Goal: Communication & Community: Answer question/provide support

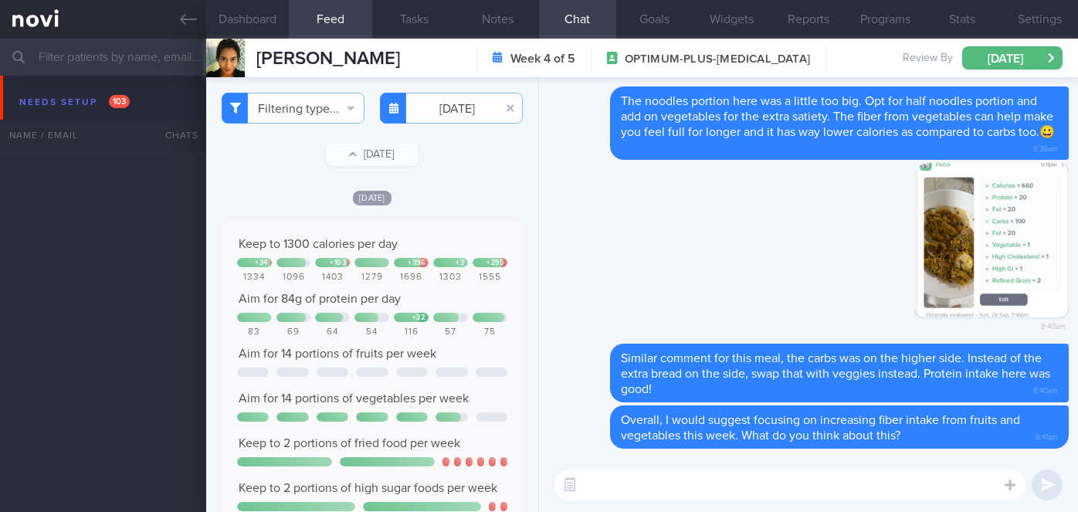
select select "9"
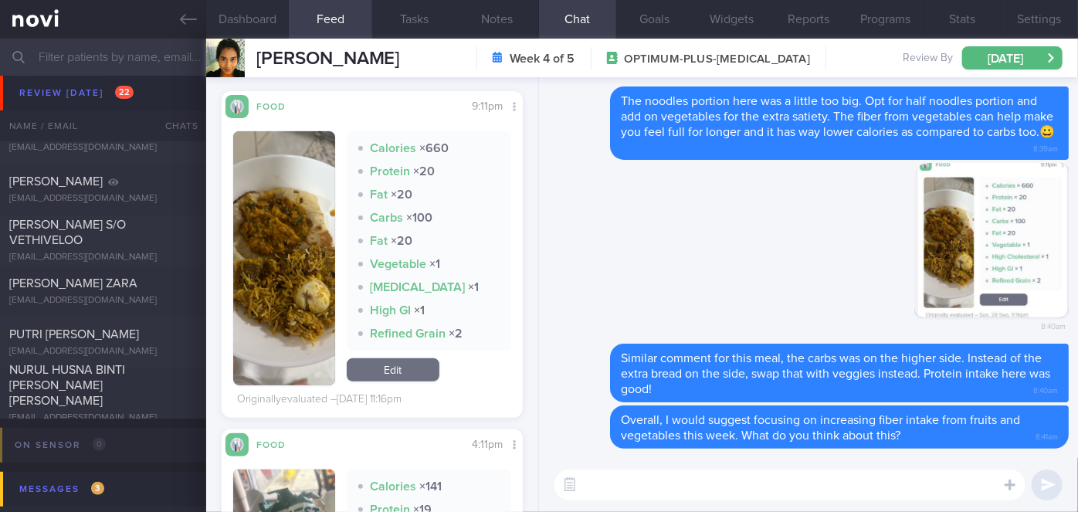
scroll to position [6530, 0]
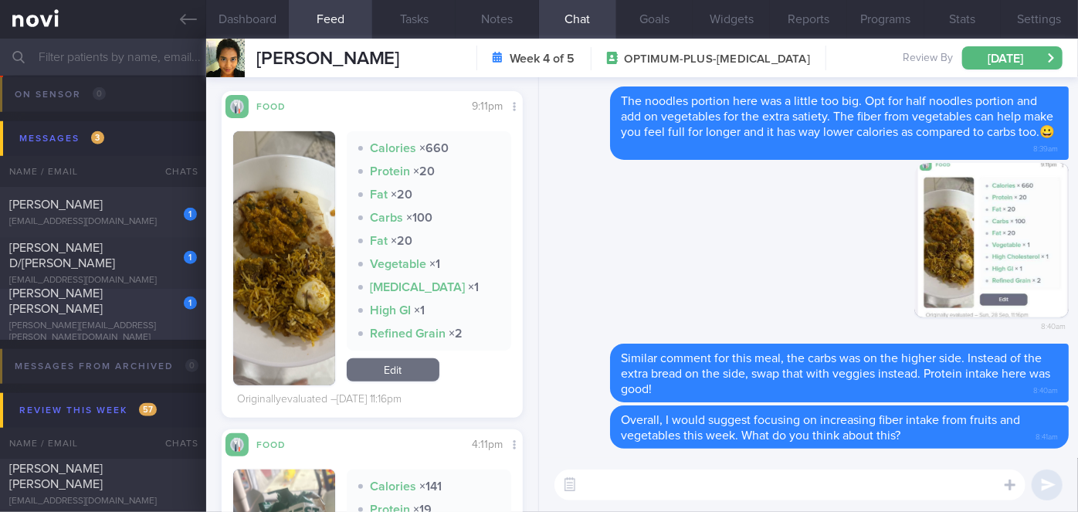
click at [103, 304] on span "[PERSON_NAME] [PERSON_NAME]" at bounding box center [55, 301] width 93 height 28
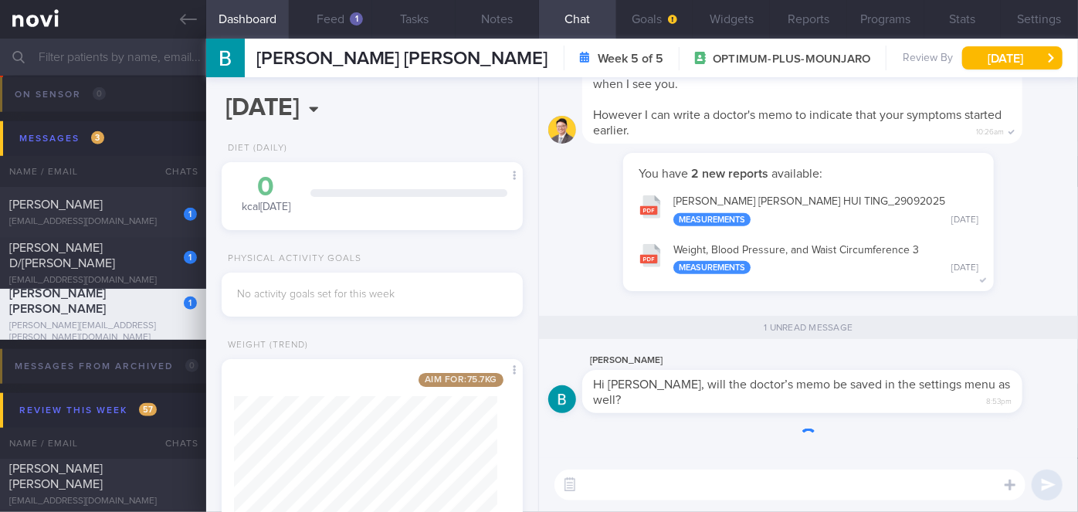
scroll to position [153, 263]
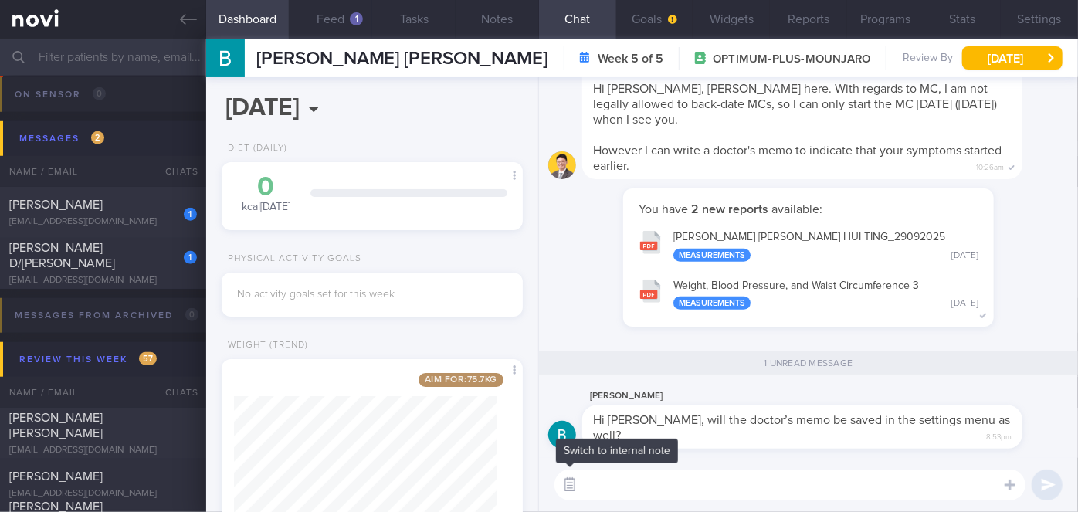
click at [563, 479] on button "button" at bounding box center [570, 485] width 28 height 28
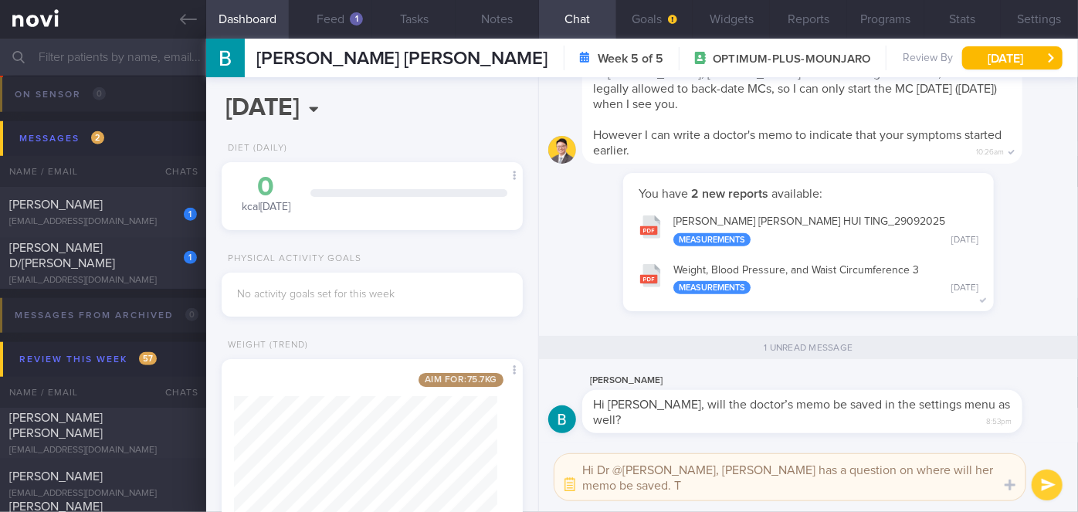
scroll to position [0, 0]
type textarea "Hi Dr @[PERSON_NAME], [PERSON_NAME] has a question on where will her memo be sa…"
click at [1044, 478] on button "submit" at bounding box center [1047, 485] width 31 height 31
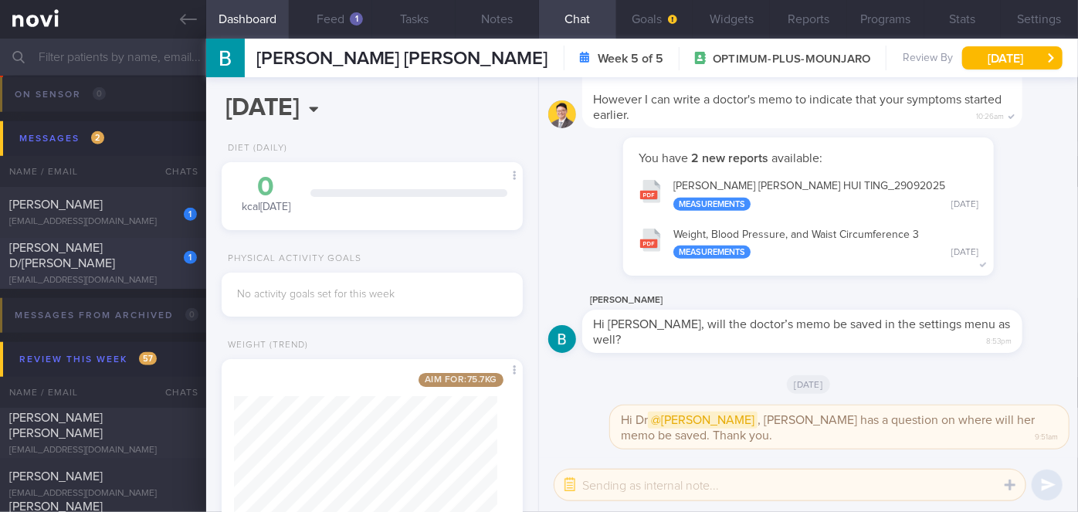
click at [140, 272] on div "1 [PERSON_NAME] D/[PERSON_NAME] [EMAIL_ADDRESS][DOMAIN_NAME]" at bounding box center [103, 263] width 206 height 46
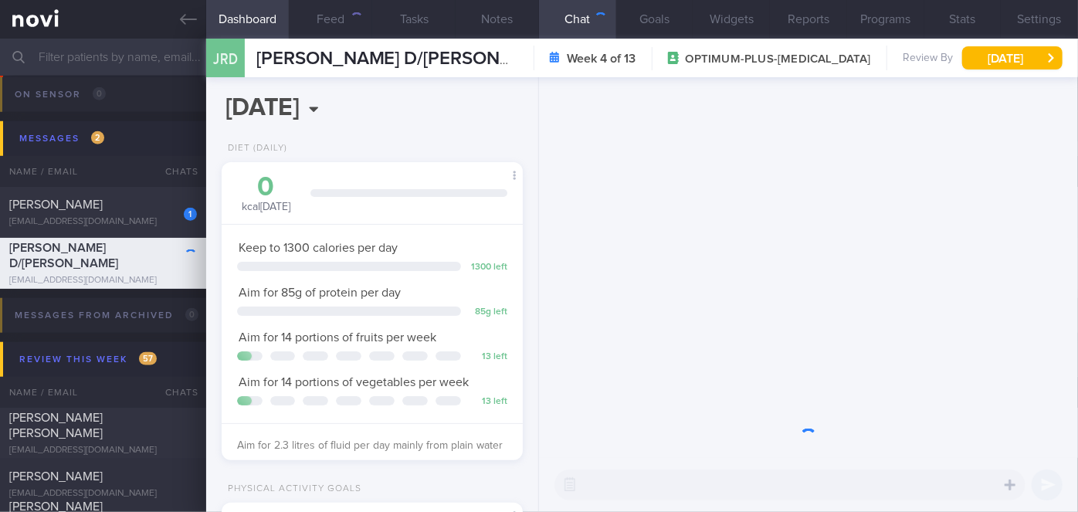
scroll to position [153, 263]
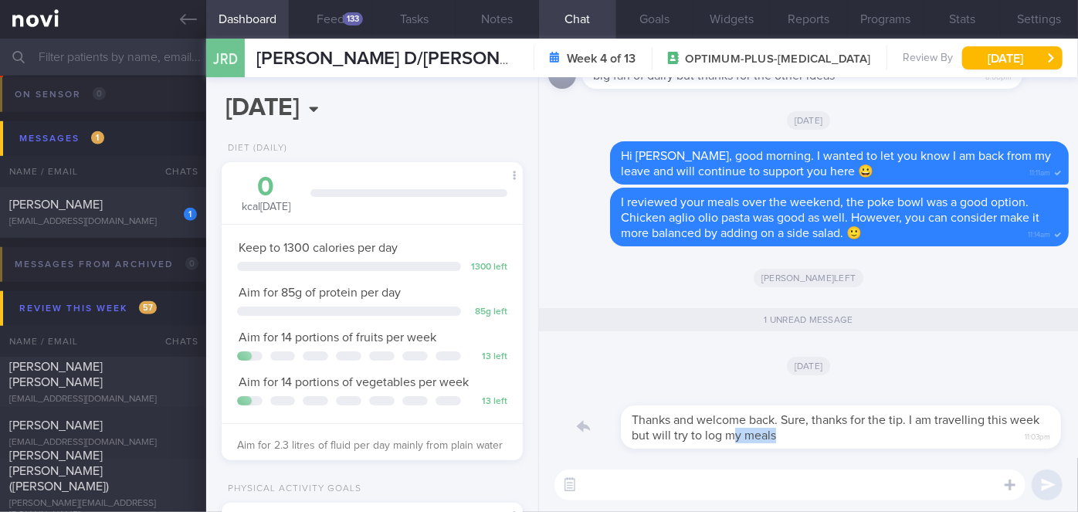
drag, startPoint x: 731, startPoint y: 443, endPoint x: 845, endPoint y: 437, distance: 114.5
click at [845, 437] on div "Thanks and welcome back. Sure, thanks for the tip. I am travelling this week bu…" at bounding box center [825, 418] width 487 height 62
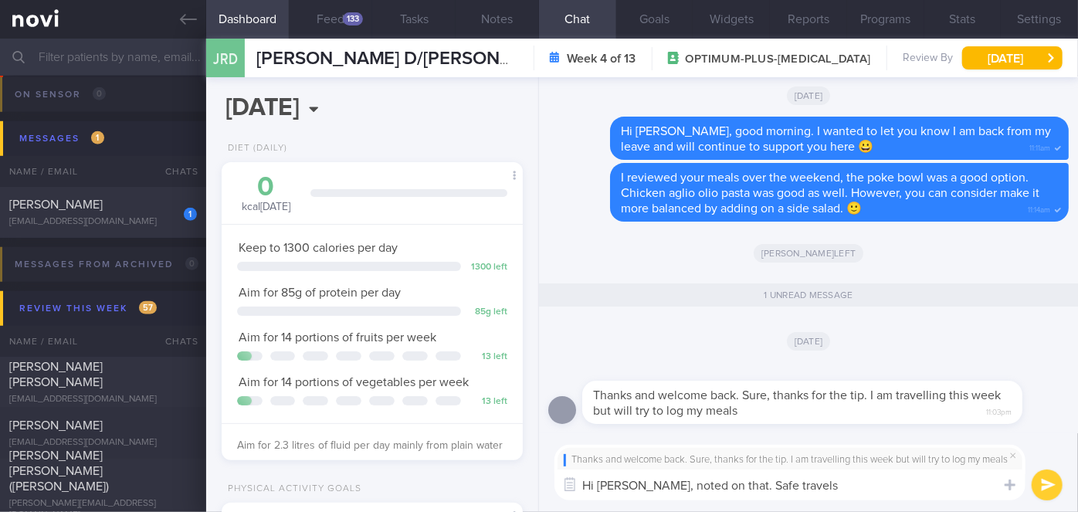
type textarea "Hi [PERSON_NAME], noted on that. Safe travels!"
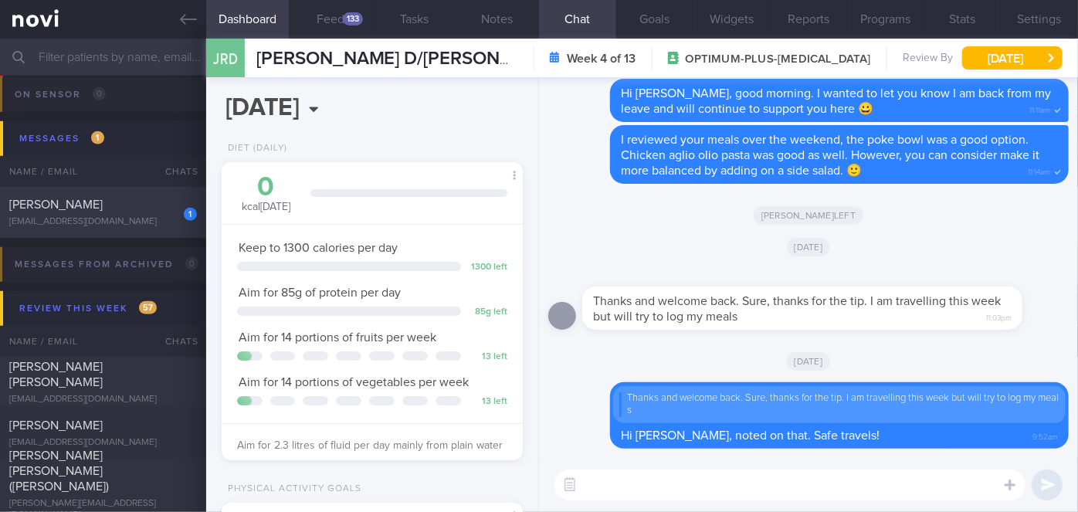
click at [157, 203] on div "[PERSON_NAME]" at bounding box center [101, 204] width 184 height 15
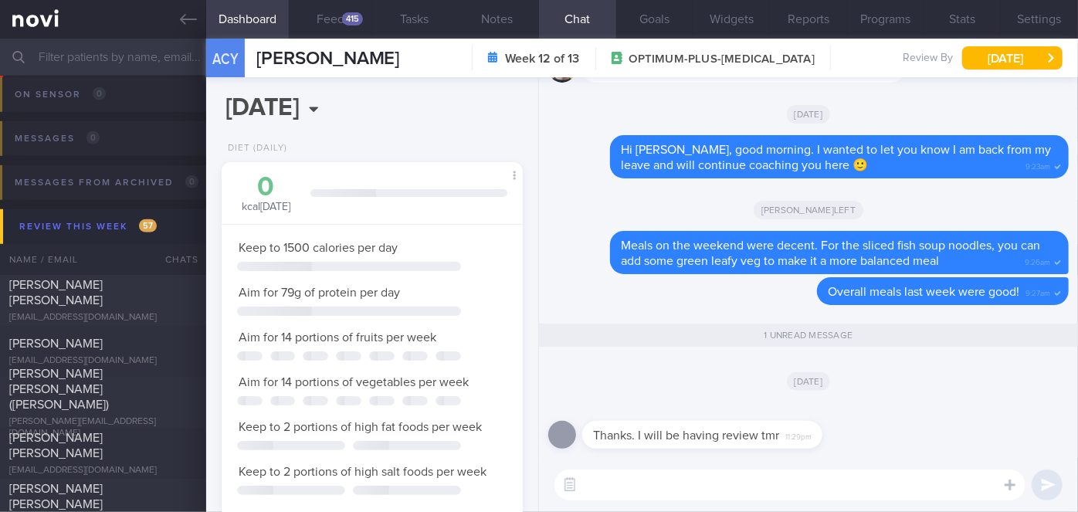
scroll to position [153, 263]
click at [624, 487] on textarea at bounding box center [790, 485] width 471 height 31
click at [626, 470] on textarea at bounding box center [790, 485] width 471 height 31
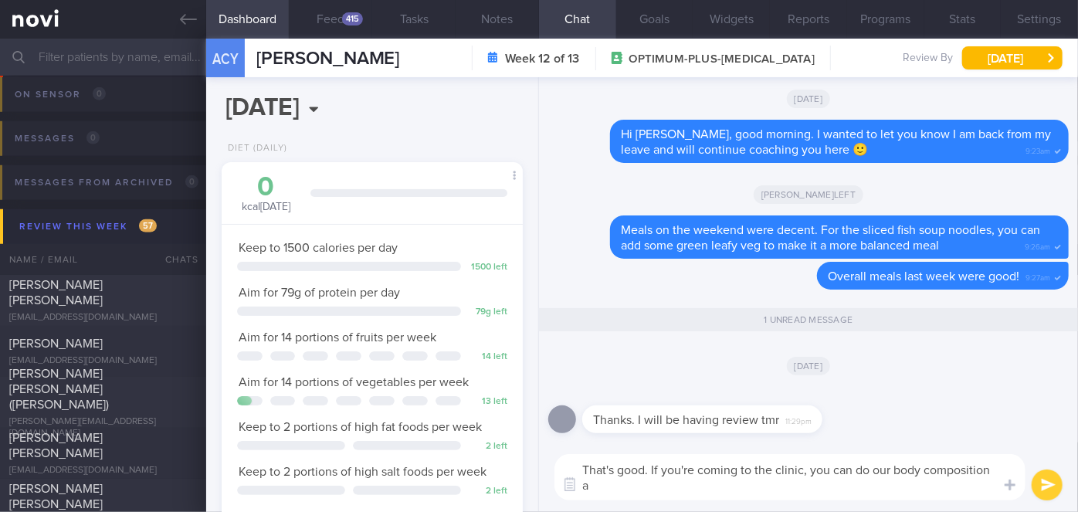
scroll to position [0, 0]
type textarea "That's good. If you're coming to the clinic, you can do our body composition an…"
click at [1045, 479] on button "submit" at bounding box center [1047, 485] width 31 height 31
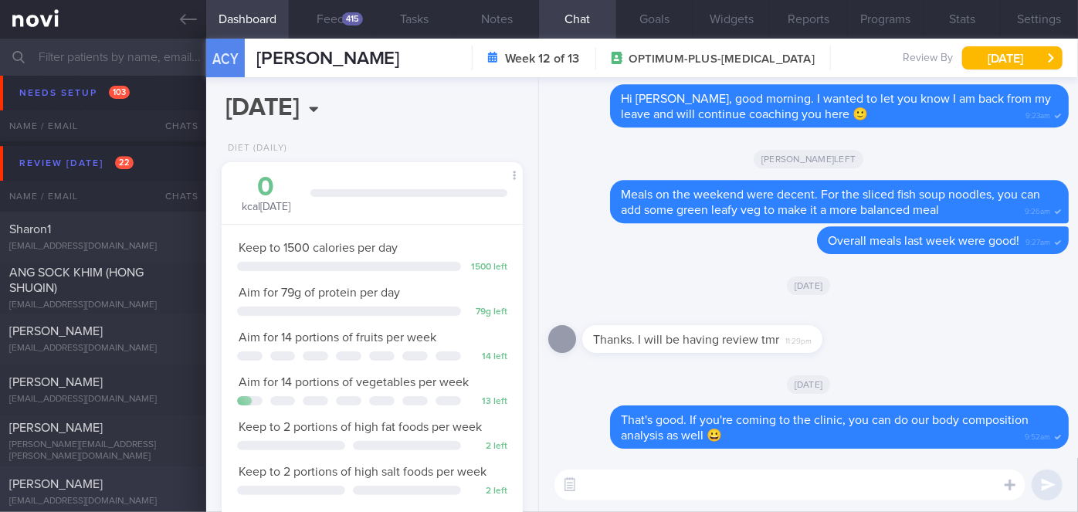
scroll to position [5266, 0]
click at [148, 271] on div "ANG SOCK KHIM (HONG SHUQIN)" at bounding box center [101, 278] width 184 height 31
select select "8"
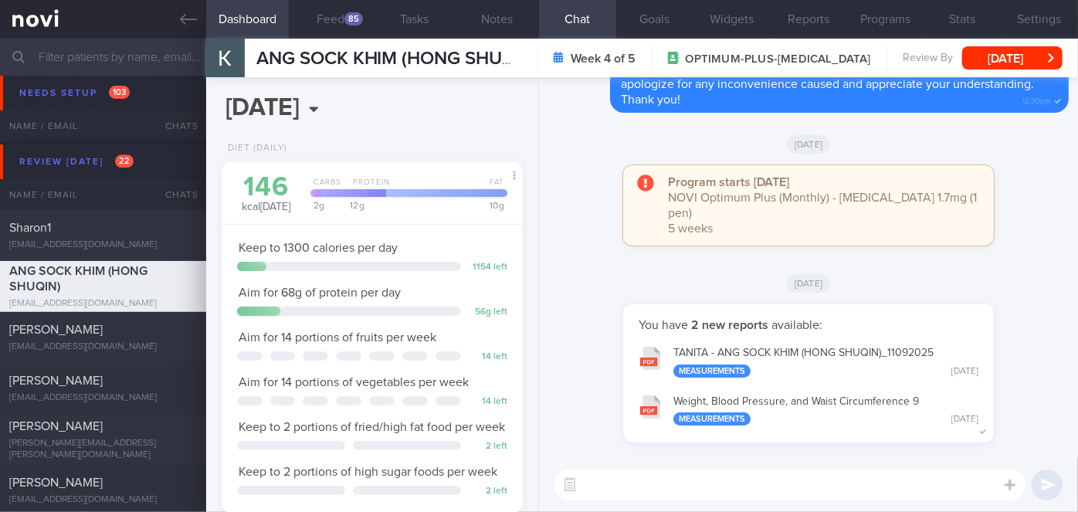
click at [882, 355] on button "TANITA - ANG SOCK KHIM (HONG SHUQIN)_ 11092025 Measurements [DATE]" at bounding box center [808, 361] width 355 height 49
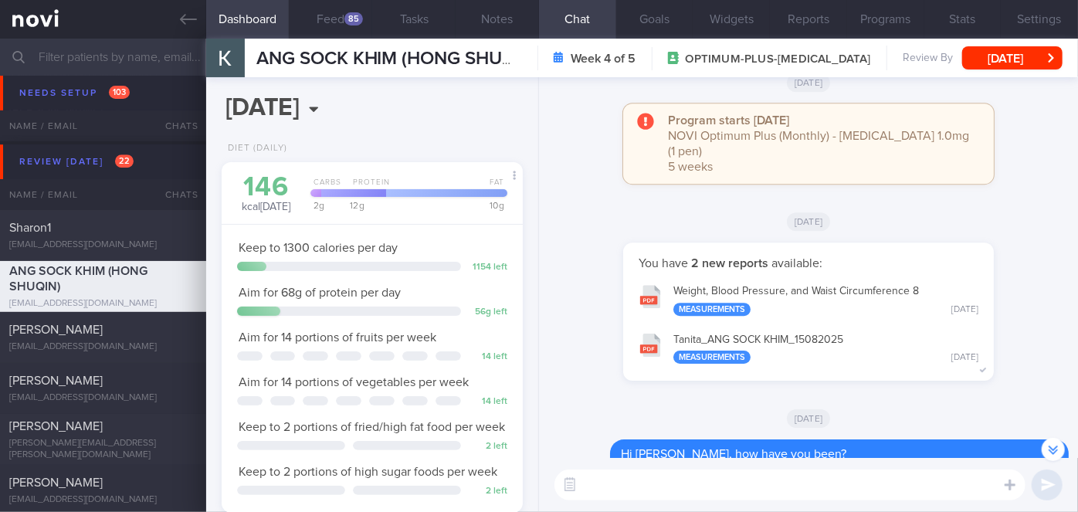
scroll to position [-562, 0]
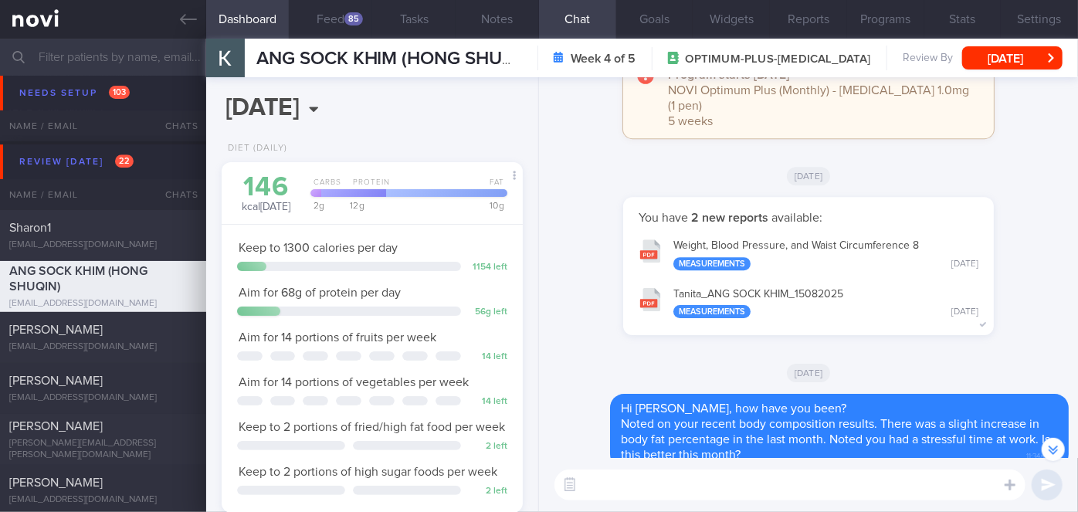
click at [825, 314] on button "Tanita_ ANG SOCK KHIM_ 15082025 Measurements [DATE]" at bounding box center [808, 302] width 355 height 49
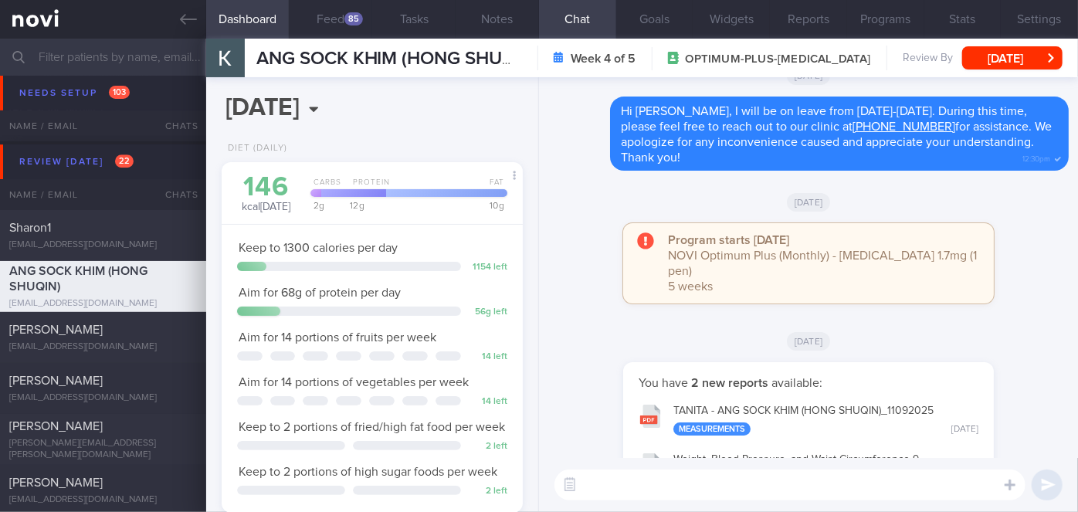
scroll to position [0, 0]
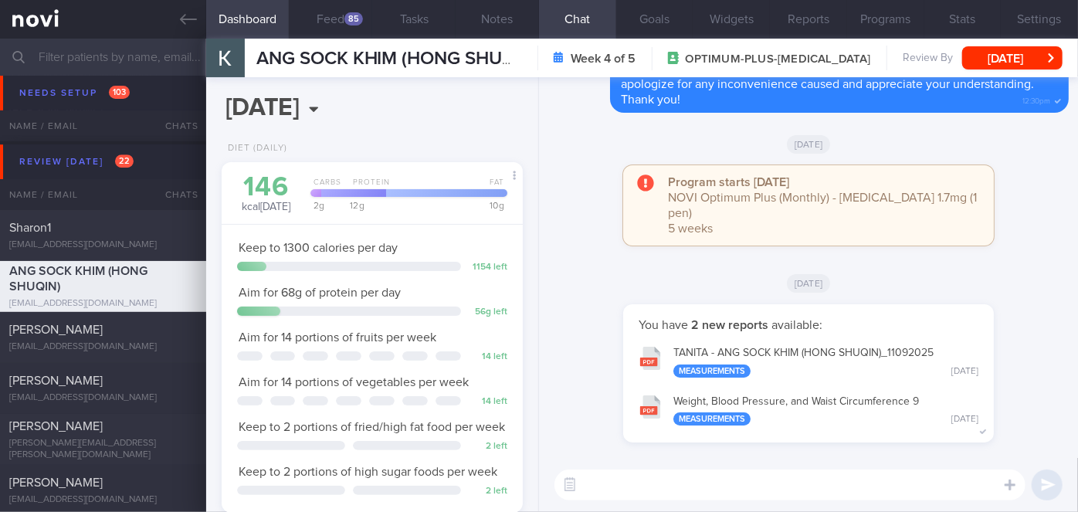
click at [752, 482] on textarea at bounding box center [790, 485] width 471 height 31
click at [708, 491] on textarea at bounding box center [790, 485] width 471 height 31
type textarea "Hi [PERSON_NAME], I'm back from my leave and ready to support you here😀"
click at [1059, 484] on button "submit" at bounding box center [1047, 485] width 31 height 31
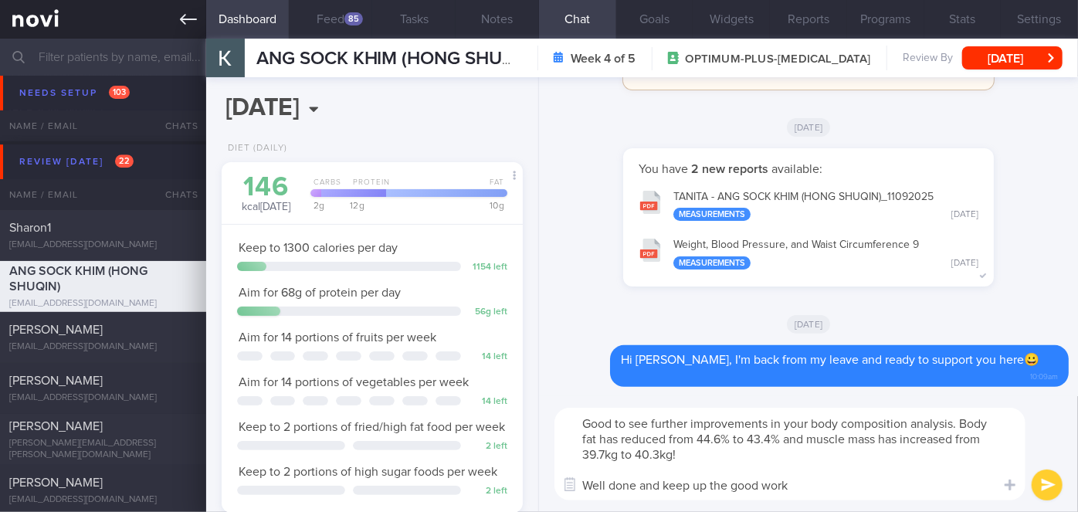
type textarea "Good to see further improvements in your body composition analysis. Body fat ha…"
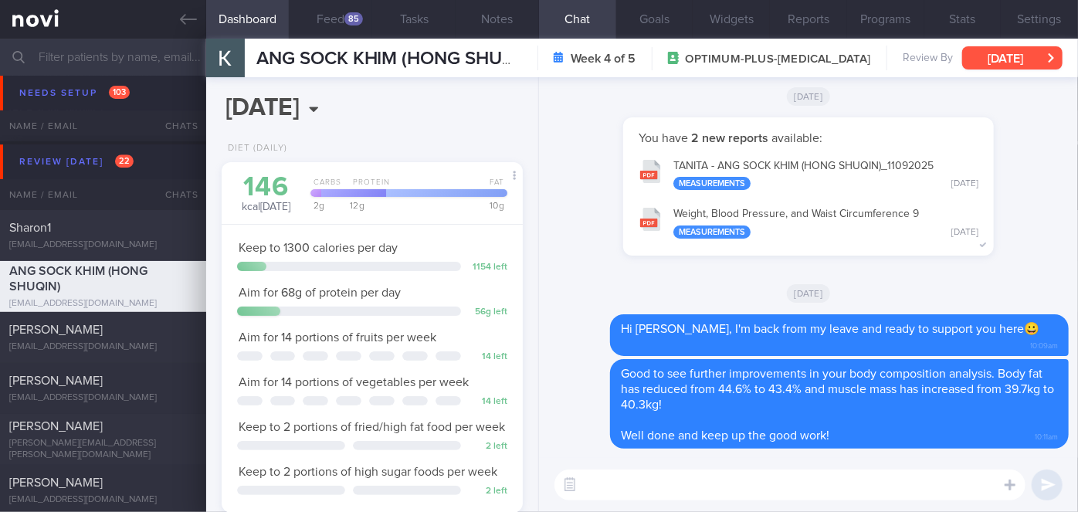
click at [989, 59] on button "[DATE]" at bounding box center [1012, 57] width 100 height 23
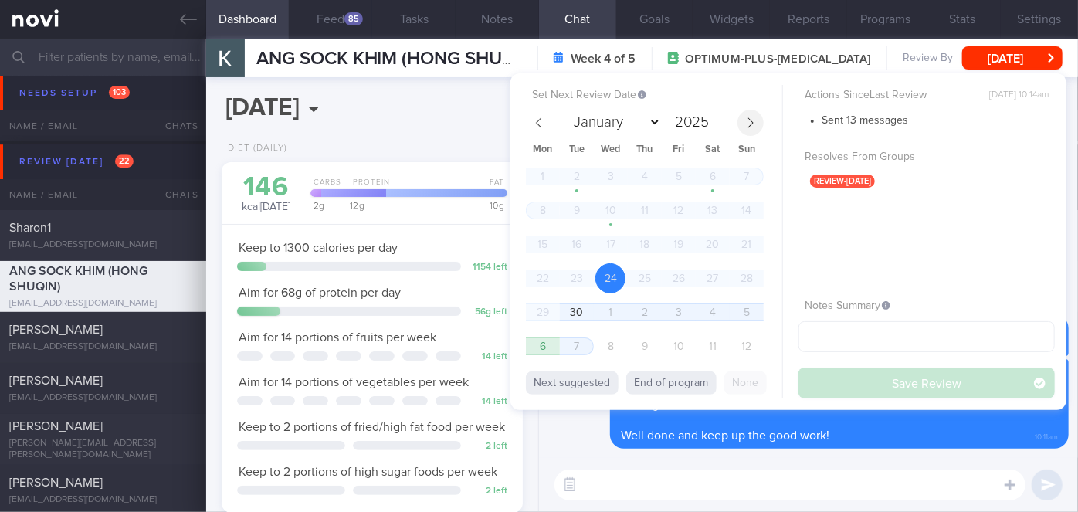
click at [755, 124] on icon at bounding box center [750, 122] width 11 height 11
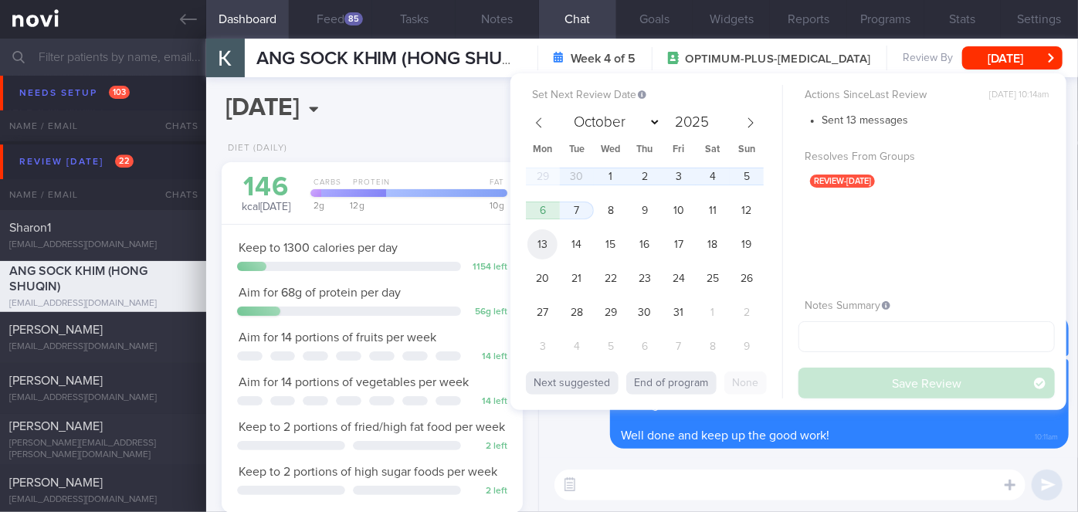
click at [552, 239] on span "13" at bounding box center [543, 244] width 30 height 30
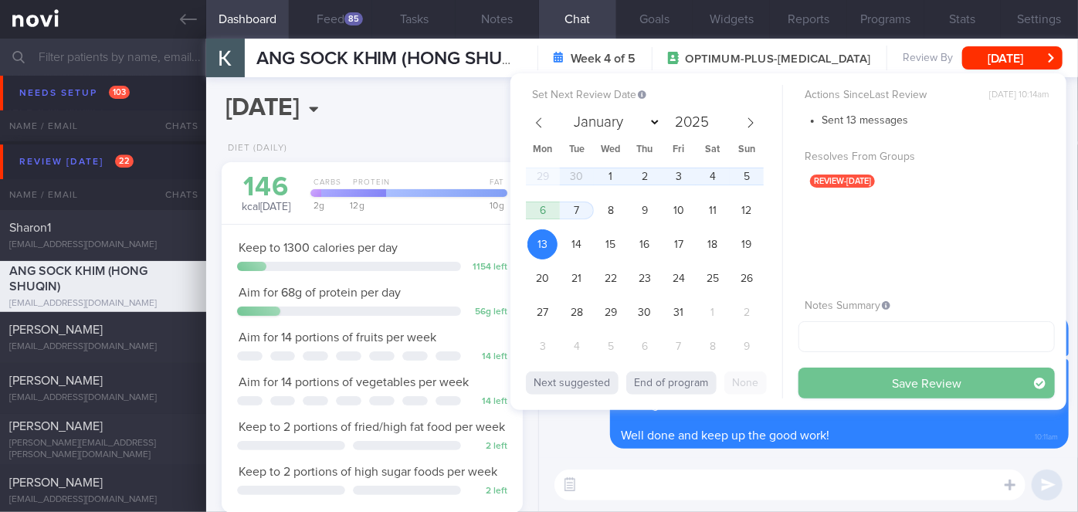
click at [827, 375] on button "Save Review" at bounding box center [927, 383] width 256 height 31
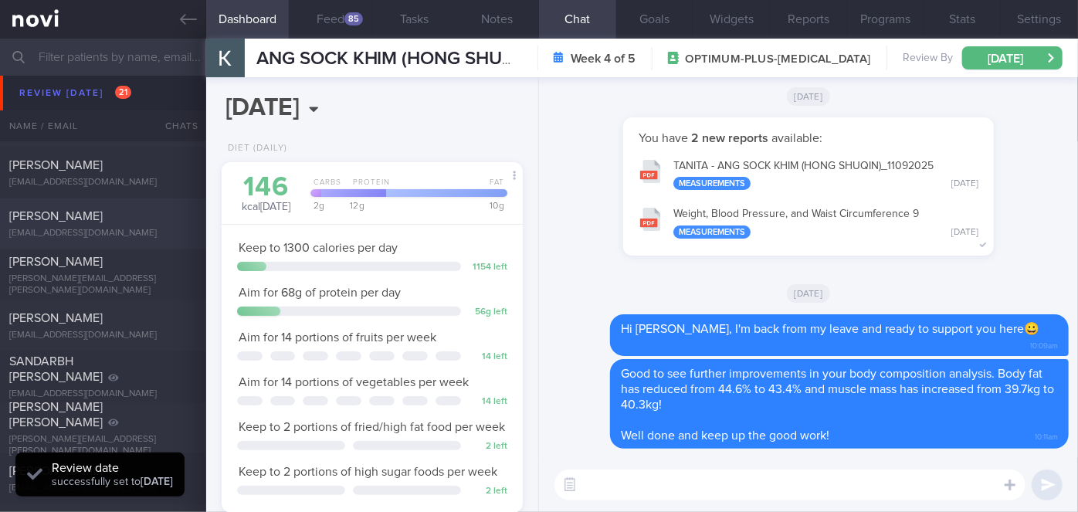
scroll to position [5407, 0]
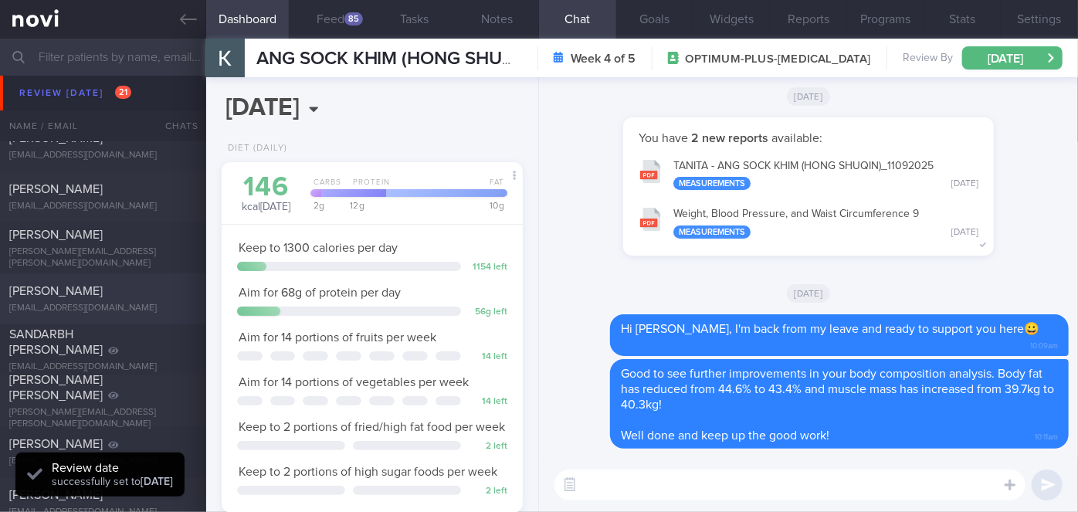
click at [87, 300] on div "[PERSON_NAME] [EMAIL_ADDRESS][DOMAIN_NAME]" at bounding box center [103, 298] width 206 height 31
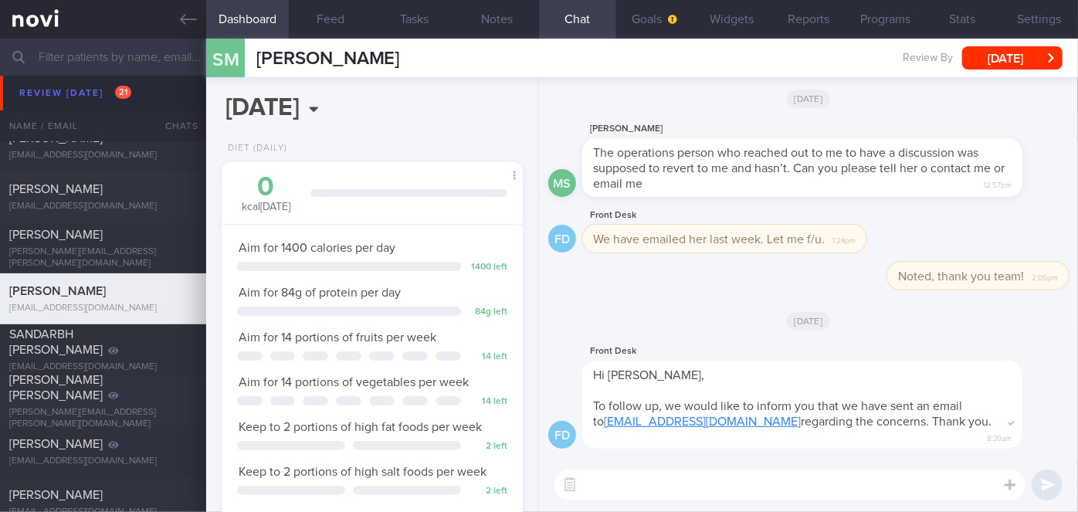
scroll to position [134, 270]
click at [1029, 56] on button "[DATE]" at bounding box center [1012, 57] width 100 height 23
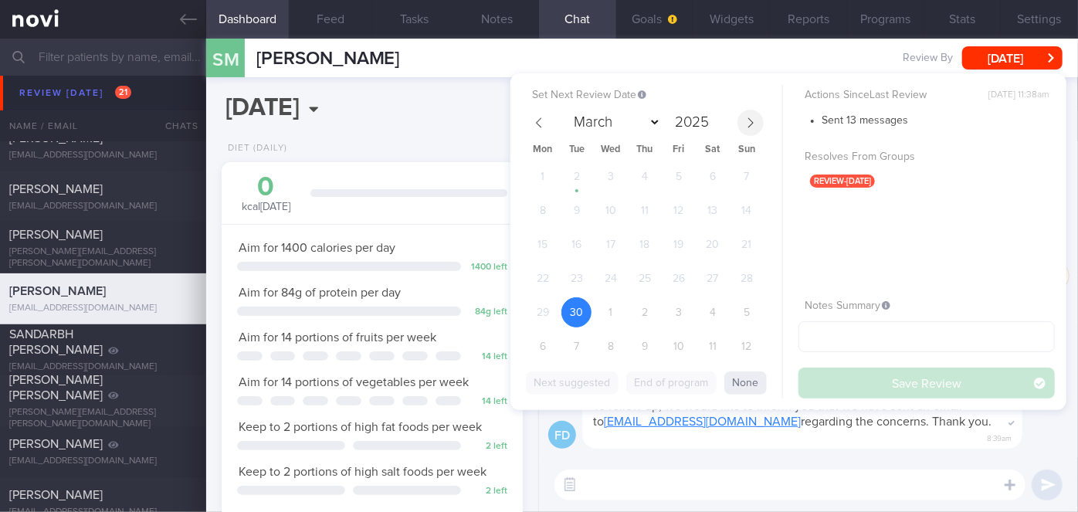
click at [752, 117] on icon at bounding box center [750, 122] width 11 height 11
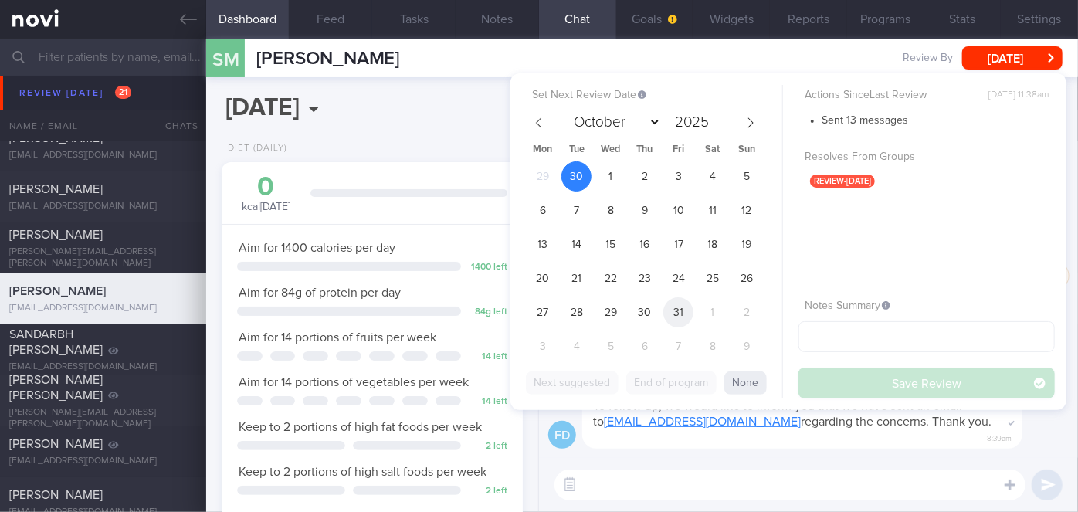
click at [686, 314] on span "31" at bounding box center [679, 312] width 30 height 30
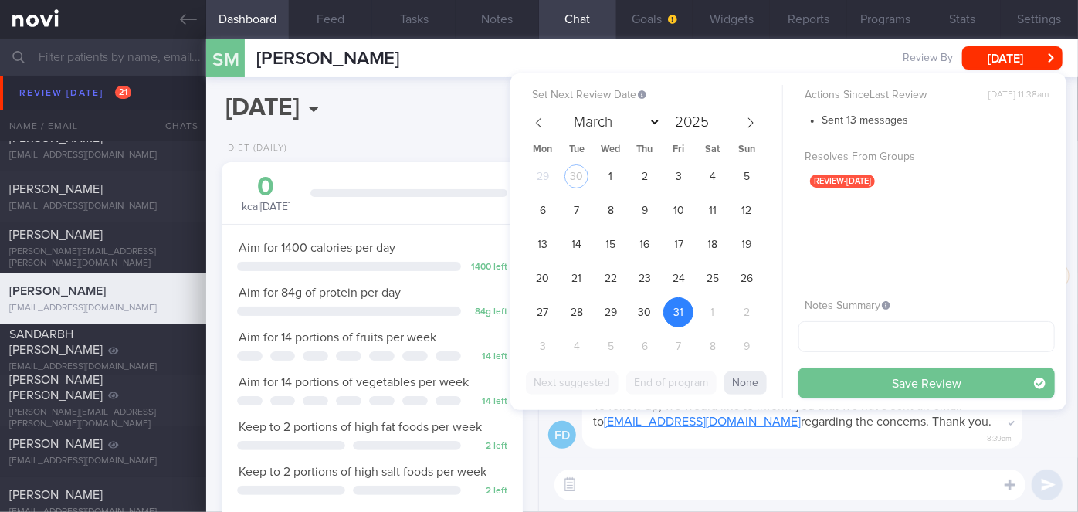
click at [826, 374] on button "Save Review" at bounding box center [927, 383] width 256 height 31
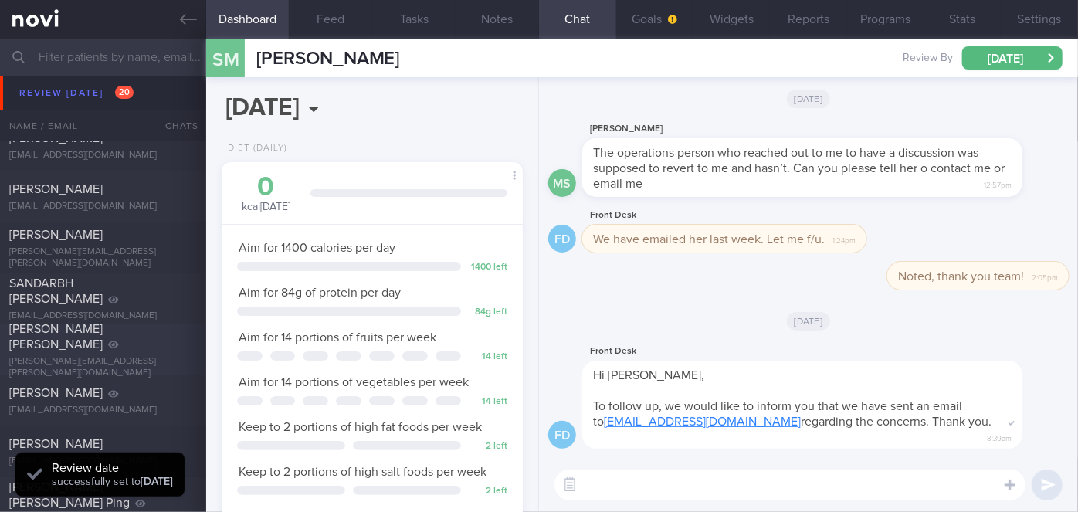
click at [101, 331] on div "[PERSON_NAME] [PERSON_NAME]" at bounding box center [101, 336] width 184 height 31
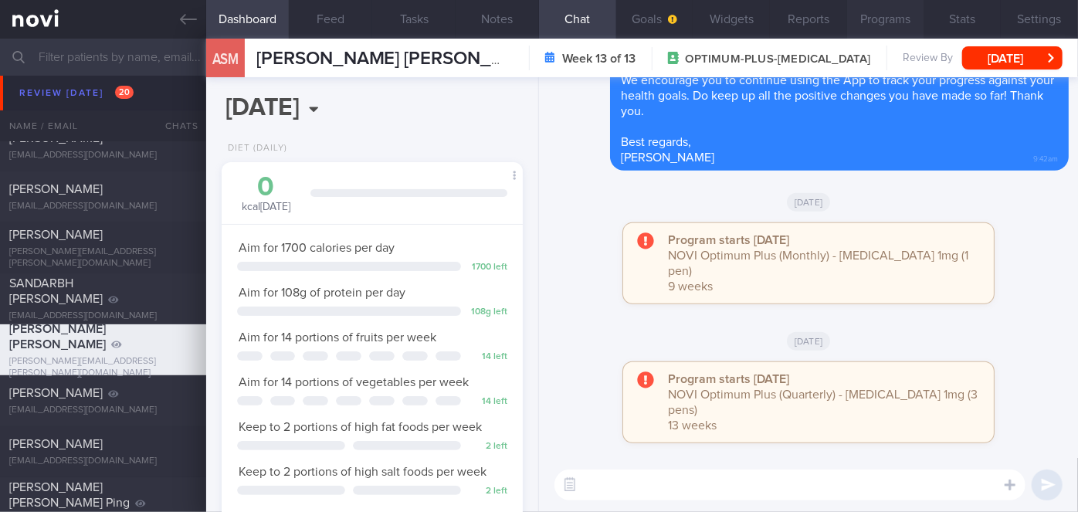
click at [881, 28] on button "Programs" at bounding box center [885, 19] width 77 height 39
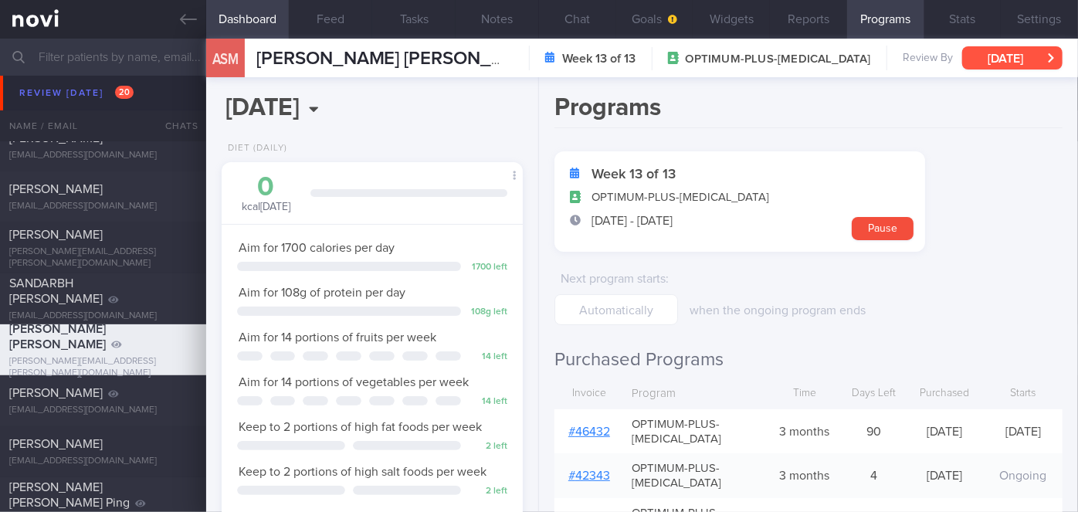
click at [1030, 49] on button "[DATE]" at bounding box center [1012, 57] width 100 height 23
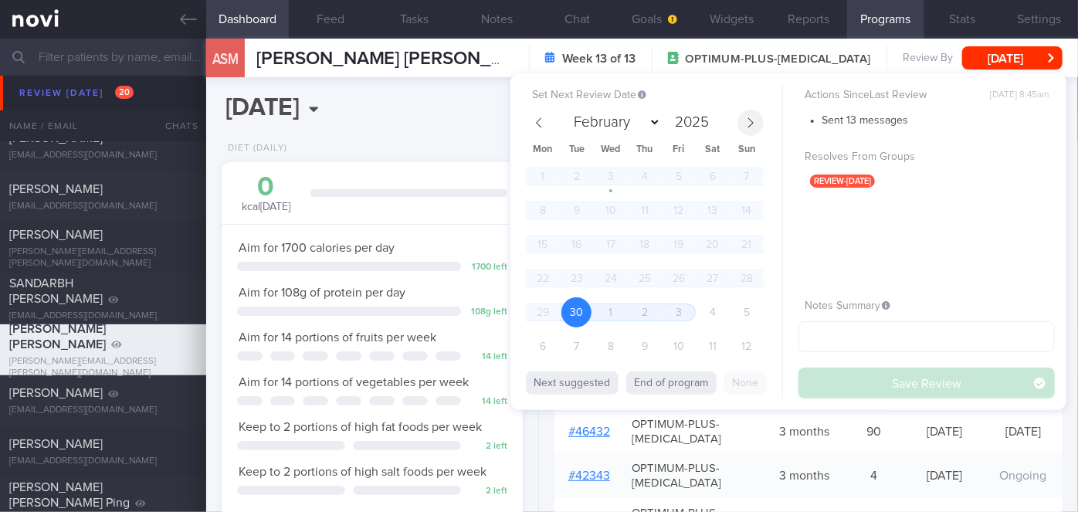
click at [752, 126] on icon at bounding box center [750, 122] width 11 height 11
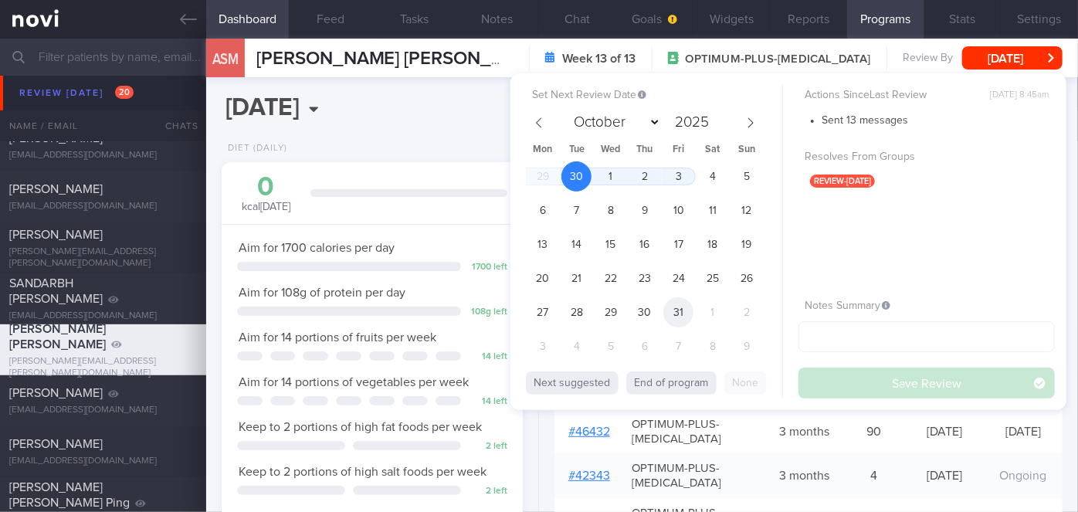
click at [684, 307] on span "31" at bounding box center [679, 312] width 30 height 30
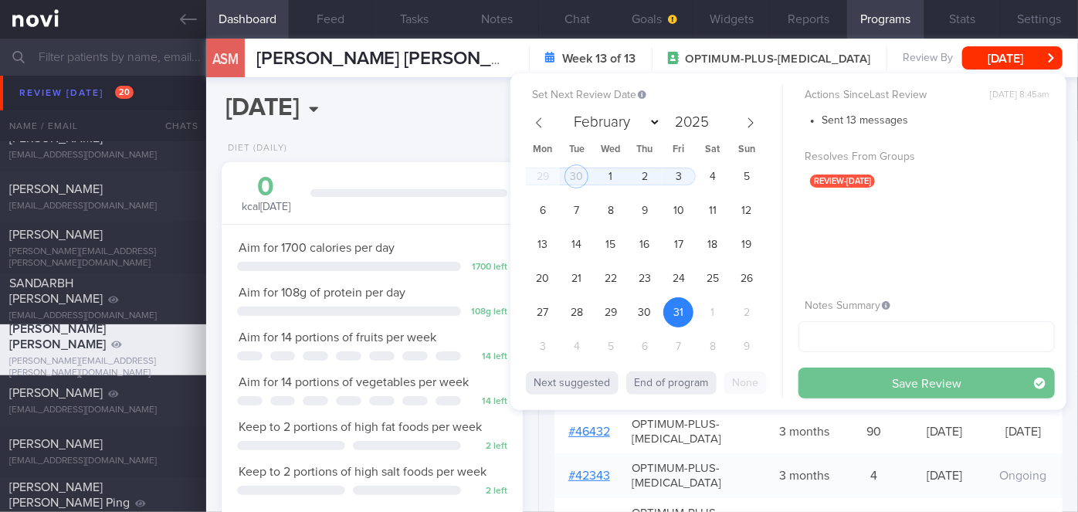
click at [855, 376] on button "Save Review" at bounding box center [927, 383] width 256 height 31
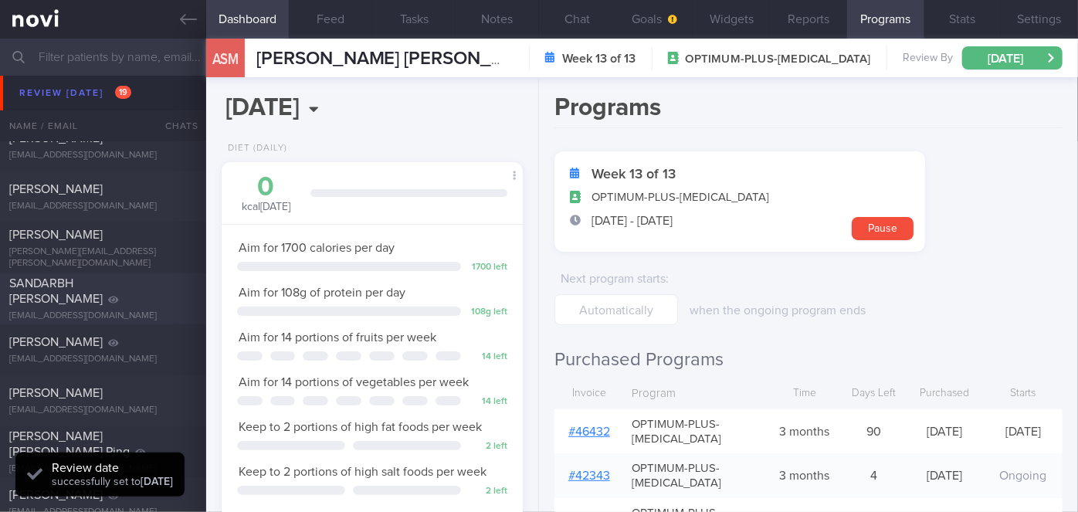
click at [114, 292] on div "SANDARBH [PERSON_NAME]" at bounding box center [101, 291] width 184 height 31
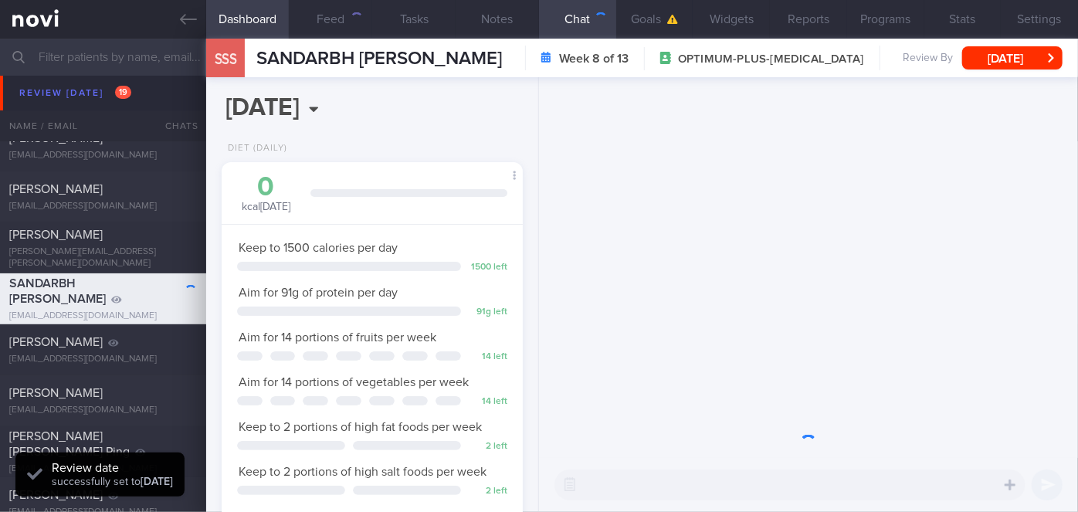
scroll to position [131, 263]
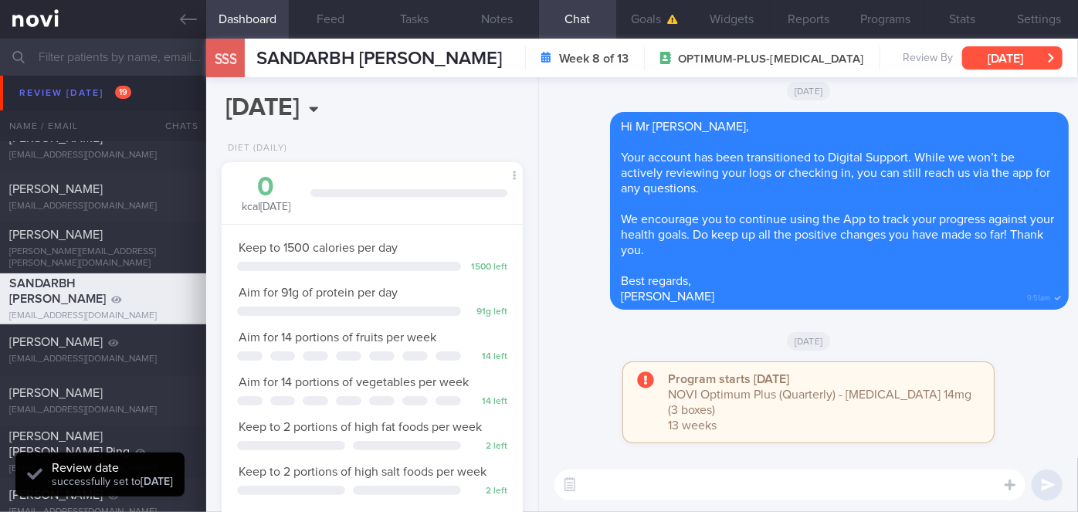
click at [1012, 64] on button "[DATE]" at bounding box center [1012, 57] width 100 height 23
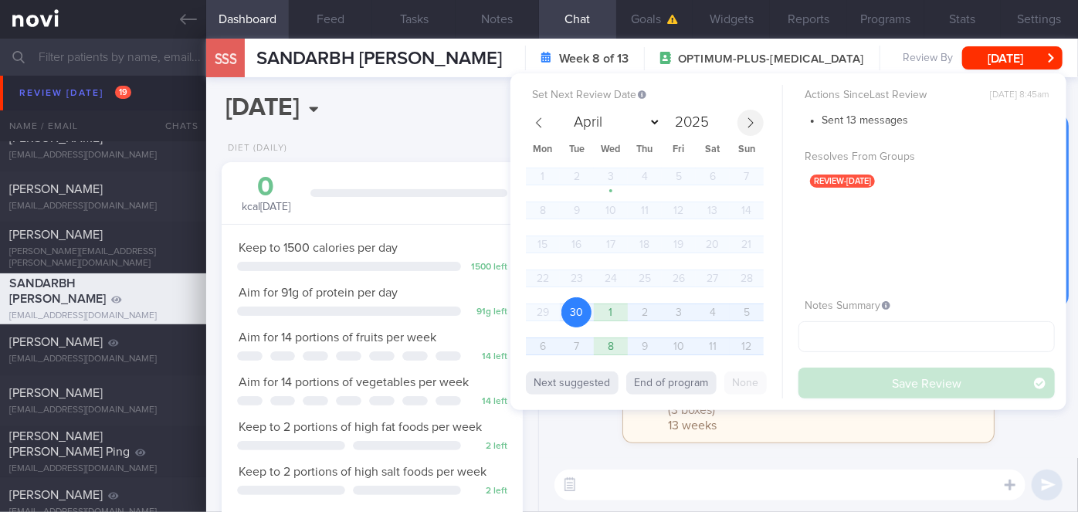
click at [741, 122] on span at bounding box center [751, 123] width 26 height 26
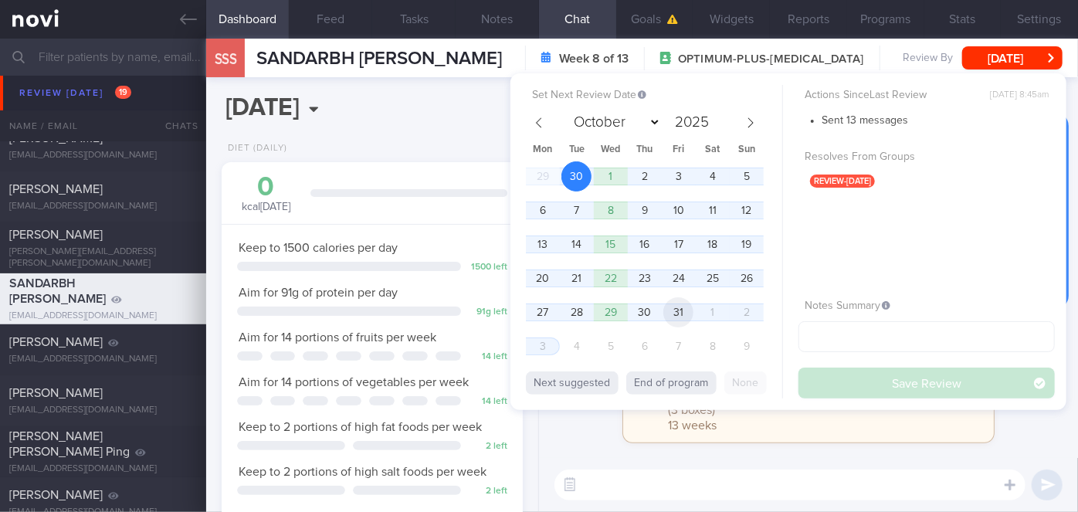
click at [674, 306] on span "31" at bounding box center [679, 312] width 30 height 30
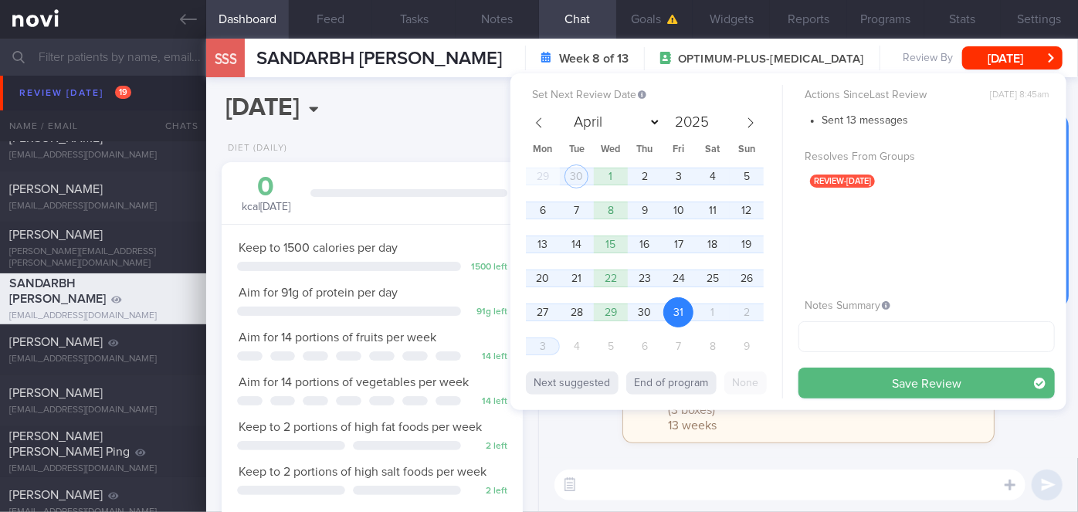
drag, startPoint x: 816, startPoint y: 372, endPoint x: 399, endPoint y: 313, distance: 420.4
click at [816, 372] on button "Save Review" at bounding box center [927, 383] width 256 height 31
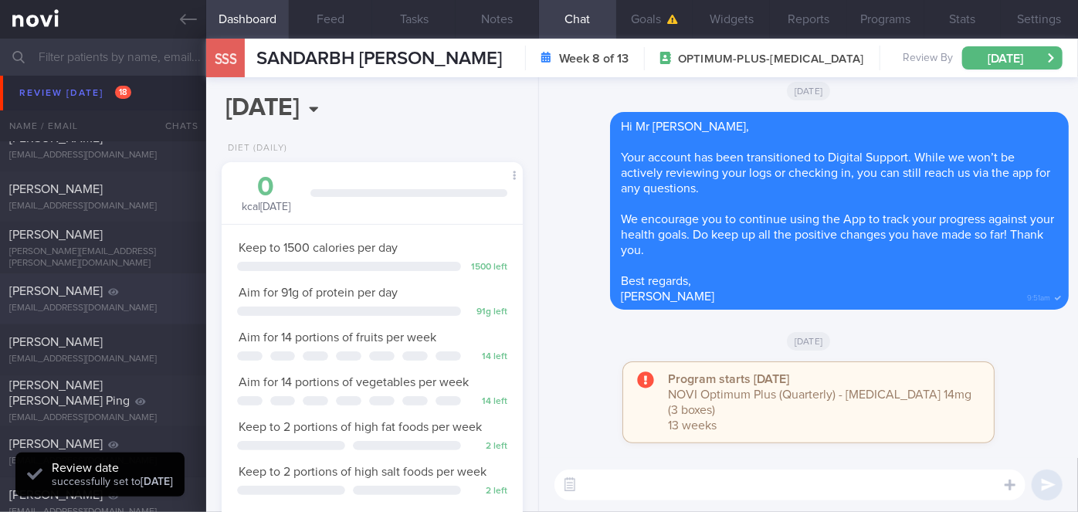
click at [158, 274] on div "[PERSON_NAME] [EMAIL_ADDRESS][DOMAIN_NAME] [DATE] A month ago OPTIMUM-PLUS-[MED…" at bounding box center [539, 298] width 1078 height 51
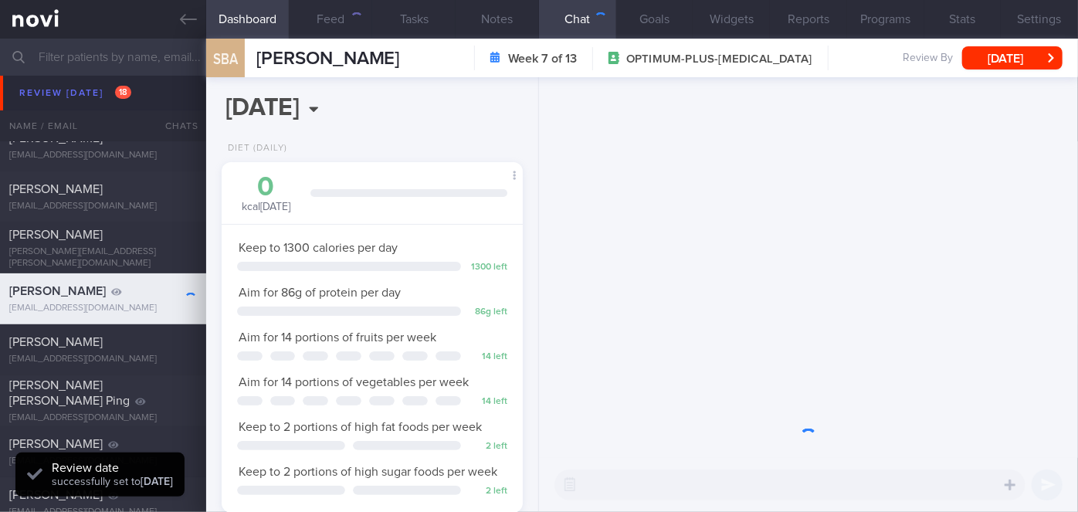
scroll to position [131, 263]
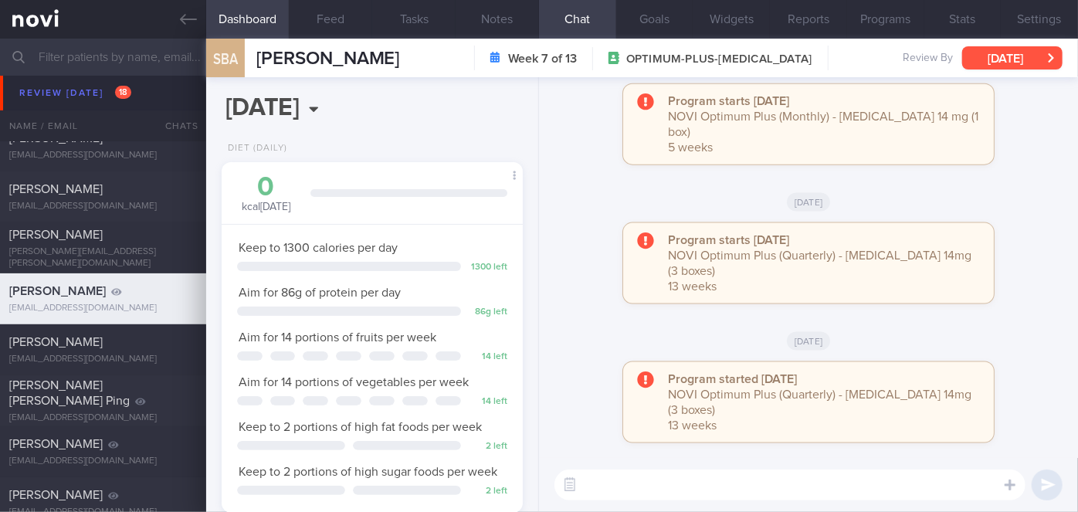
click at [988, 62] on button "[DATE]" at bounding box center [1012, 57] width 100 height 23
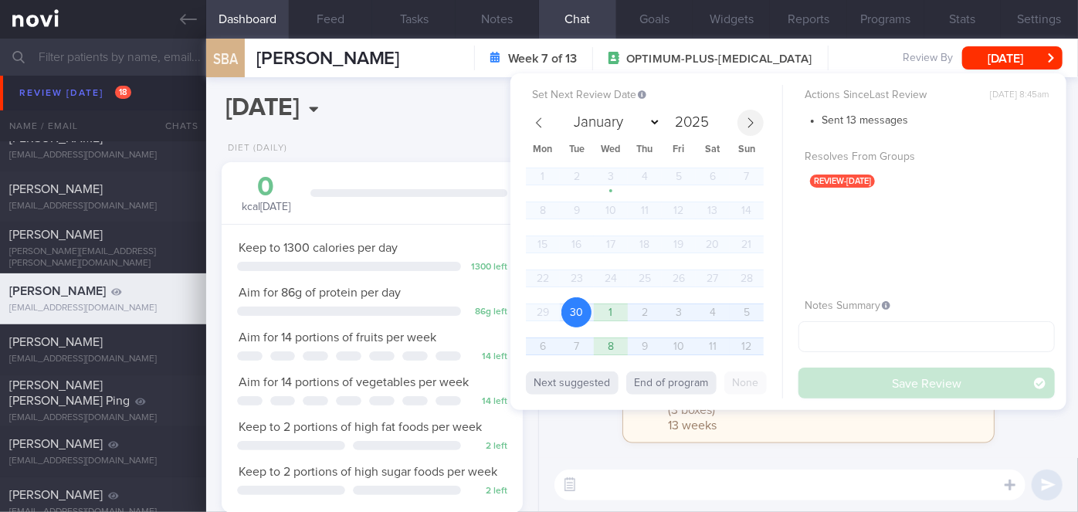
click at [752, 117] on icon at bounding box center [750, 122] width 11 height 11
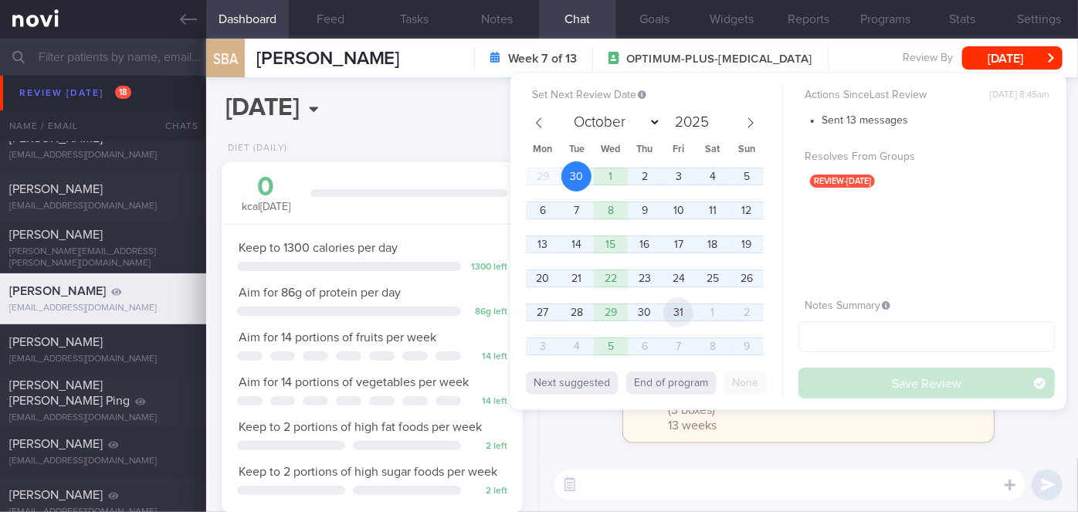
click at [679, 312] on span "31" at bounding box center [679, 312] width 30 height 30
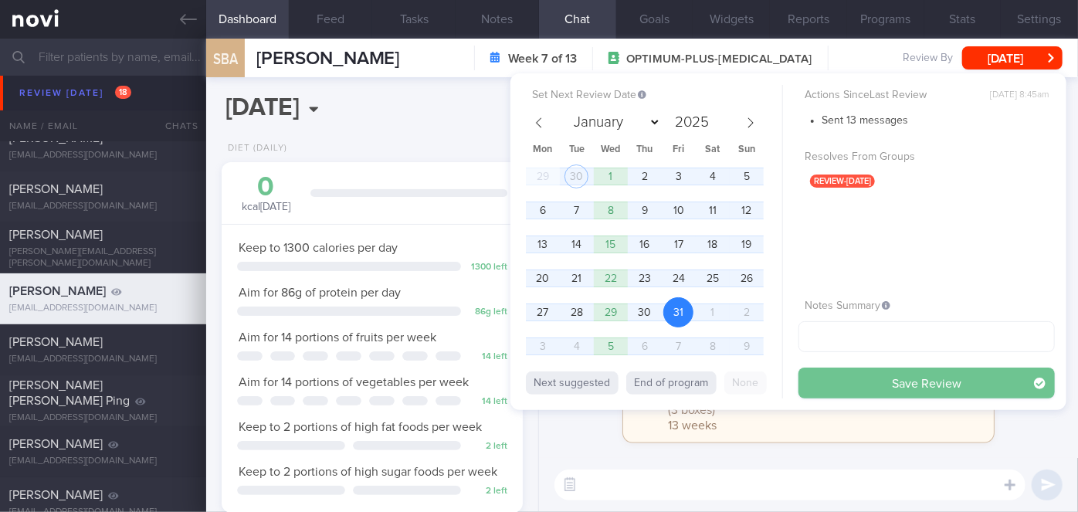
click at [870, 384] on button "Save Review" at bounding box center [927, 383] width 256 height 31
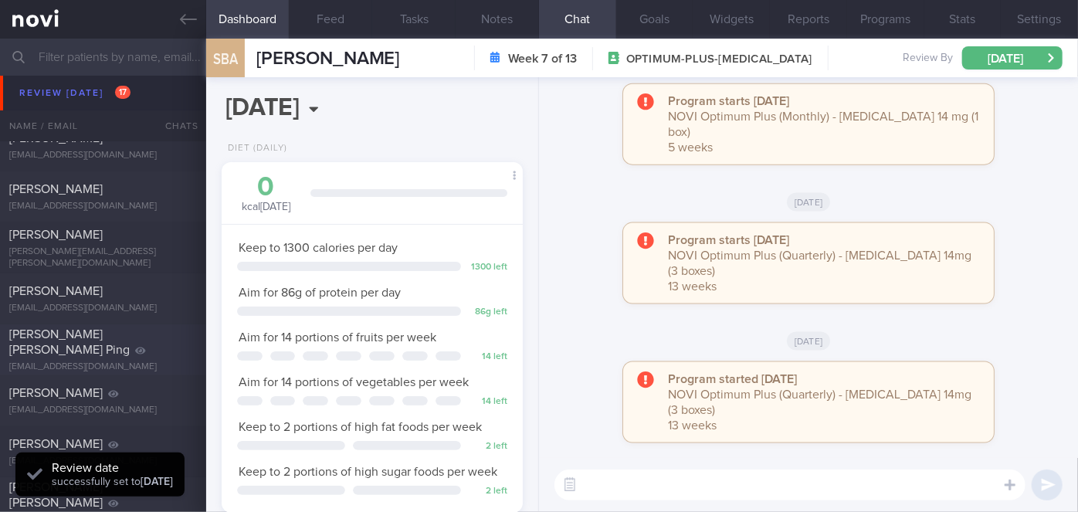
click at [155, 348] on div "[PERSON_NAME] [PERSON_NAME] Ping" at bounding box center [101, 342] width 184 height 31
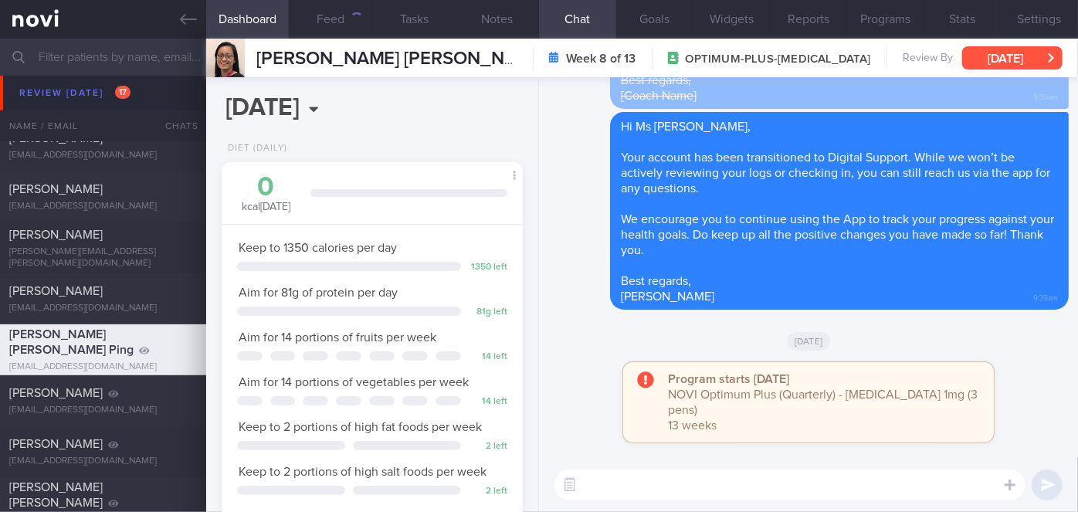
click at [1027, 50] on button "[DATE]" at bounding box center [1012, 57] width 100 height 23
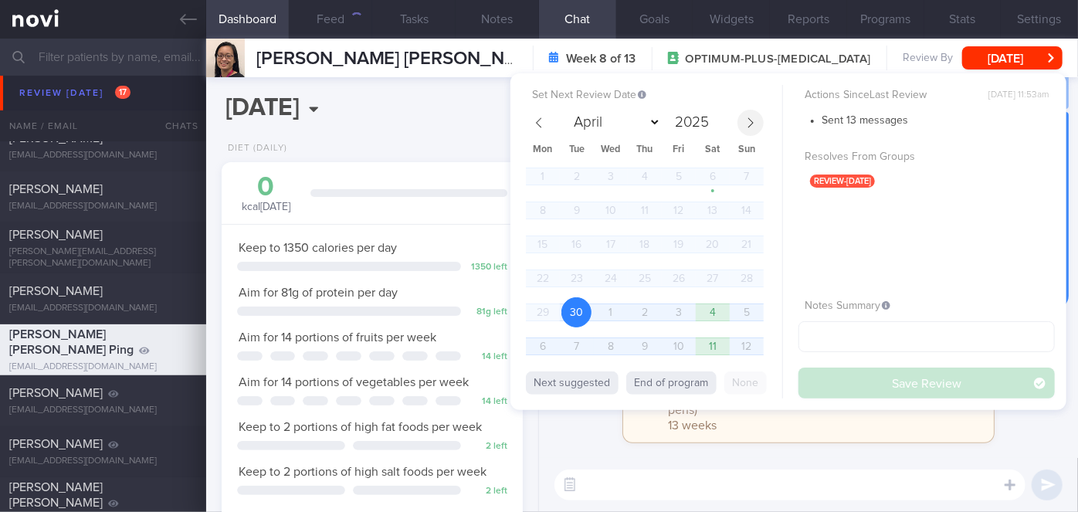
click at [752, 123] on icon at bounding box center [750, 122] width 11 height 11
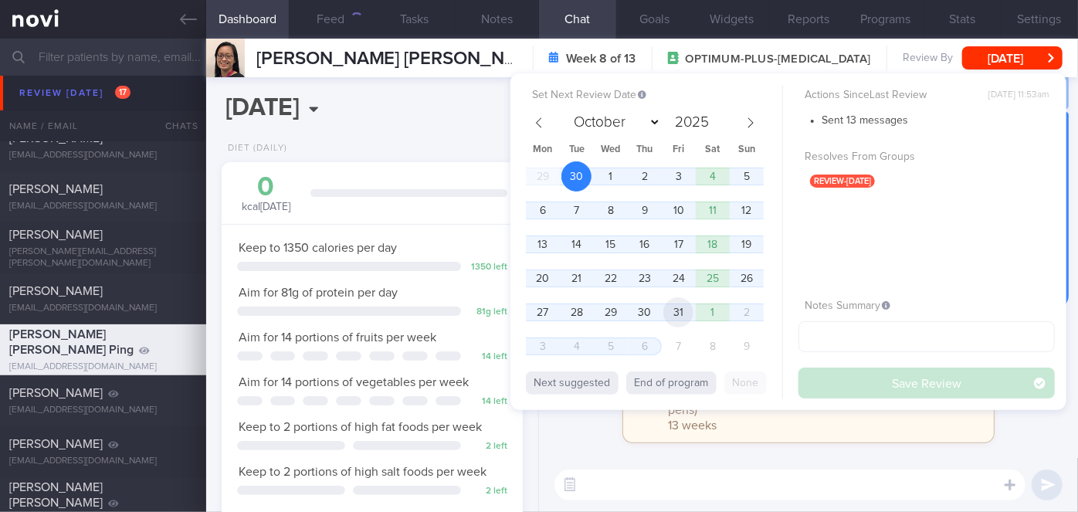
click at [676, 309] on span "31" at bounding box center [679, 312] width 30 height 30
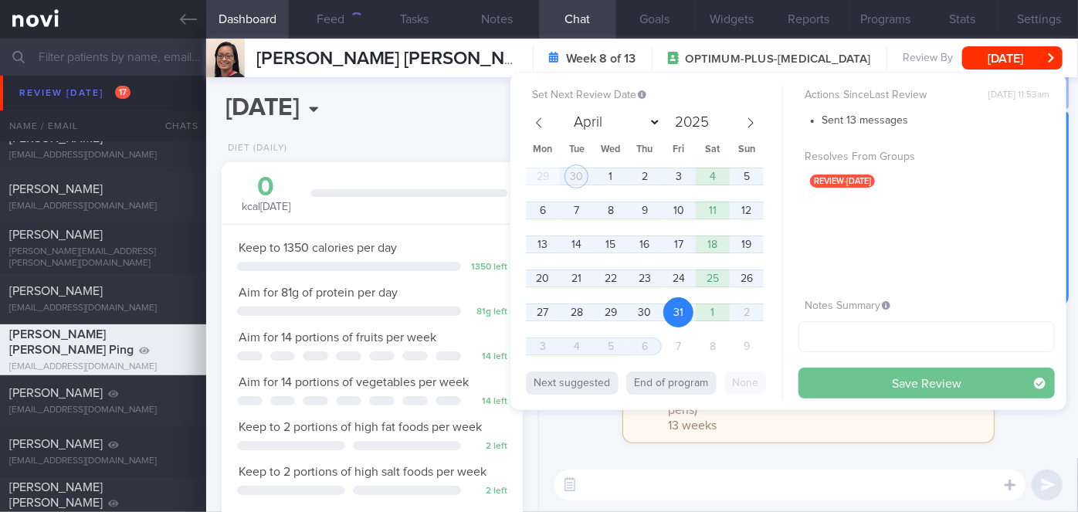
click at [848, 376] on button "Save Review" at bounding box center [927, 383] width 256 height 31
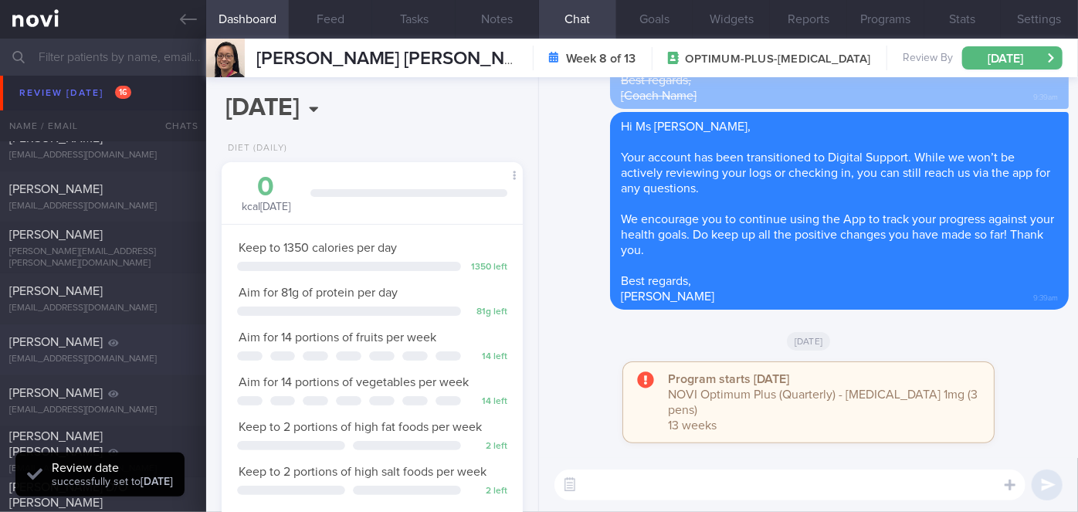
click at [138, 331] on div "[PERSON_NAME] [EMAIL_ADDRESS][DOMAIN_NAME] [DATE] [DATE]" at bounding box center [539, 349] width 1078 height 51
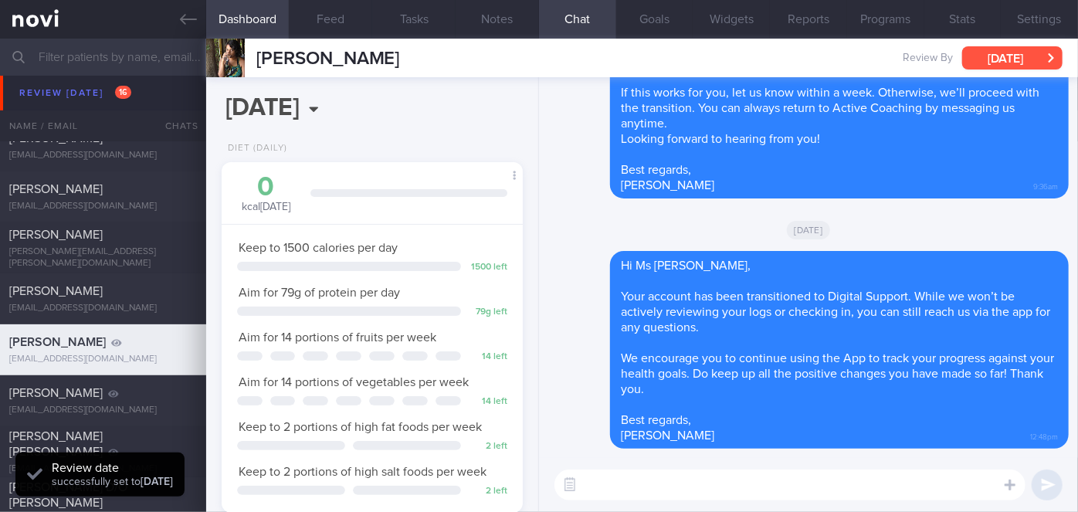
click at [1042, 46] on button "[DATE]" at bounding box center [1012, 57] width 100 height 23
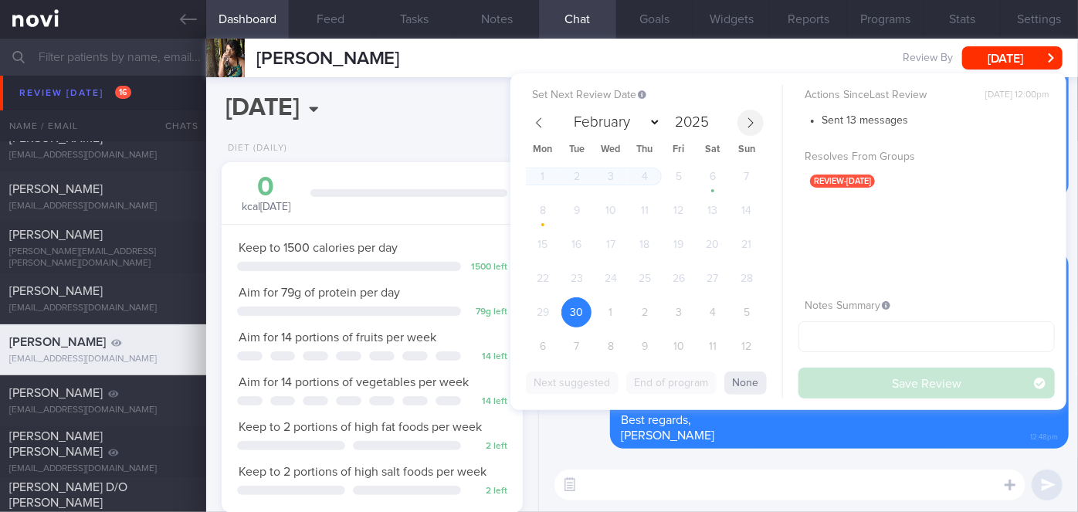
click at [753, 118] on icon at bounding box center [750, 122] width 11 height 11
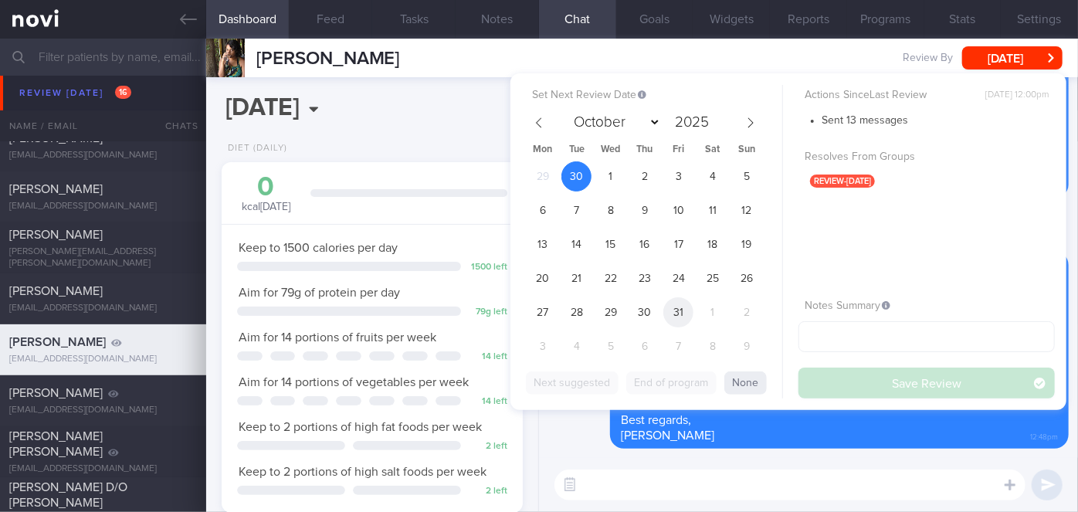
click at [676, 323] on span "31" at bounding box center [679, 312] width 30 height 30
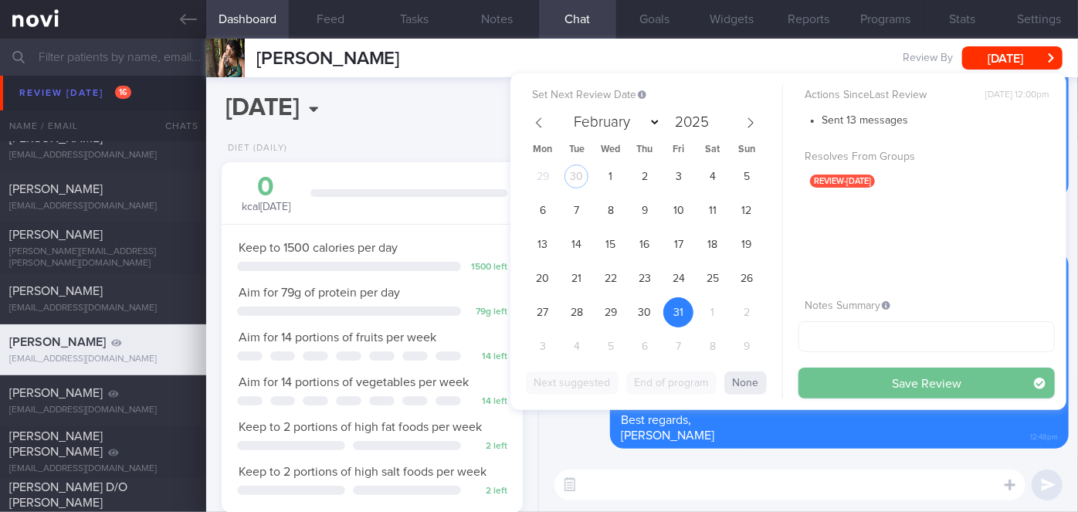
click at [879, 383] on button "Save Review" at bounding box center [927, 383] width 256 height 31
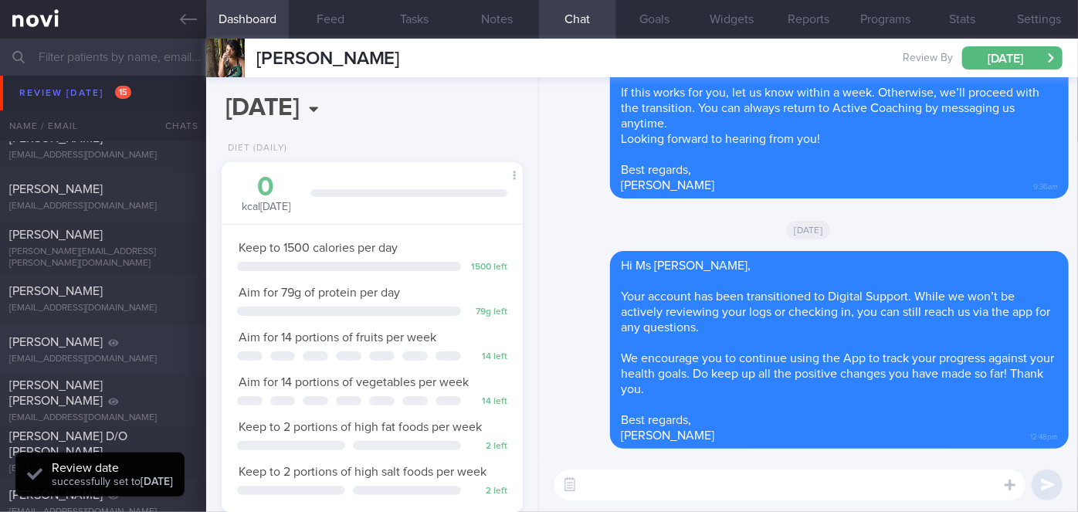
click at [121, 348] on div "[PERSON_NAME]" at bounding box center [101, 341] width 184 height 15
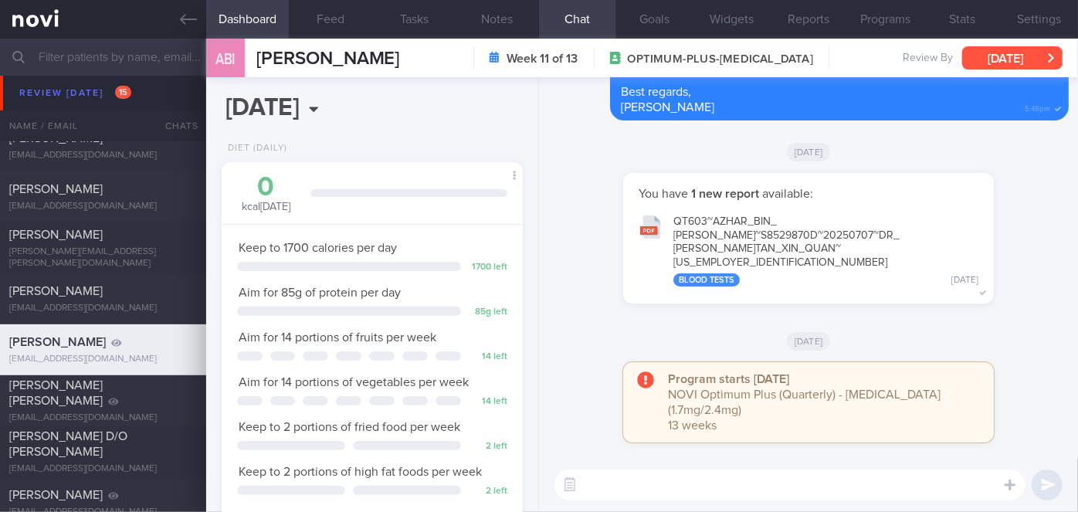
click at [1009, 53] on button "[DATE]" at bounding box center [1012, 57] width 100 height 23
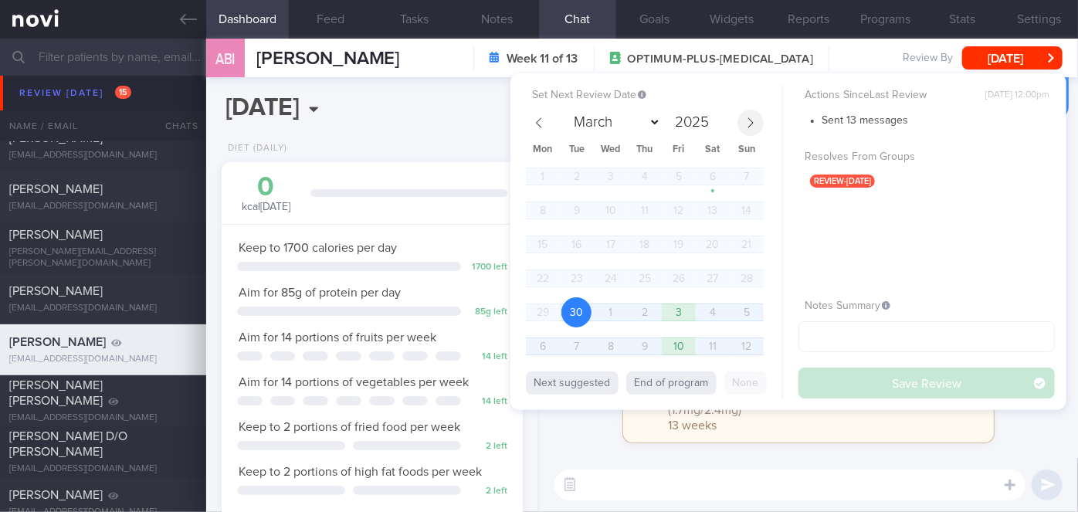
click at [748, 129] on span at bounding box center [751, 123] width 26 height 26
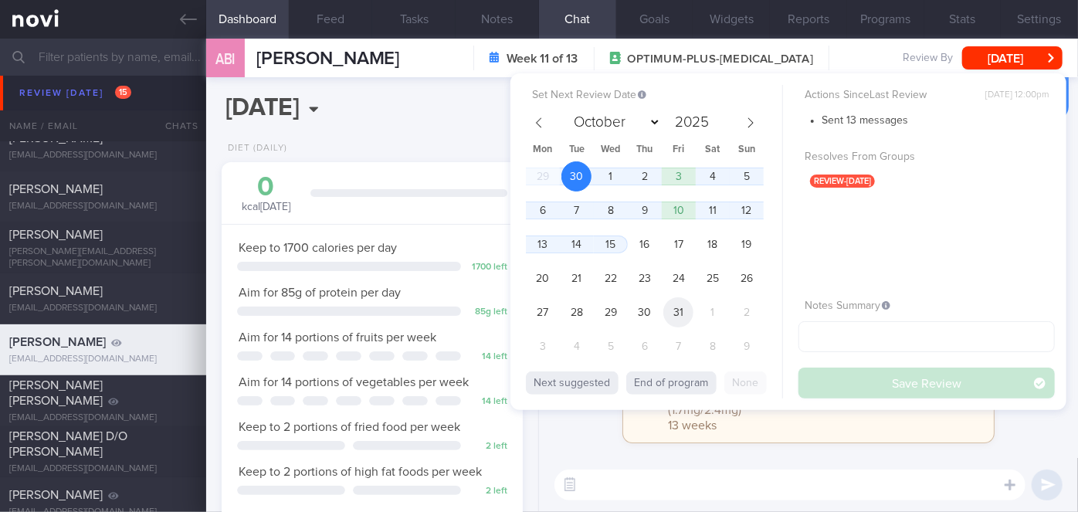
click at [675, 298] on span "31" at bounding box center [679, 312] width 30 height 30
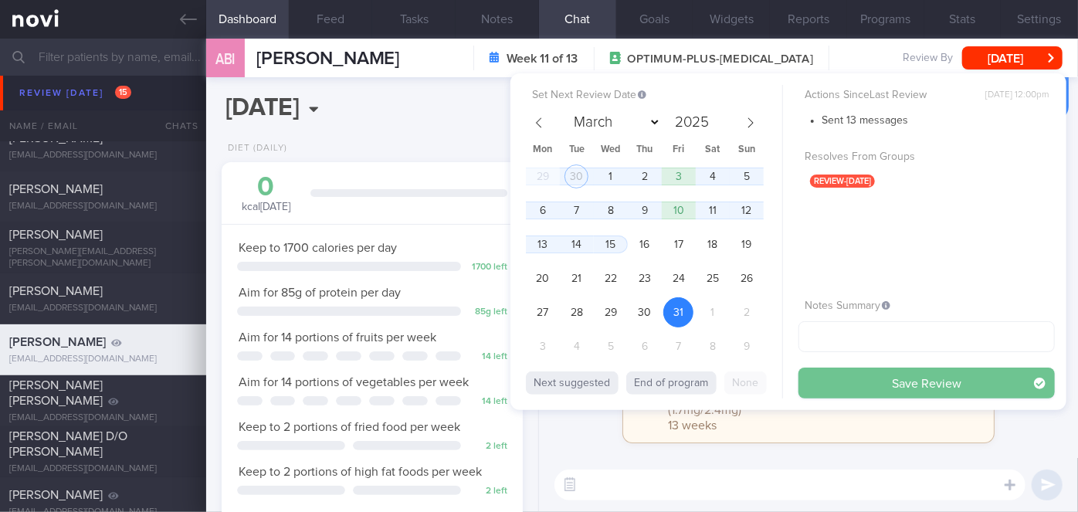
click at [855, 378] on button "Save Review" at bounding box center [927, 383] width 256 height 31
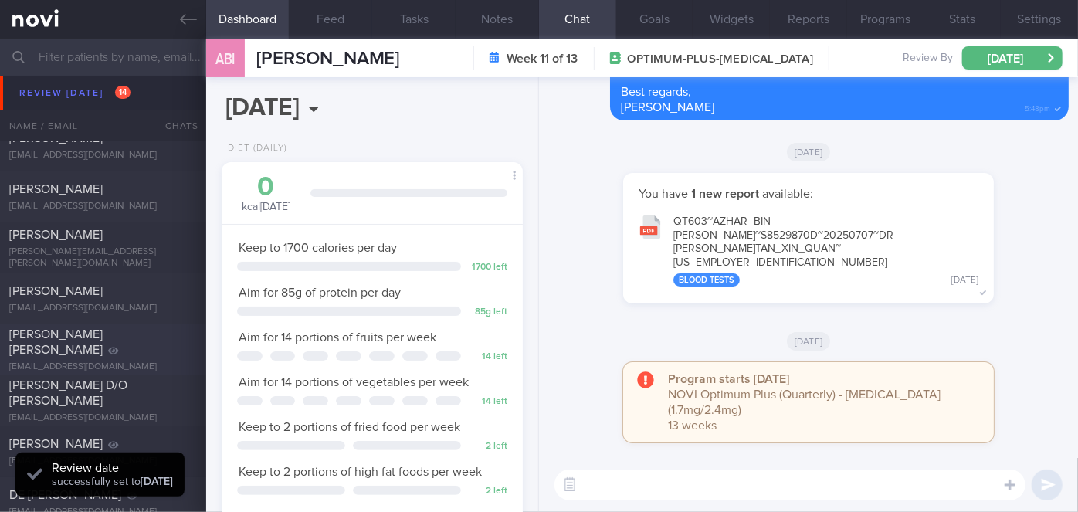
click at [148, 350] on div "[PERSON_NAME] [PERSON_NAME] [EMAIL_ADDRESS][DOMAIN_NAME]" at bounding box center [103, 350] width 206 height 46
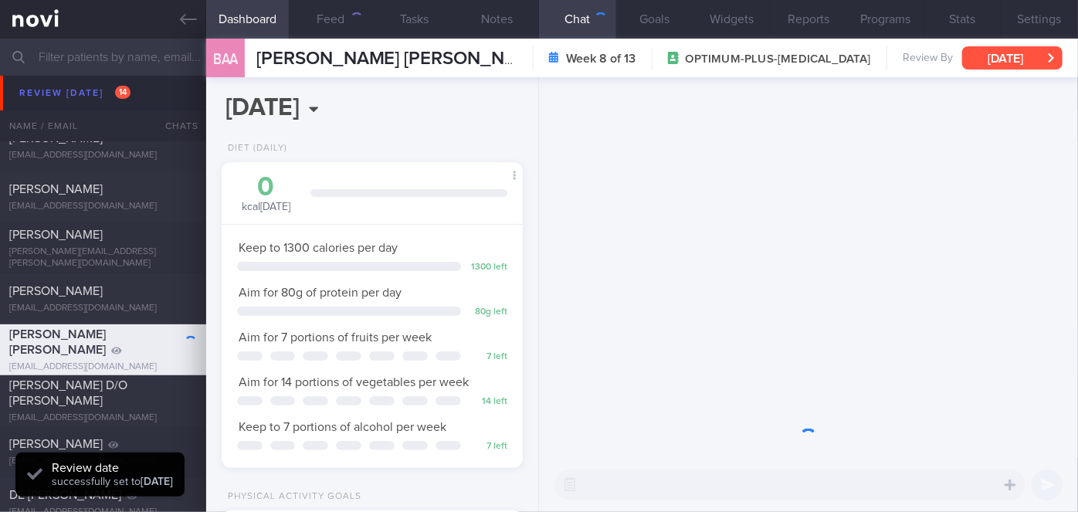
scroll to position [153, 263]
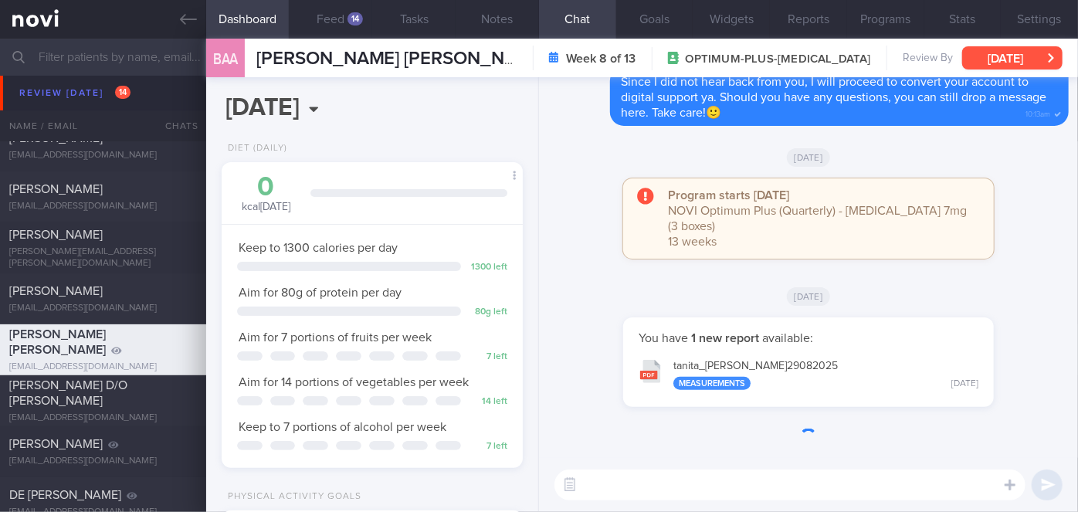
click at [1009, 49] on button "[DATE]" at bounding box center [1012, 57] width 100 height 23
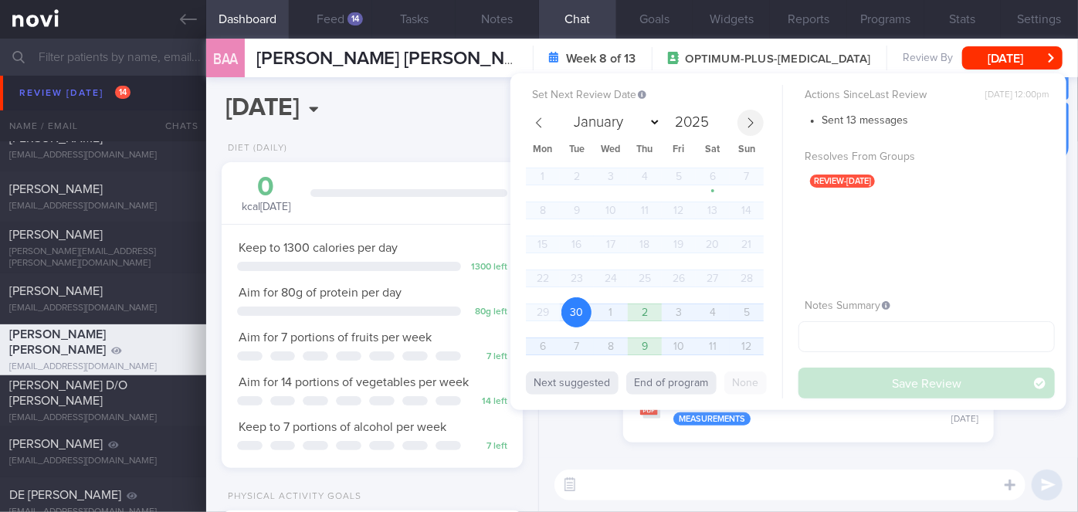
click at [752, 111] on span at bounding box center [751, 123] width 26 height 26
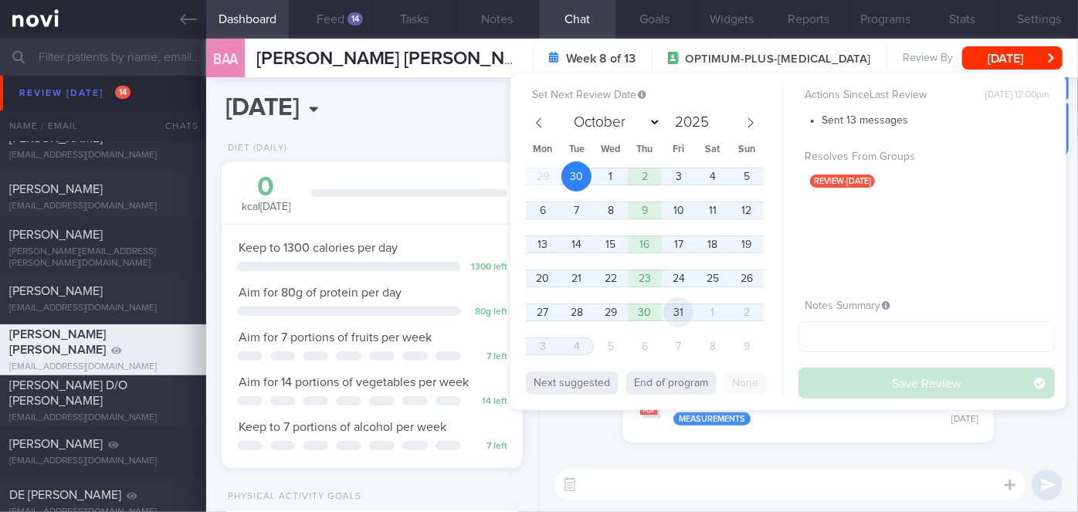
click at [684, 314] on span "31" at bounding box center [679, 312] width 30 height 30
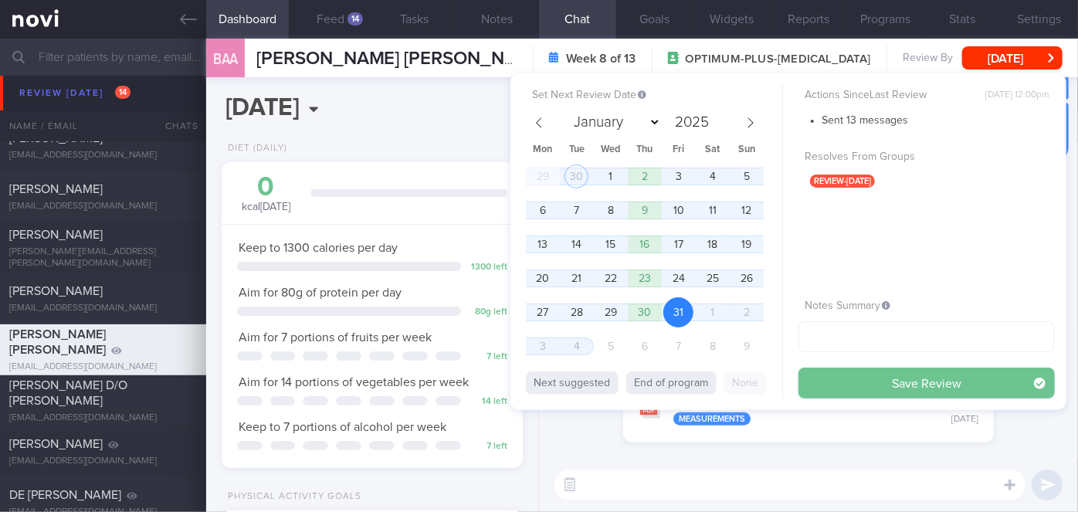
click at [861, 389] on button "Save Review" at bounding box center [927, 383] width 256 height 31
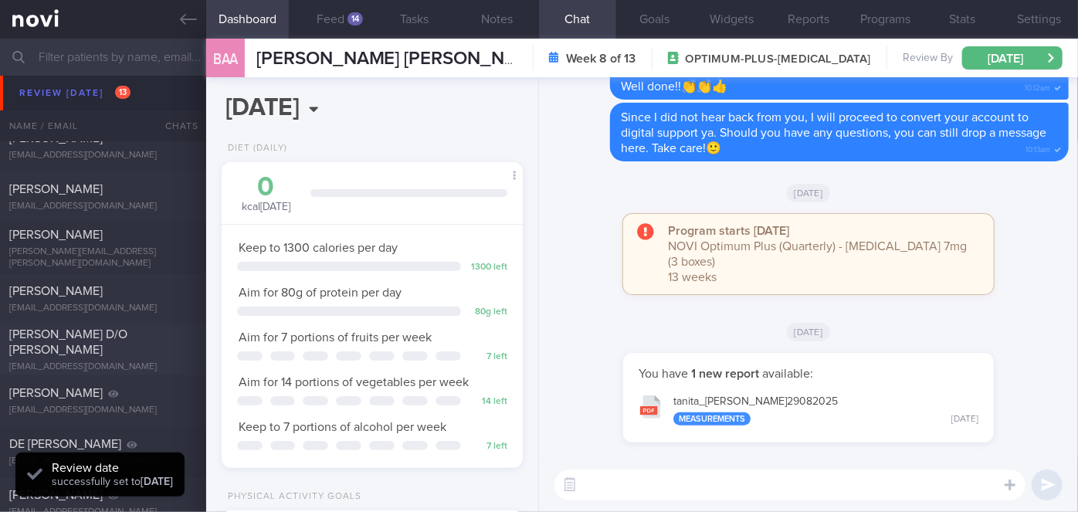
click at [158, 338] on div "[PERSON_NAME] D/O [PERSON_NAME]" at bounding box center [101, 342] width 184 height 31
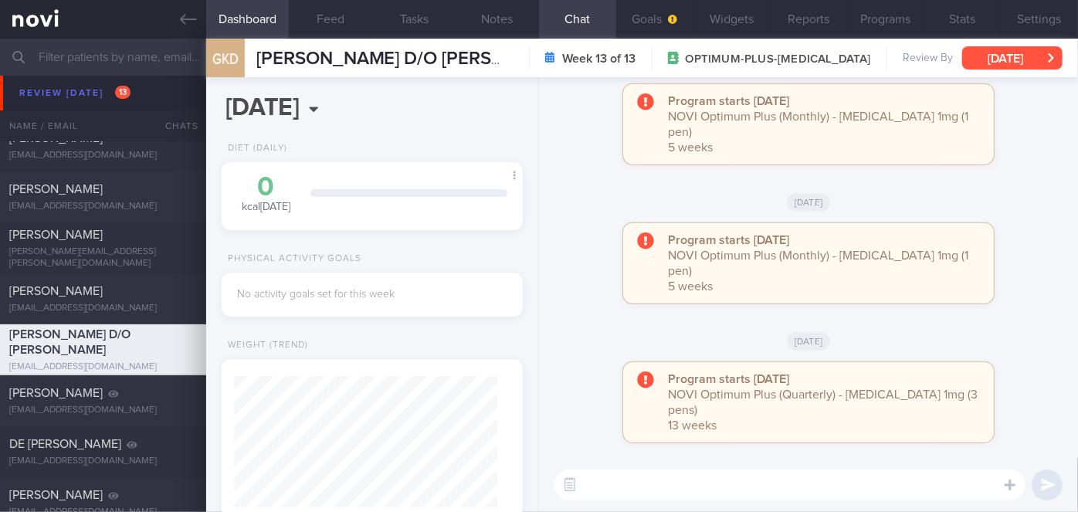
click at [1009, 56] on button "[DATE]" at bounding box center [1012, 57] width 100 height 23
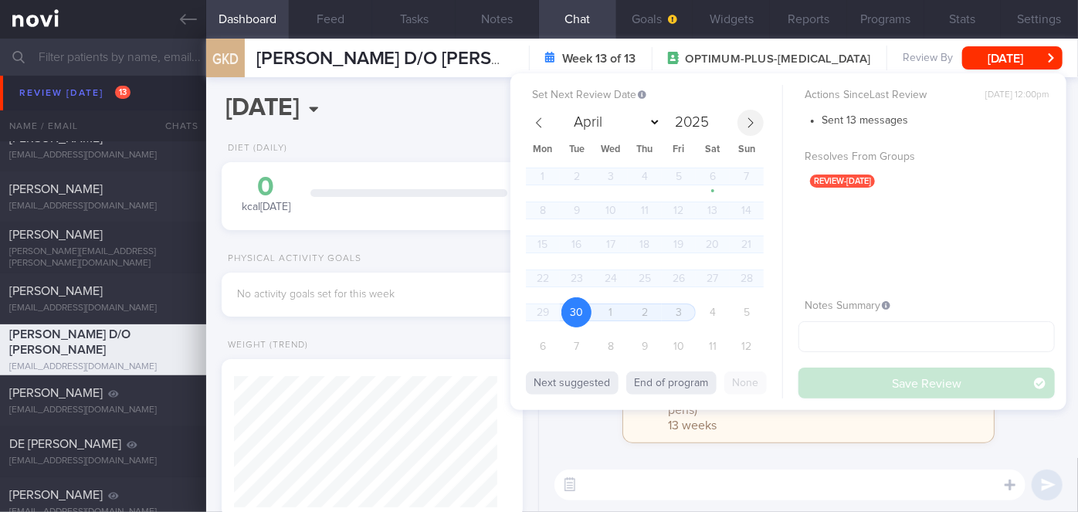
click at [742, 131] on span at bounding box center [751, 123] width 26 height 26
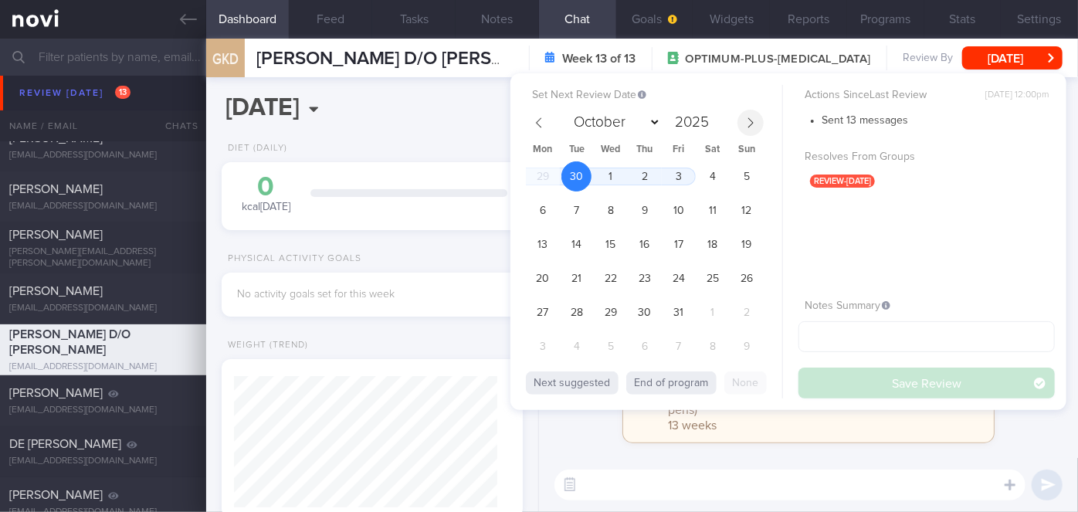
click at [753, 117] on span at bounding box center [751, 123] width 26 height 26
click at [744, 311] on span "30" at bounding box center [746, 312] width 30 height 30
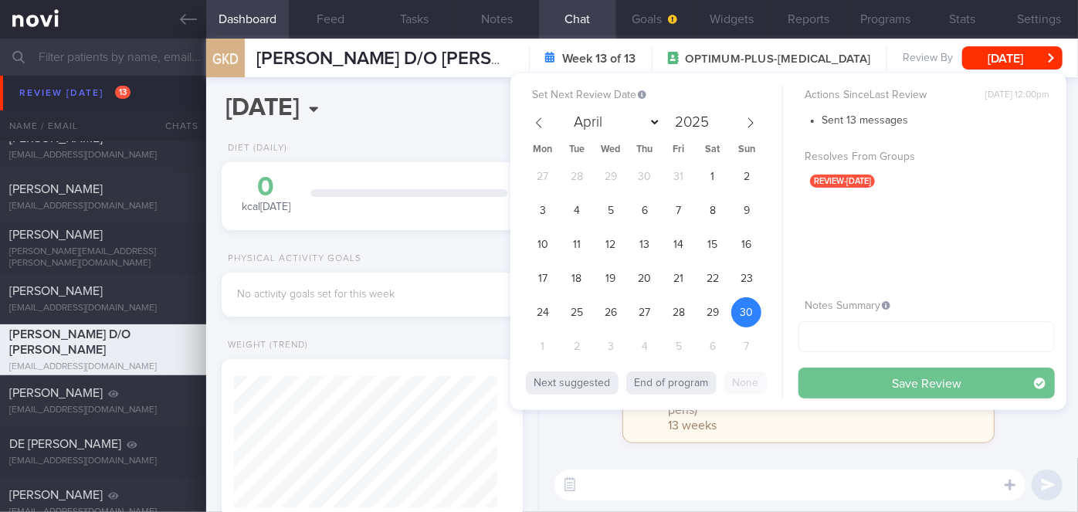
click at [863, 390] on button "Save Review" at bounding box center [927, 383] width 256 height 31
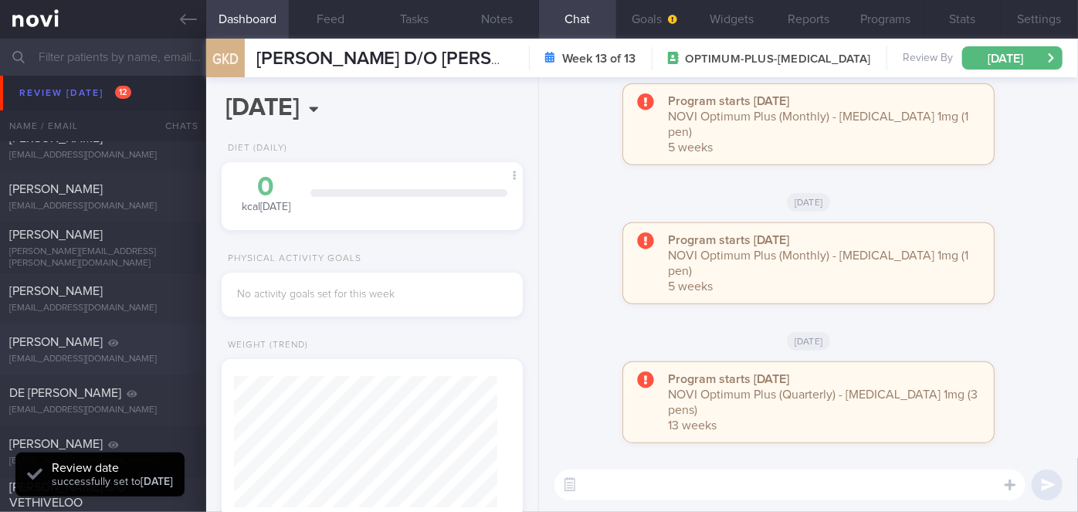
click at [115, 342] on div "[PERSON_NAME]" at bounding box center [101, 341] width 184 height 15
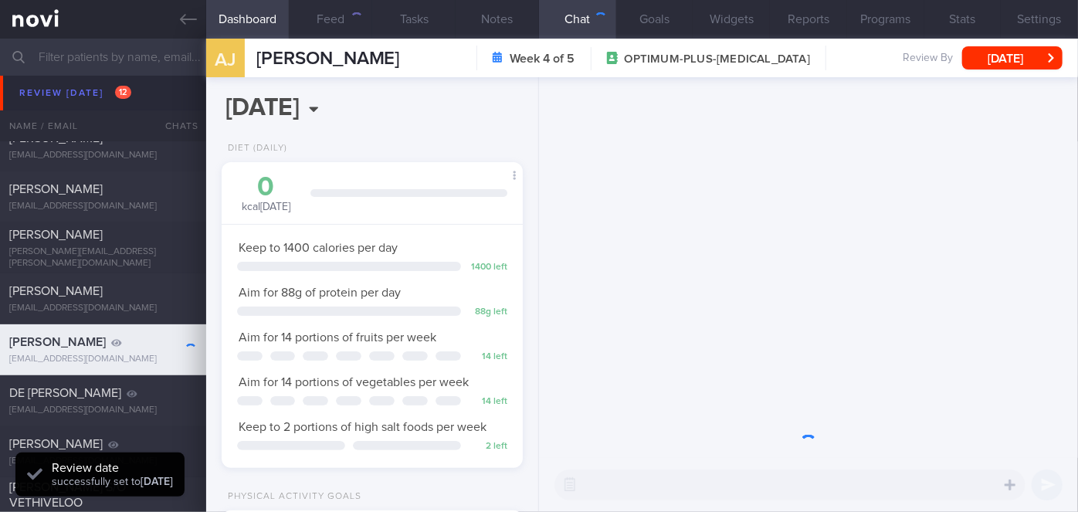
scroll to position [153, 263]
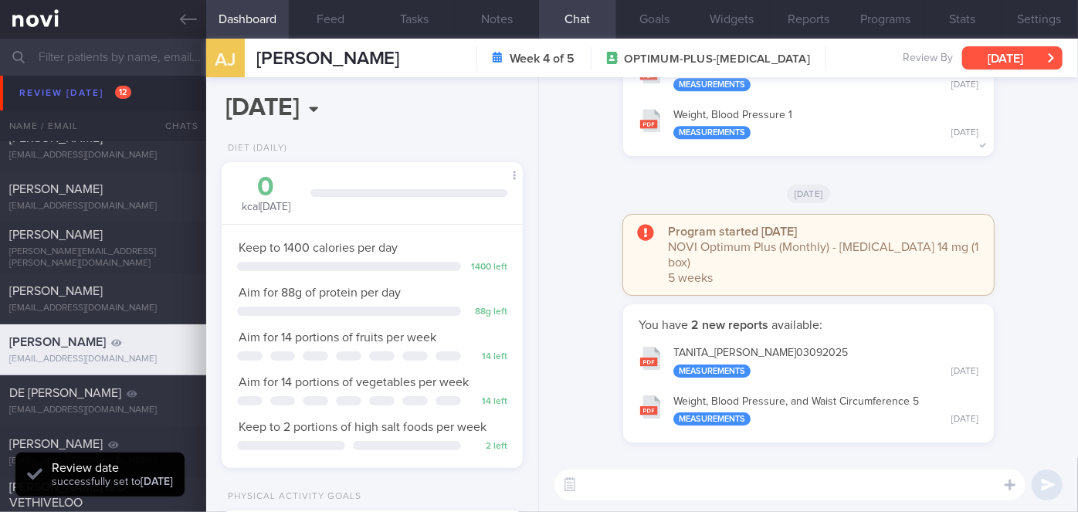
click at [1016, 63] on button "[DATE]" at bounding box center [1012, 57] width 100 height 23
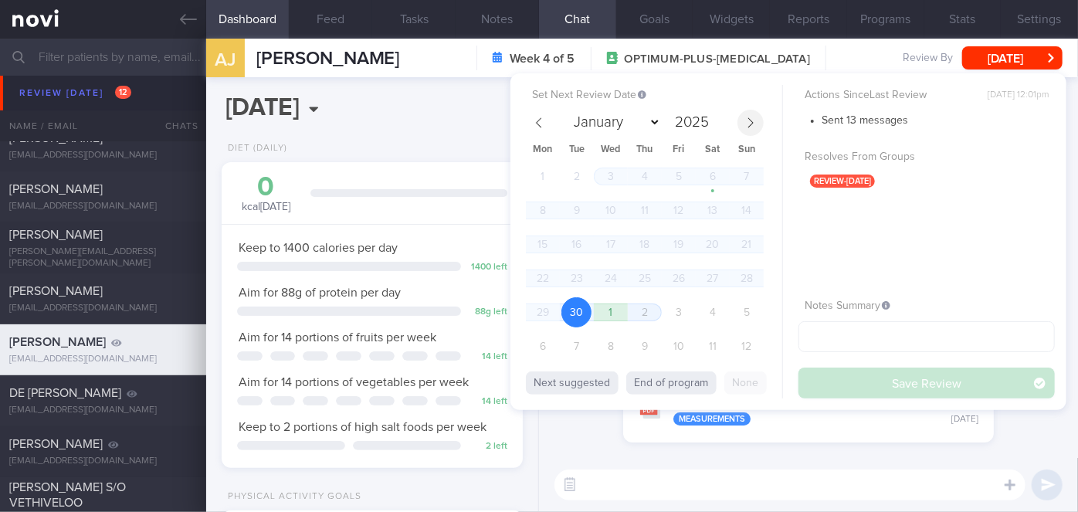
click at [751, 120] on icon at bounding box center [750, 122] width 5 height 10
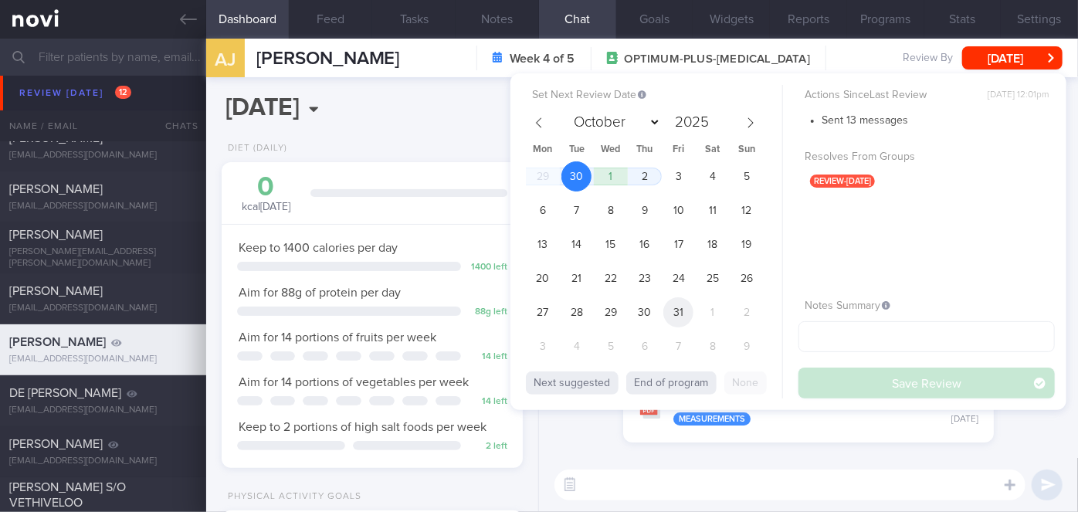
click at [666, 318] on span "31" at bounding box center [679, 312] width 30 height 30
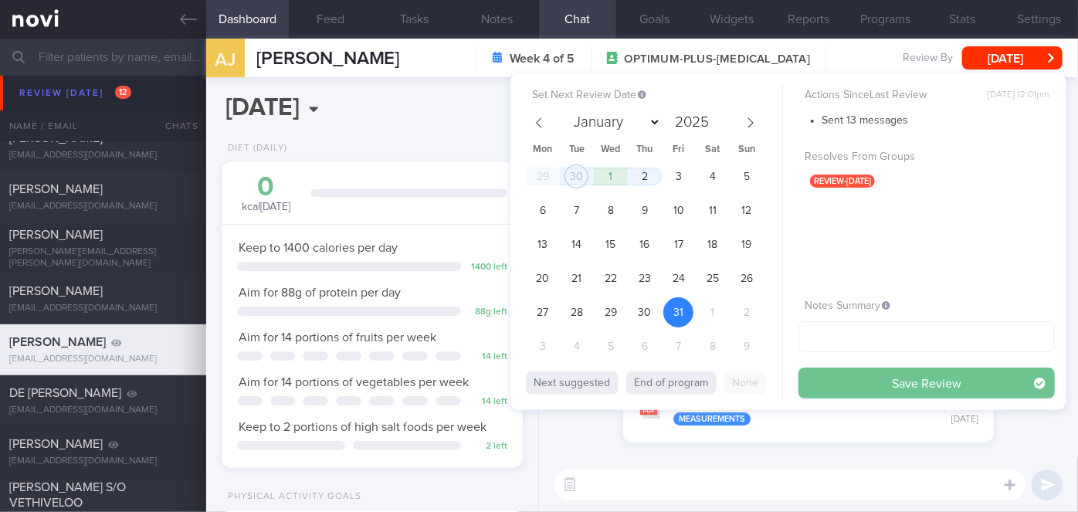
click at [850, 388] on button "Save Review" at bounding box center [927, 383] width 256 height 31
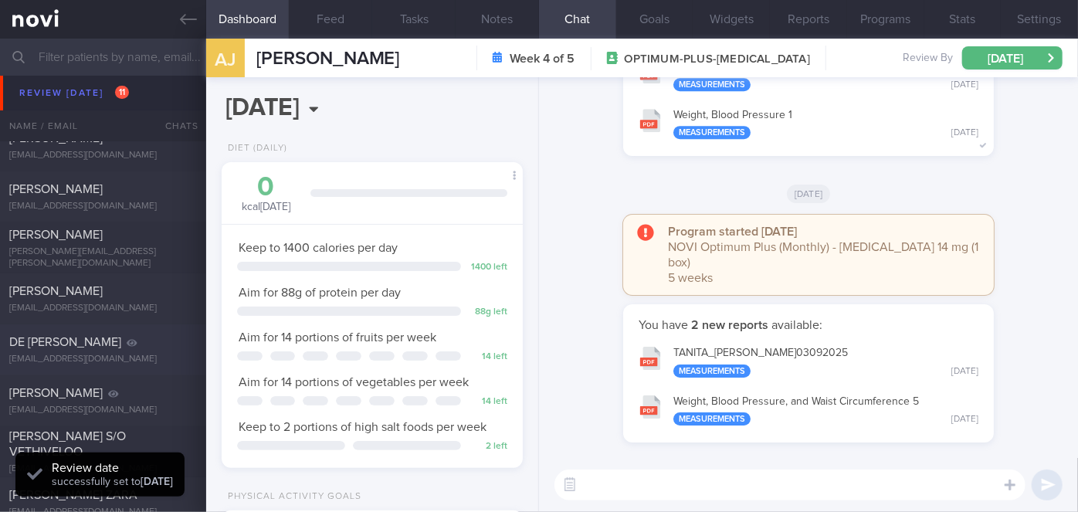
click at [120, 348] on div "DE [PERSON_NAME]" at bounding box center [101, 341] width 184 height 15
select select "8"
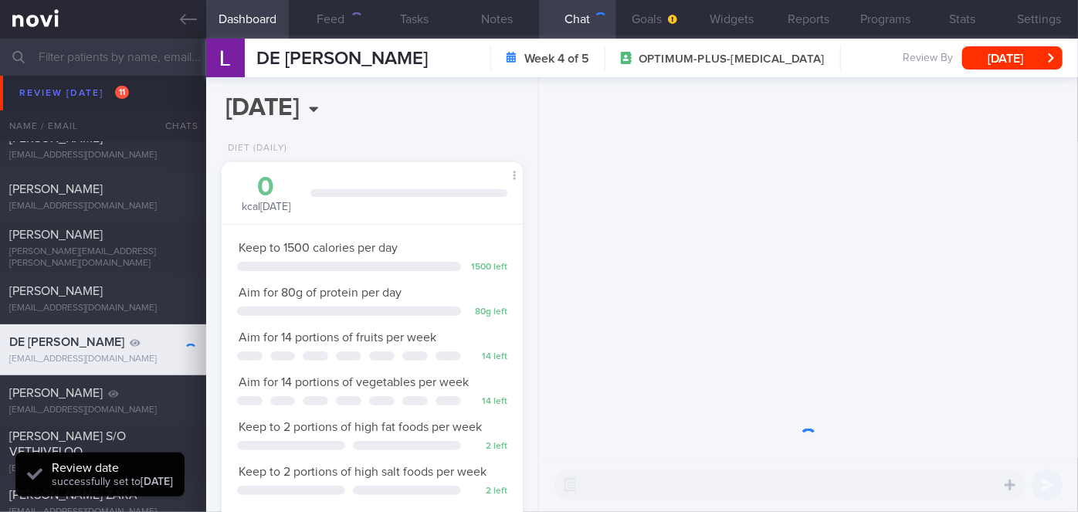
scroll to position [134, 270]
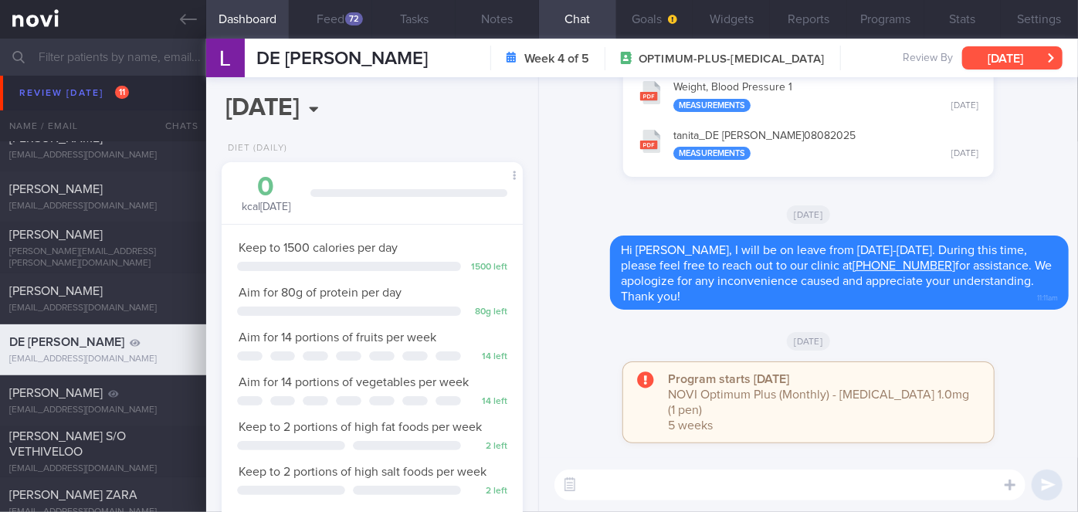
click at [1010, 63] on button "[DATE]" at bounding box center [1012, 57] width 100 height 23
click at [619, 464] on div "​ ​" at bounding box center [808, 485] width 539 height 54
click at [614, 488] on textarea at bounding box center [790, 485] width 471 height 31
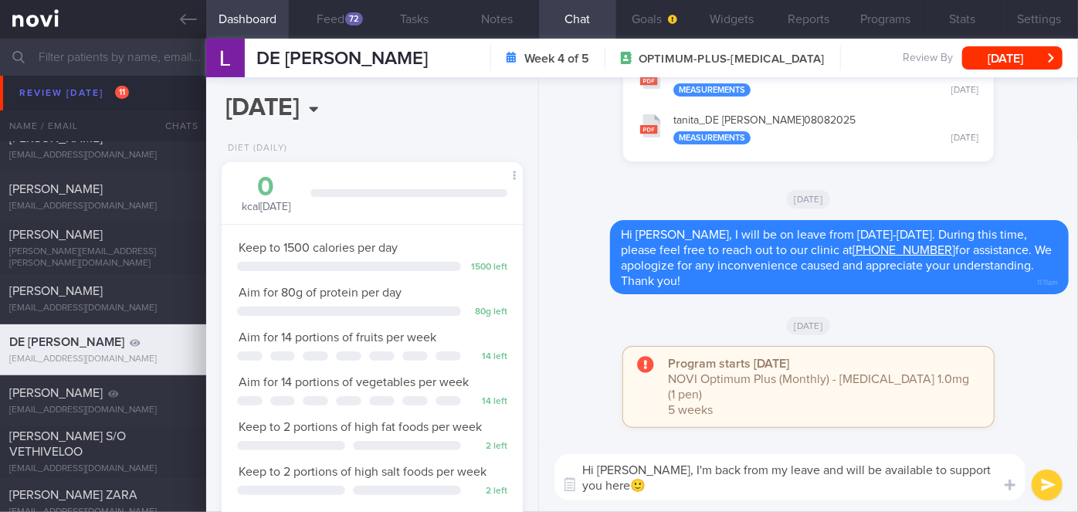
scroll to position [0, 0]
type textarea "Hi [PERSON_NAME], I'm back from my leave and will be available to support you h…"
click at [1050, 480] on button "submit" at bounding box center [1047, 485] width 31 height 31
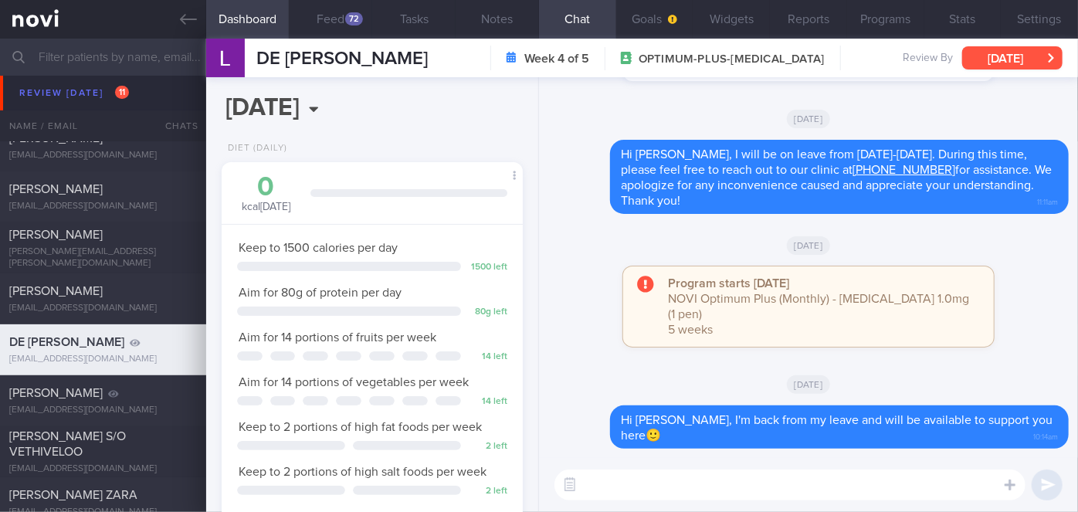
click at [1036, 63] on button "[DATE]" at bounding box center [1012, 57] width 100 height 23
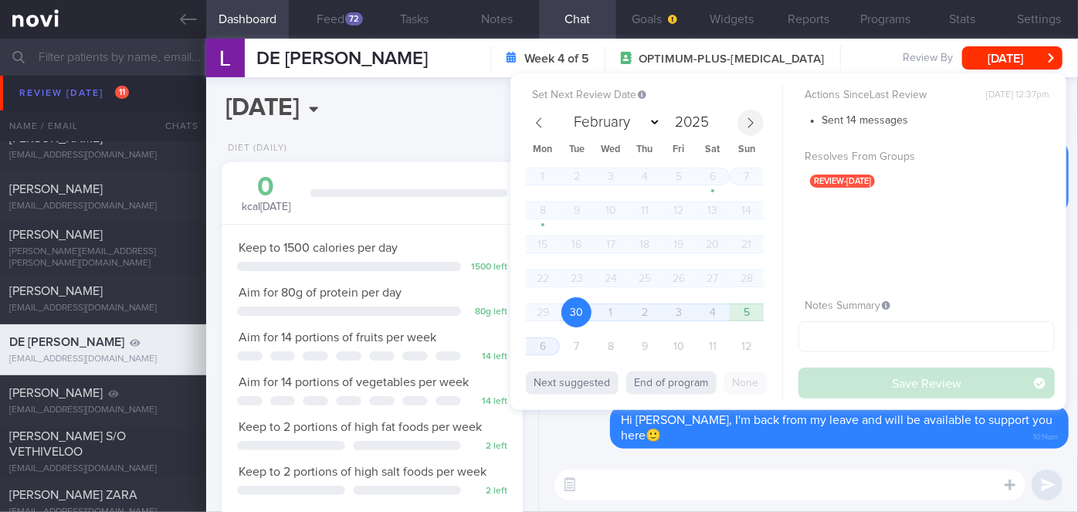
click at [748, 126] on icon at bounding box center [750, 122] width 11 height 11
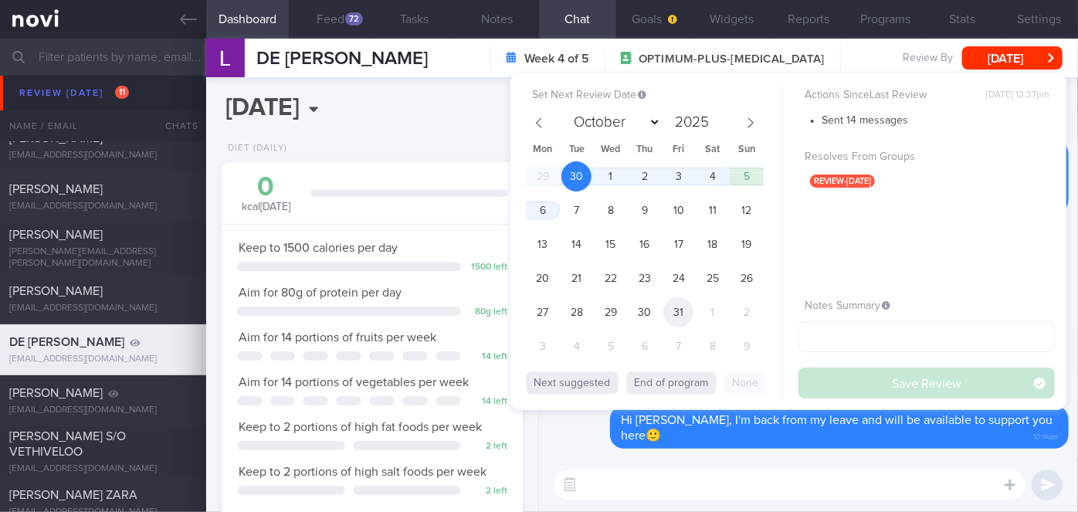
click at [680, 314] on span "31" at bounding box center [679, 312] width 30 height 30
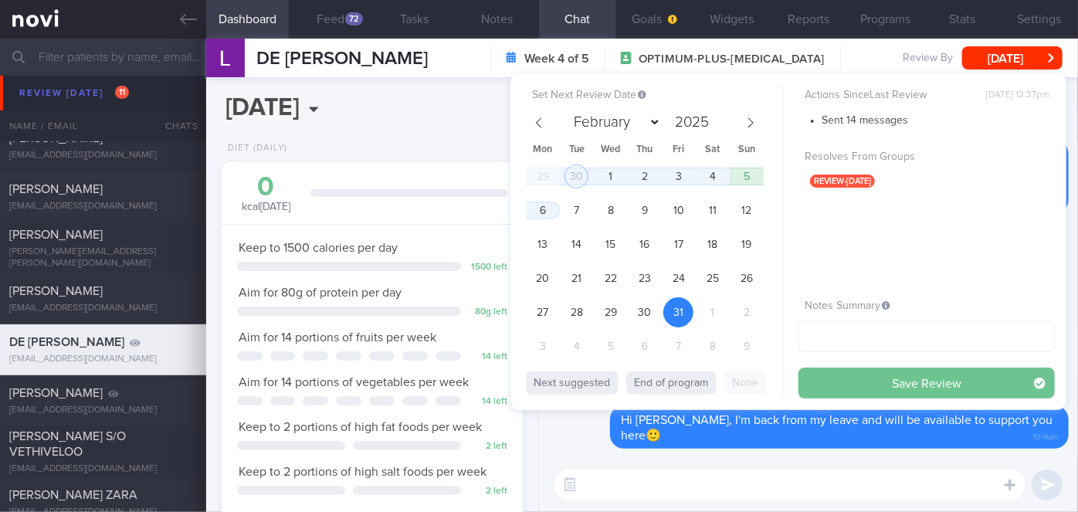
click at [834, 382] on button "Save Review" at bounding box center [927, 383] width 256 height 31
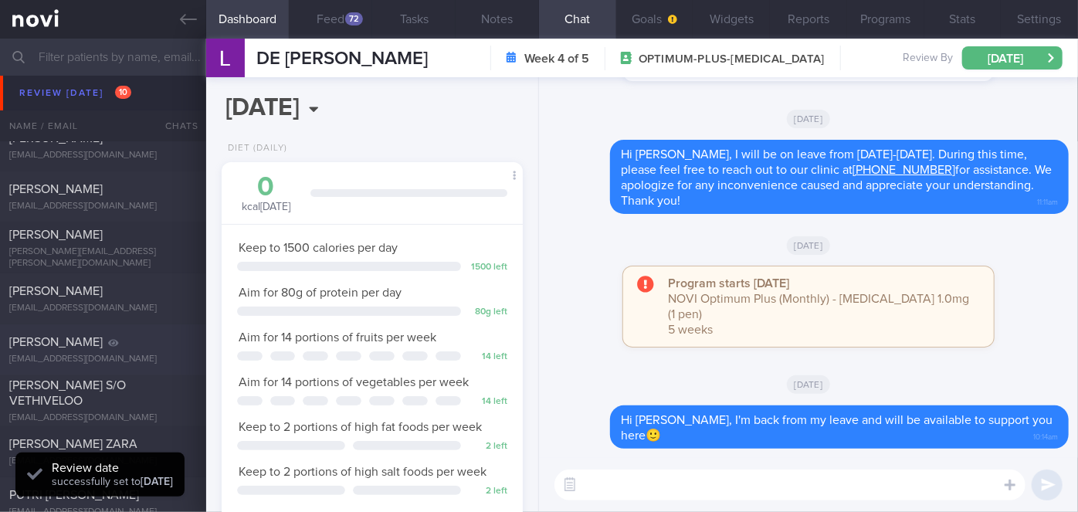
click at [144, 348] on div "[PERSON_NAME]" at bounding box center [101, 341] width 184 height 15
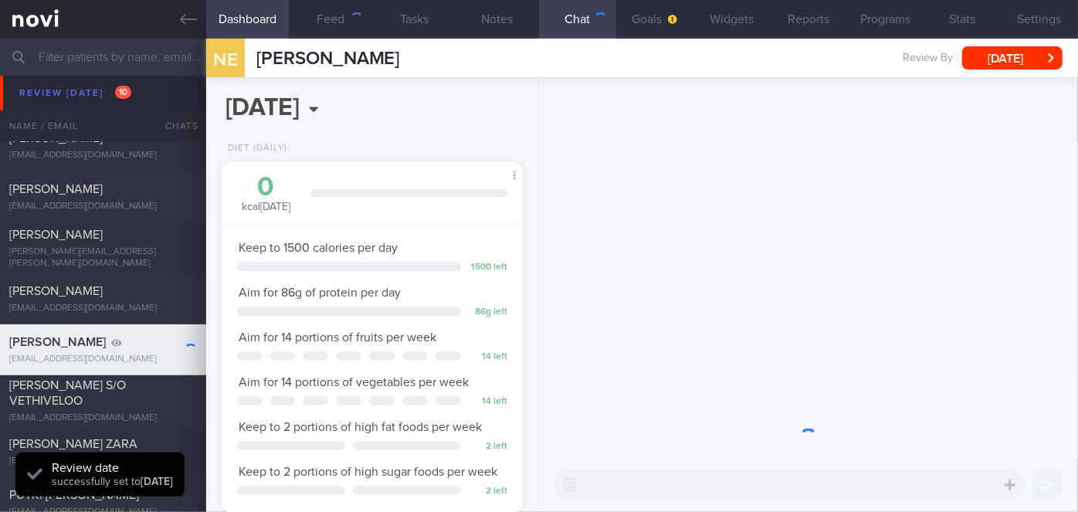
scroll to position [153, 263]
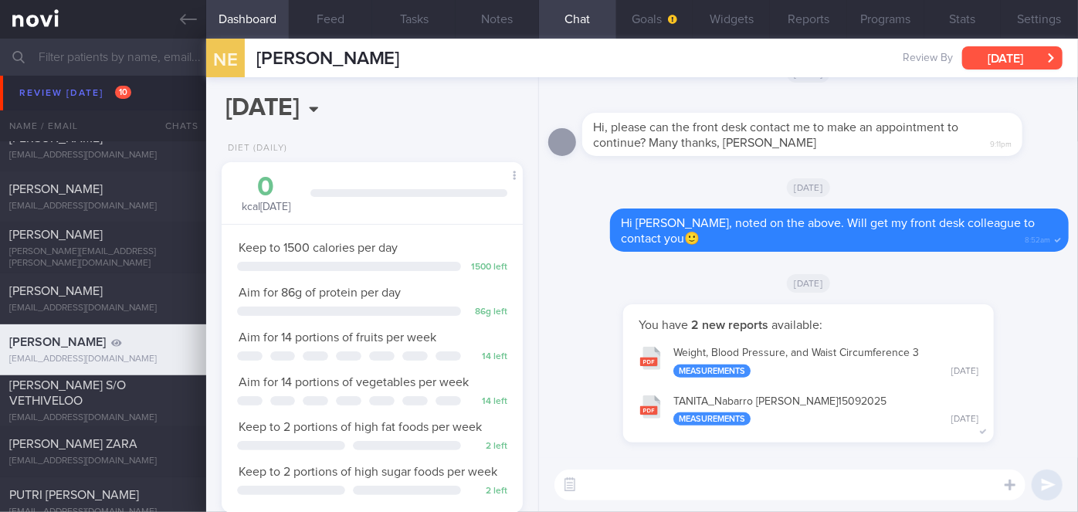
click at [1025, 51] on button "[DATE]" at bounding box center [1012, 57] width 100 height 23
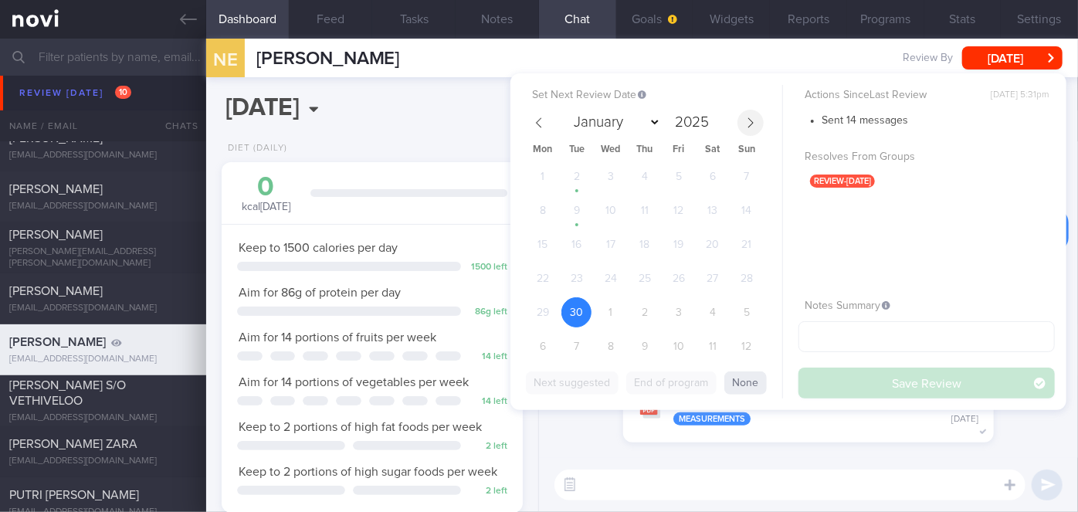
click at [758, 128] on span at bounding box center [751, 123] width 26 height 26
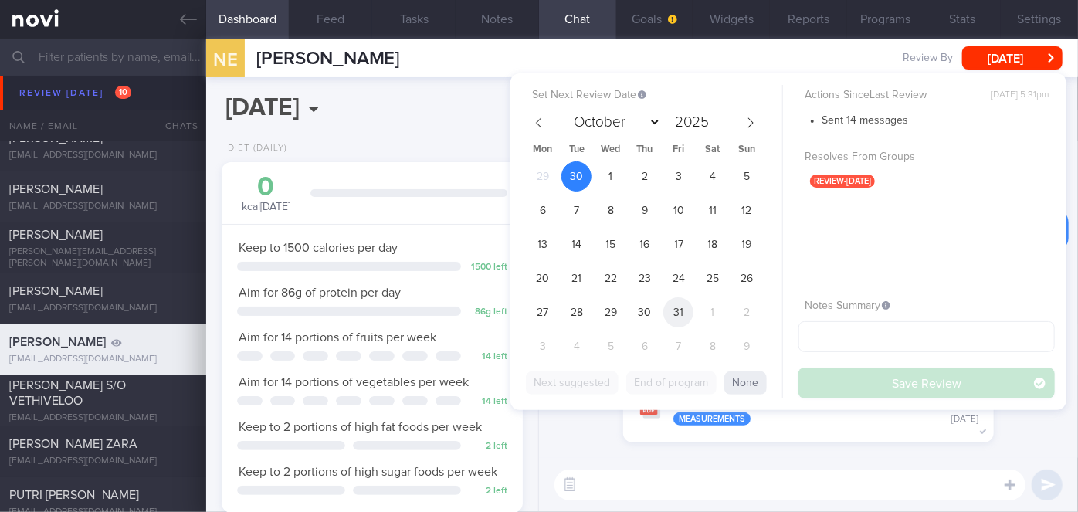
click at [681, 317] on span "31" at bounding box center [679, 312] width 30 height 30
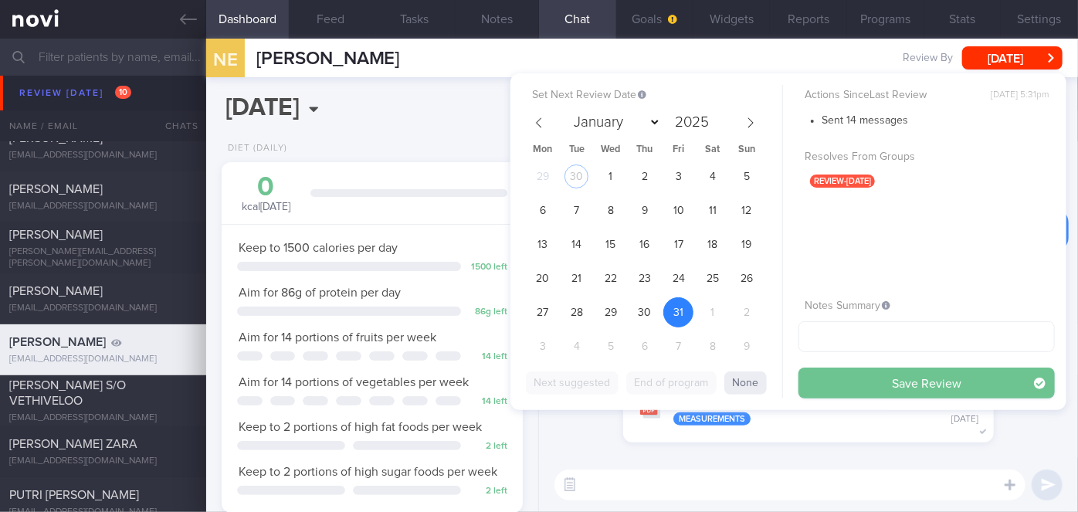
click at [853, 379] on button "Save Review" at bounding box center [927, 383] width 256 height 31
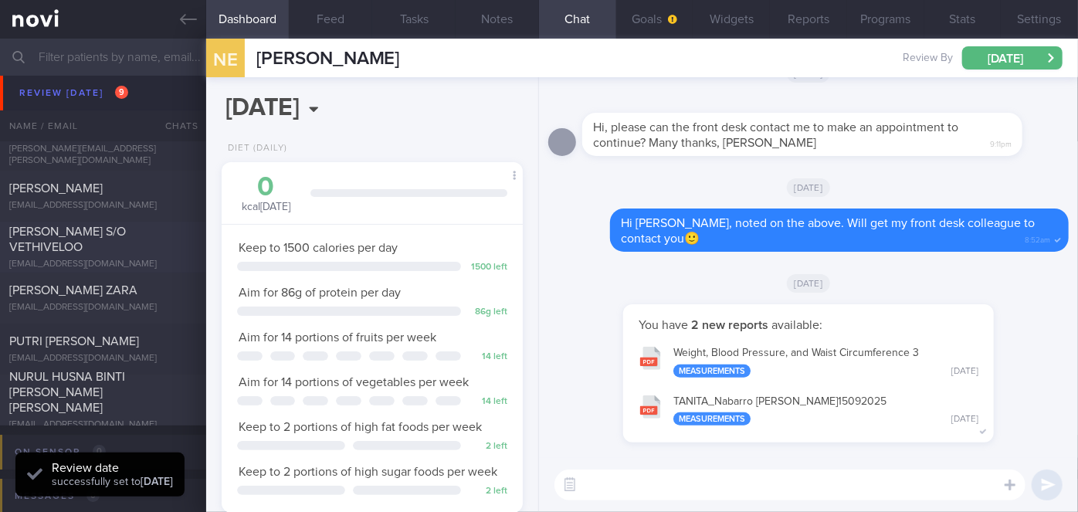
scroll to position [5617, 0]
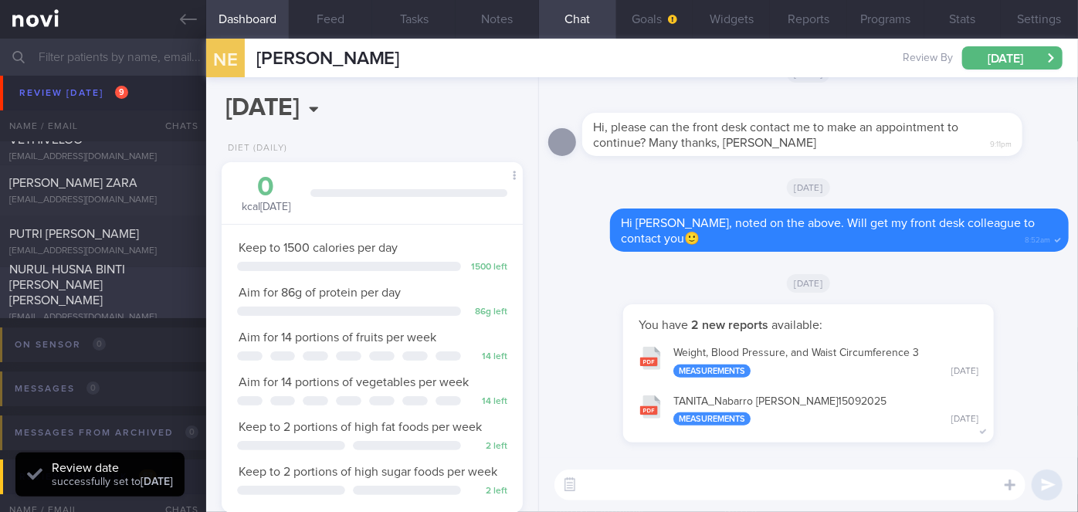
click at [124, 283] on div "NURUL HUSNA BINTI [PERSON_NAME] [PERSON_NAME]" at bounding box center [101, 285] width 184 height 46
select select "8"
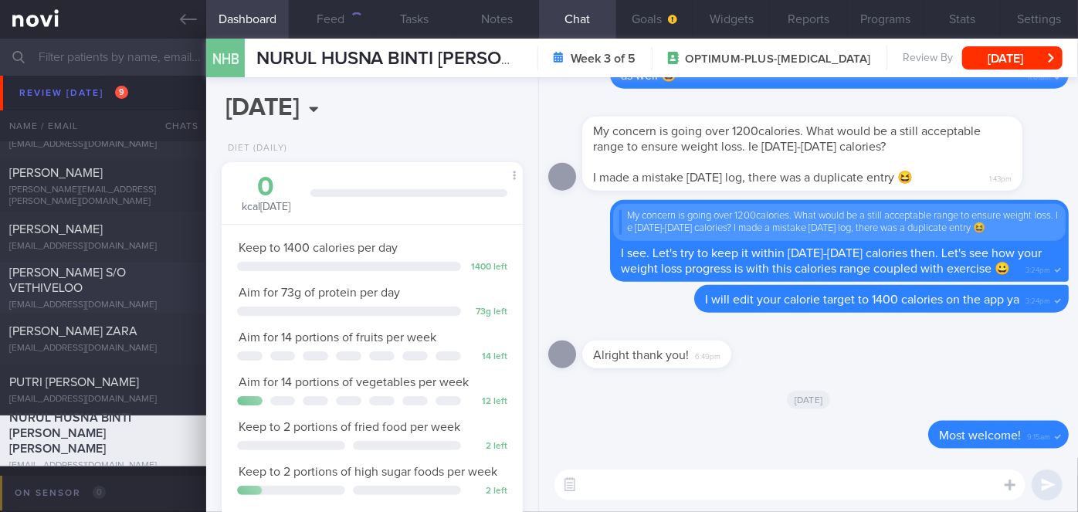
scroll to position [5476, 0]
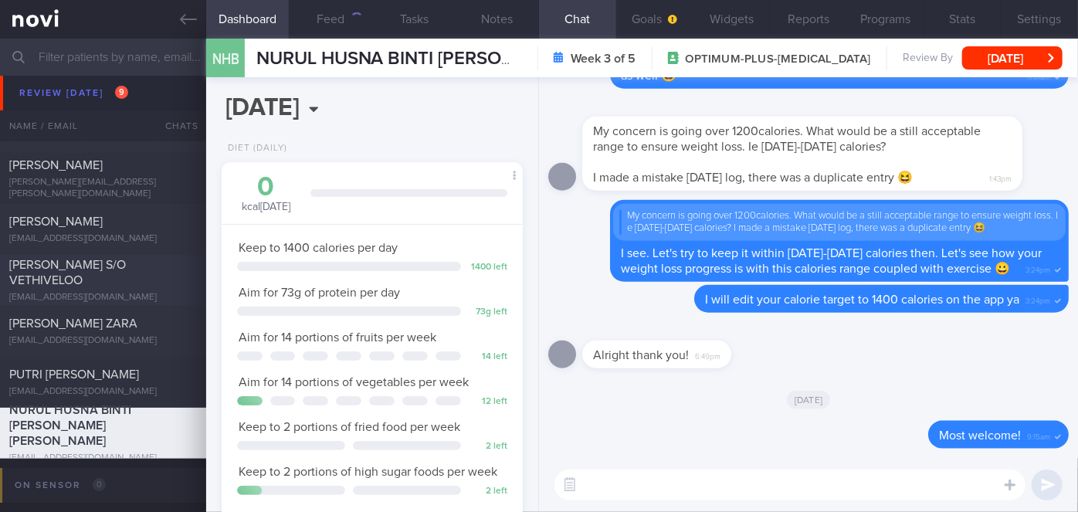
click at [93, 266] on span "[PERSON_NAME] S/O VETHIVELOO" at bounding box center [67, 273] width 117 height 28
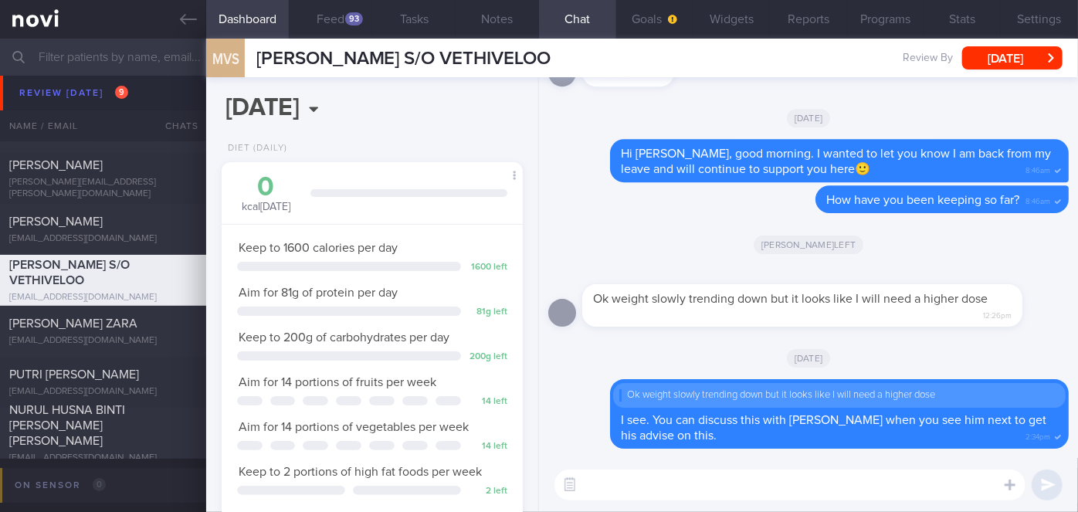
scroll to position [134, 270]
click at [335, 19] on button "Feed 93" at bounding box center [330, 19] width 83 height 39
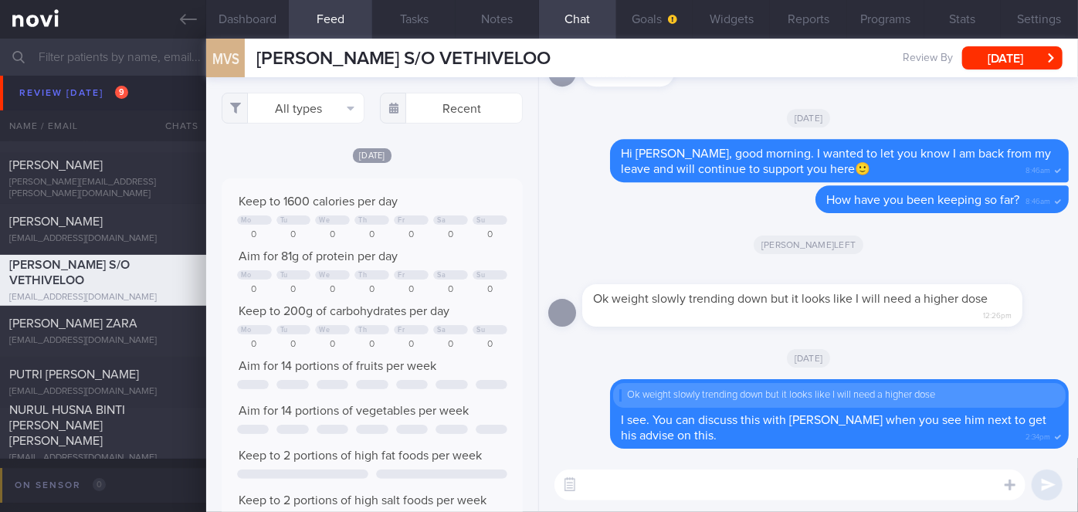
scroll to position [66, 270]
click at [274, 113] on button "All types" at bounding box center [293, 108] width 143 height 31
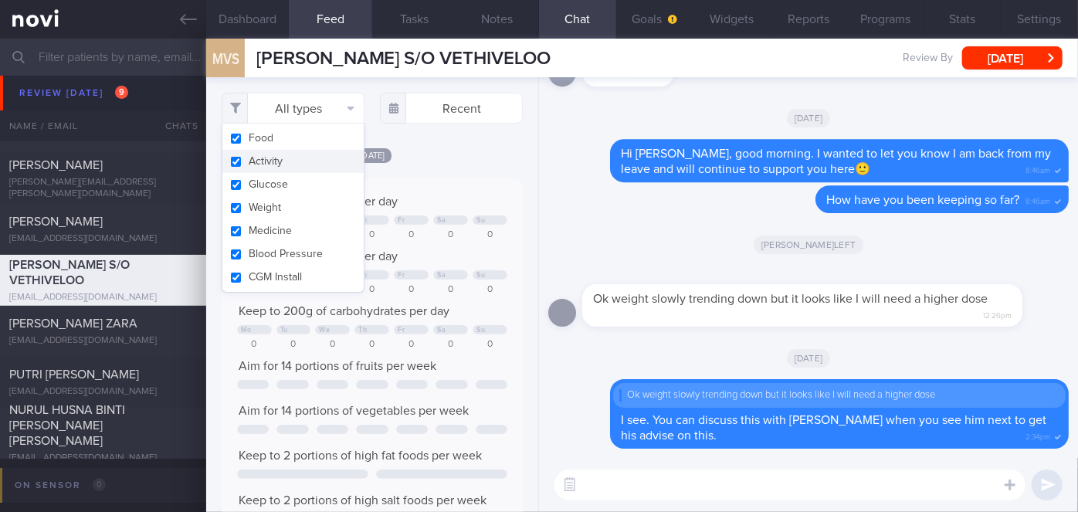
click at [276, 159] on button "Activity" at bounding box center [292, 161] width 141 height 23
checkbox input "false"
click at [433, 168] on div "[DATE] Keep to 1600 calories per day Mo Tu We Th Fr Sa Su 0 0 0 0 0 0 0 Aim for…" at bounding box center [372, 409] width 301 height 524
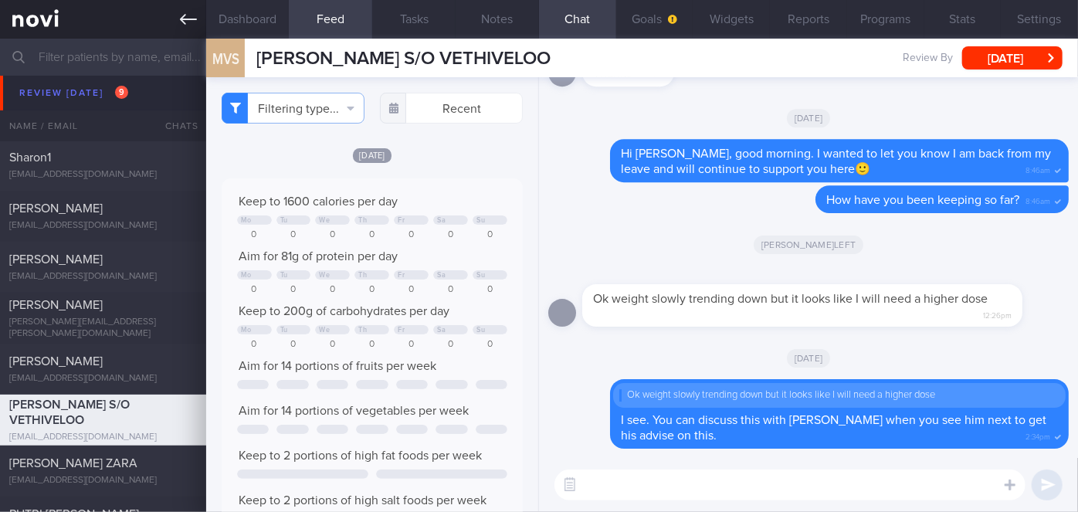
click at [155, 457] on div "[PERSON_NAME] ZARA" at bounding box center [101, 463] width 184 height 15
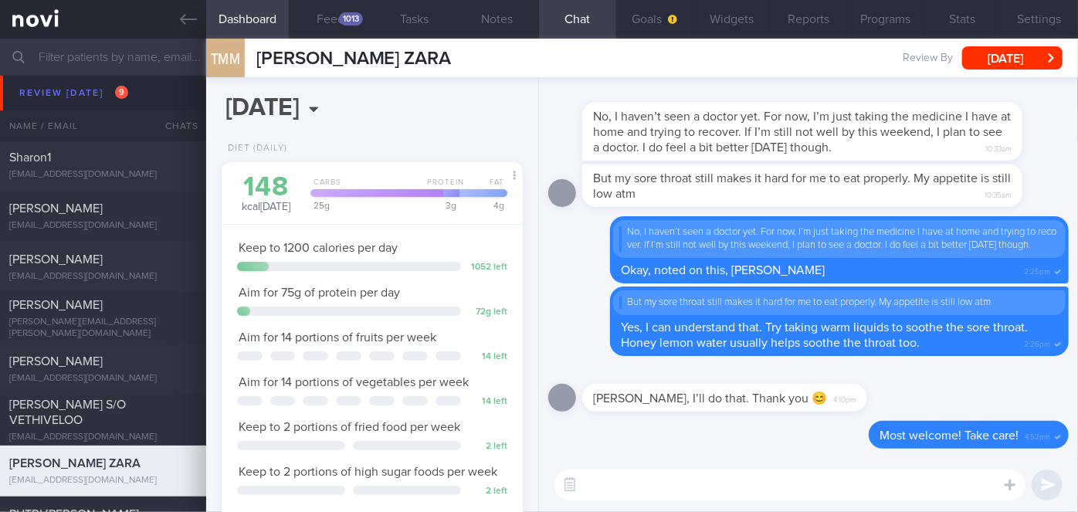
click at [630, 482] on textarea at bounding box center [790, 485] width 471 height 31
type textarea "Hi [PERSON_NAME], just checking in, how have you been keeping?"
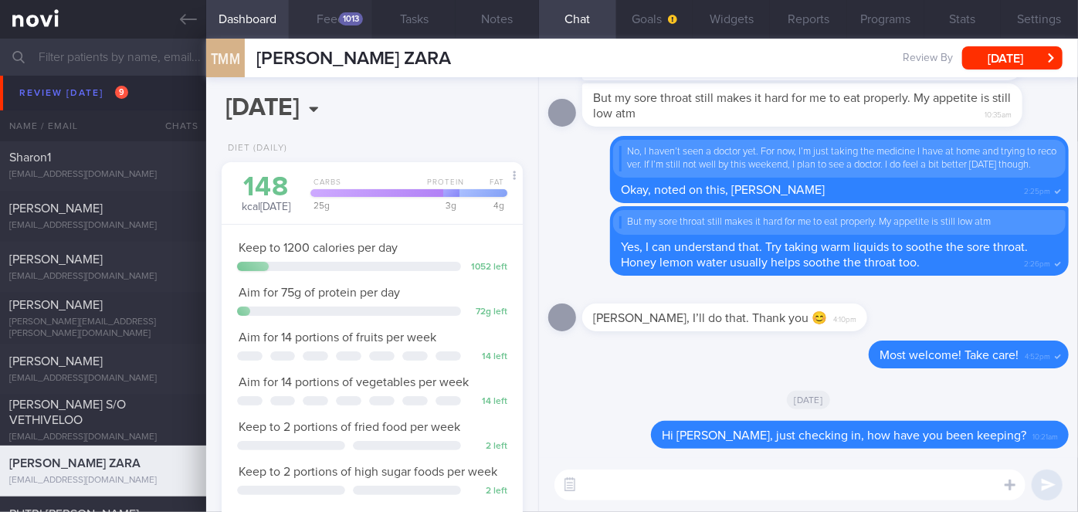
click at [334, 6] on button "Feed 1013" at bounding box center [330, 19] width 83 height 39
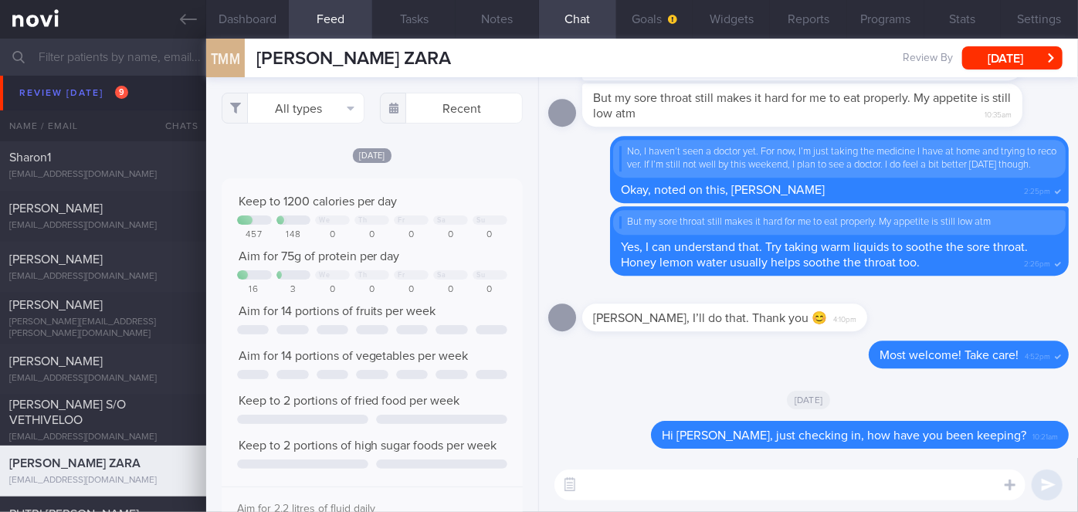
scroll to position [66, 270]
click at [455, 110] on input "text" at bounding box center [451, 108] width 143 height 31
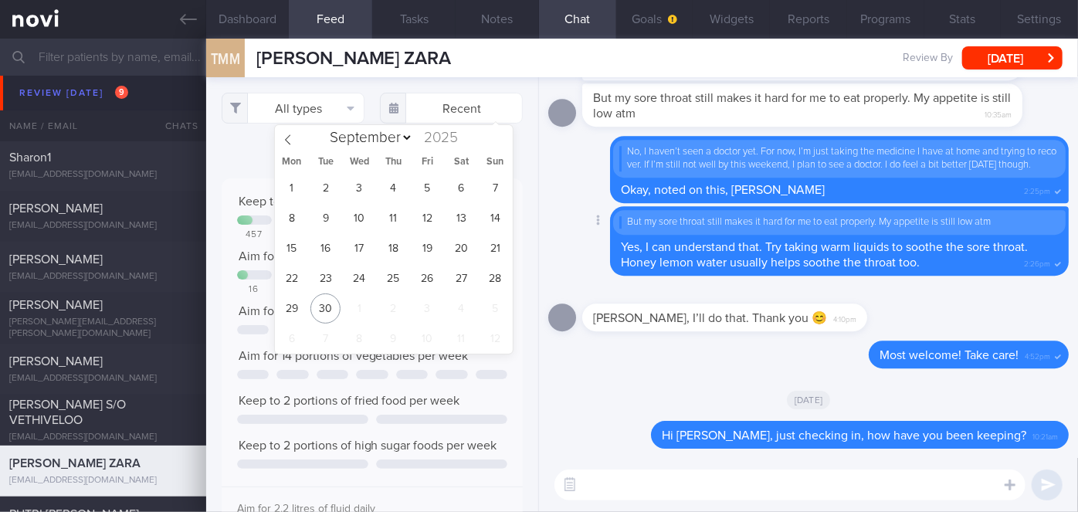
click at [572, 213] on div "Delete But my sore throat still makes it hard for me to eat properly. My appeti…" at bounding box center [808, 241] width 521 height 70
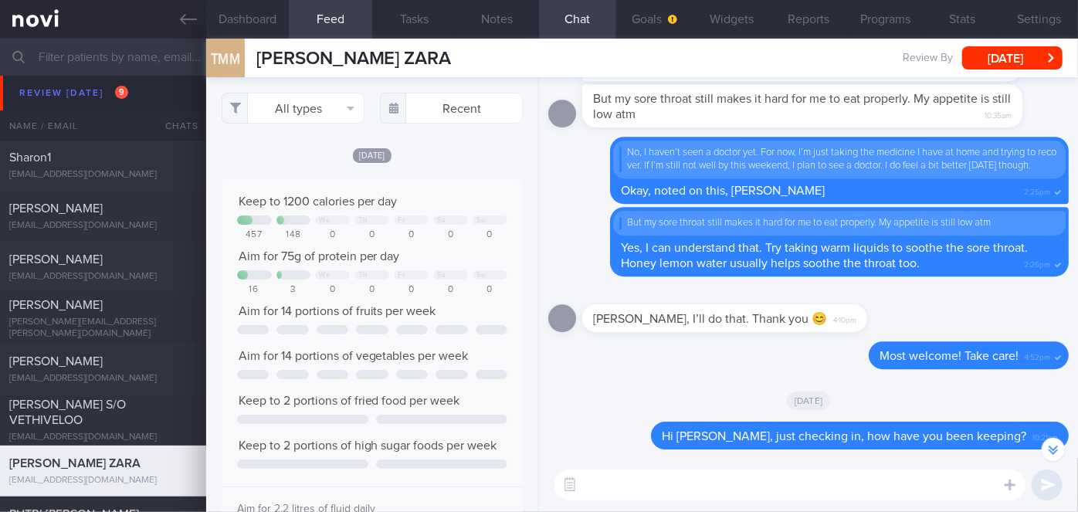
scroll to position [0, 0]
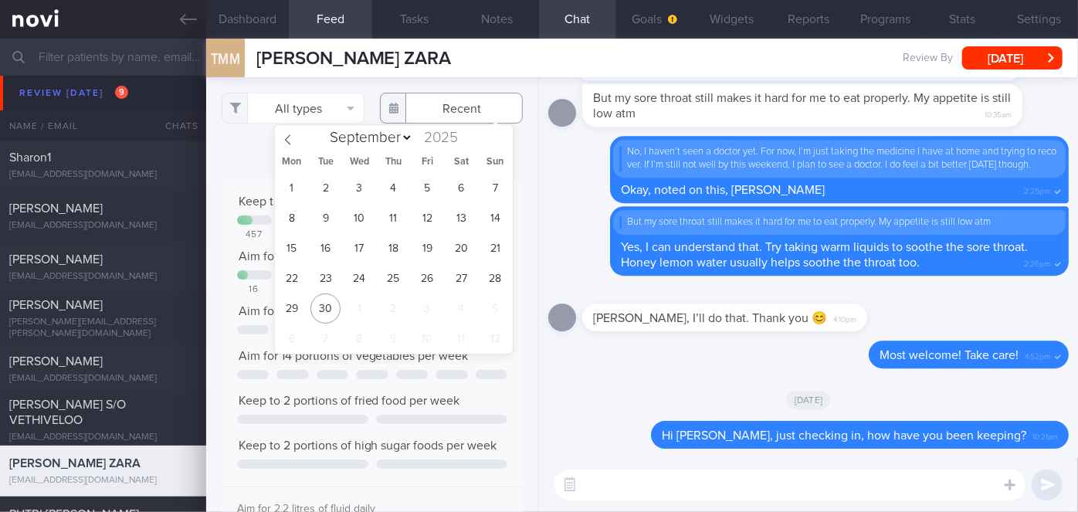
click at [433, 110] on input "text" at bounding box center [451, 108] width 143 height 31
click at [444, 274] on div "1 2 3 4 5 6 7 8 9 10 11 12 13 14 15 16 17 18 19 20 21 22 23 24 25 26 27 28 29 3…" at bounding box center [394, 263] width 238 height 181
click at [436, 277] on span "26" at bounding box center [427, 278] width 30 height 30
type input "[DATE]"
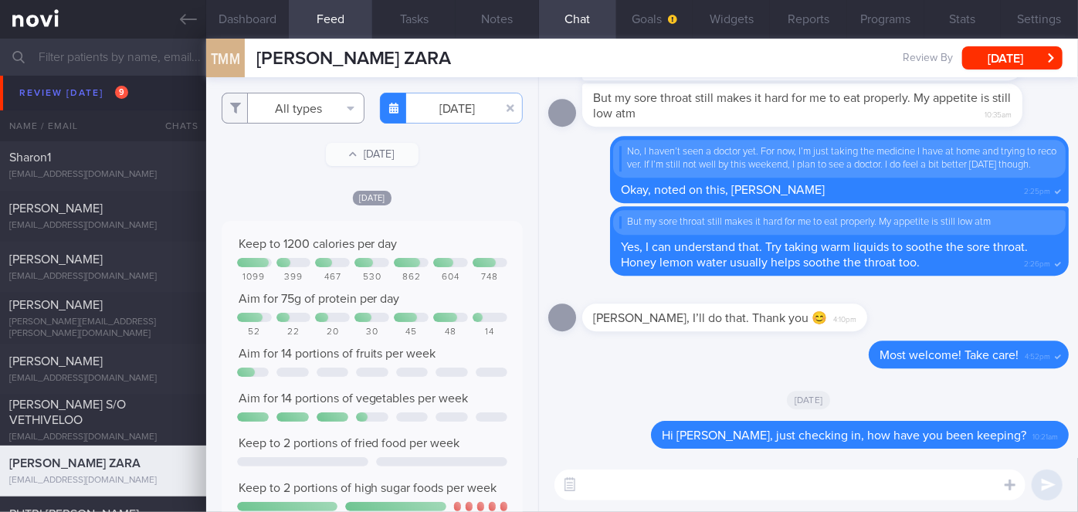
scroll to position [66, 270]
click at [296, 118] on button "All types" at bounding box center [293, 108] width 143 height 31
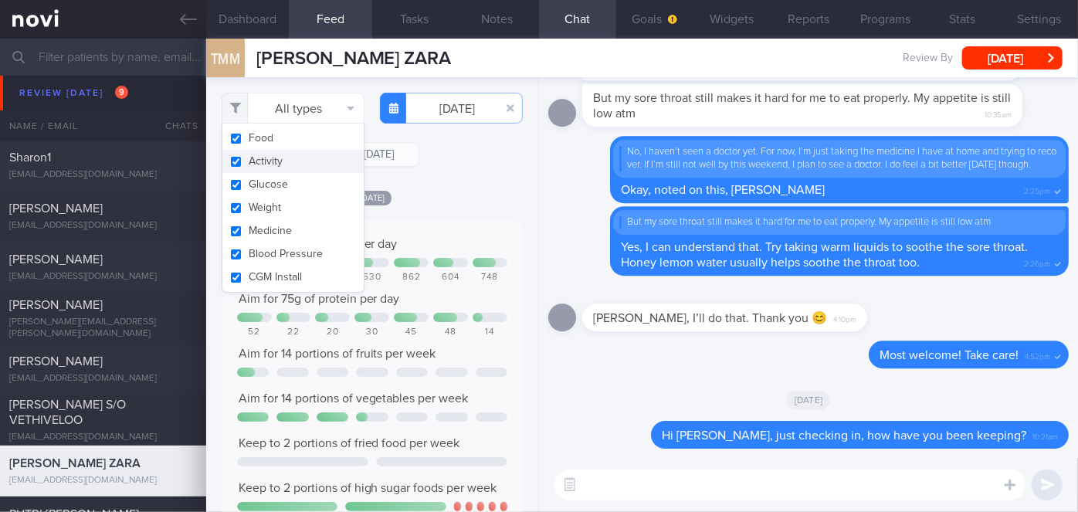
click at [292, 165] on button "Activity" at bounding box center [292, 161] width 141 height 23
checkbox input "false"
click at [469, 189] on div "[DATE]" at bounding box center [372, 197] width 301 height 16
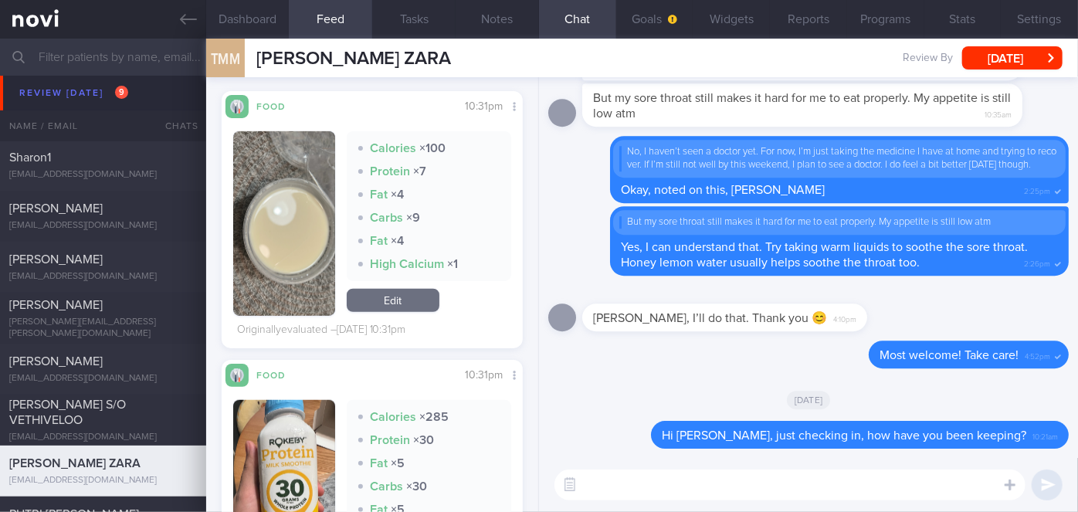
click at [261, 243] on button "button" at bounding box center [284, 223] width 102 height 185
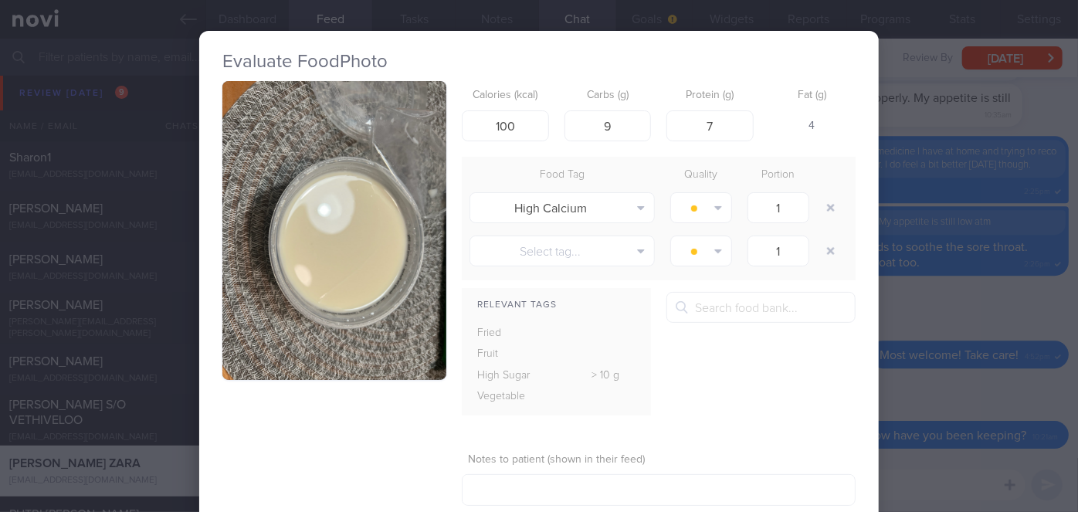
click at [904, 331] on div "Evaluate Food Photo Calories (kcal) 100 Carbs (g) 9 Protein (g) 7 Fat (g) 4 Foo…" at bounding box center [539, 256] width 1078 height 512
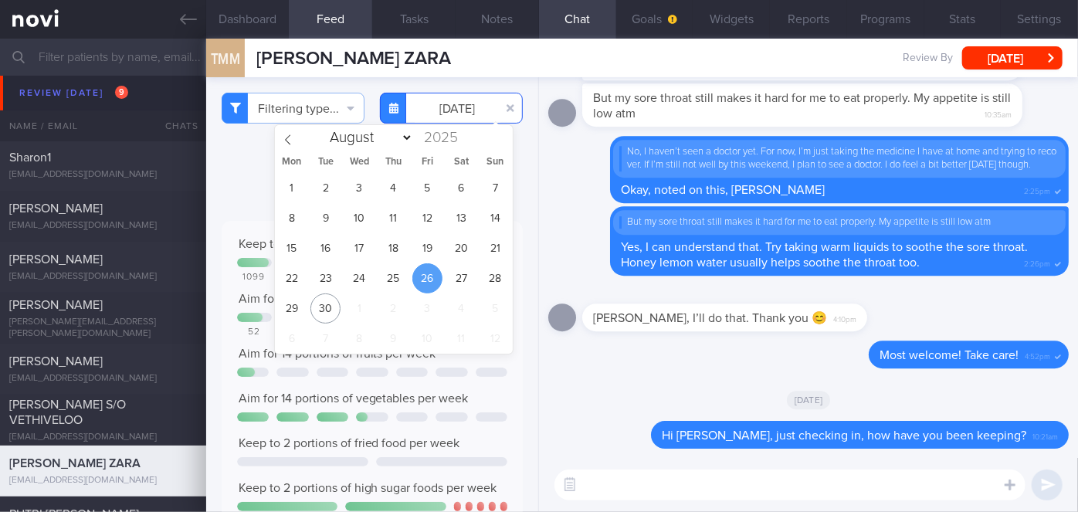
click at [455, 97] on input "[DATE]" at bounding box center [451, 108] width 143 height 31
click at [459, 278] on span "27" at bounding box center [461, 278] width 30 height 30
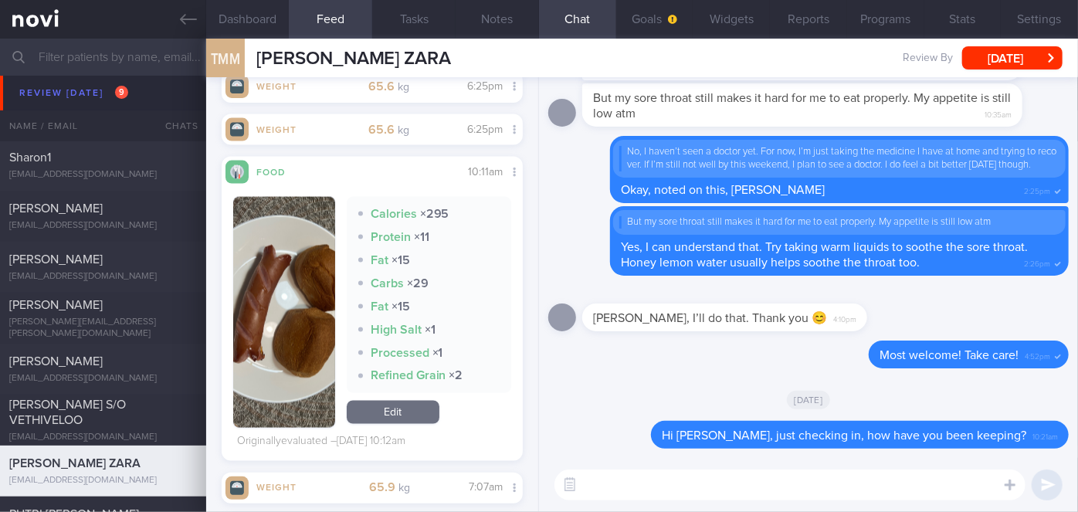
click at [314, 290] on button "button" at bounding box center [284, 312] width 102 height 231
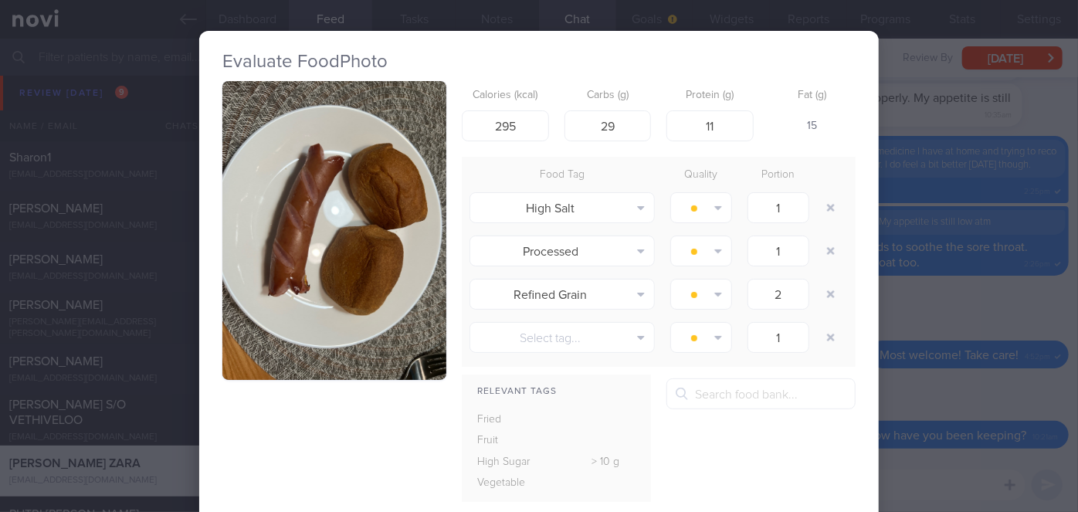
click at [314, 290] on button "button" at bounding box center [334, 230] width 224 height 299
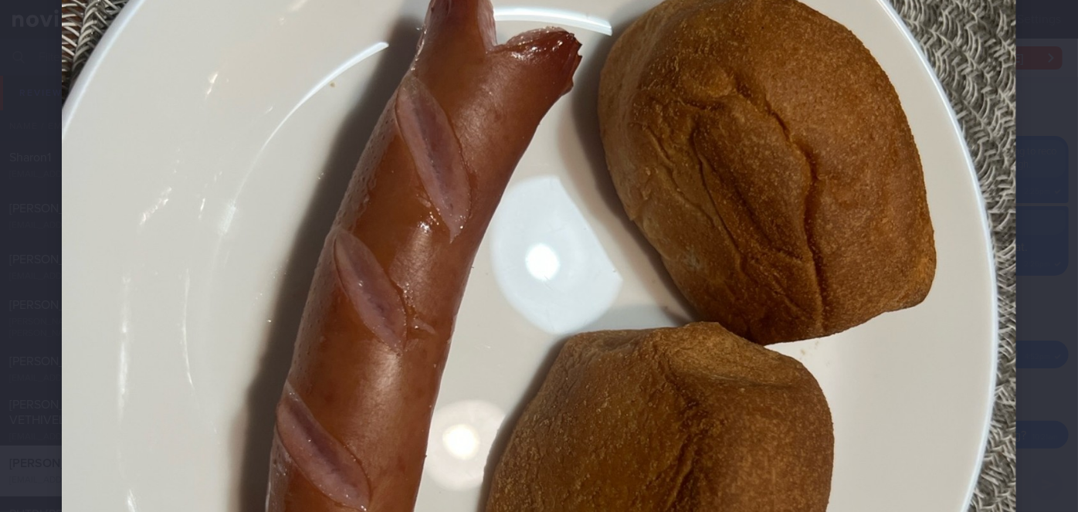
click at [1020, 296] on div at bounding box center [539, 347] width 1078 height 1397
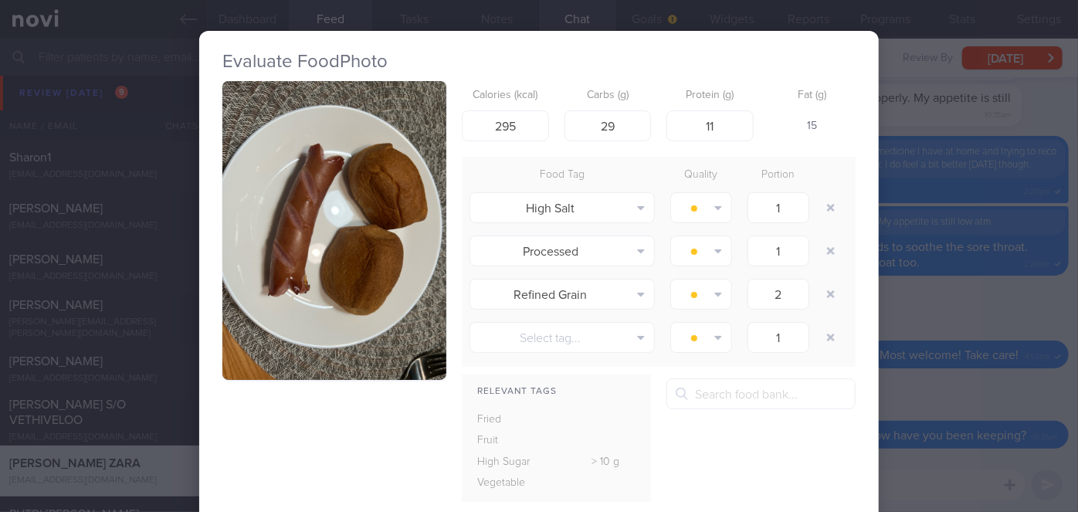
click at [1002, 300] on div "Evaluate Food Photo Calories (kcal) 295 Carbs (g) 29 Protein (g) 11 Fat (g) 15 …" at bounding box center [539, 256] width 1078 height 512
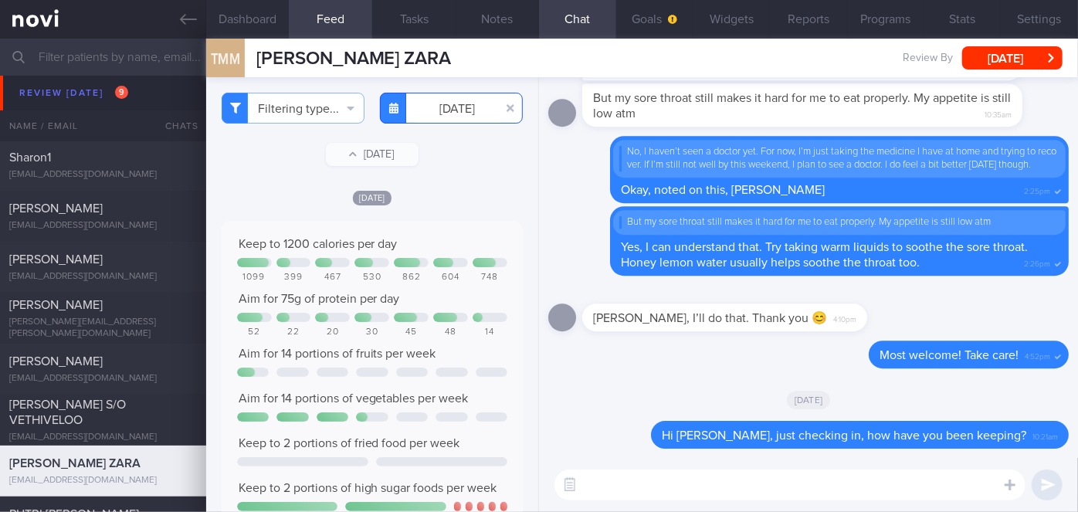
click at [466, 116] on input "[DATE]" at bounding box center [451, 108] width 143 height 31
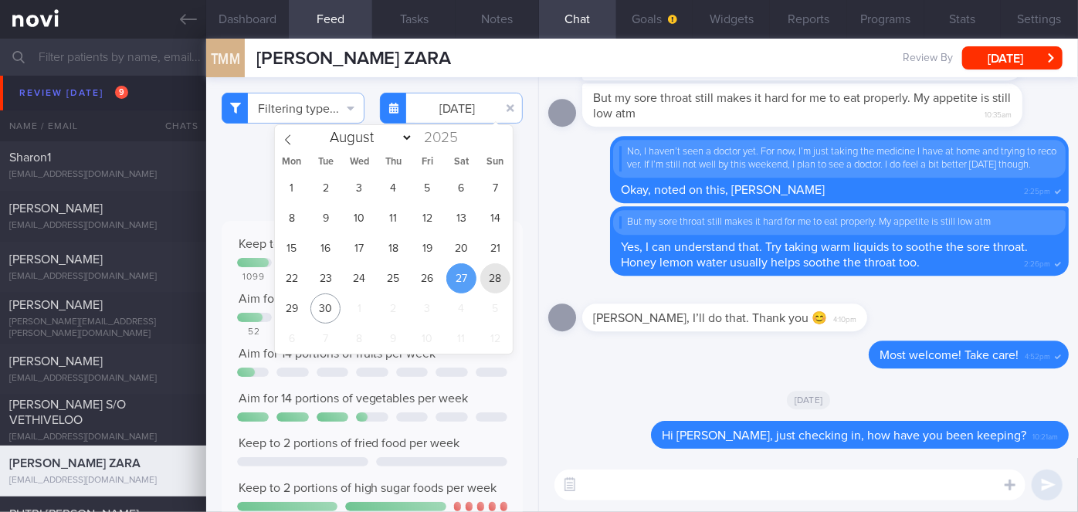
click at [492, 276] on span "28" at bounding box center [495, 278] width 30 height 30
type input "[DATE]"
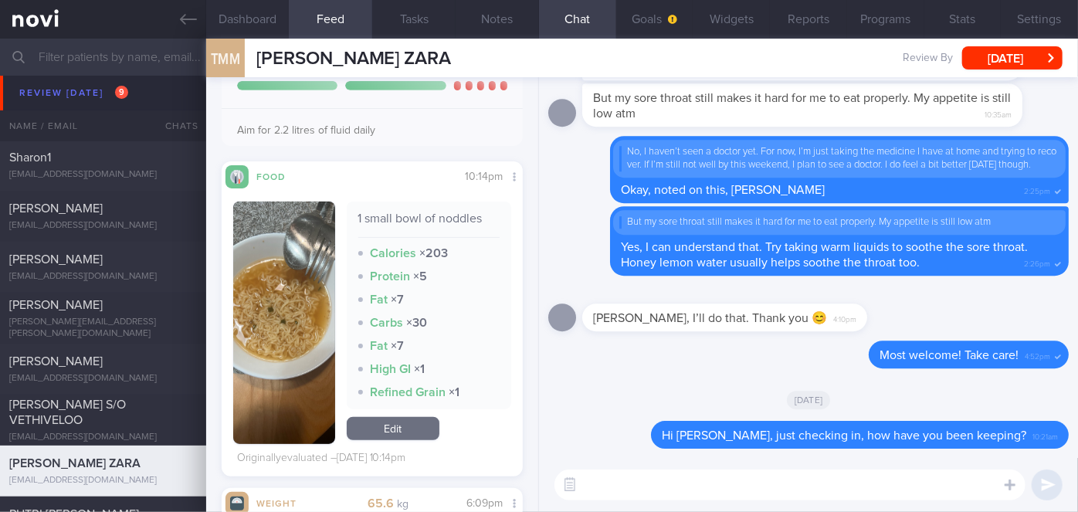
click at [303, 279] on img "button" at bounding box center [284, 323] width 102 height 243
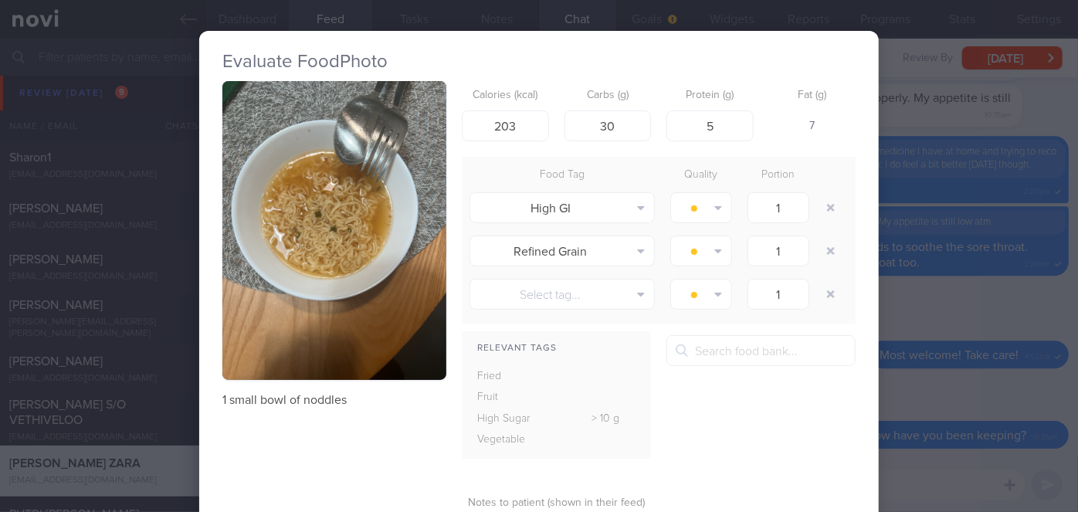
click at [303, 279] on button "button" at bounding box center [334, 230] width 224 height 299
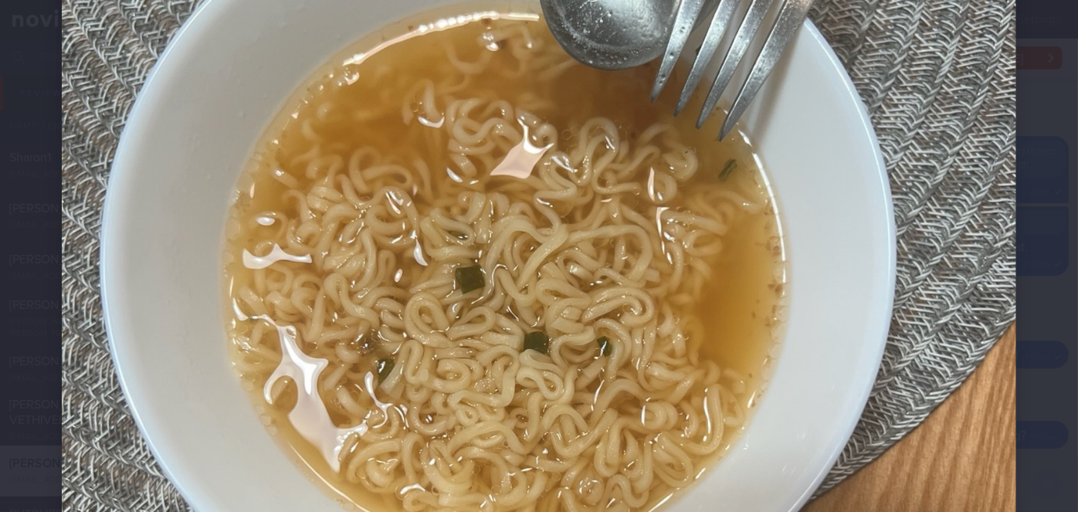
click at [1017, 313] on div at bounding box center [539, 347] width 1078 height 1397
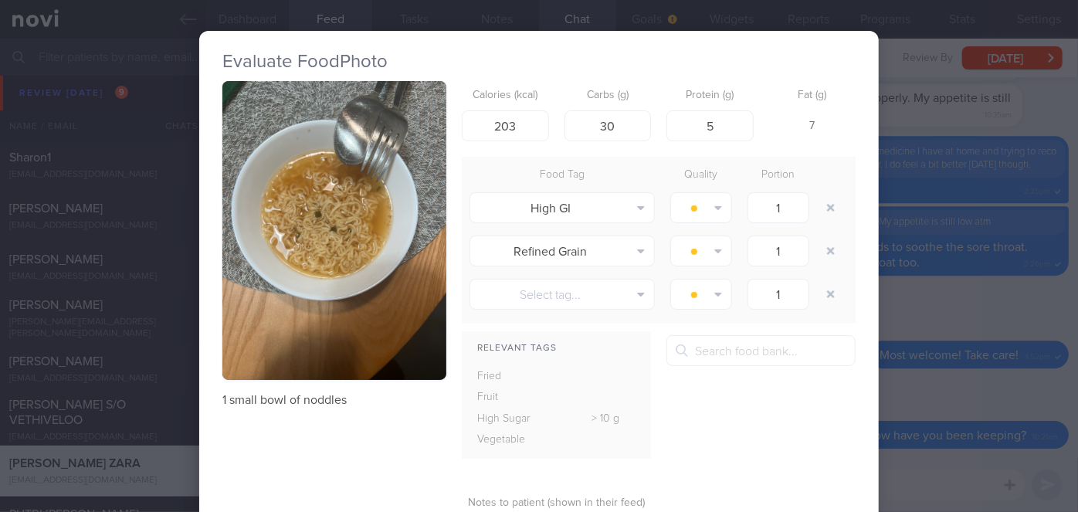
click at [1017, 313] on div "Evaluate Food Photo 1 small bowl of noddles Calories (kcal) 203 Carbs (g) 30 Pr…" at bounding box center [539, 256] width 1078 height 512
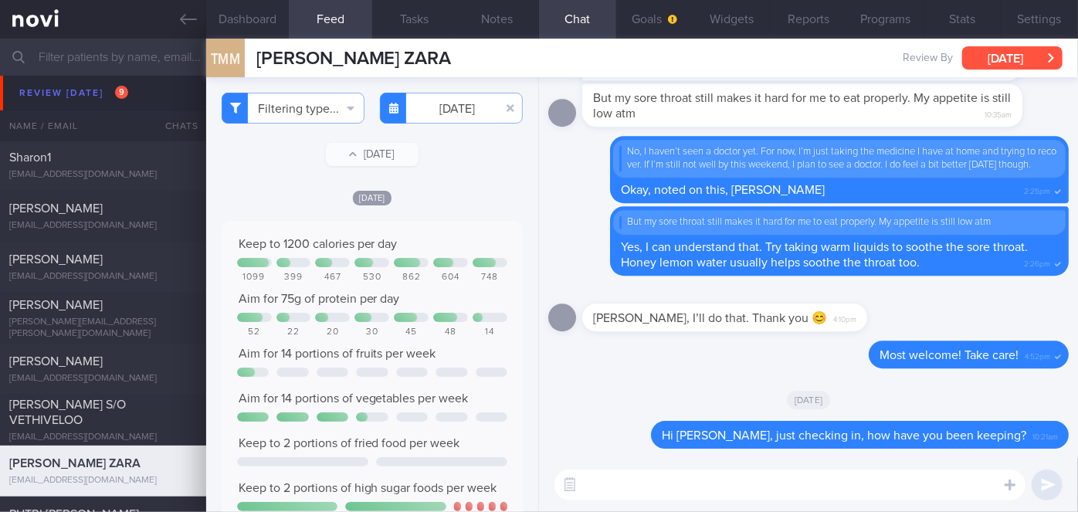
click at [1003, 50] on button "[DATE]" at bounding box center [1012, 57] width 100 height 23
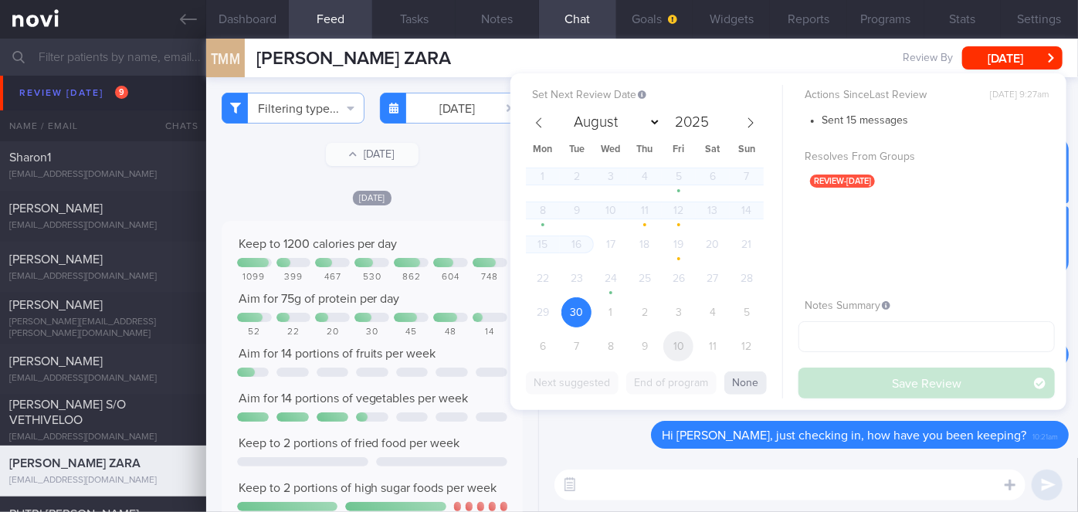
click at [674, 338] on span "10" at bounding box center [679, 346] width 30 height 30
select select "9"
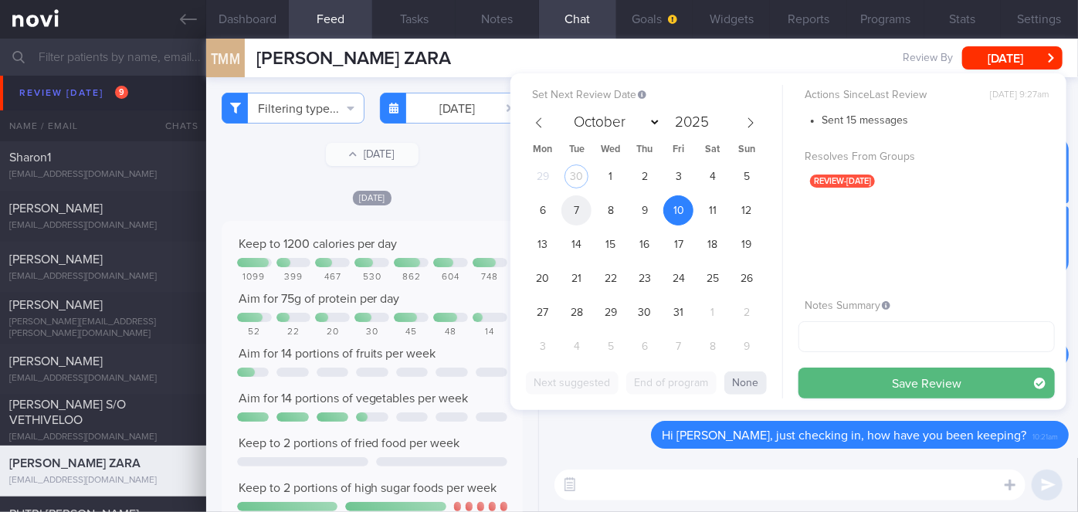
click at [575, 211] on span "7" at bounding box center [577, 210] width 30 height 30
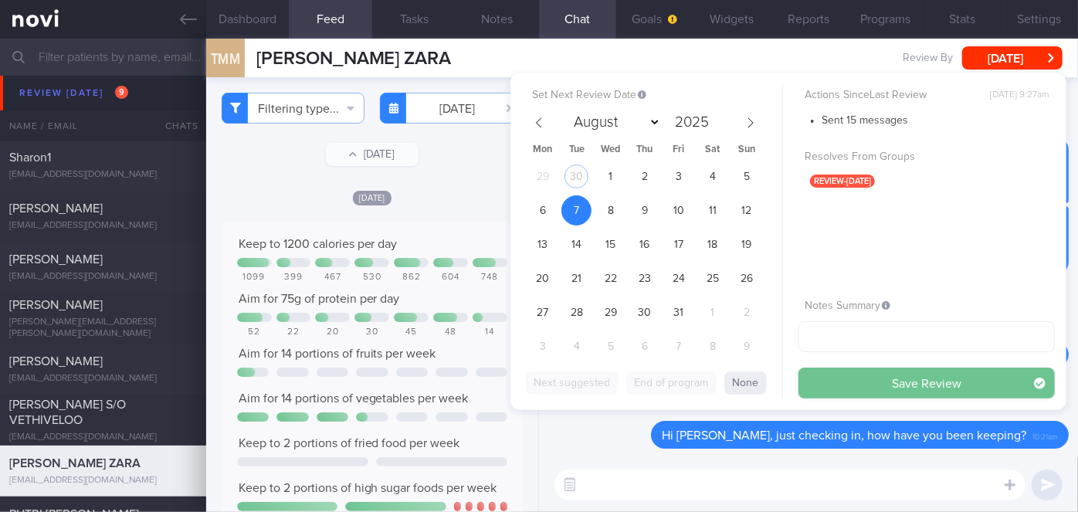
click at [877, 381] on button "Save Review" at bounding box center [927, 383] width 256 height 31
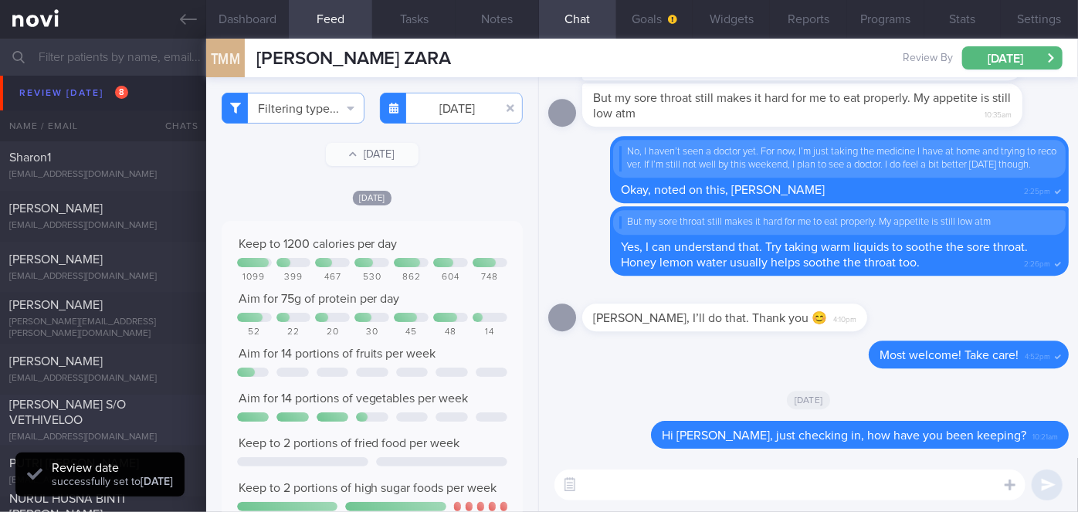
scroll to position [134, 270]
click at [114, 406] on span "[PERSON_NAME] S/O VETHIVELOO" at bounding box center [67, 413] width 117 height 28
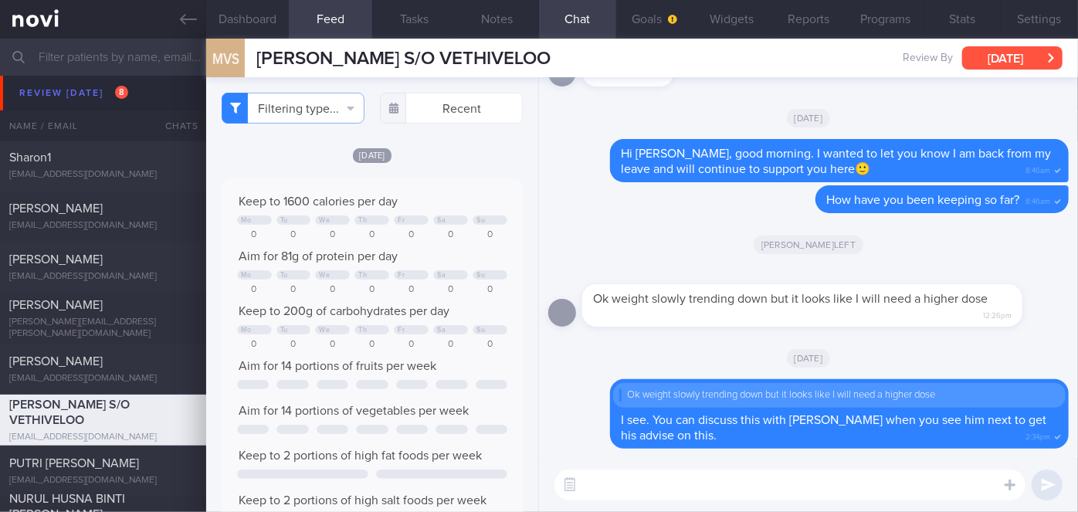
click at [993, 58] on button "[DATE]" at bounding box center [1012, 57] width 100 height 23
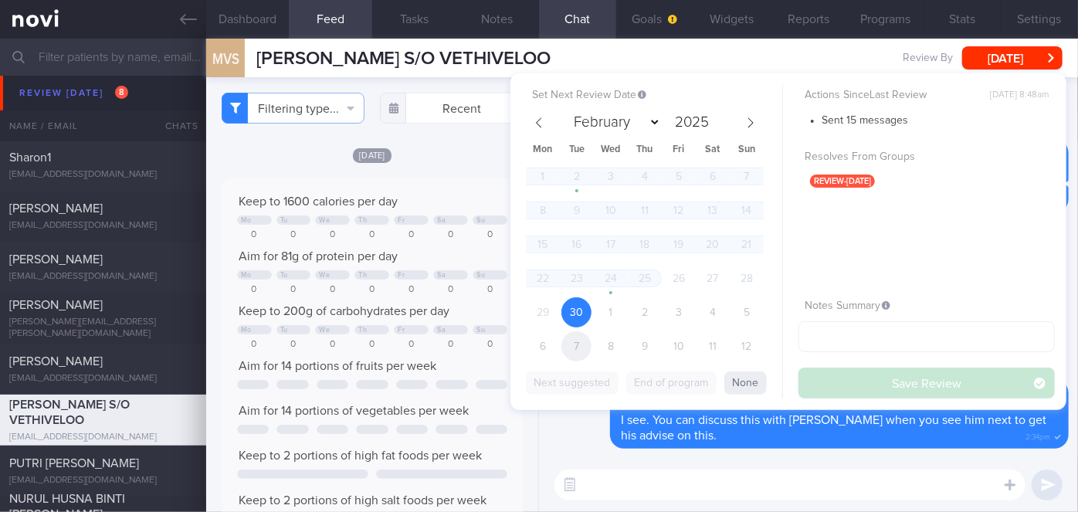
click at [588, 344] on span "7" at bounding box center [577, 346] width 30 height 30
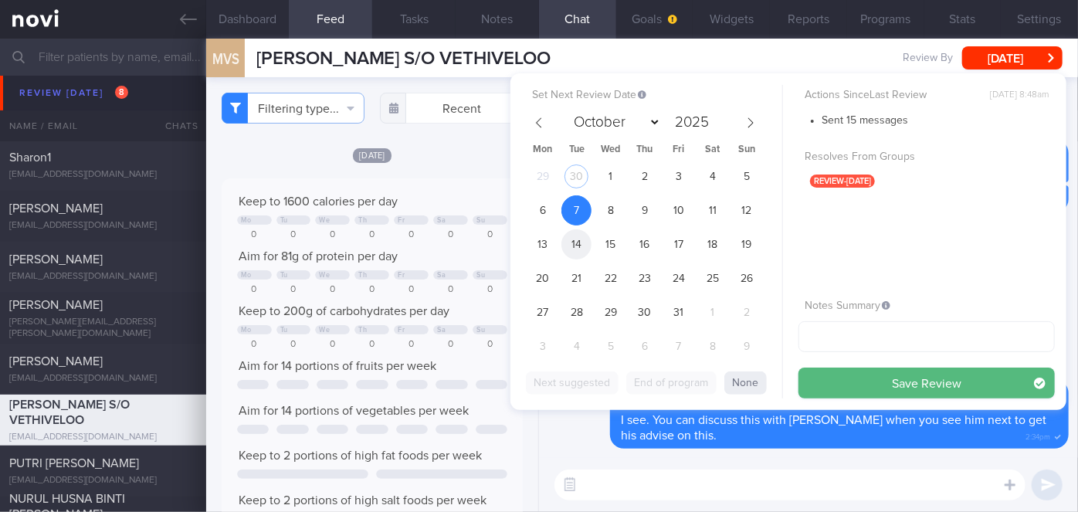
click at [581, 248] on span "14" at bounding box center [577, 244] width 30 height 30
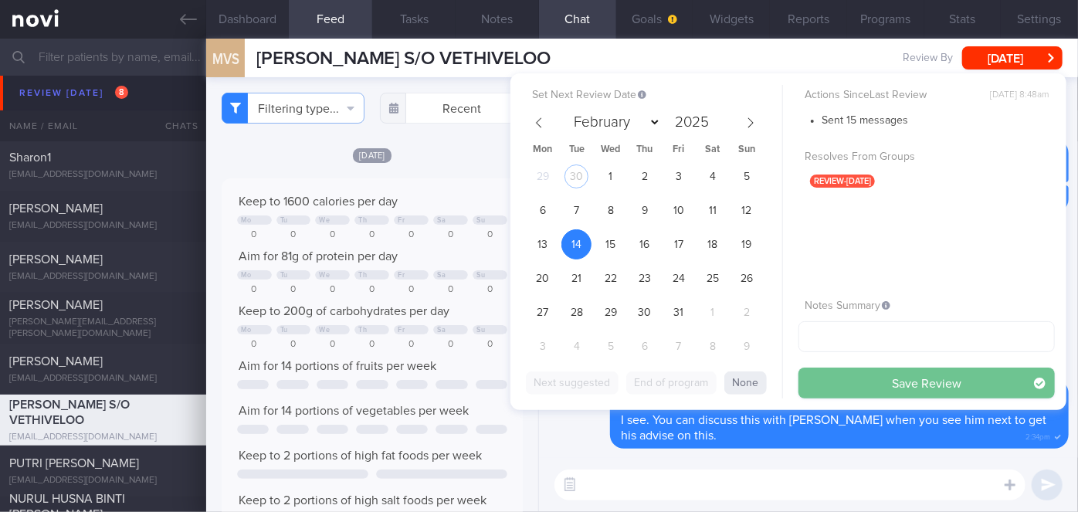
click at [921, 386] on button "Save Review" at bounding box center [927, 383] width 256 height 31
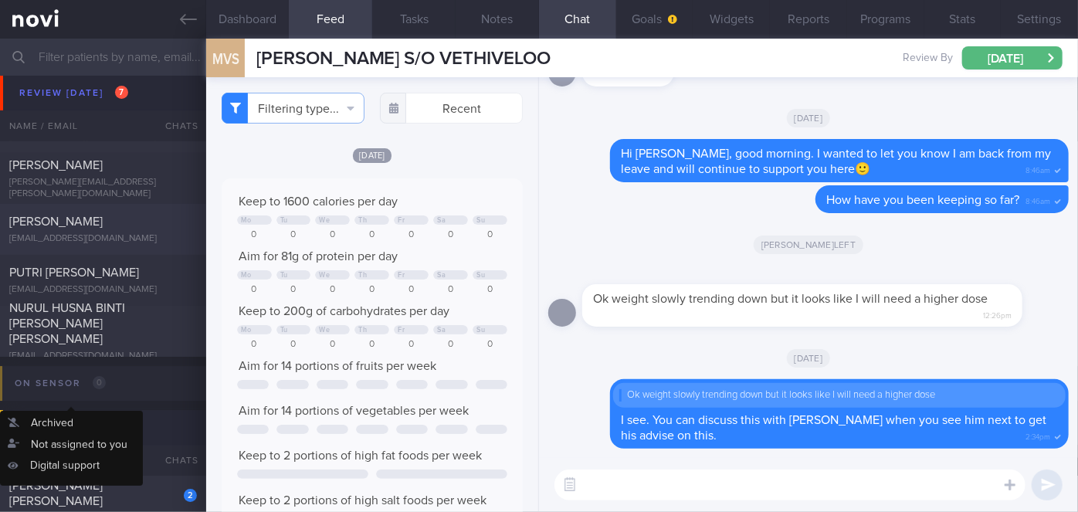
scroll to position [5617, 0]
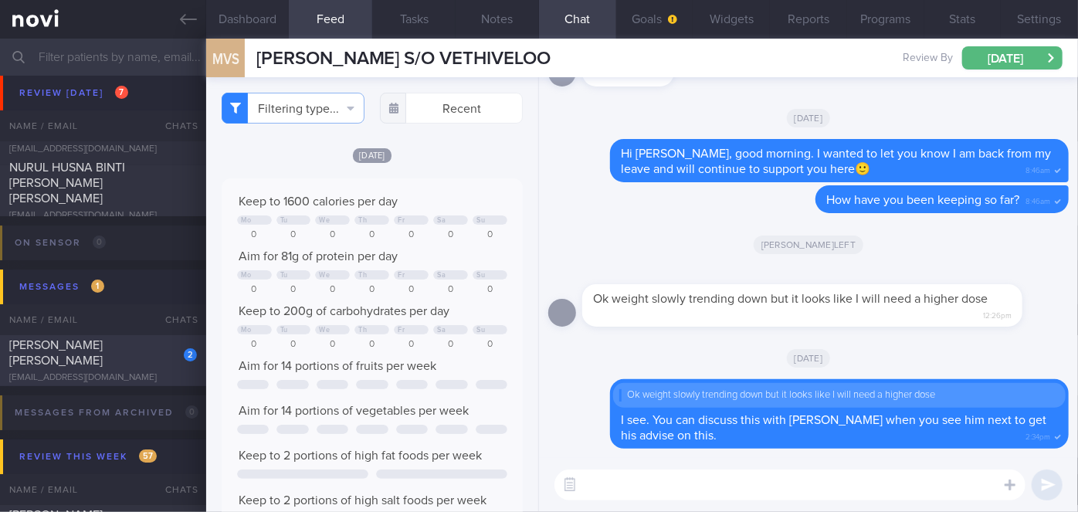
click at [150, 361] on div "2 [PERSON_NAME] [PERSON_NAME] [EMAIL_ADDRESS][DOMAIN_NAME]" at bounding box center [103, 361] width 206 height 46
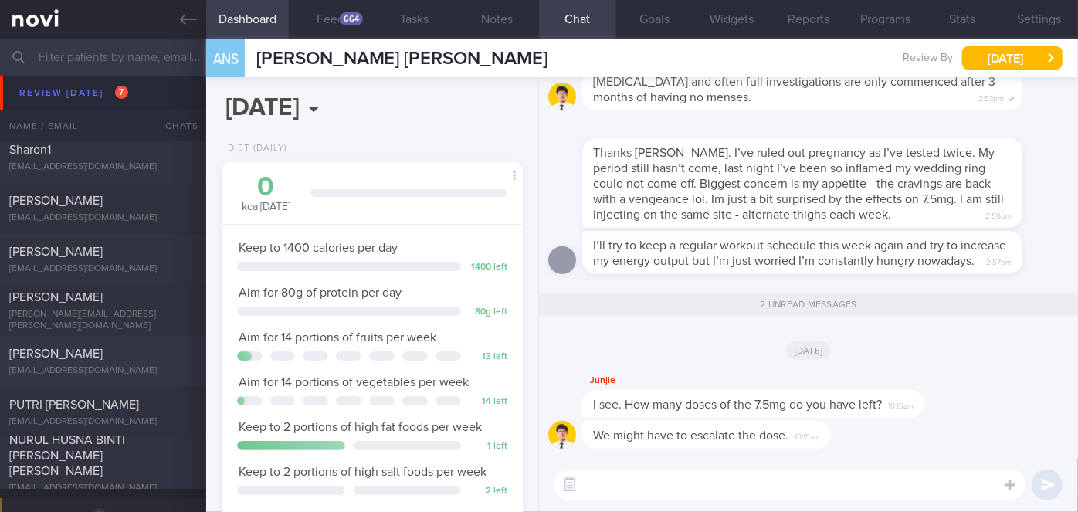
scroll to position [5337, 0]
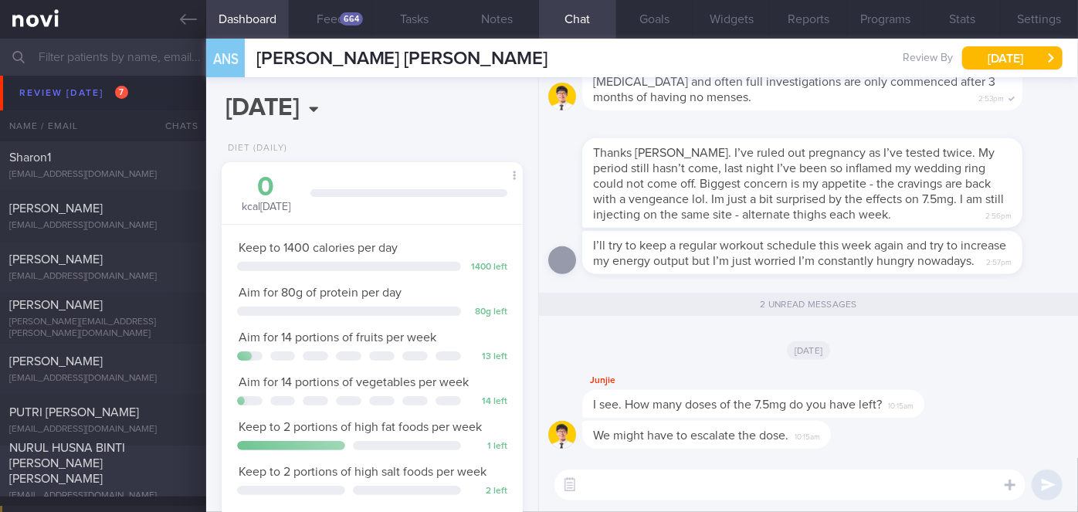
click at [152, 464] on div "NURUL HUSNA BINTI [PERSON_NAME] [PERSON_NAME]" at bounding box center [101, 463] width 184 height 46
select select "8"
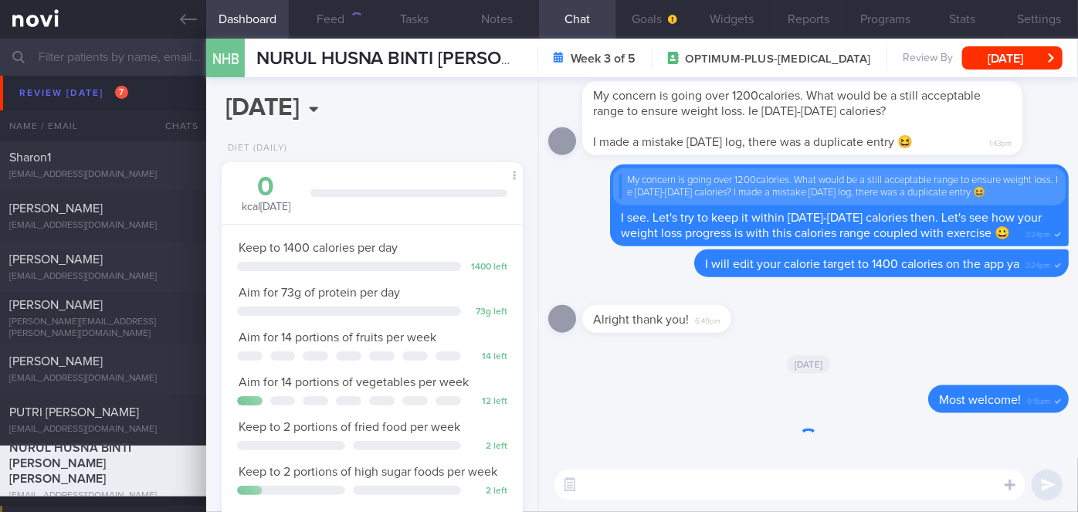
scroll to position [153, 263]
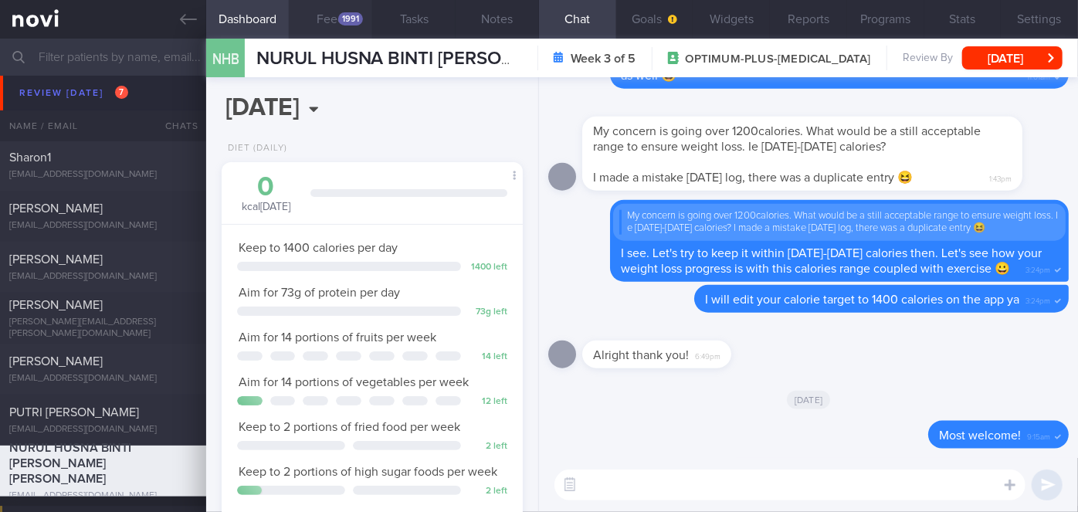
click at [335, 22] on button "Feed 1991" at bounding box center [330, 19] width 83 height 39
select select "8"
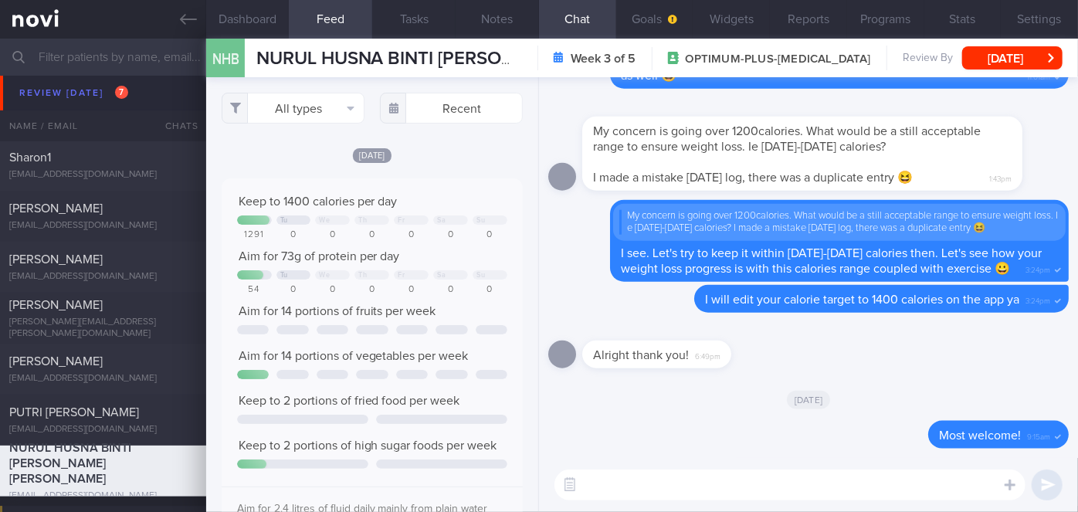
scroll to position [66, 270]
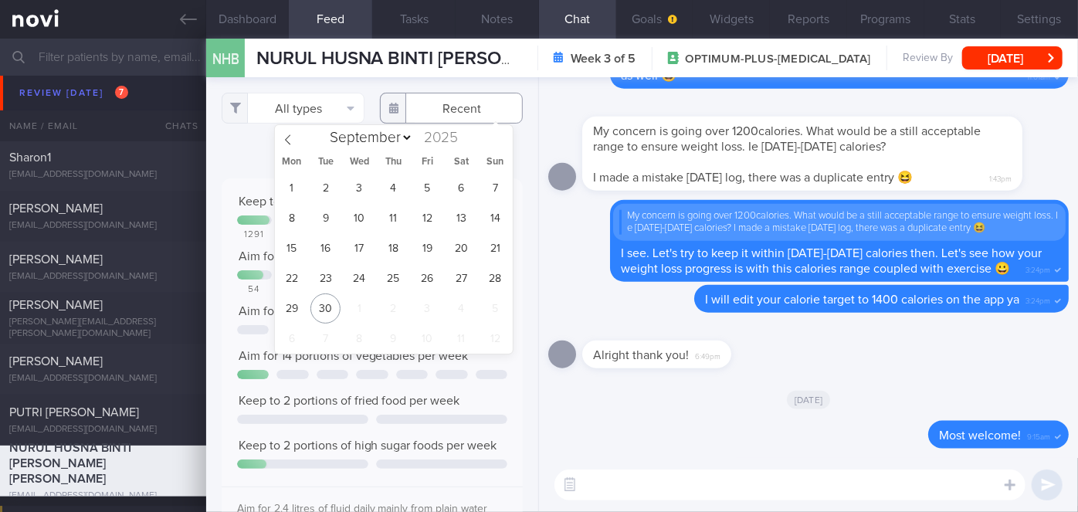
click at [457, 123] on body "You are offline! Some functionality will be unavailable Patients New Users Coac…" at bounding box center [539, 256] width 1078 height 512
click at [436, 273] on span "26" at bounding box center [427, 278] width 30 height 30
type input "[DATE]"
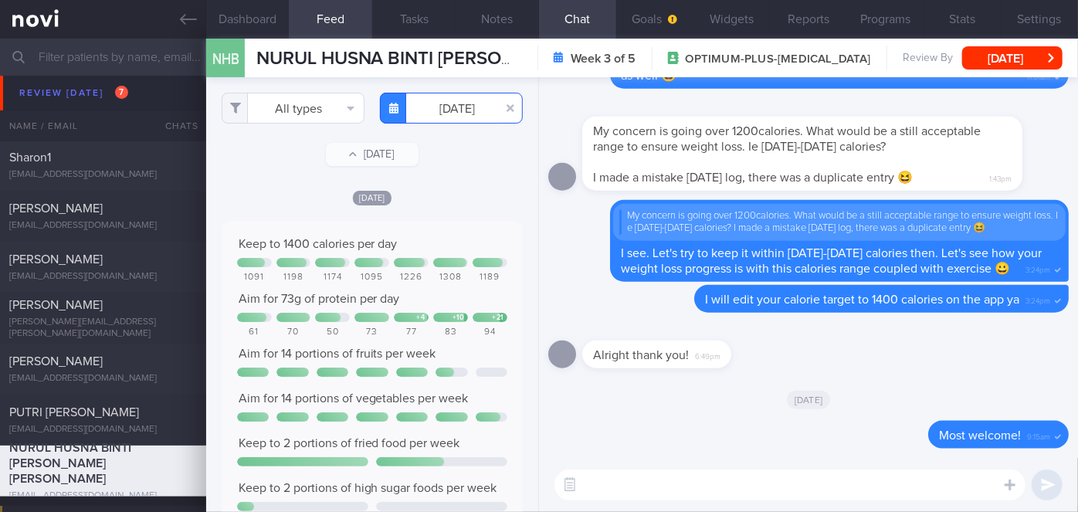
scroll to position [66, 270]
click at [273, 110] on button "All types" at bounding box center [293, 108] width 143 height 31
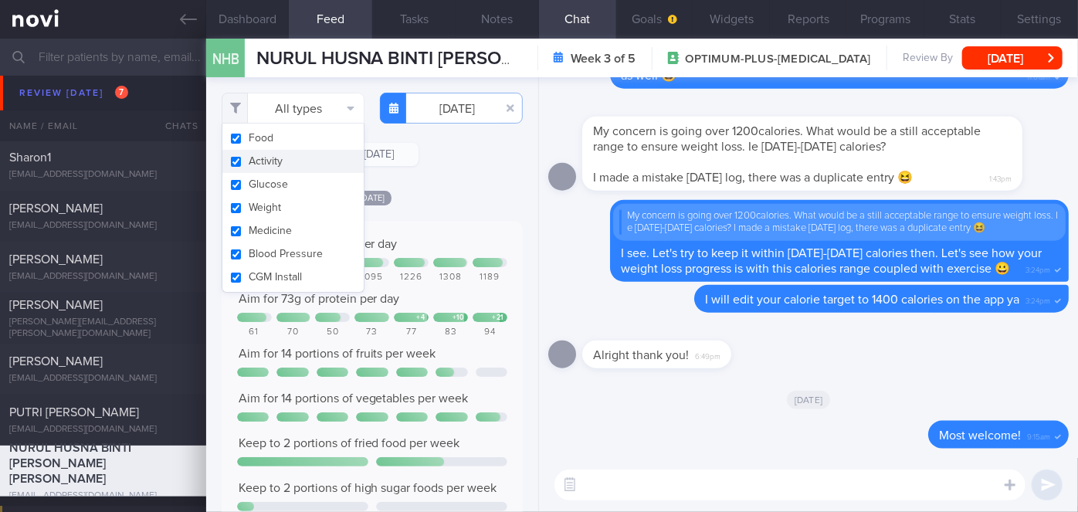
click at [294, 163] on button "Activity" at bounding box center [292, 161] width 141 height 23
checkbox input "false"
click at [475, 195] on div "[DATE]" at bounding box center [372, 197] width 301 height 16
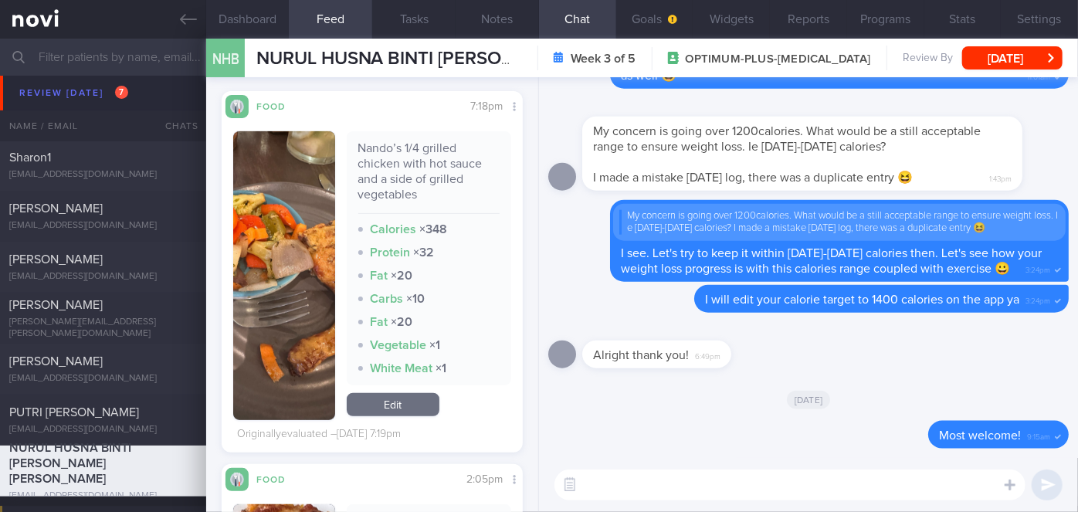
click at [256, 215] on img "button" at bounding box center [284, 275] width 102 height 289
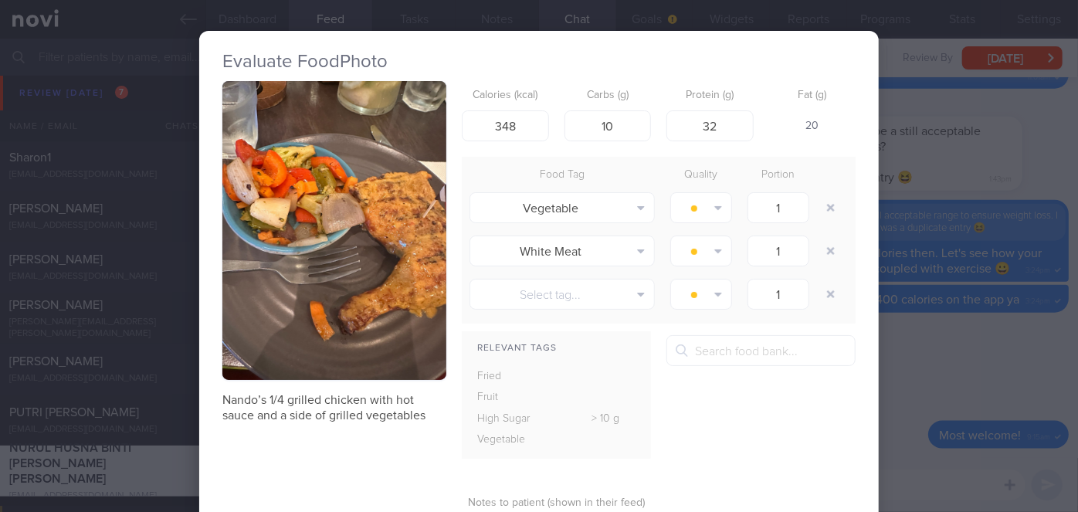
click at [916, 236] on div "Evaluate Food Photo Nando’s 1/4 grilled chicken with hot sauce and a side of gr…" at bounding box center [539, 256] width 1078 height 512
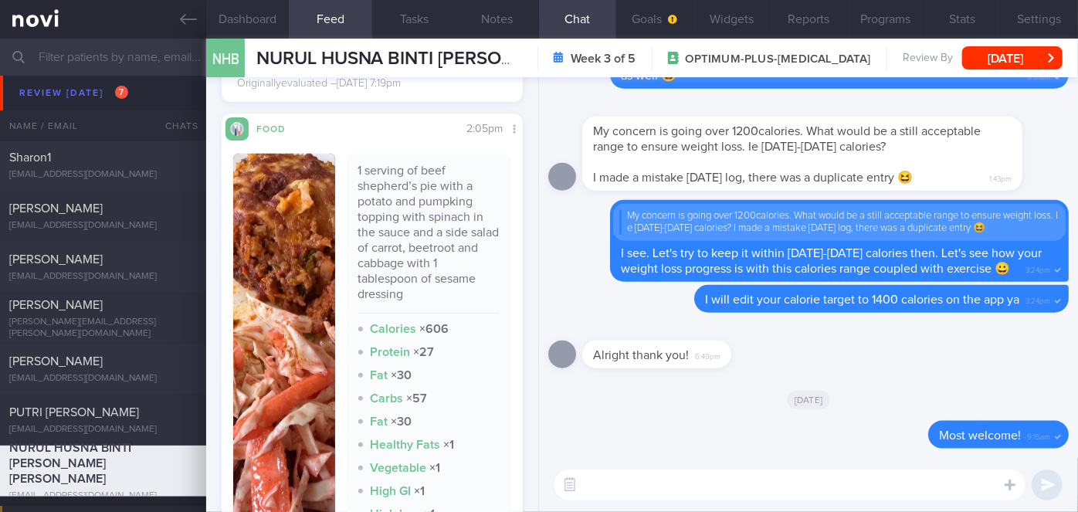
click at [279, 209] on img "button" at bounding box center [284, 372] width 102 height 436
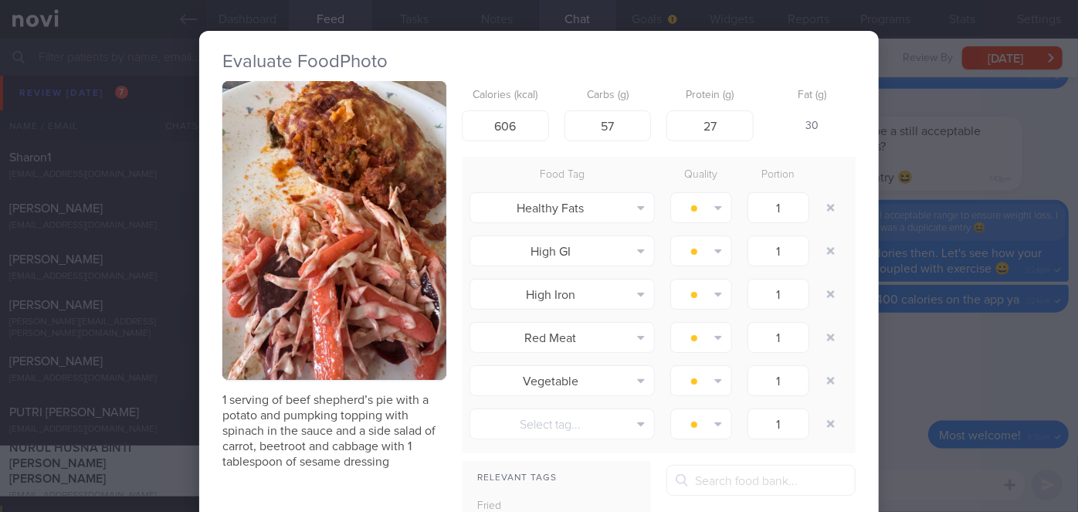
click at [929, 355] on div "Evaluate Food Photo 1 serving of beef shepherd’s pie with a potato and pumpking…" at bounding box center [539, 256] width 1078 height 512
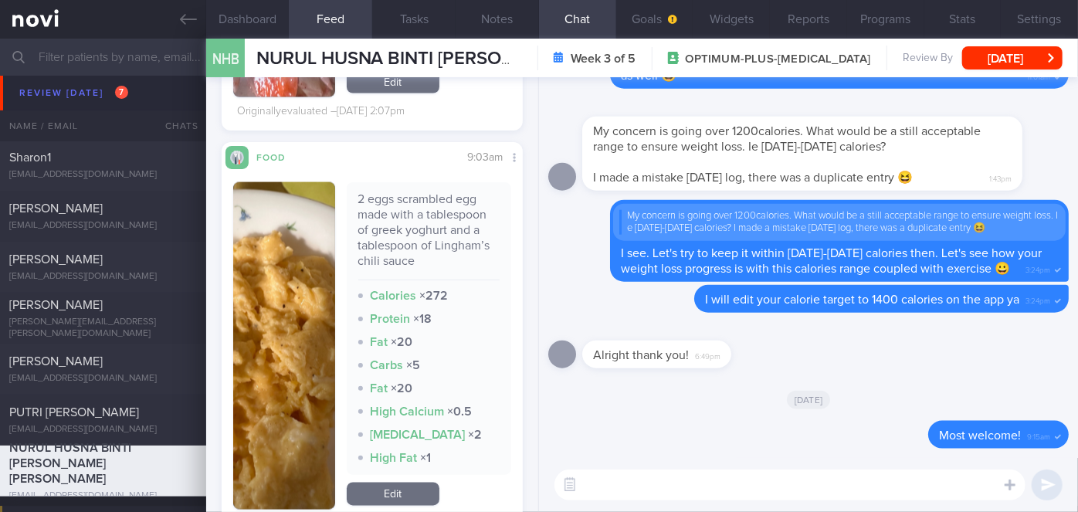
click at [267, 328] on button "button" at bounding box center [284, 346] width 102 height 328
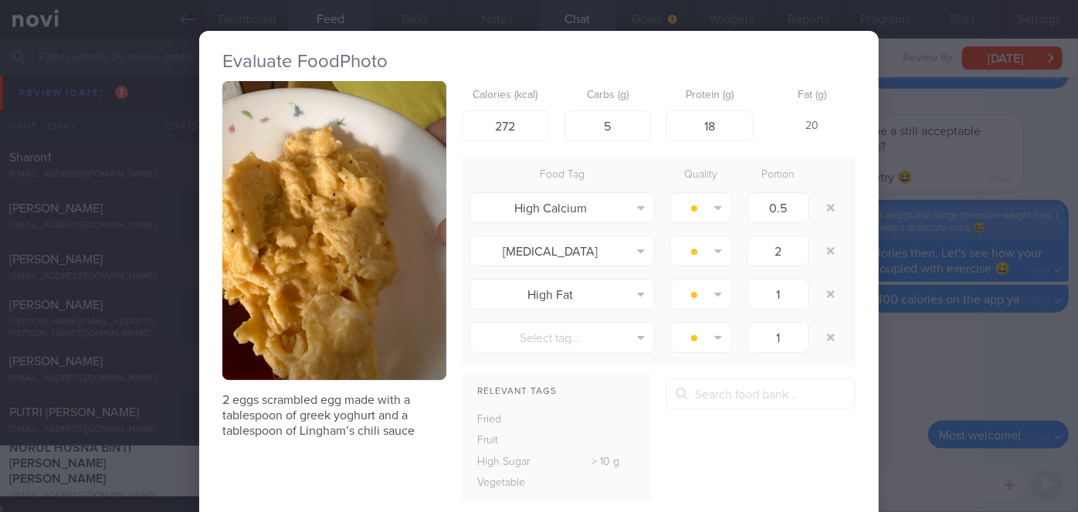
click at [902, 337] on div "Evaluate Food Photo 2 eggs scrambled egg made with a tablespoon of greek yoghur…" at bounding box center [539, 256] width 1078 height 512
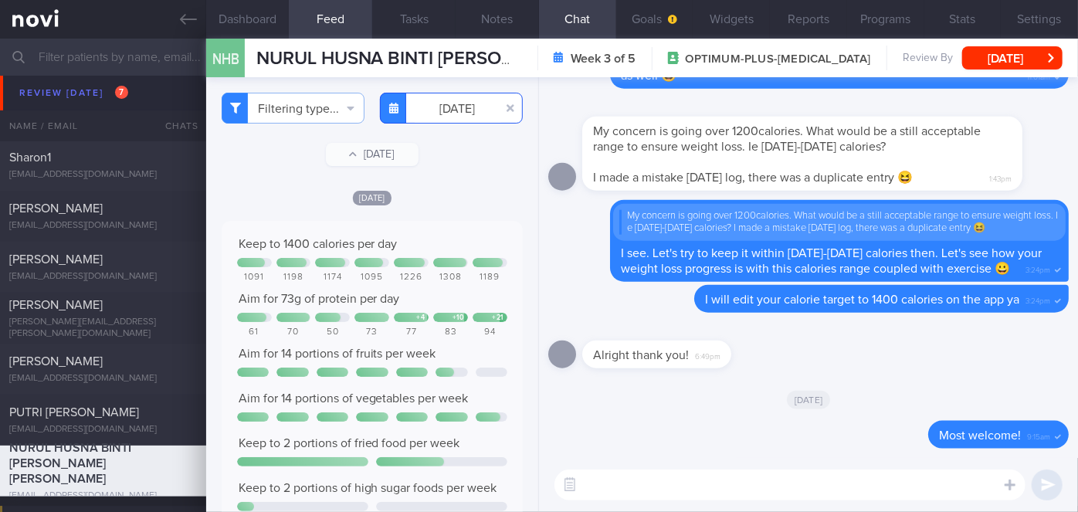
click at [434, 117] on input "[DATE]" at bounding box center [451, 108] width 143 height 31
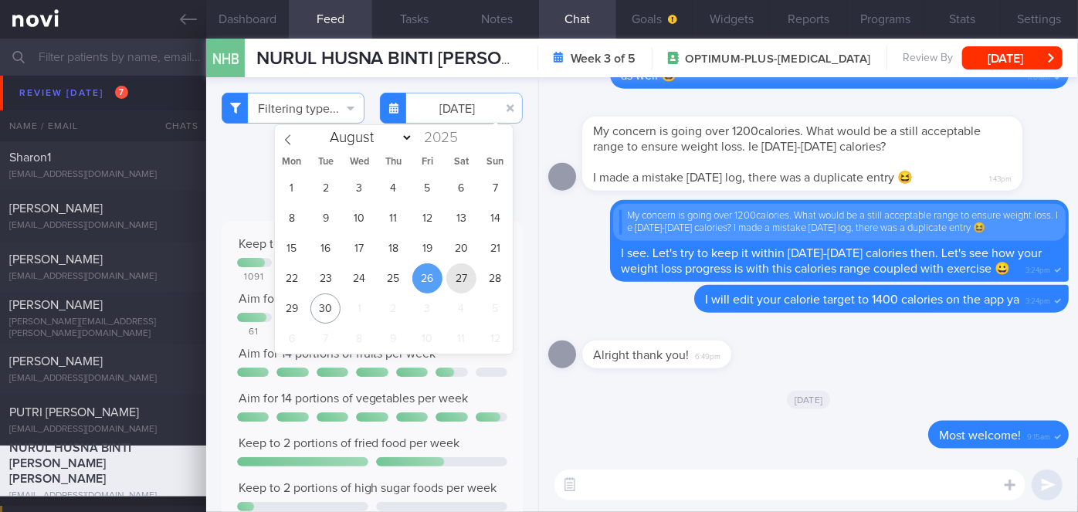
click at [463, 281] on span "27" at bounding box center [461, 278] width 30 height 30
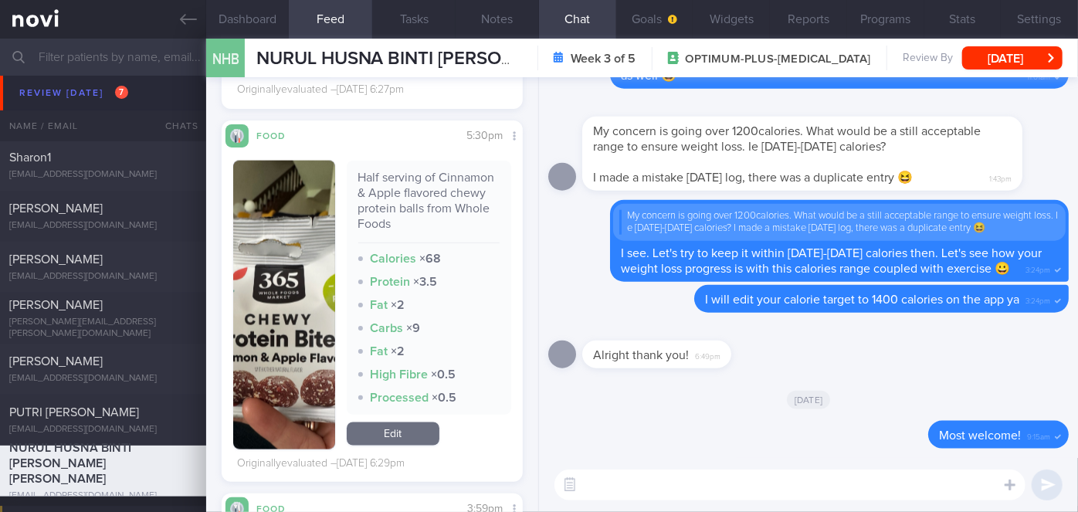
click at [249, 278] on button "button" at bounding box center [284, 305] width 102 height 289
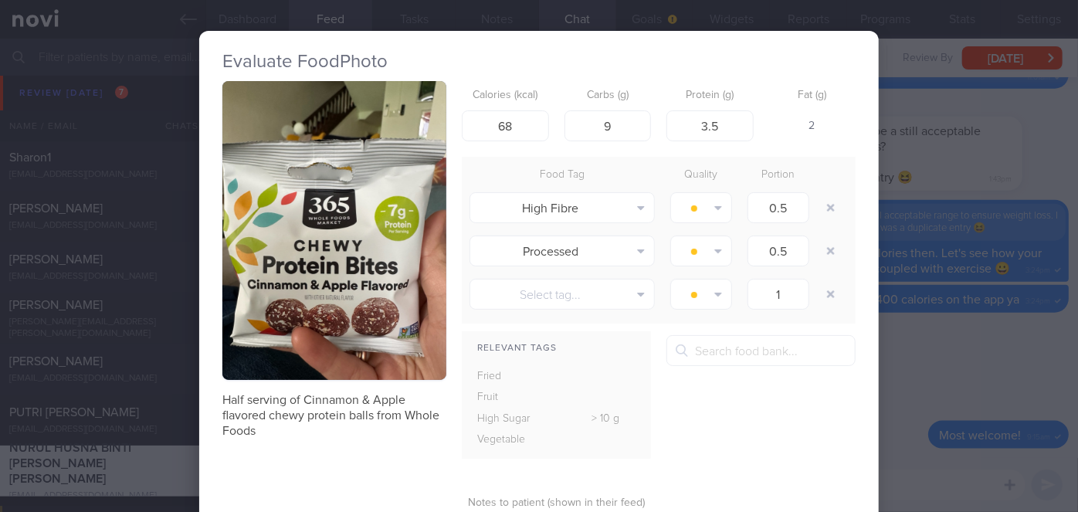
click at [879, 361] on div "Evaluate Food Photo Half serving of Cinnamon & Apple flavored chewy protein bal…" at bounding box center [539, 256] width 1078 height 512
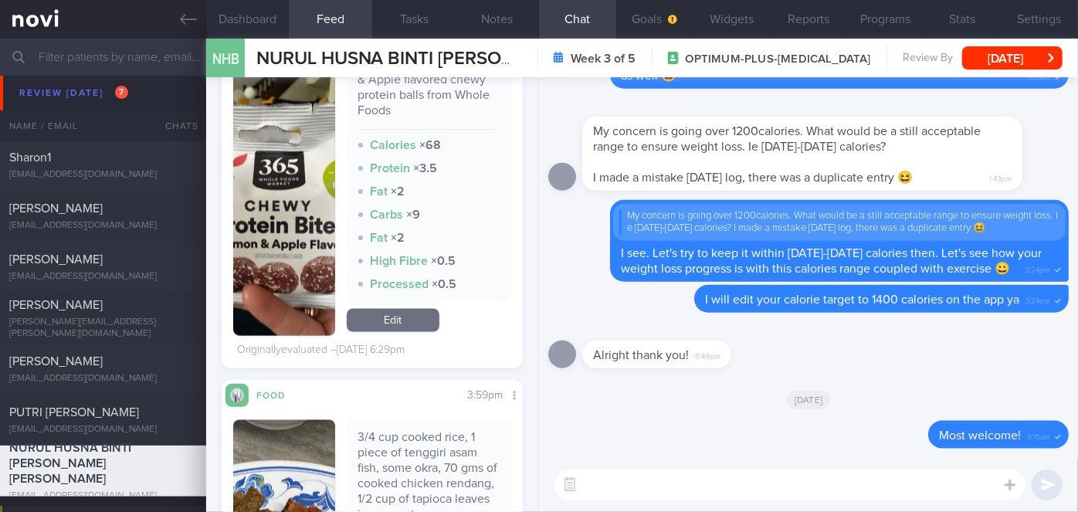
scroll to position [1545, 0]
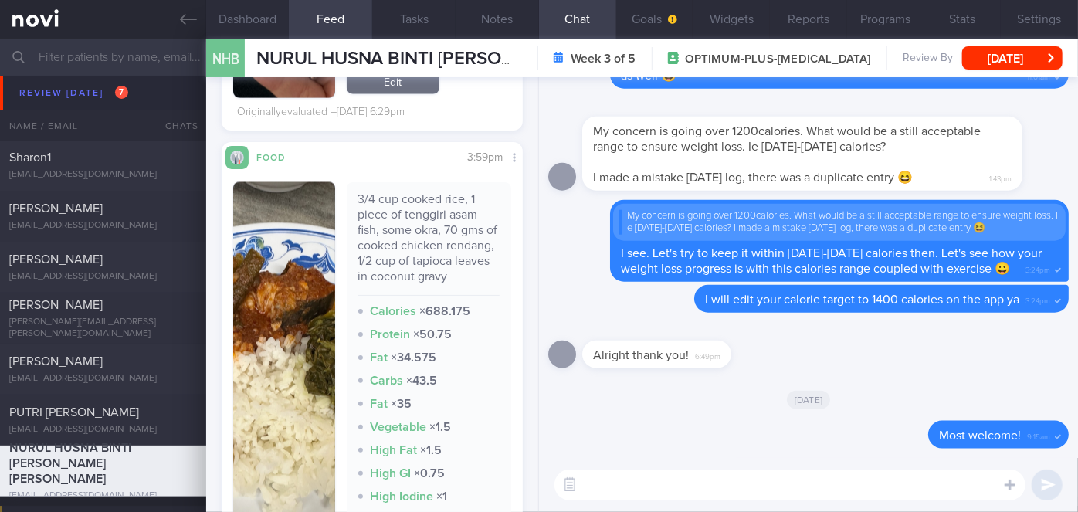
click at [294, 334] on button "button" at bounding box center [284, 388] width 102 height 412
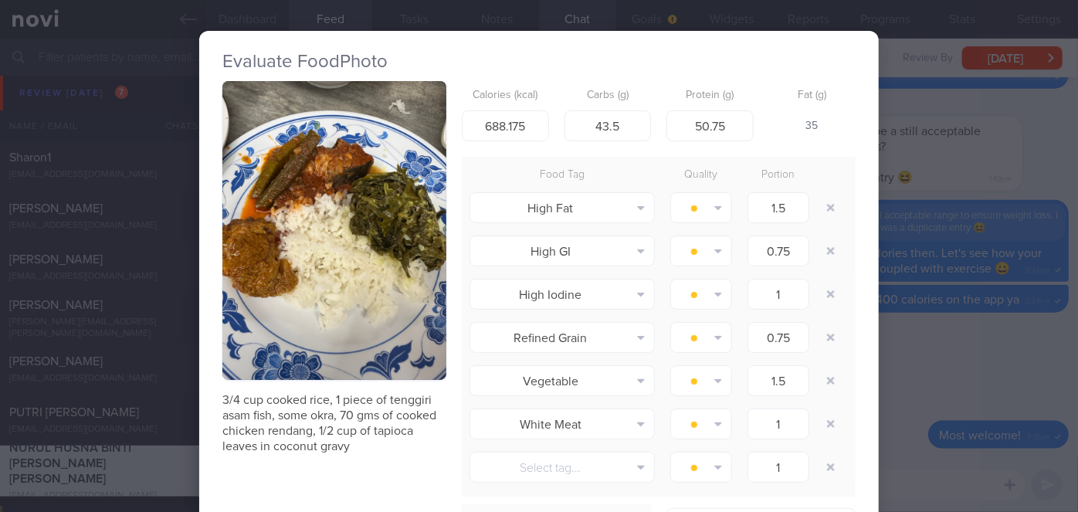
click at [867, 333] on div "Evaluate Food Photo 3/4 cup cooked rice, 1 piece of tenggiri asam fish, some ok…" at bounding box center [539, 411] width 680 height 760
click at [965, 351] on div "Evaluate Food Photo 3/4 cup cooked rice, 1 piece of tenggiri asam fish, some ok…" at bounding box center [539, 256] width 1078 height 512
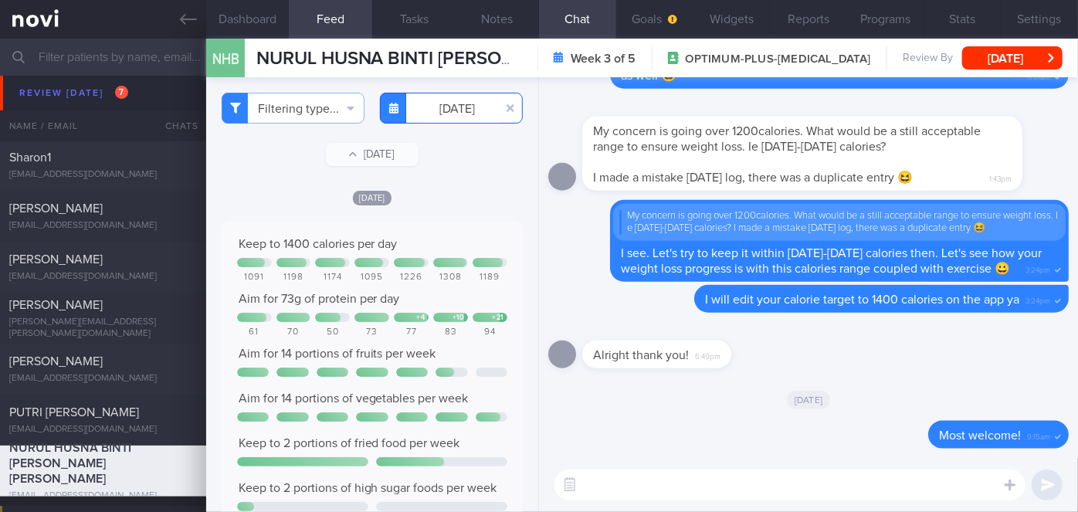
click at [444, 123] on body "You are offline! Some functionality will be unavailable Patients New Users Coac…" at bounding box center [539, 256] width 1078 height 512
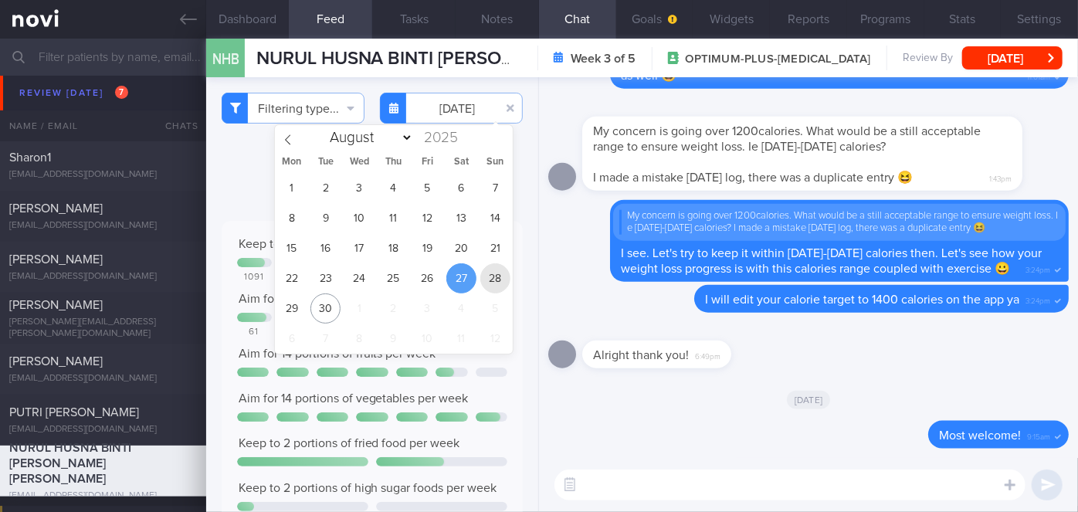
click at [493, 284] on span "28" at bounding box center [495, 278] width 30 height 30
type input "[DATE]"
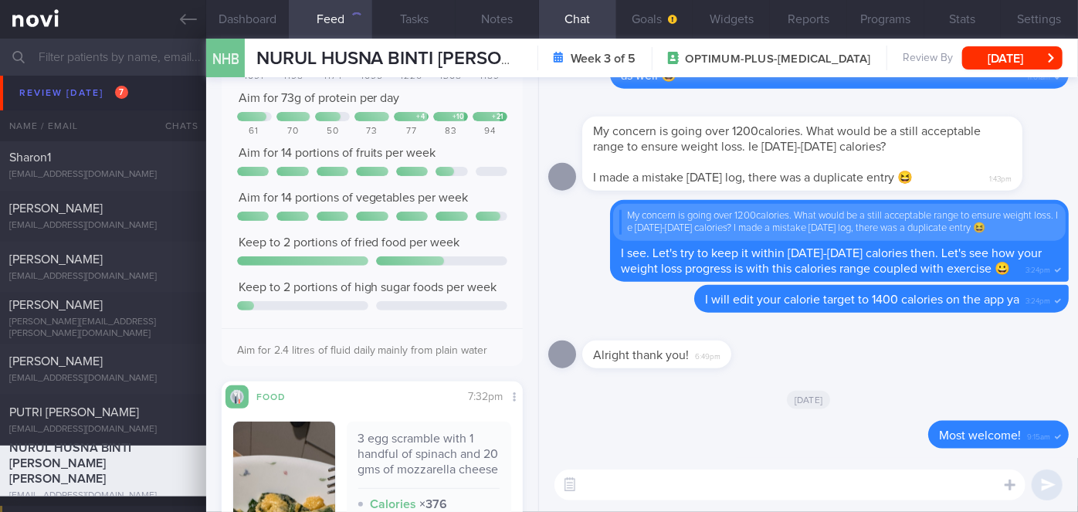
scroll to position [351, 0]
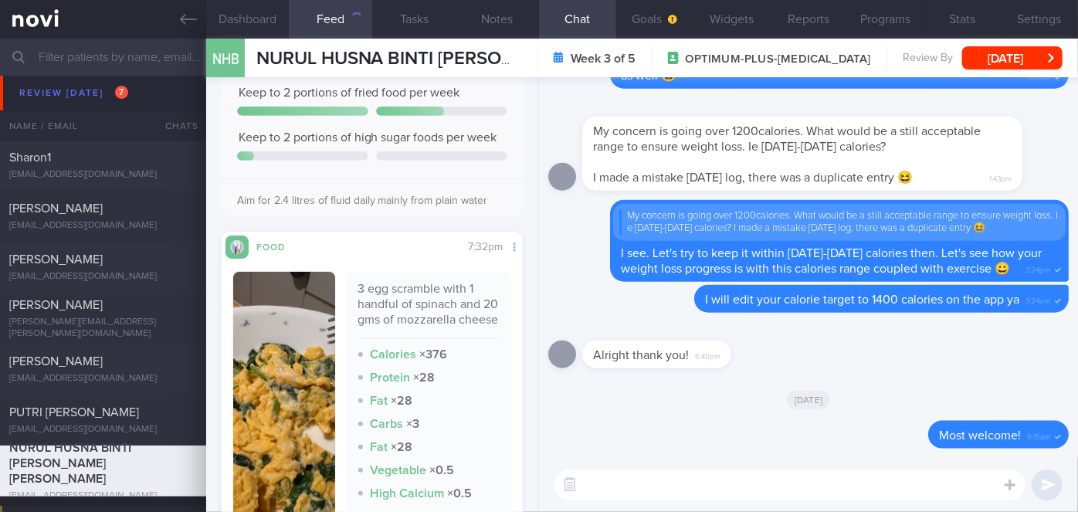
click at [267, 332] on img "button" at bounding box center [284, 432] width 102 height 320
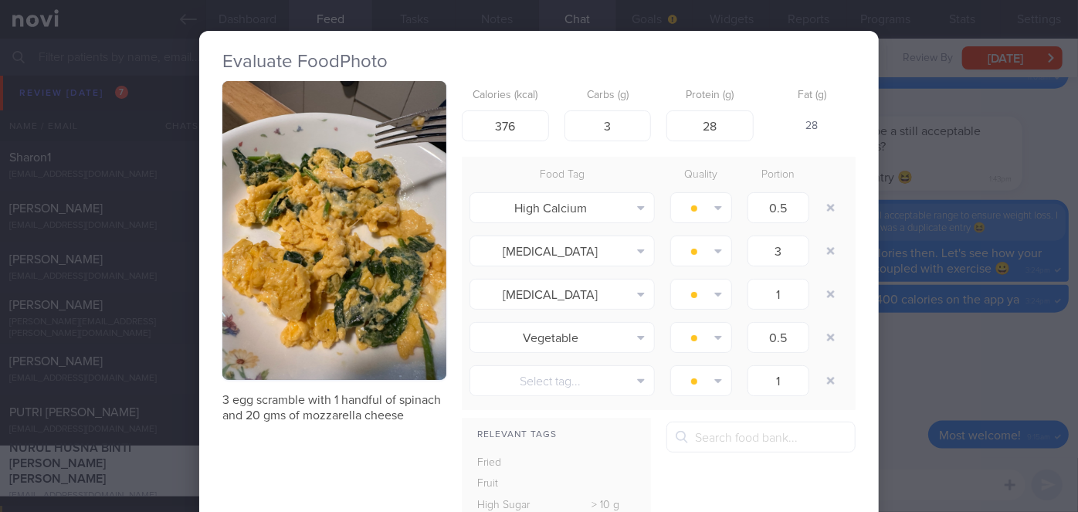
click at [930, 337] on div "Evaluate Food Photo 3 egg scramble with 1 handful of spinach and 20 gms of mozz…" at bounding box center [539, 256] width 1078 height 512
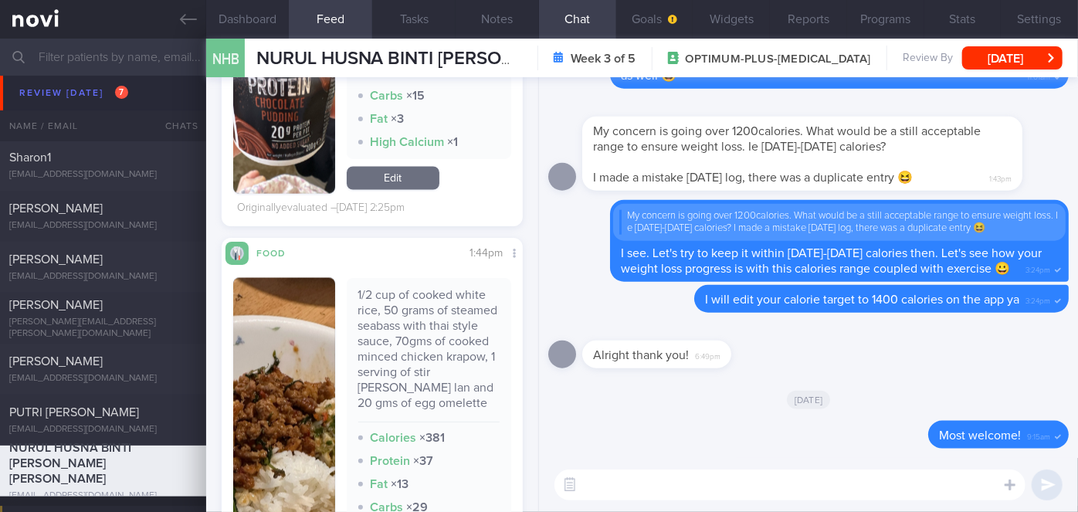
scroll to position [1404, 0]
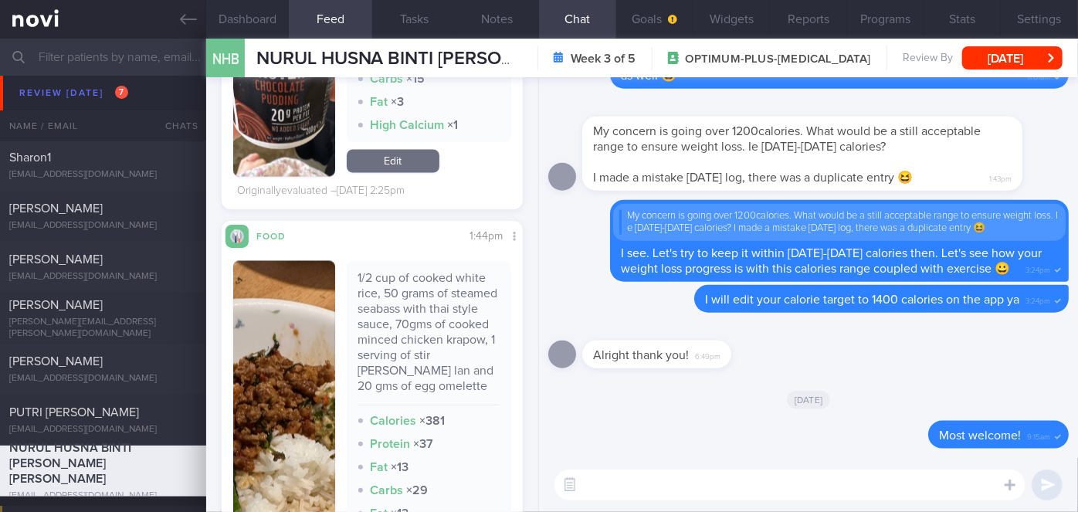
click at [305, 363] on img "button" at bounding box center [284, 482] width 102 height 443
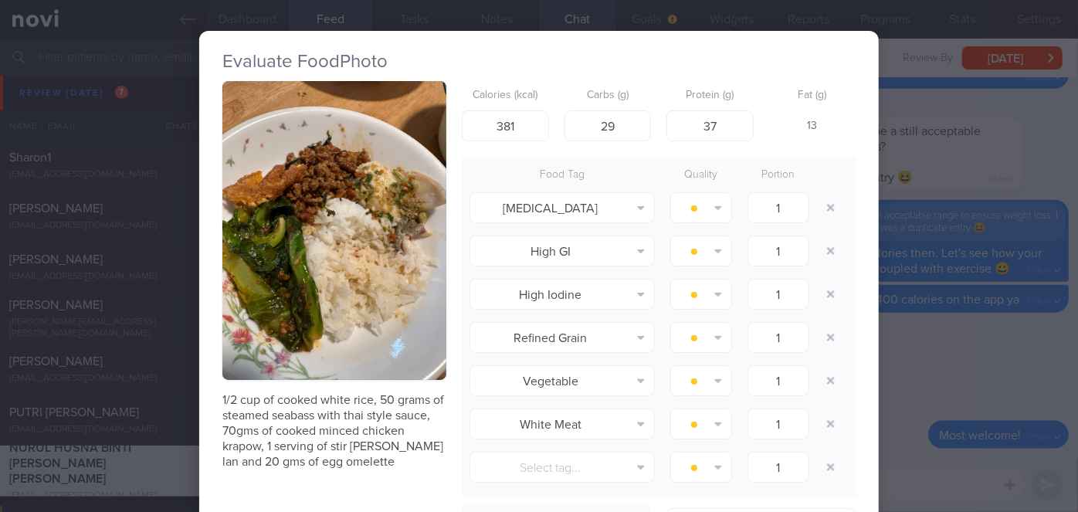
click at [911, 356] on div "Evaluate Food Photo 1/2 cup of cooked white rice, 50 grams of steamed seabass w…" at bounding box center [539, 256] width 1078 height 512
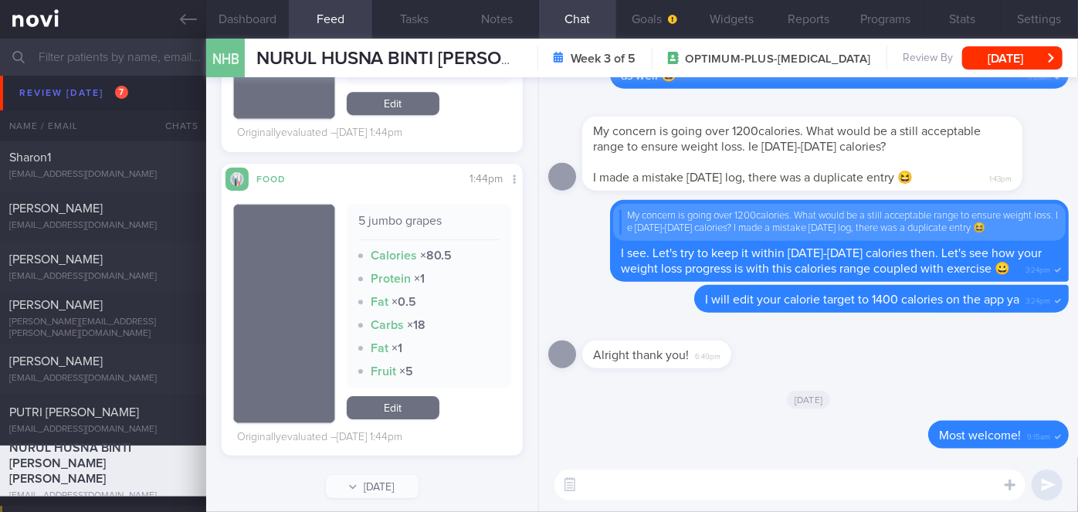
scroll to position [2355, 0]
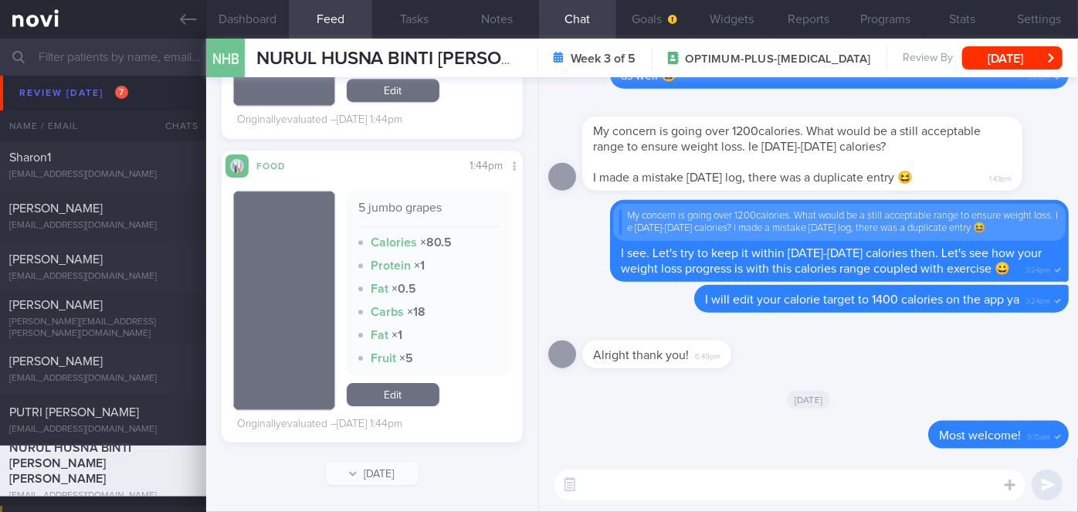
click at [632, 484] on textarea at bounding box center [790, 485] width 471 height 31
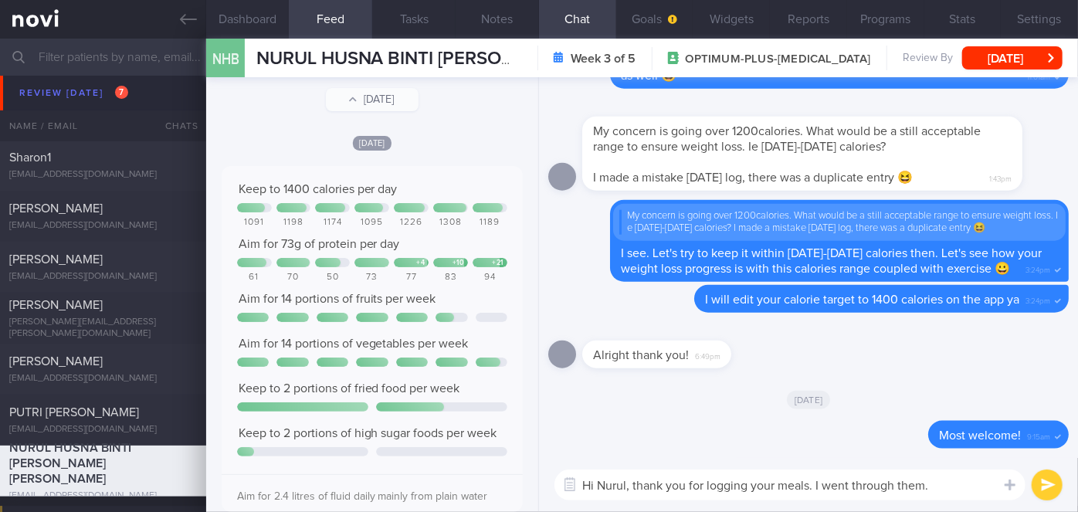
scroll to position [0, 0]
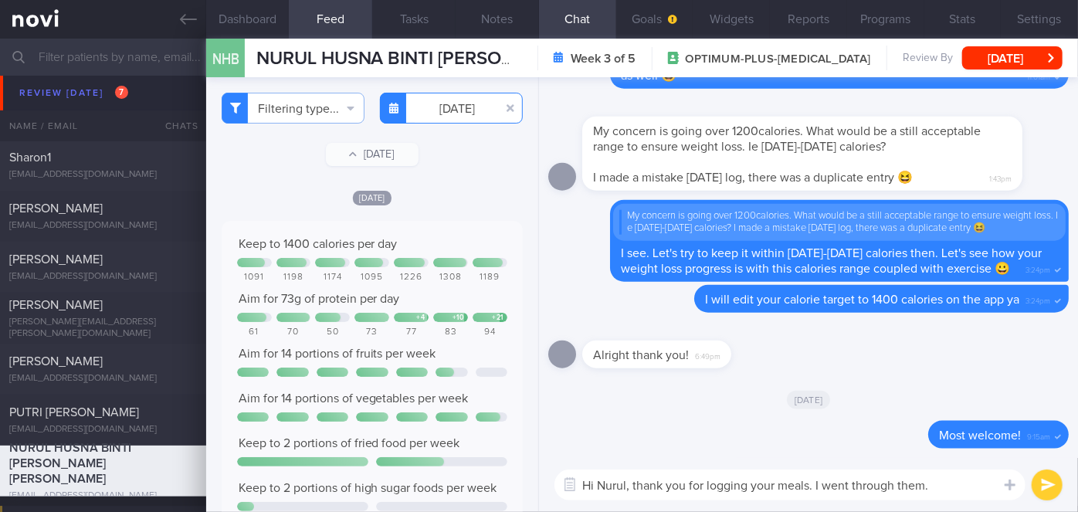
type textarea "Hi Nurul, thank you for logging your meals. I went through them."
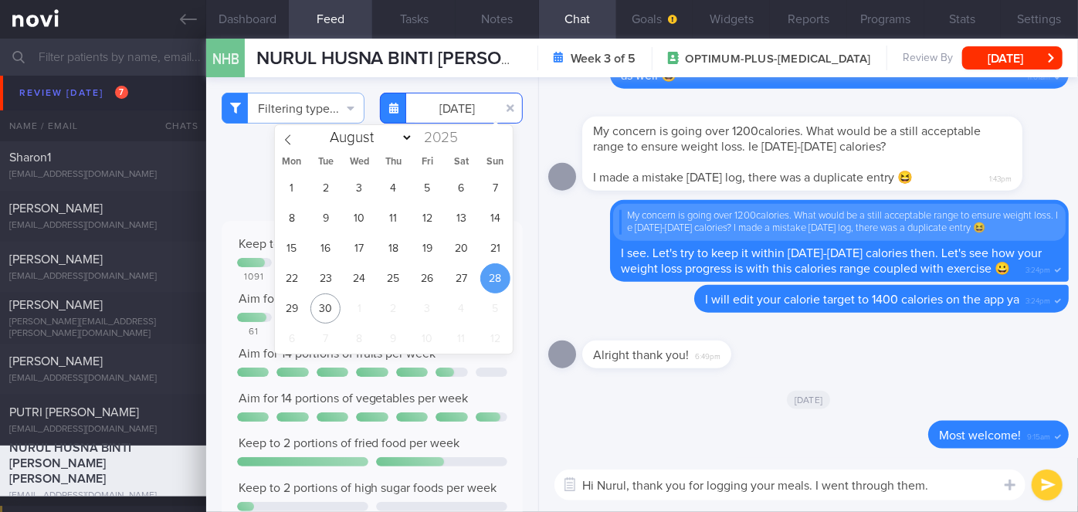
click at [453, 99] on input "[DATE]" at bounding box center [451, 108] width 143 height 31
click at [297, 300] on span "29" at bounding box center [292, 309] width 30 height 30
type input "[DATE]"
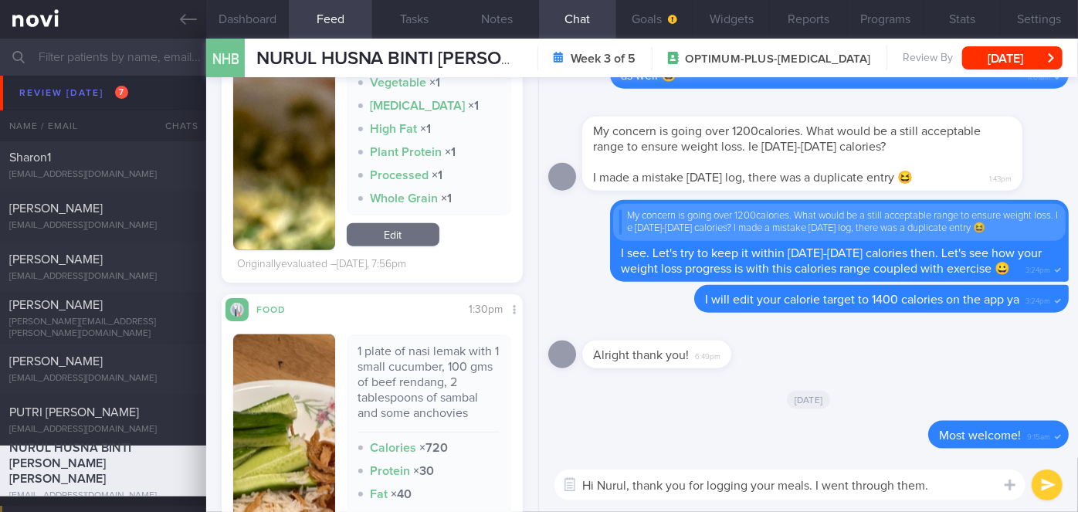
scroll to position [983, 0]
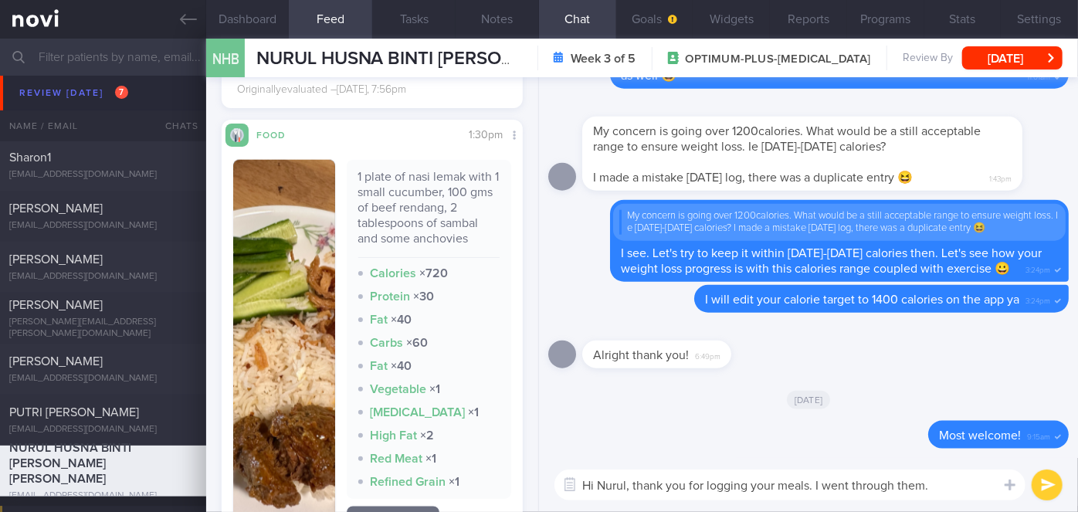
click at [292, 303] on button "button" at bounding box center [284, 347] width 102 height 374
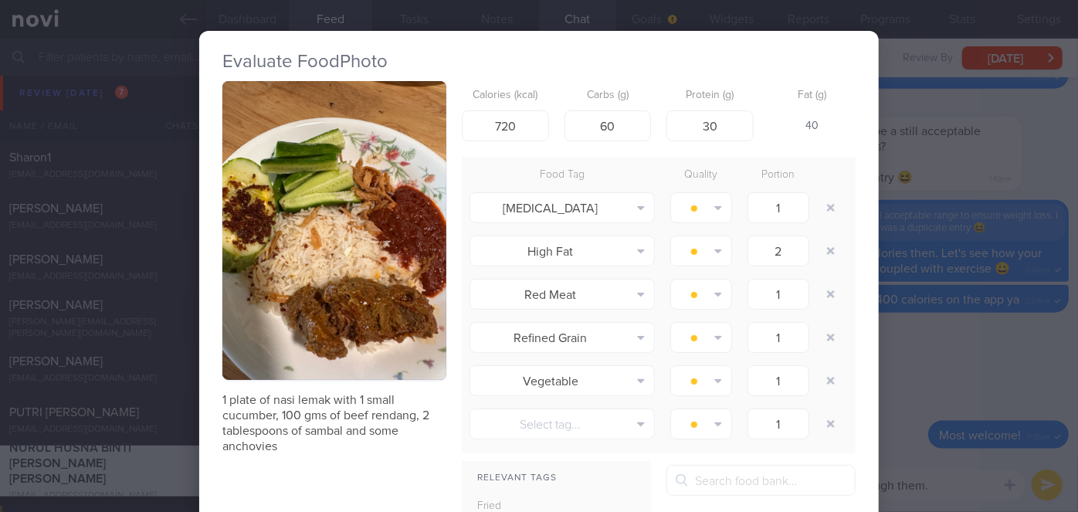
click at [927, 348] on div "Evaluate Food Photo 1 plate of nasi lemak with 1 small cucumber, 100 gms of bee…" at bounding box center [539, 256] width 1078 height 512
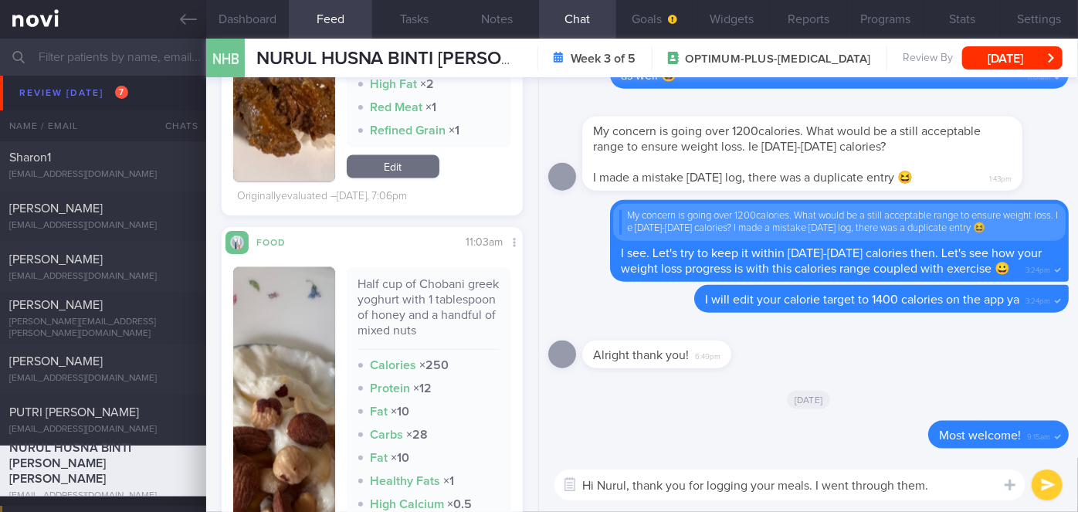
scroll to position [1545, 0]
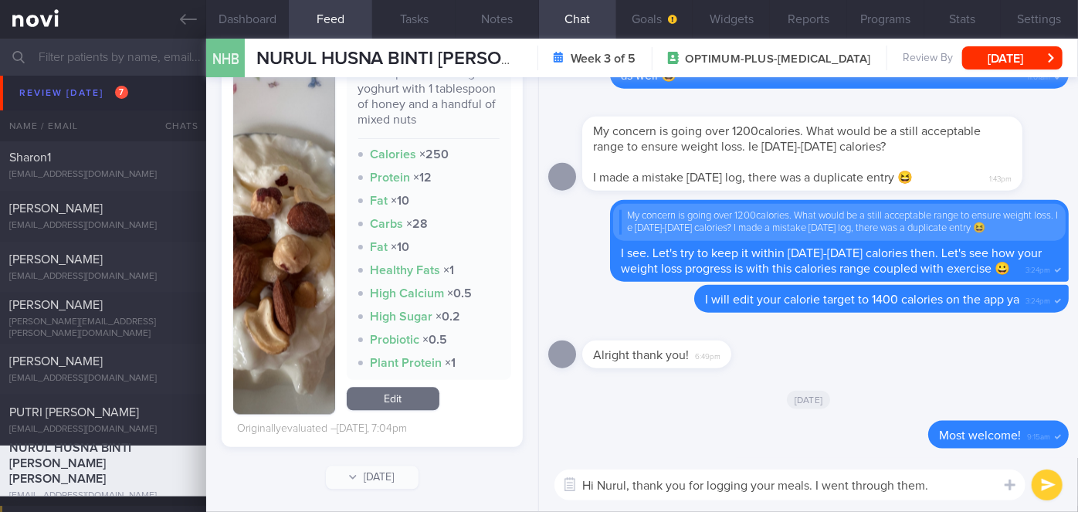
click at [300, 328] on img "button" at bounding box center [284, 235] width 102 height 358
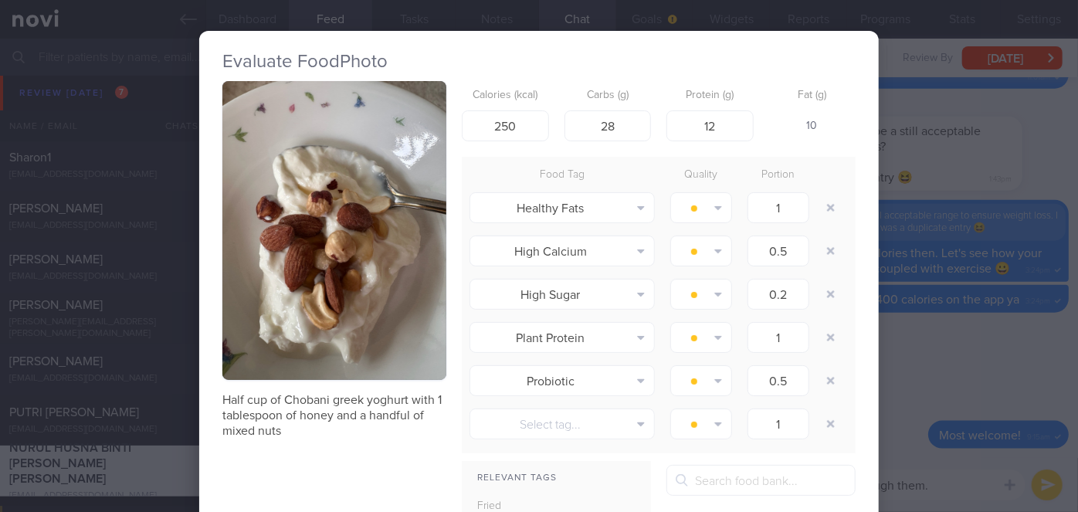
click at [930, 433] on div "Evaluate Food Photo Half cup of Chobani greek yoghurt with 1 tablespoon of hone…" at bounding box center [539, 256] width 1078 height 512
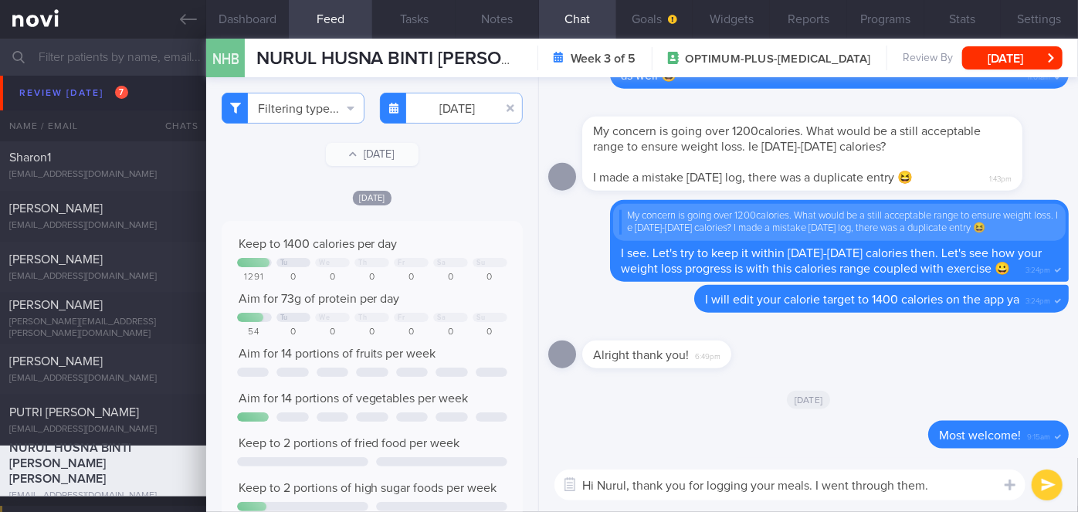
click at [962, 492] on textarea "Hi Nurul, thank you for logging your meals. I went through them." at bounding box center [790, 485] width 471 height 31
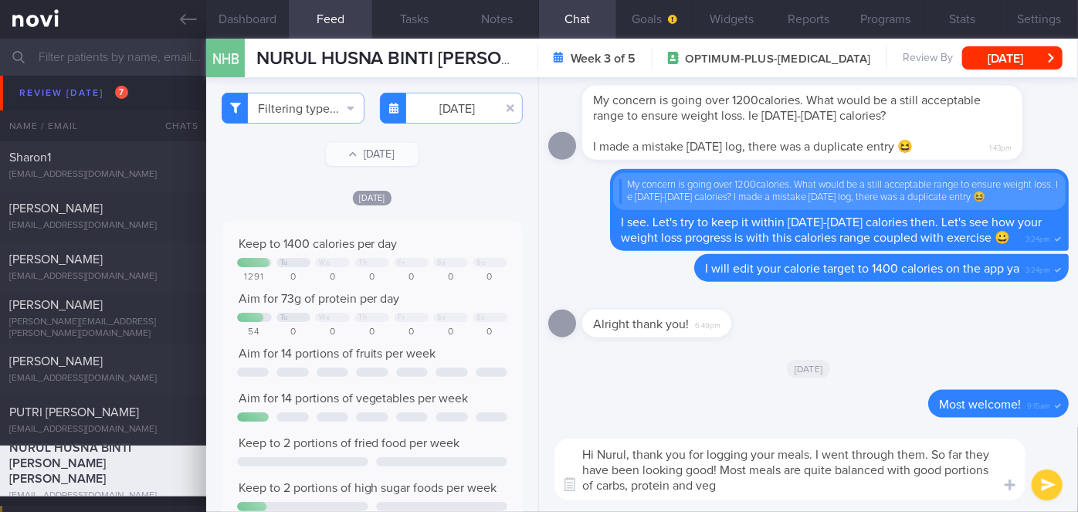
type textarea "Hi Nurul, thank you for logging your meals. I went through them. So far they ha…"
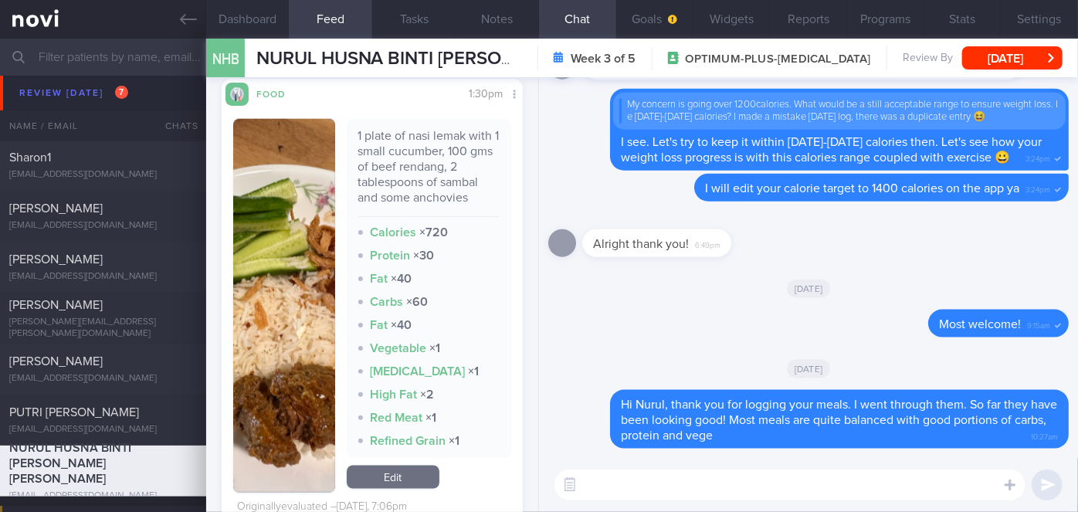
scroll to position [1193, 0]
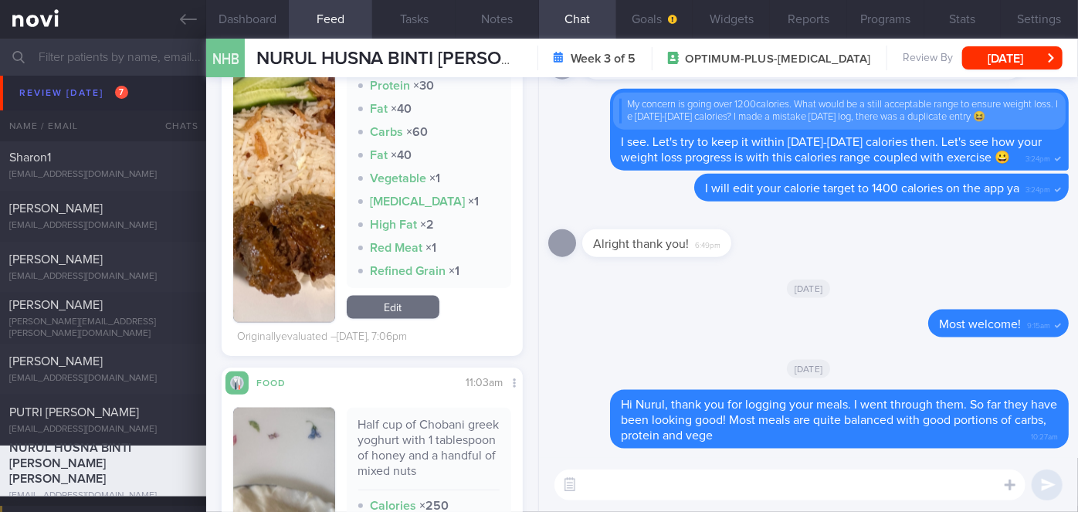
click at [288, 233] on img "button" at bounding box center [284, 136] width 102 height 374
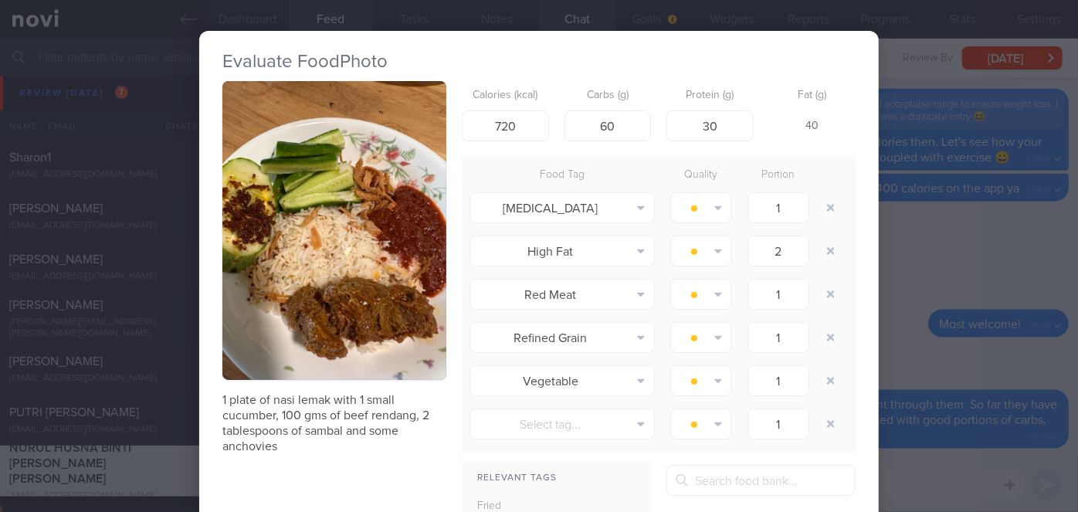
click at [894, 348] on div "Evaluate Food Photo 1 plate of nasi lemak with 1 small cucumber, 100 gms of bee…" at bounding box center [539, 256] width 1078 height 512
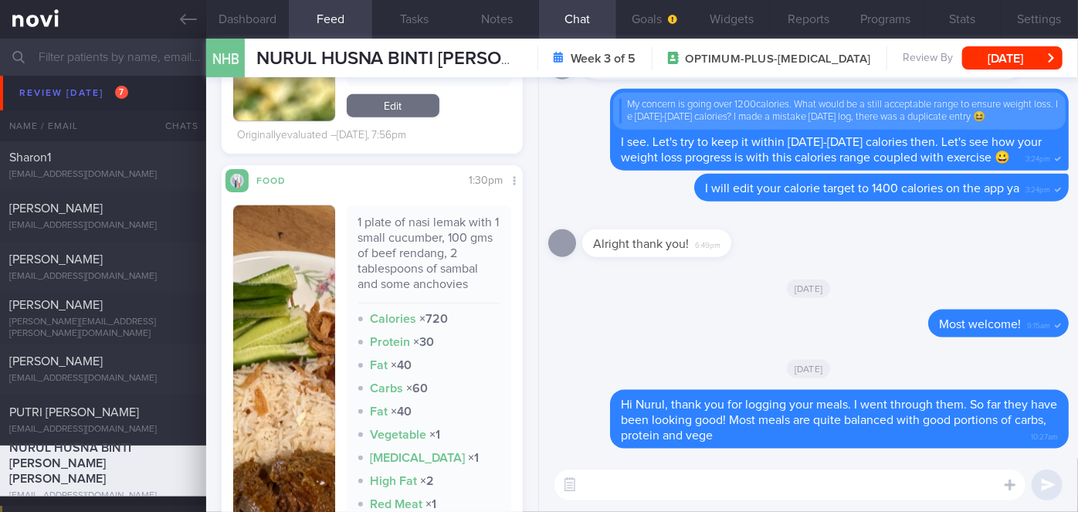
scroll to position [1565, 0]
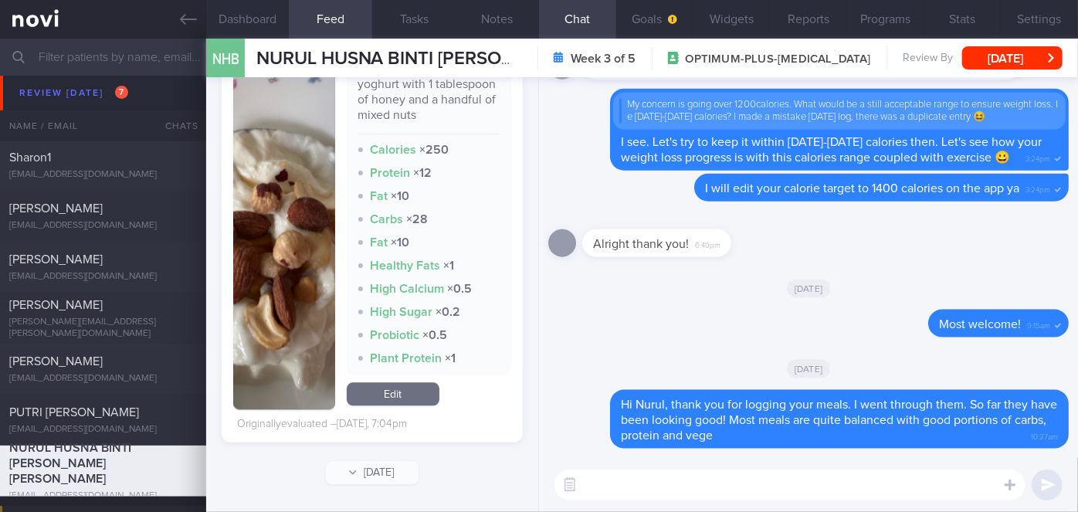
click at [286, 343] on img "button" at bounding box center [284, 231] width 102 height 358
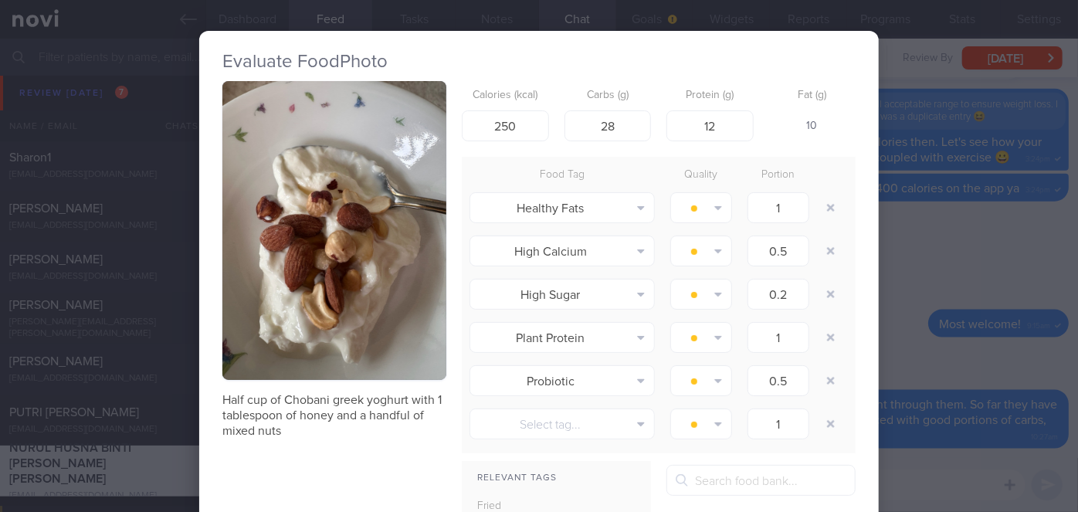
click at [888, 331] on div "Evaluate Food Photo Half cup of Chobani greek yoghurt with 1 tablespoon of hone…" at bounding box center [539, 256] width 1078 height 512
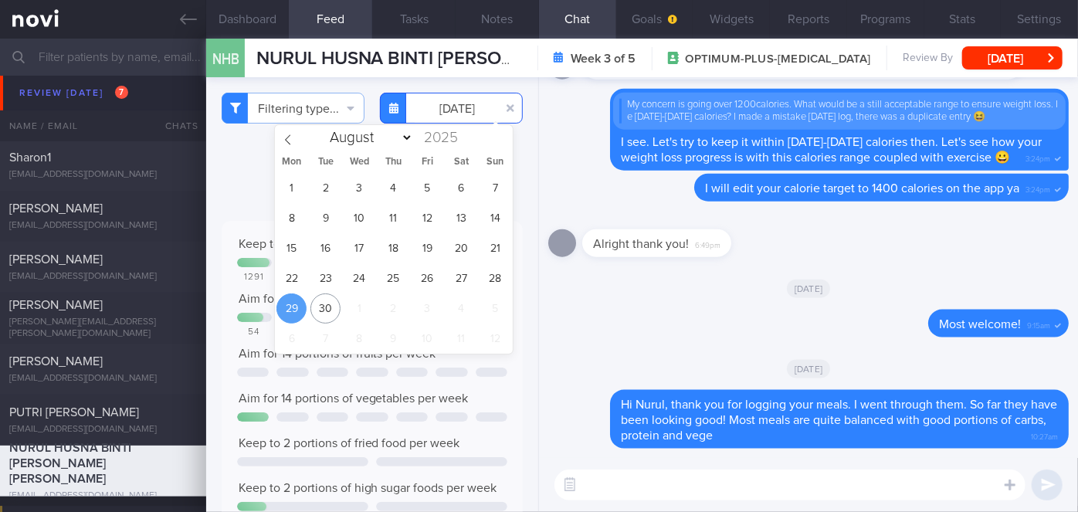
click at [443, 114] on input "[DATE]" at bounding box center [451, 108] width 143 height 31
click at [492, 280] on span "28" at bounding box center [495, 278] width 30 height 30
type input "[DATE]"
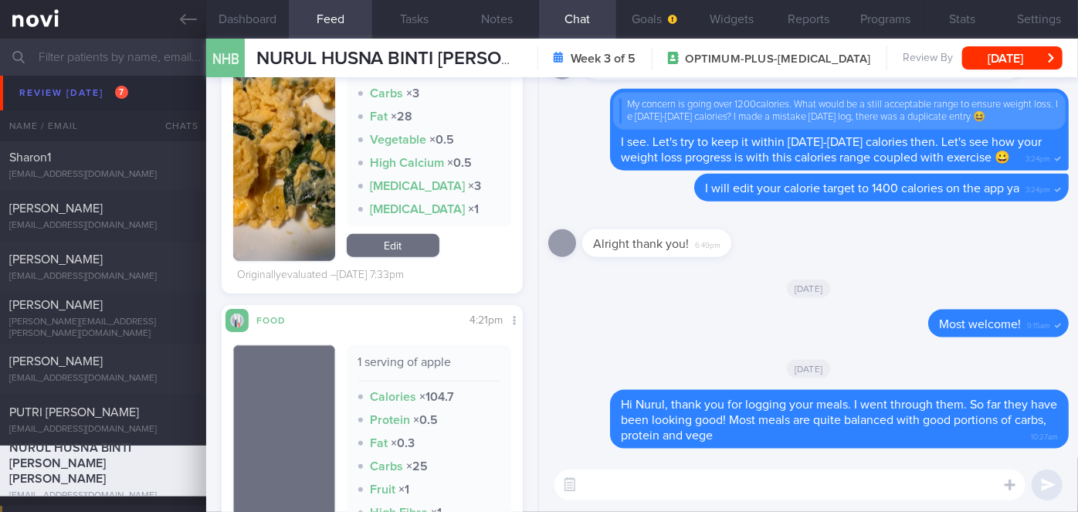
scroll to position [702, 0]
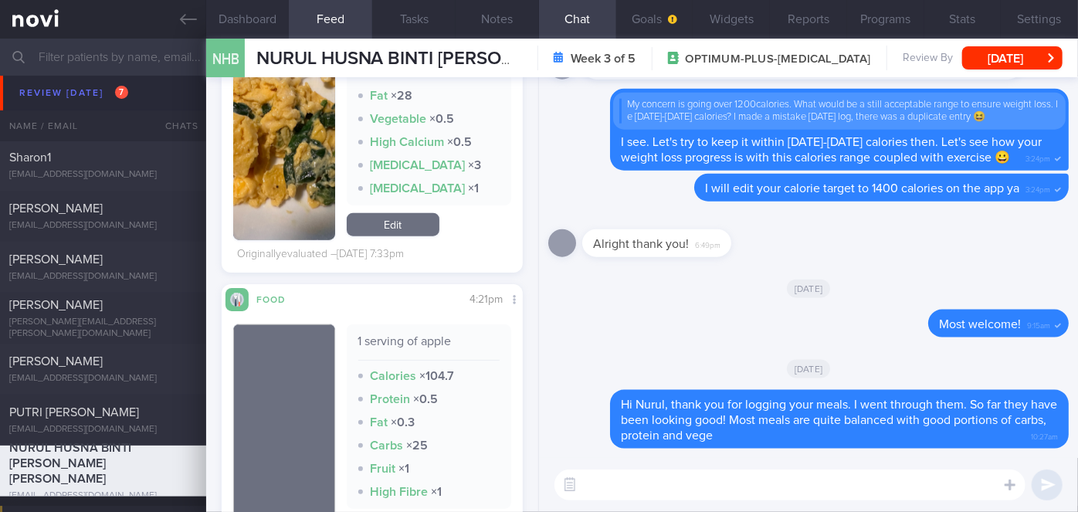
click at [286, 182] on img "button" at bounding box center [284, 80] width 102 height 320
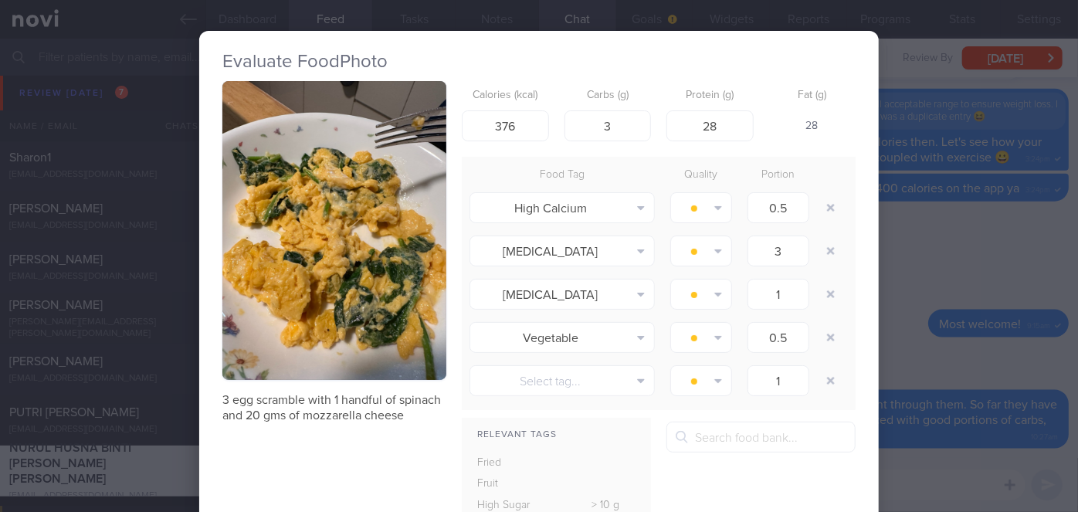
click at [933, 365] on div "Evaluate Food Photo 3 egg scramble with 1 handful of spinach and 20 gms of mozz…" at bounding box center [539, 256] width 1078 height 512
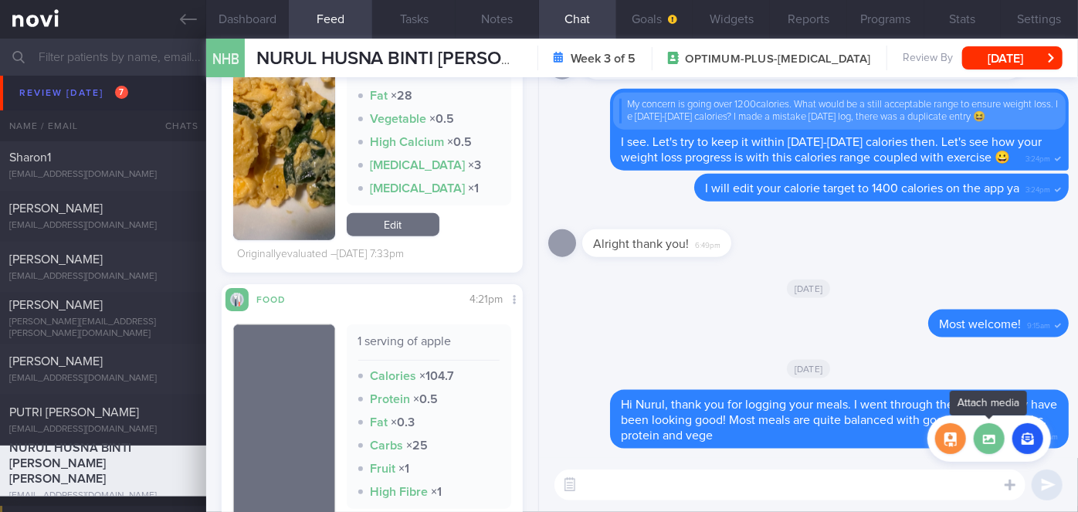
click at [996, 443] on label at bounding box center [989, 438] width 31 height 31
click at [0, 0] on input "file" at bounding box center [0, 0] width 0 height 0
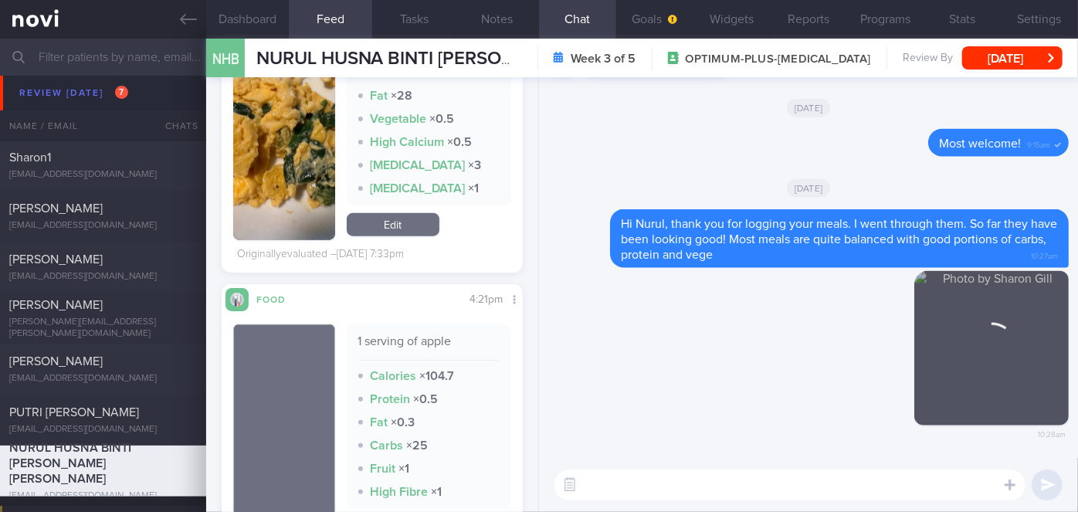
click at [665, 488] on textarea at bounding box center [790, 485] width 471 height 31
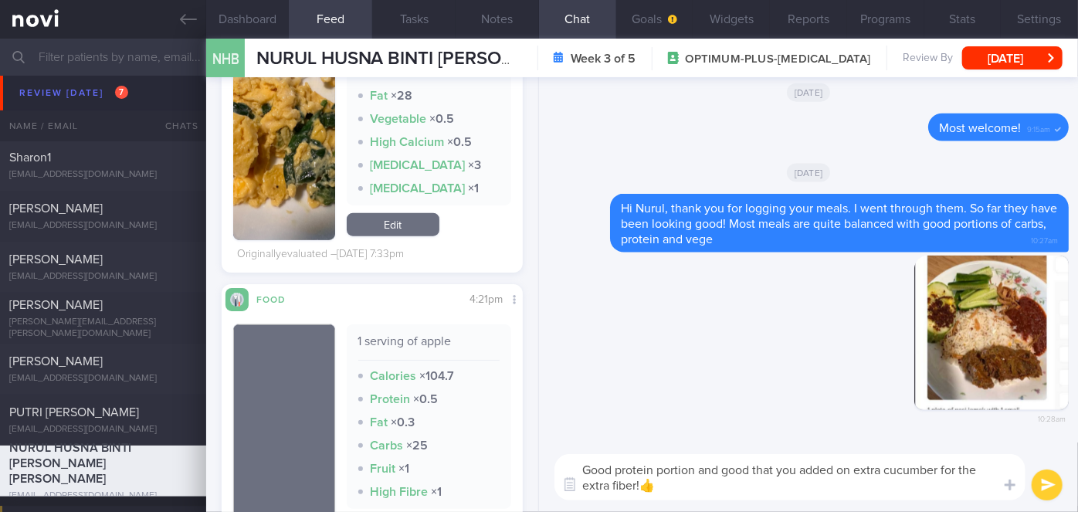
type textarea "Good protein portion and good that you added on extra cucumber for the extra fi…"
click at [1054, 485] on button "submit" at bounding box center [1047, 485] width 31 height 31
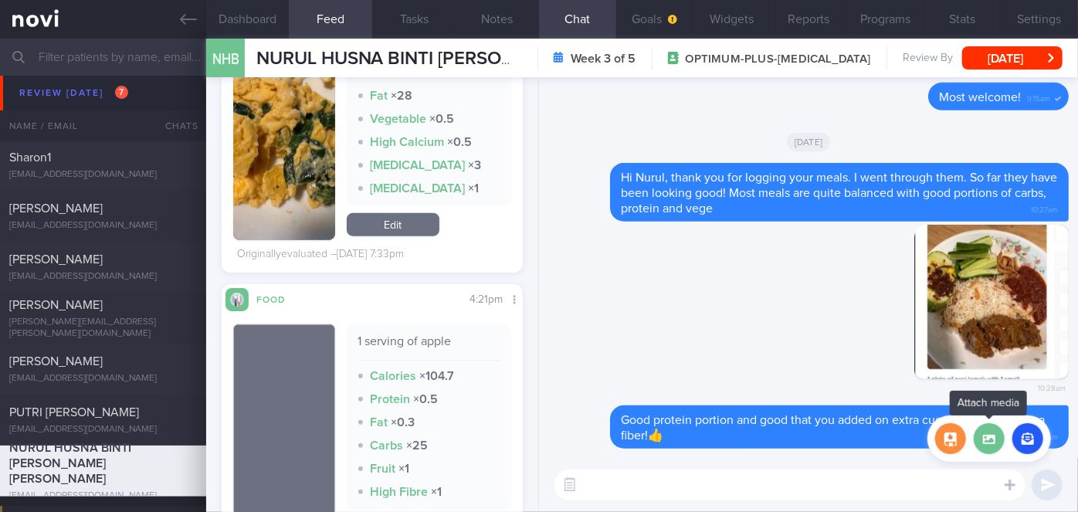
click at [992, 443] on label at bounding box center [989, 438] width 31 height 31
click at [0, 0] on input "file" at bounding box center [0, 0] width 0 height 0
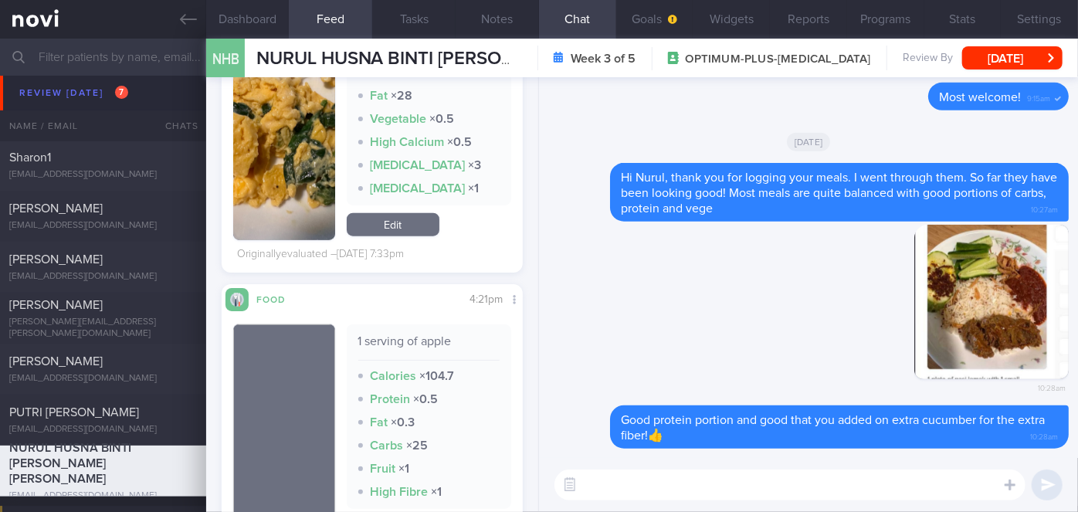
click at [616, 484] on textarea at bounding box center [790, 485] width 471 height 31
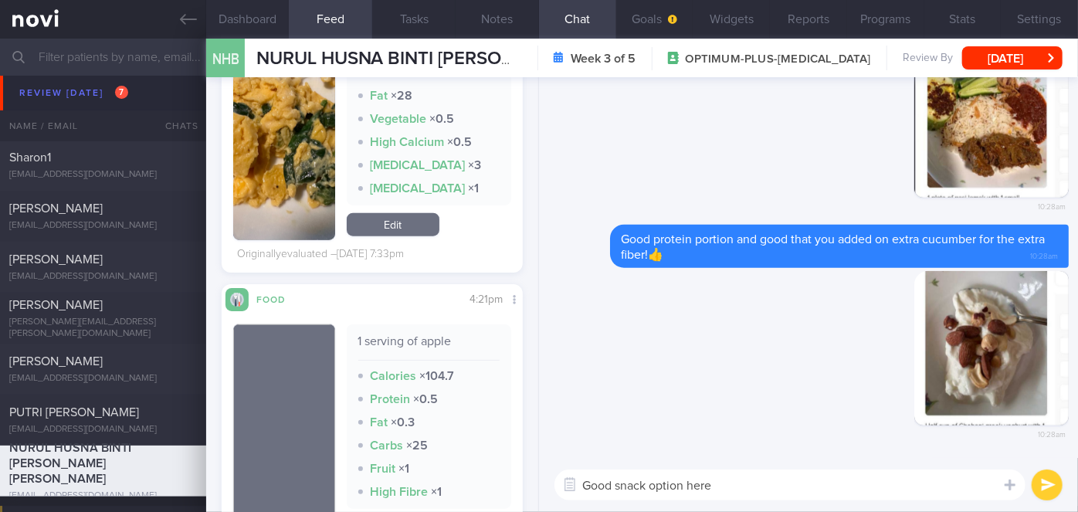
type textarea "Good snack option here!"
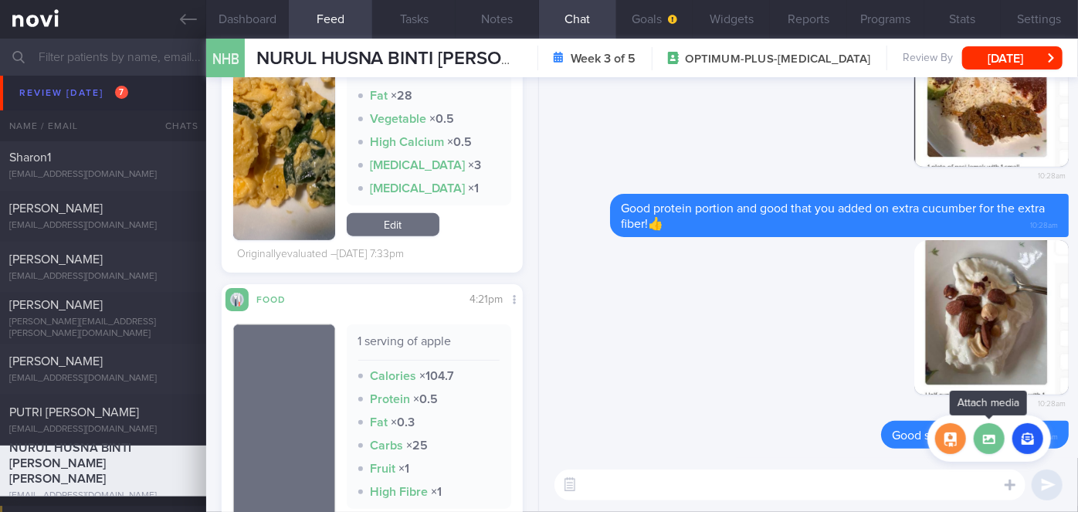
click at [999, 442] on label at bounding box center [989, 438] width 31 height 31
click at [0, 0] on input "file" at bounding box center [0, 0] width 0 height 0
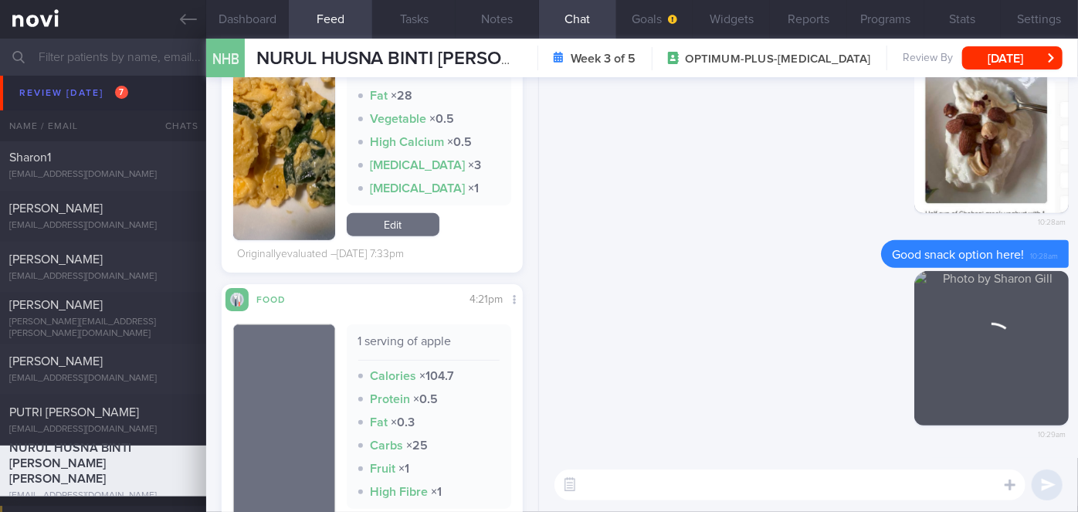
click at [694, 480] on textarea at bounding box center [790, 485] width 471 height 31
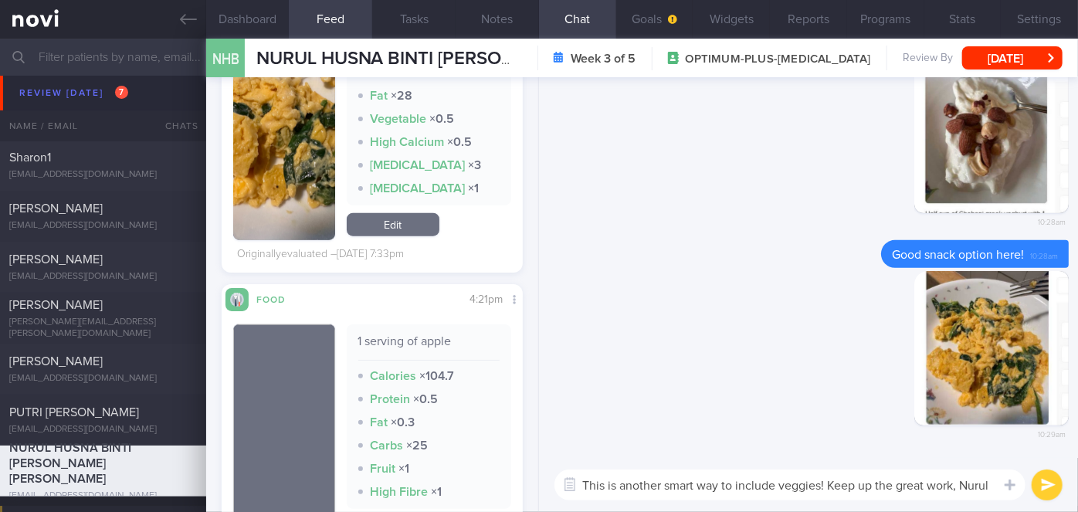
type textarea "This is another smart way to include veggies! Keep up the great work, Nurul!"
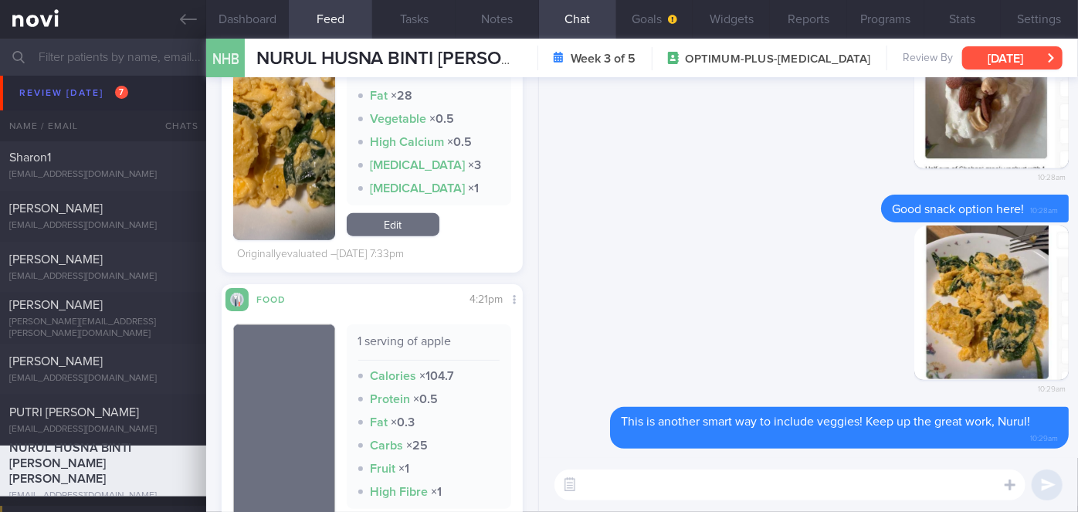
click at [1013, 66] on button "[DATE]" at bounding box center [1012, 57] width 100 height 23
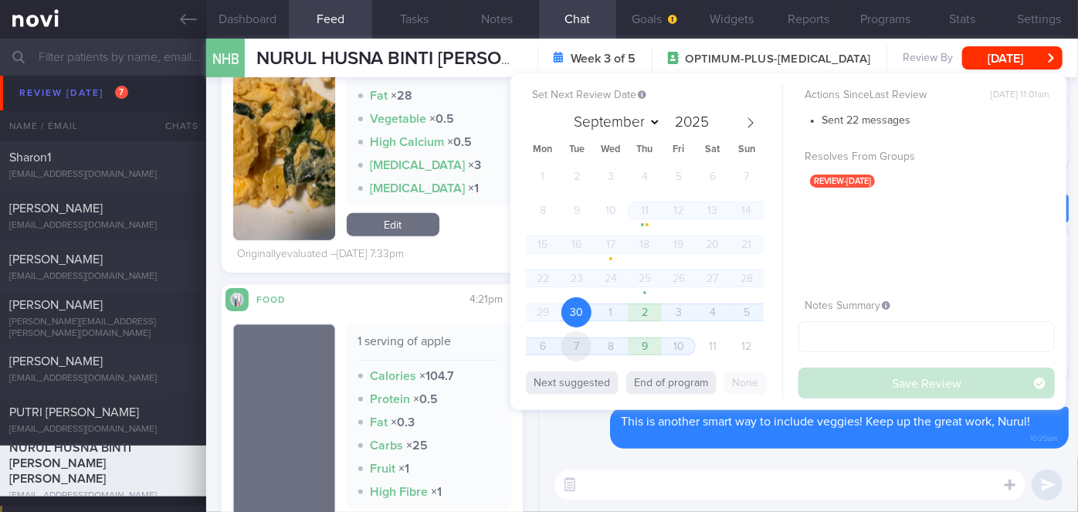
click at [580, 344] on span "7" at bounding box center [577, 346] width 30 height 30
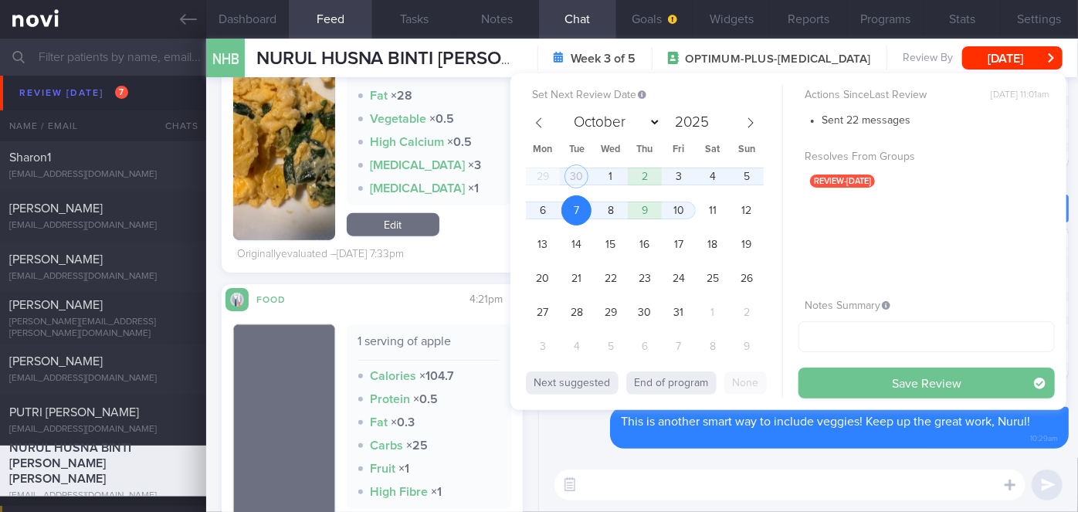
click at [865, 375] on button "Save Review" at bounding box center [927, 383] width 256 height 31
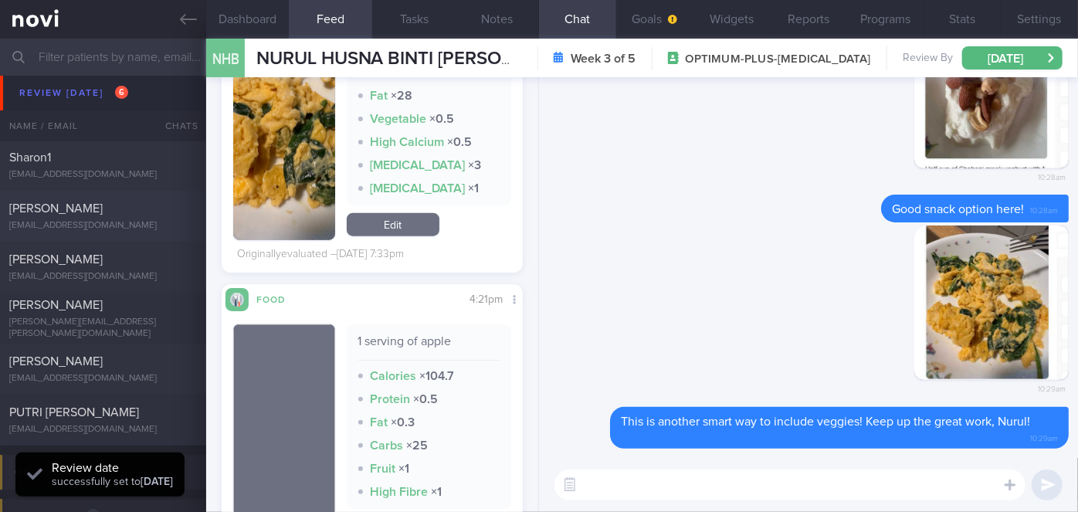
scroll to position [134, 270]
click at [137, 406] on span "PUTRI [PERSON_NAME]" at bounding box center [74, 412] width 130 height 12
select select "8"
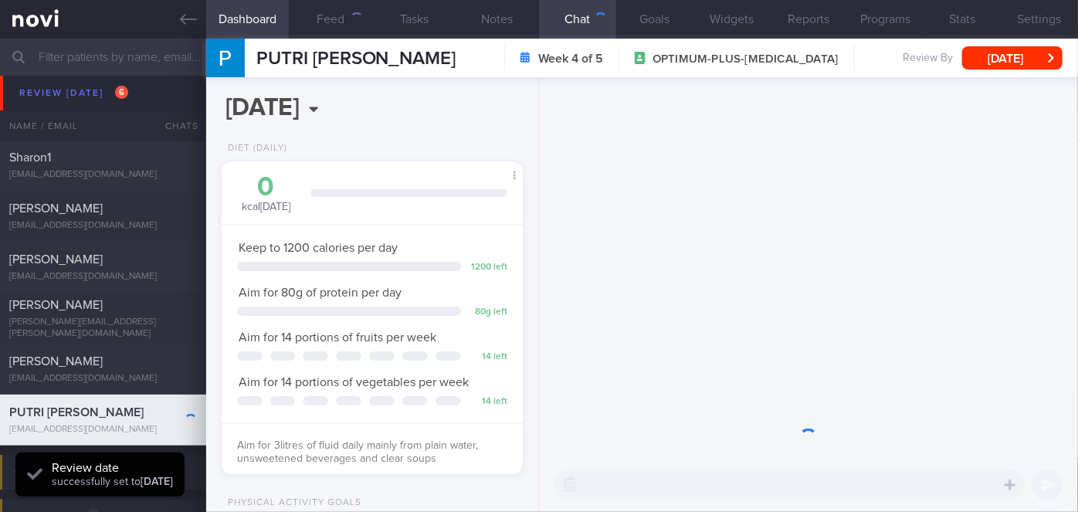
scroll to position [153, 263]
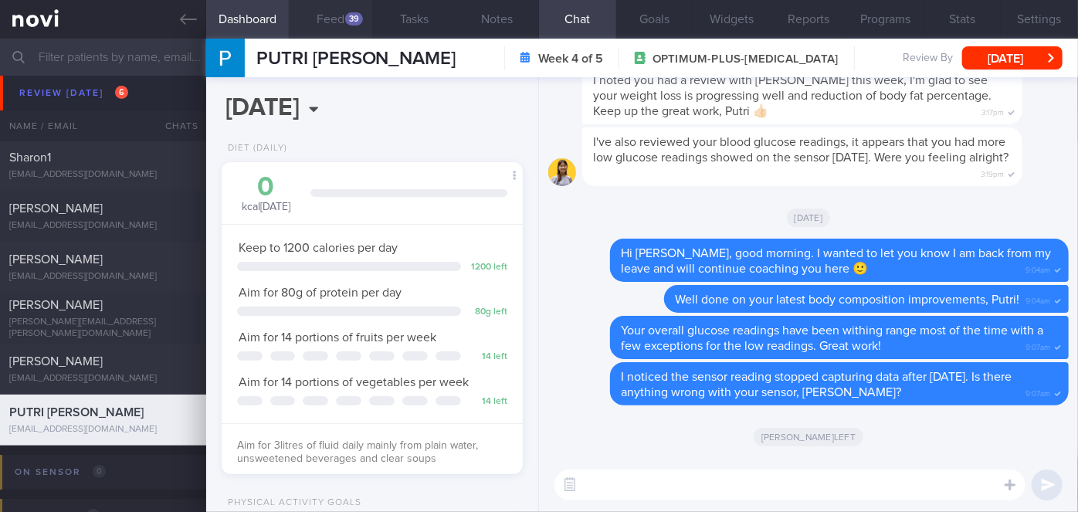
click at [346, 23] on button "Feed 39" at bounding box center [330, 19] width 83 height 39
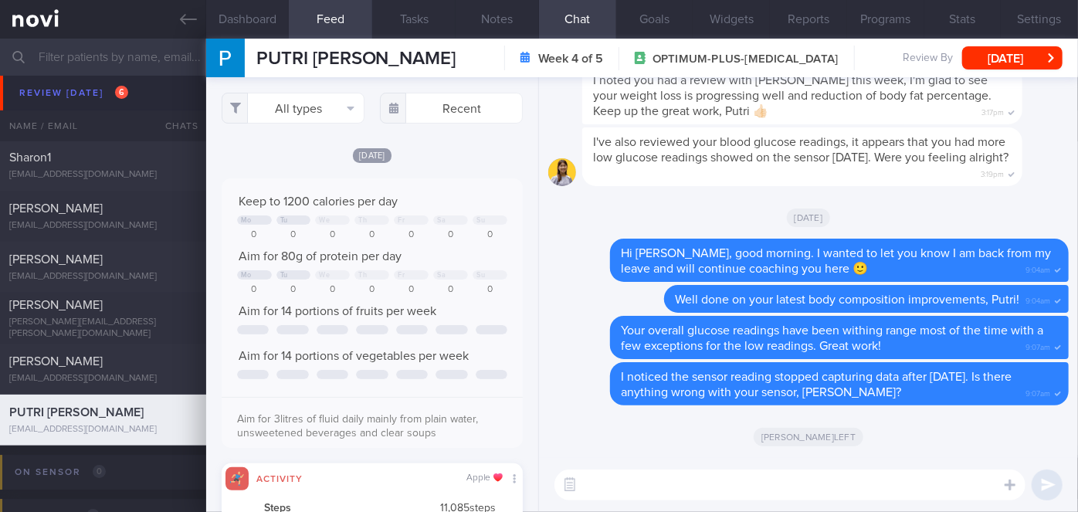
scroll to position [66, 270]
click at [459, 116] on input "text" at bounding box center [451, 108] width 143 height 31
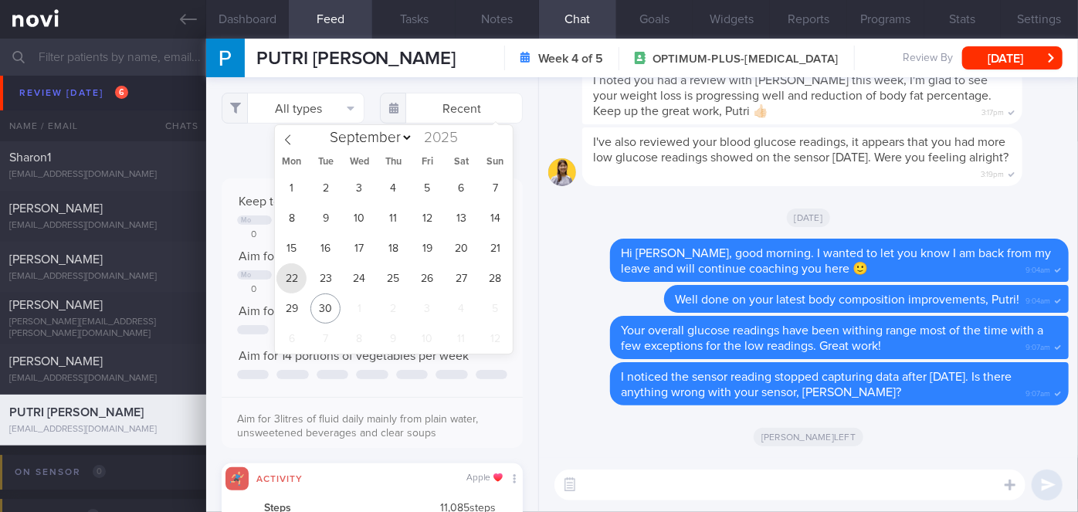
click at [296, 280] on span "22" at bounding box center [292, 278] width 30 height 30
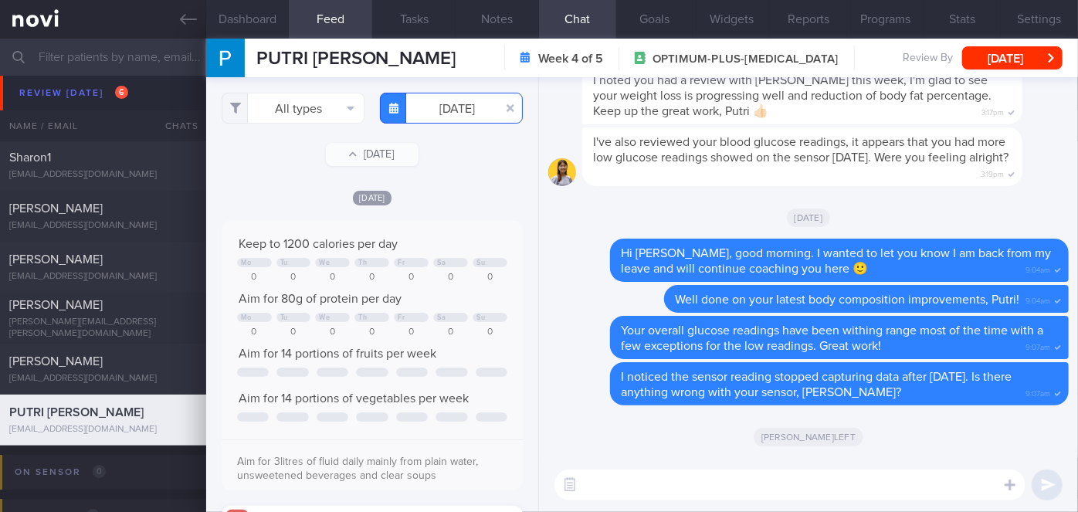
scroll to position [66, 270]
click at [446, 117] on input "[DATE]" at bounding box center [451, 108] width 143 height 31
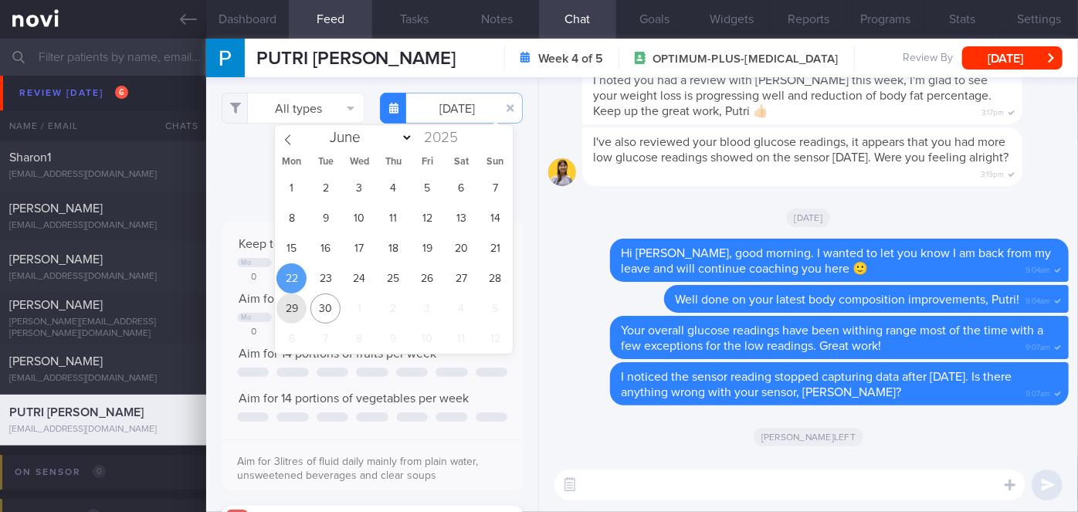
click at [297, 307] on span "29" at bounding box center [292, 309] width 30 height 30
type input "[DATE]"
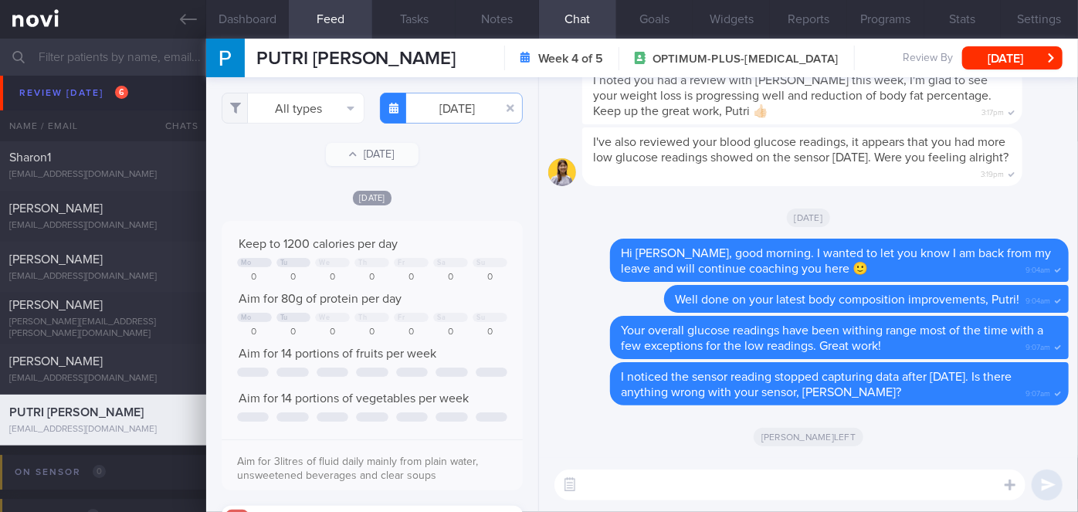
click at [677, 488] on textarea at bounding box center [790, 485] width 471 height 31
type textarea "Hi [PERSON_NAME], just dropping a note to check on you, how have you been?"
click at [1049, 487] on button "submit" at bounding box center [1047, 485] width 31 height 31
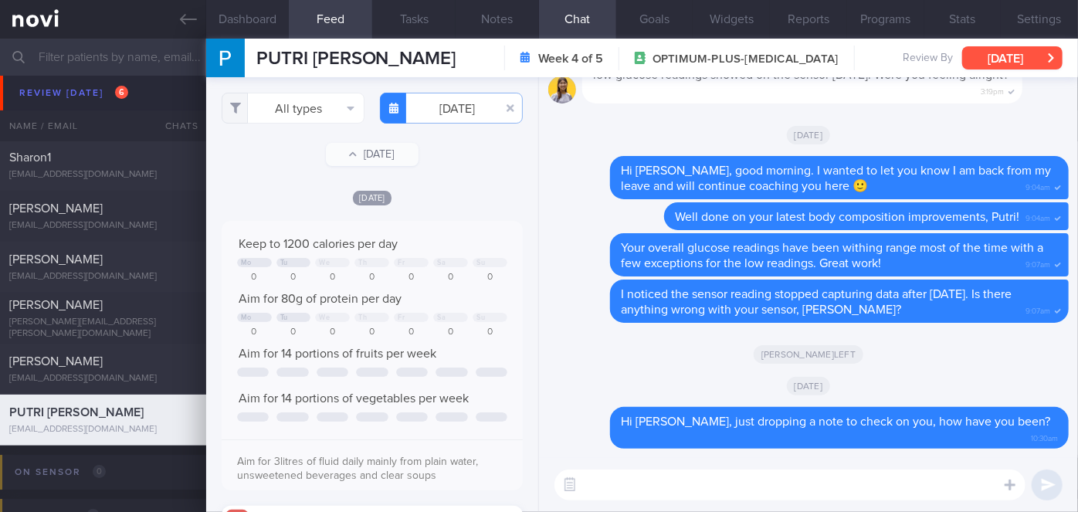
click at [1050, 62] on button "[DATE]" at bounding box center [1012, 57] width 100 height 23
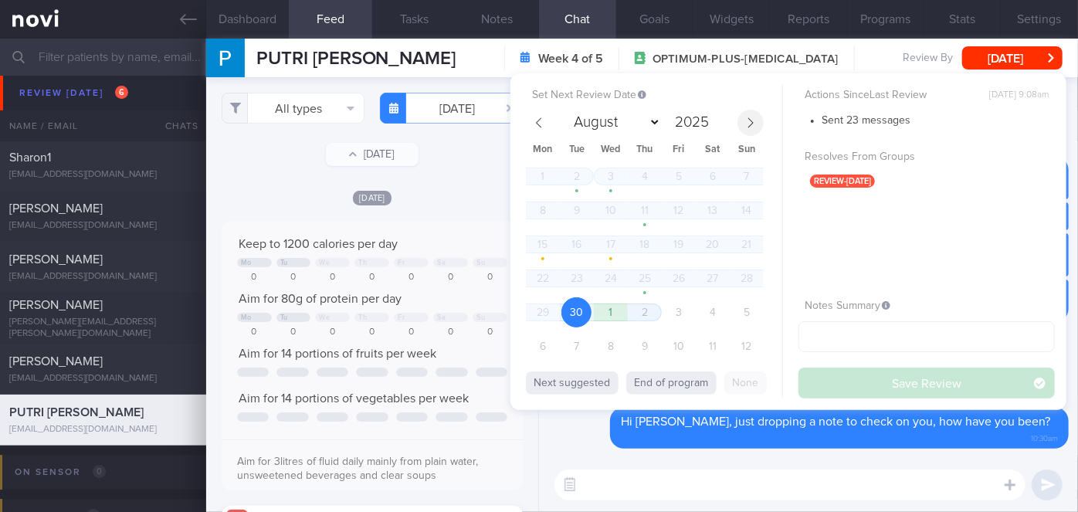
click at [743, 116] on span at bounding box center [751, 123] width 26 height 26
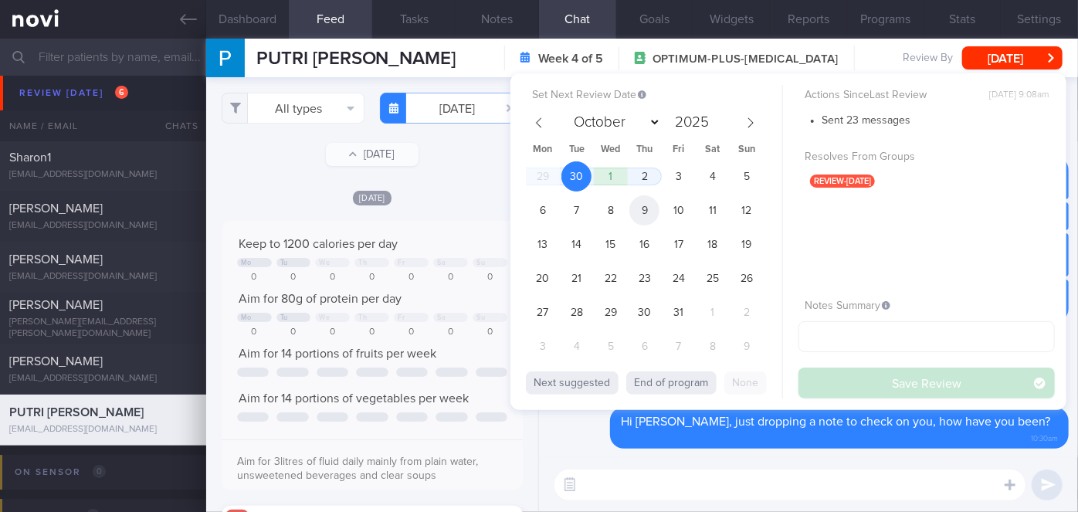
click at [639, 209] on span "9" at bounding box center [645, 210] width 30 height 30
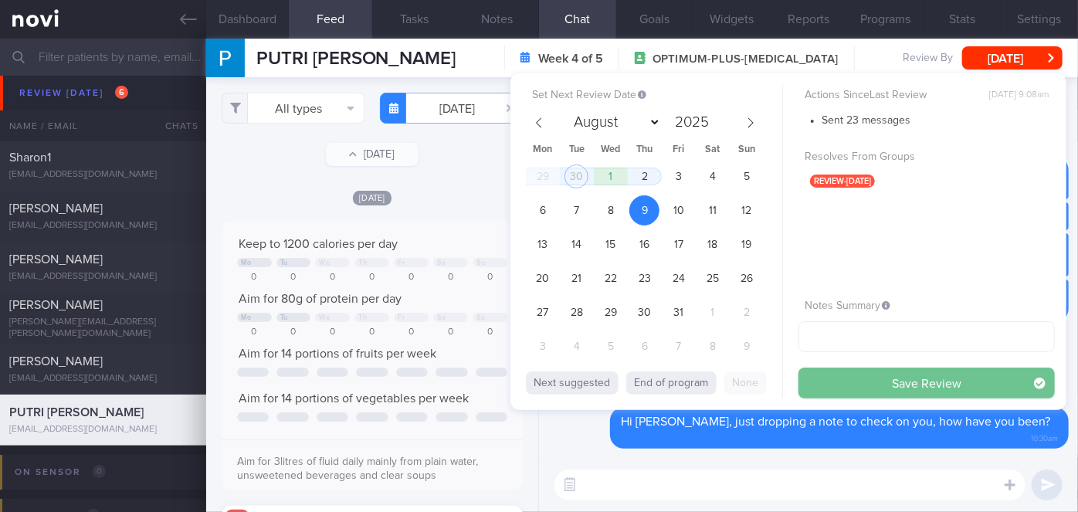
click at [822, 377] on button "Save Review" at bounding box center [927, 383] width 256 height 31
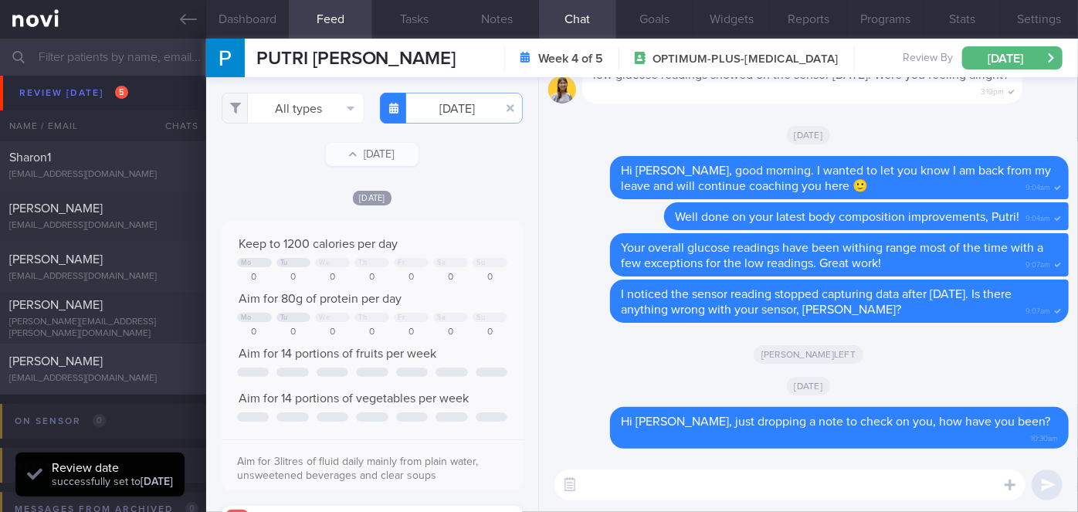
click at [157, 369] on div "[PERSON_NAME]" at bounding box center [101, 361] width 184 height 15
select select "8"
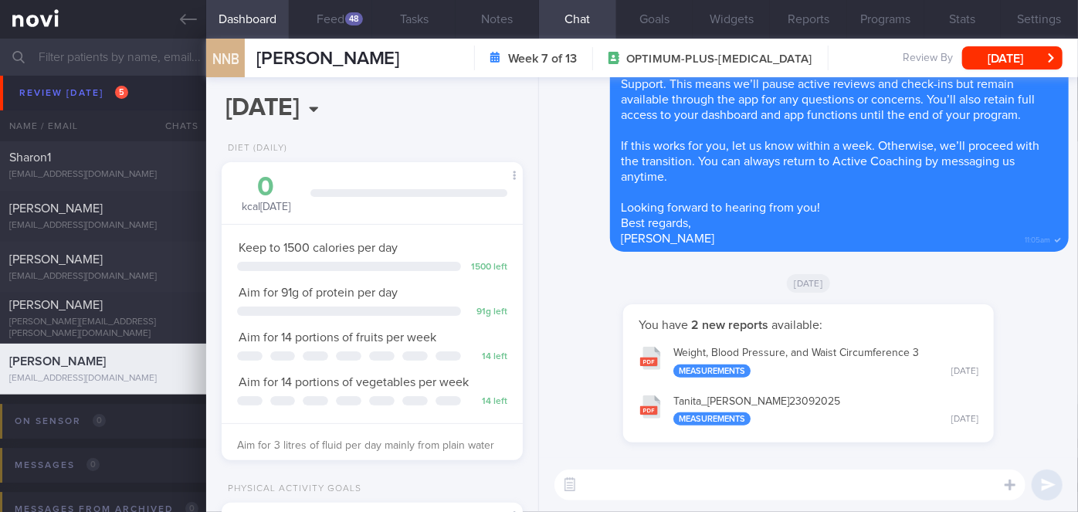
click at [630, 477] on textarea at bounding box center [790, 485] width 471 height 31
paste textarea "Hi [Patient's Name], Your account has been transitioned to Digital Support. Whi…"
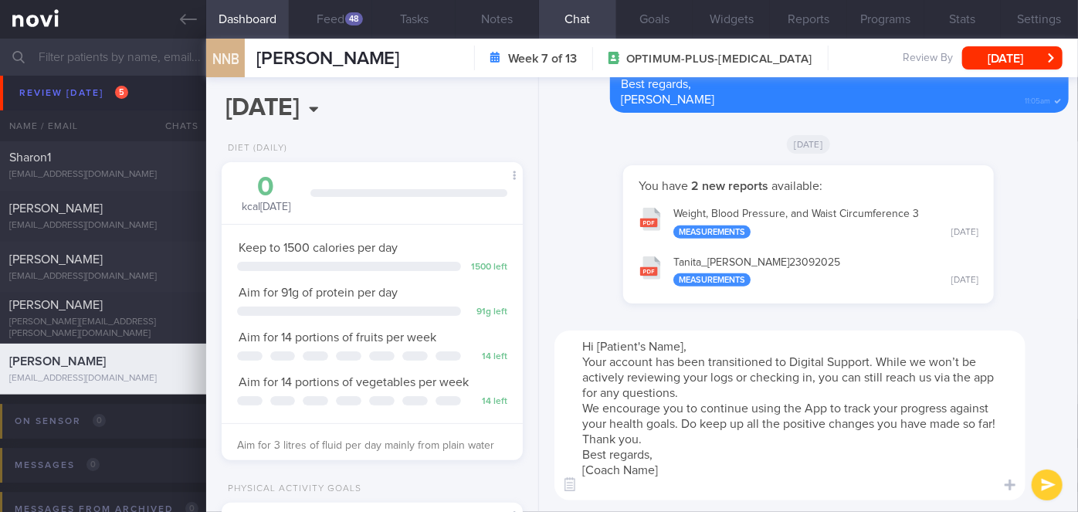
drag, startPoint x: 685, startPoint y: 340, endPoint x: 604, endPoint y: 342, distance: 81.1
click at [604, 342] on textarea "Hi [Patient's Name], Your account has been transitioned to Digital Support. Whi…" at bounding box center [790, 416] width 471 height 170
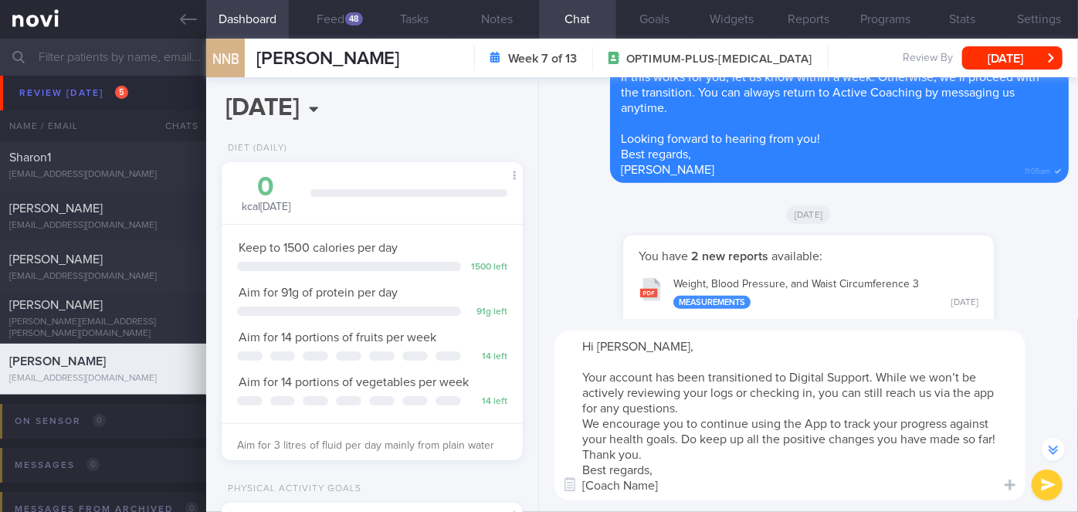
scroll to position [-86, 0]
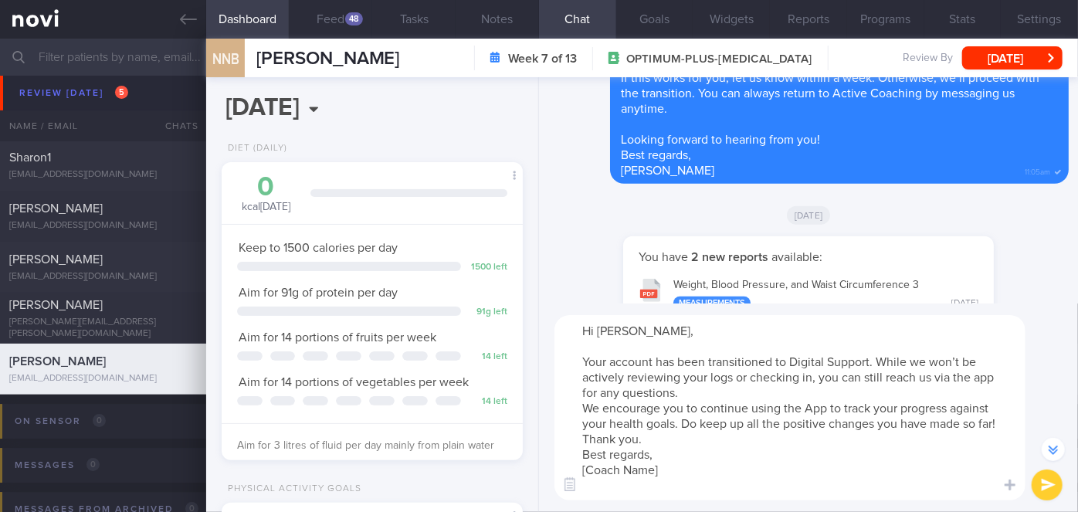
click at [711, 395] on textarea "Hi [PERSON_NAME], Your account has been transitioned to Digital Support. While …" at bounding box center [790, 407] width 471 height 185
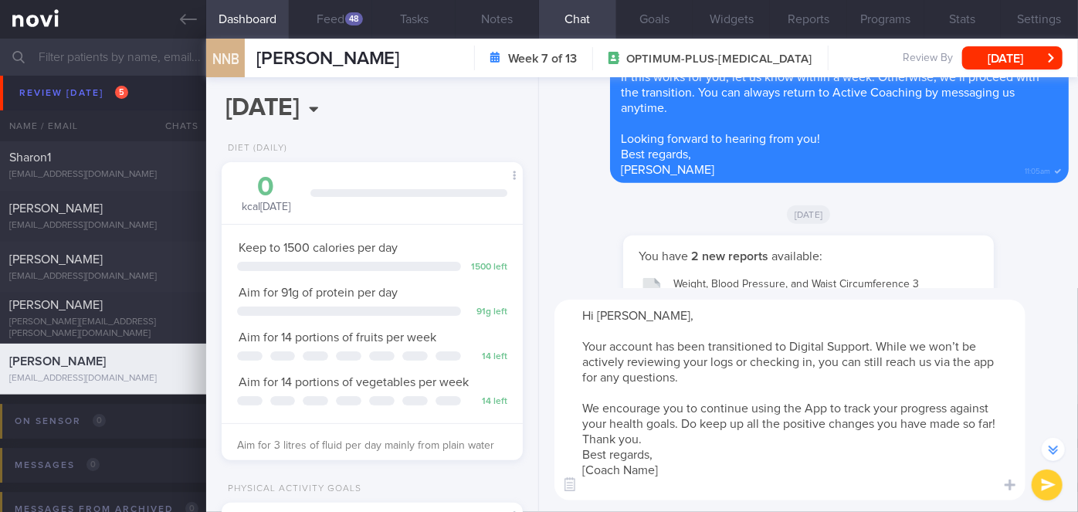
click at [688, 443] on textarea "Hi [PERSON_NAME], Your account has been transitioned to Digital Support. While …" at bounding box center [790, 400] width 471 height 201
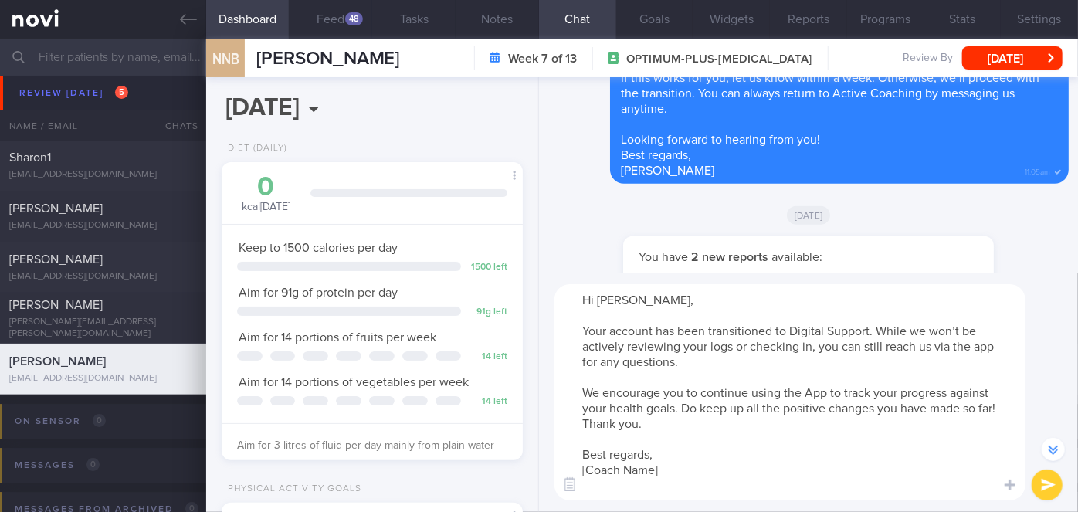
drag, startPoint x: 634, startPoint y: 466, endPoint x: 591, endPoint y: 462, distance: 43.4
click at [591, 462] on textarea "Hi [PERSON_NAME], Your account has been transitioned to Digital Support. While …" at bounding box center [790, 392] width 471 height 216
click at [592, 462] on textarea "Hi [PERSON_NAME], Your account has been transitioned to Digital Support. While …" at bounding box center [790, 392] width 471 height 216
click at [660, 469] on textarea "Hi [PERSON_NAME], Your account has been transitioned to Digital Support. While …" at bounding box center [790, 392] width 471 height 216
drag, startPoint x: 661, startPoint y: 470, endPoint x: 585, endPoint y: 472, distance: 76.5
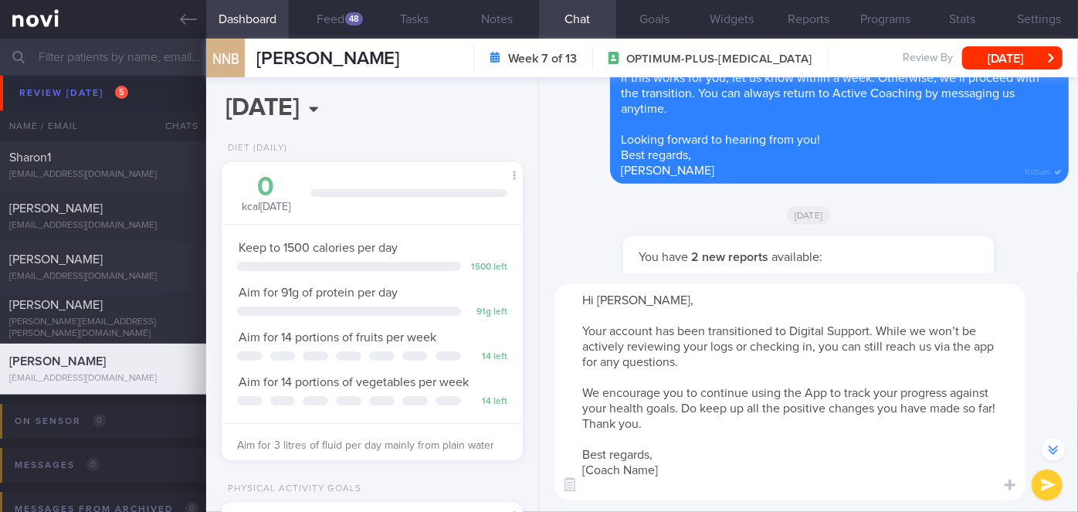
click at [585, 472] on textarea "Hi [PERSON_NAME], Your account has been transitioned to Digital Support. While …" at bounding box center [790, 392] width 471 height 216
type textarea "Hi [PERSON_NAME], Your account has been transitioned to Digital Support. While …"
click at [1049, 481] on button "submit" at bounding box center [1047, 485] width 31 height 31
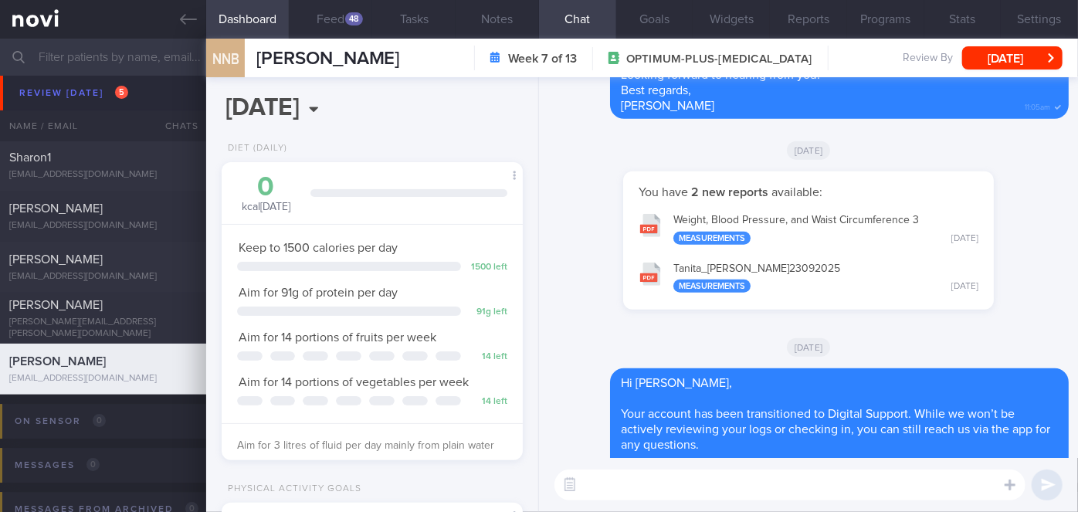
scroll to position [0, 0]
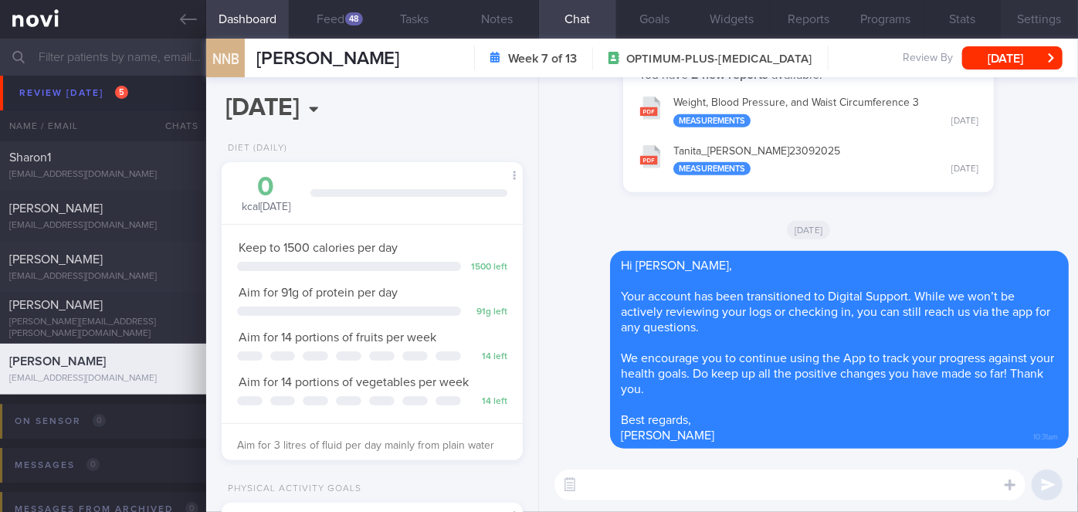
click at [1052, 6] on button "Settings" at bounding box center [1039, 19] width 77 height 39
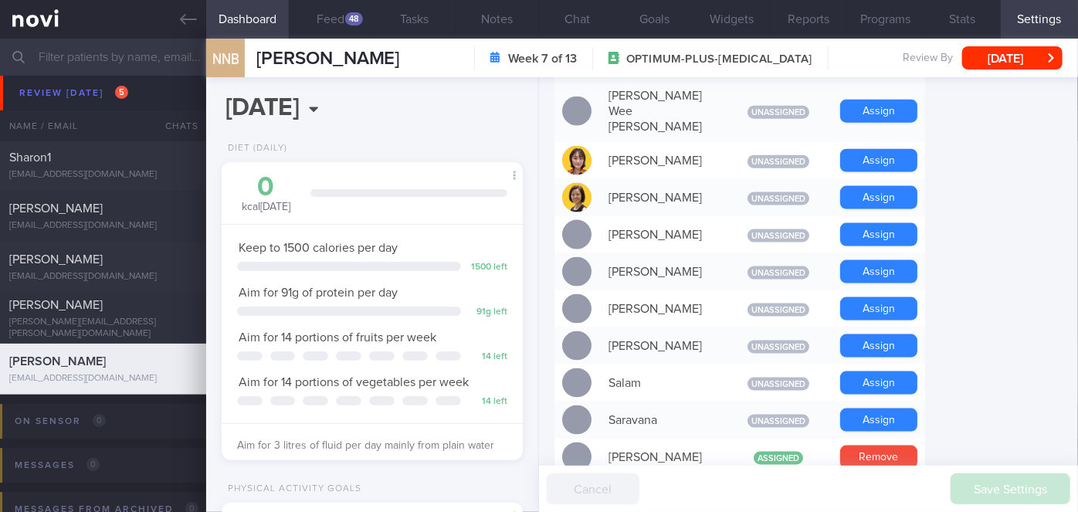
scroll to position [1532, 0]
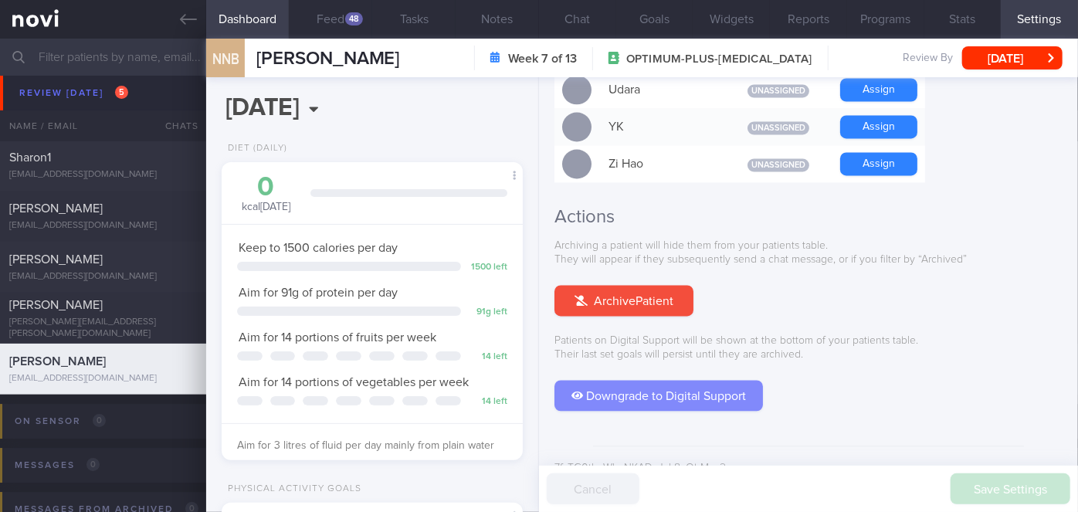
click at [640, 381] on button "Downgrade to Digital Support" at bounding box center [659, 396] width 209 height 31
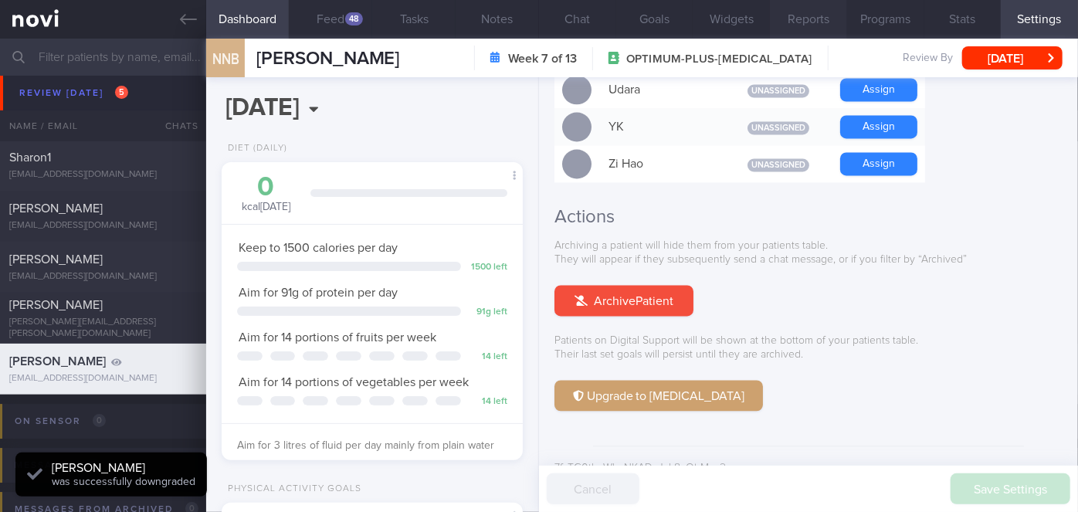
drag, startPoint x: 579, startPoint y: 17, endPoint x: 772, endPoint y: 10, distance: 194.0
click at [579, 16] on button "Chat" at bounding box center [577, 19] width 77 height 39
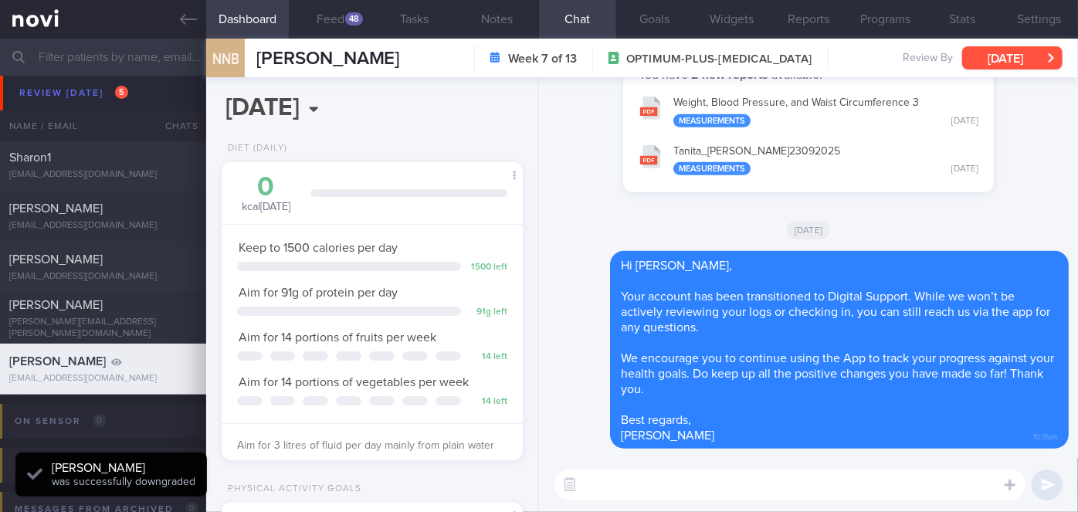
click at [1051, 58] on button "[DATE]" at bounding box center [1012, 57] width 100 height 23
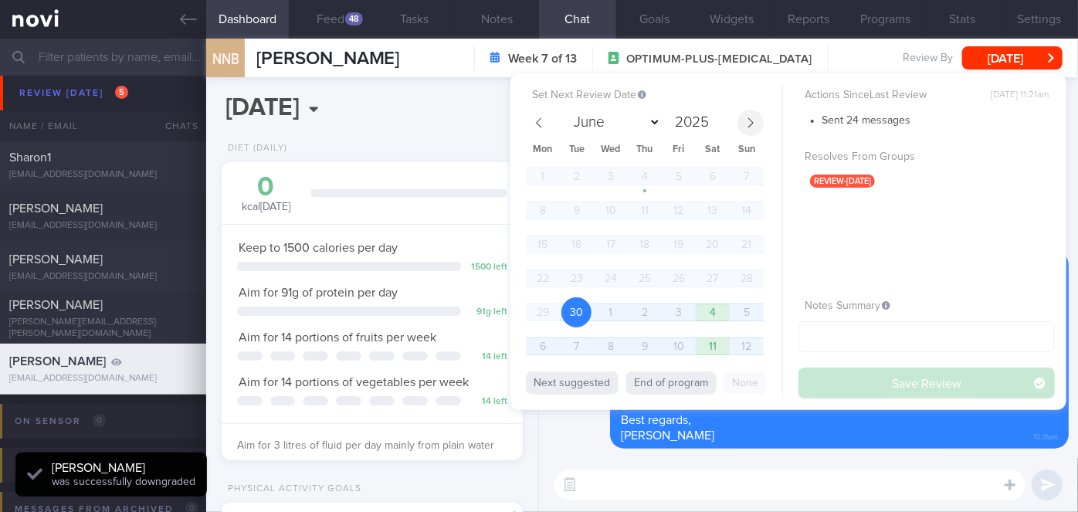
click at [746, 122] on icon at bounding box center [750, 122] width 11 height 11
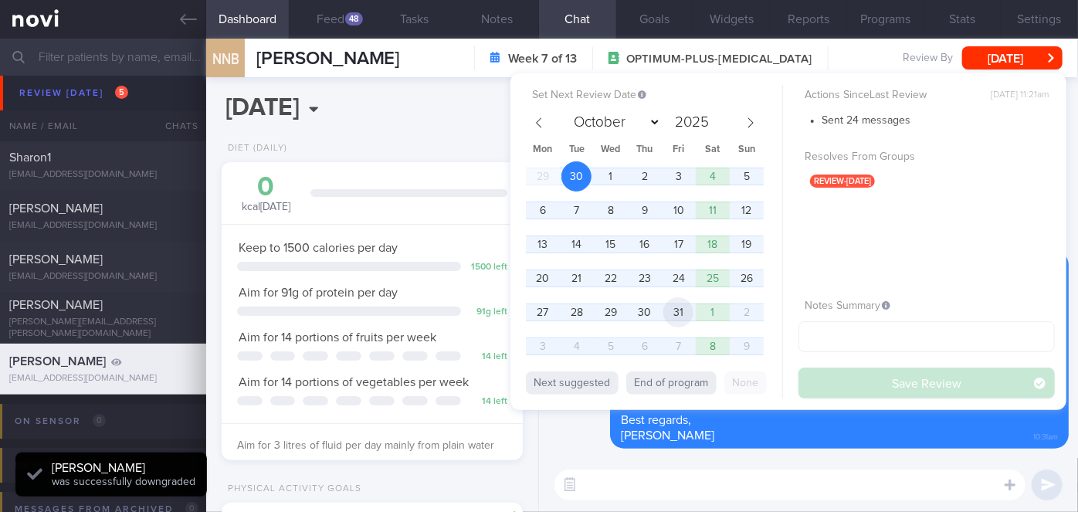
click at [690, 315] on span "31" at bounding box center [679, 312] width 30 height 30
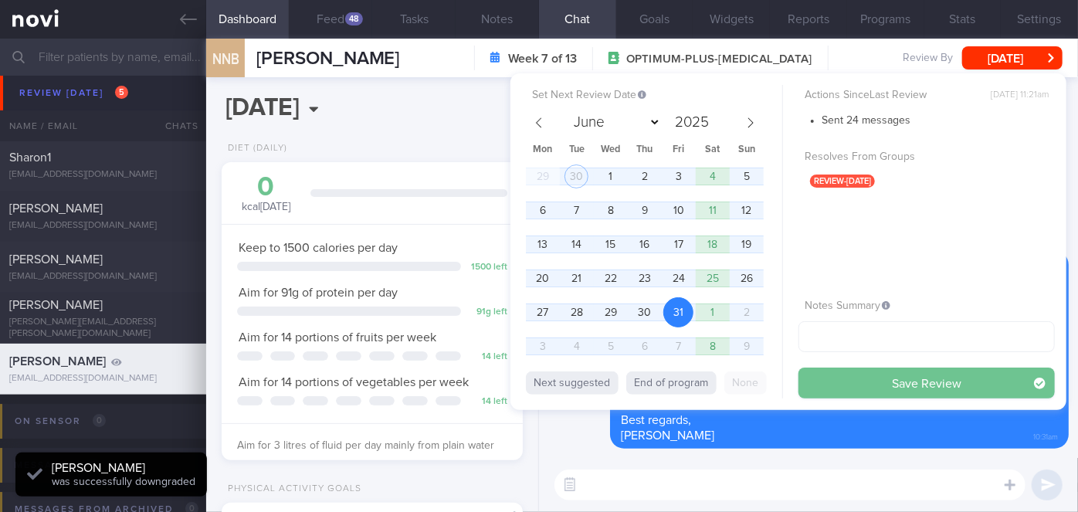
click at [843, 379] on button "Save Review" at bounding box center [927, 383] width 256 height 31
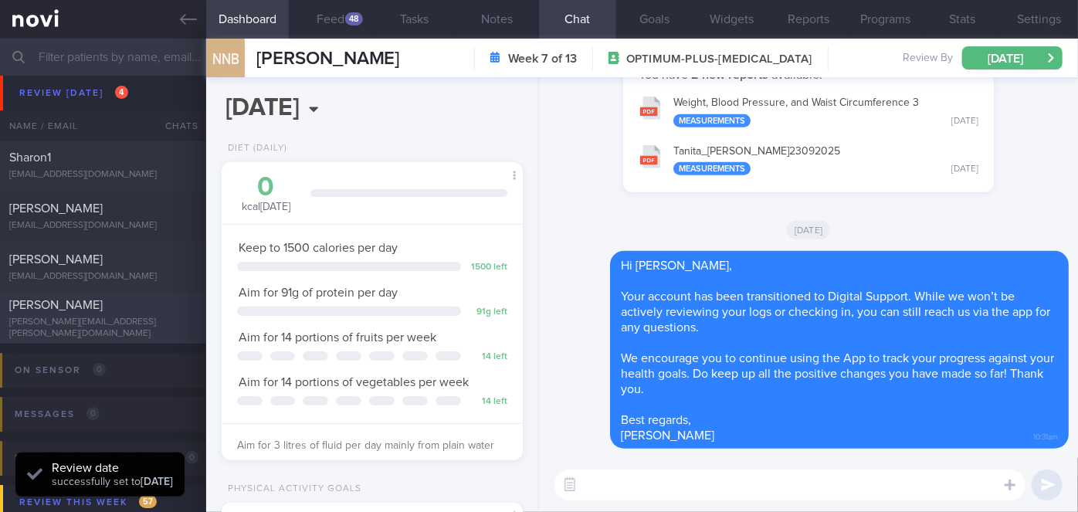
click at [154, 313] on div "[PERSON_NAME]" at bounding box center [101, 304] width 184 height 15
select select "8"
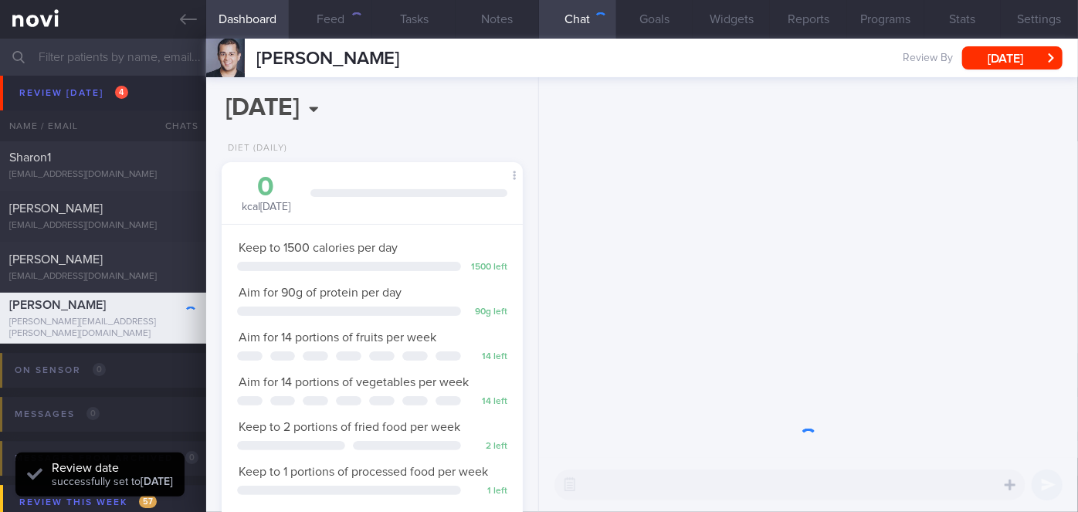
scroll to position [153, 263]
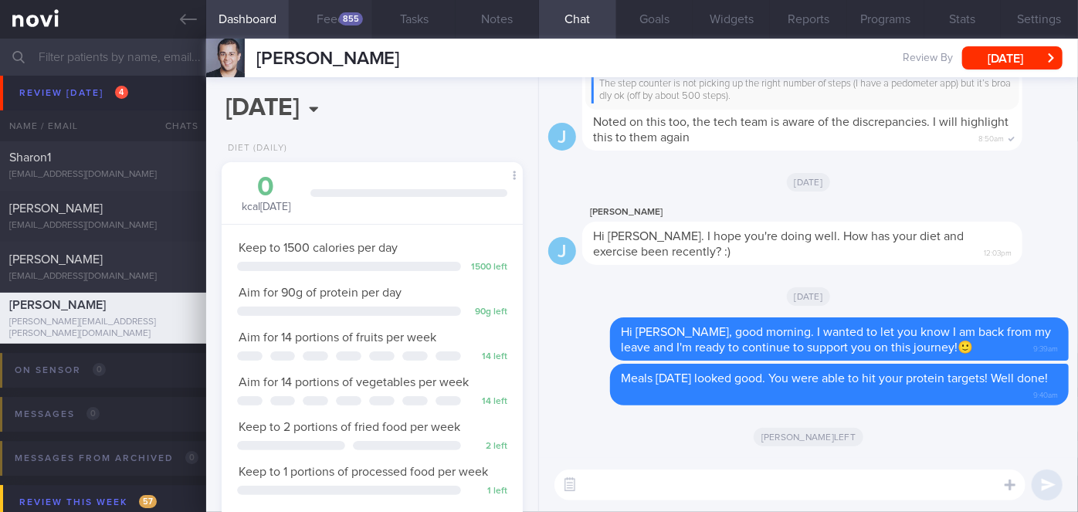
click at [321, 14] on button "Feed 855" at bounding box center [330, 19] width 83 height 39
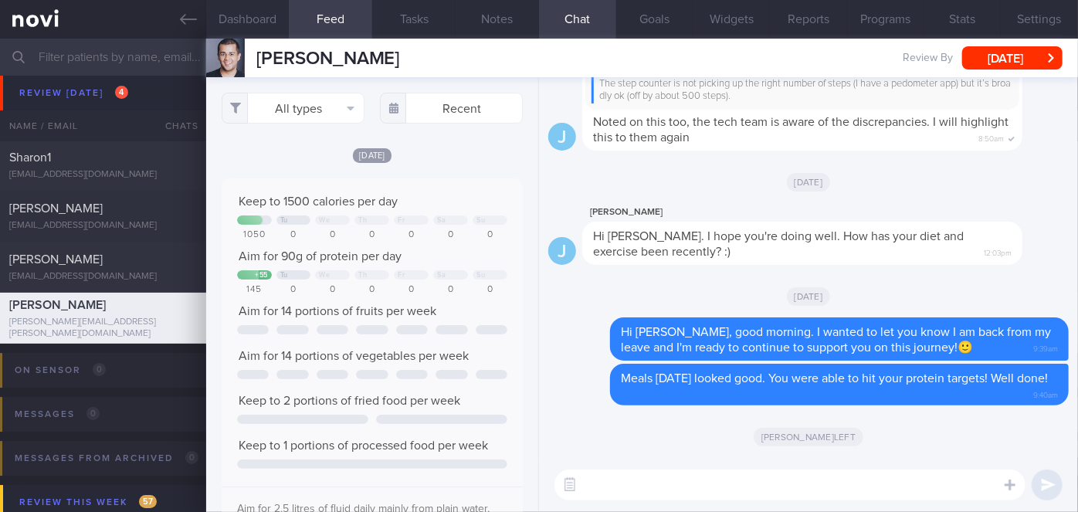
scroll to position [66, 270]
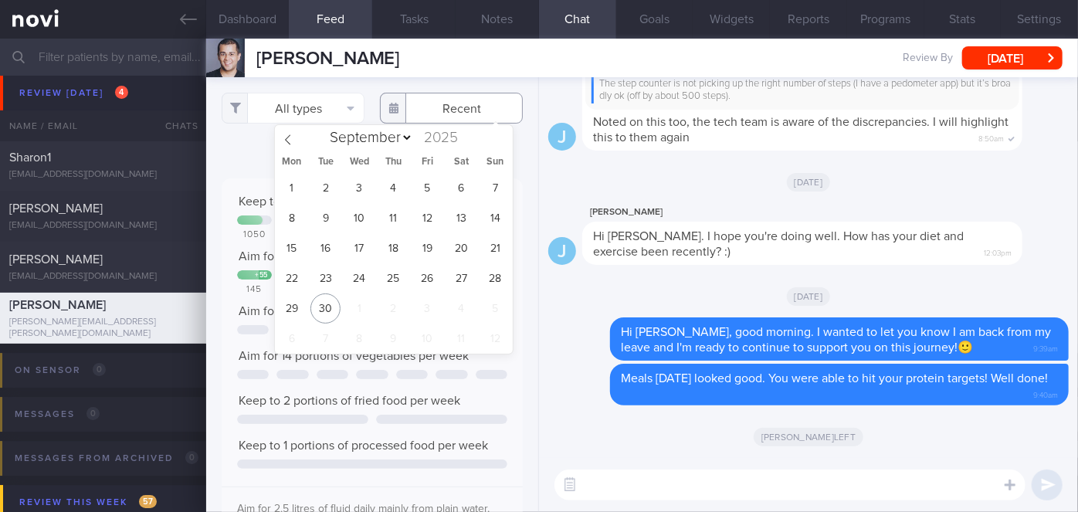
click at [443, 111] on input "text" at bounding box center [451, 108] width 143 height 31
click at [429, 277] on span "26" at bounding box center [427, 278] width 30 height 30
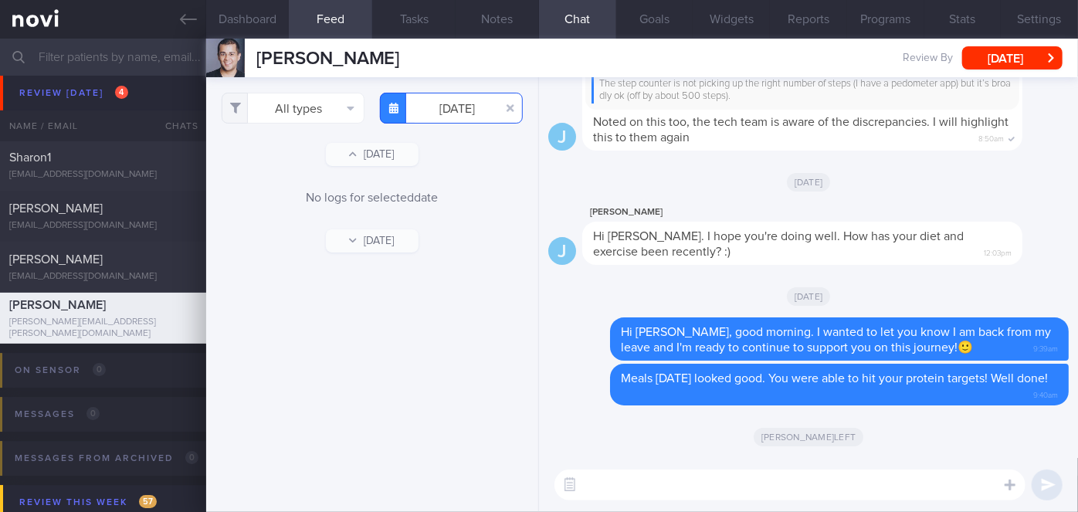
click at [467, 109] on input "[DATE]" at bounding box center [451, 108] width 143 height 31
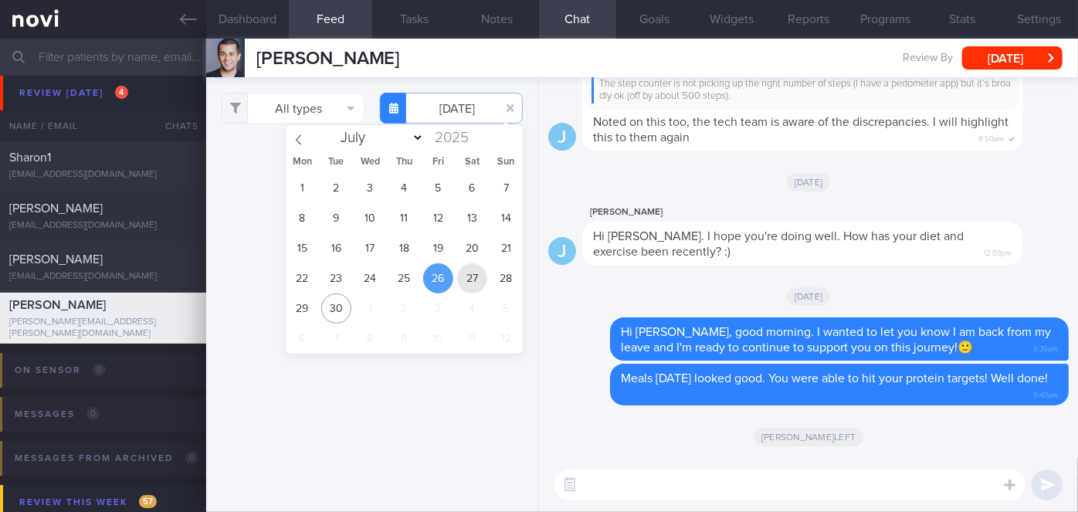
click at [470, 277] on span "27" at bounding box center [472, 278] width 30 height 30
type input "[DATE]"
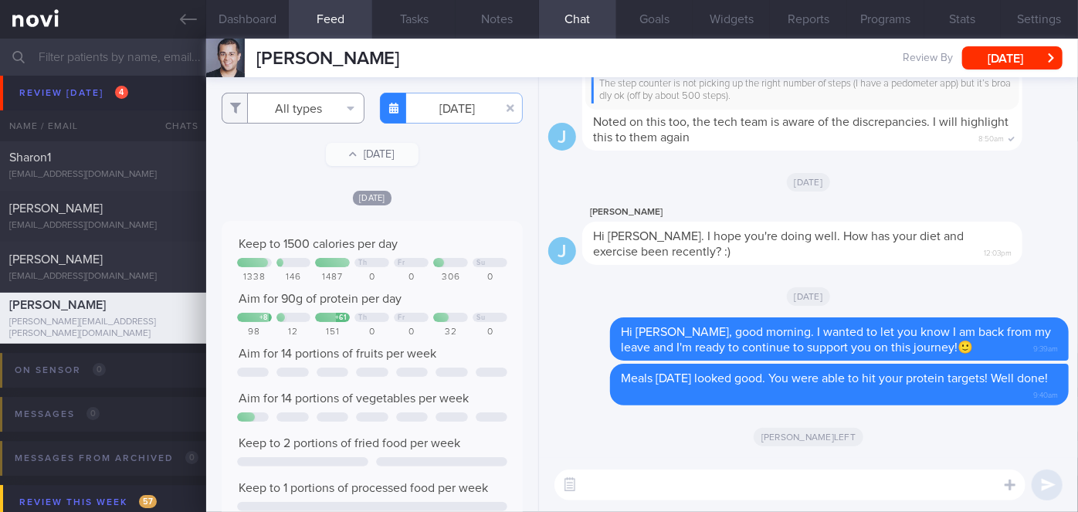
click at [307, 110] on button "All types" at bounding box center [293, 108] width 143 height 31
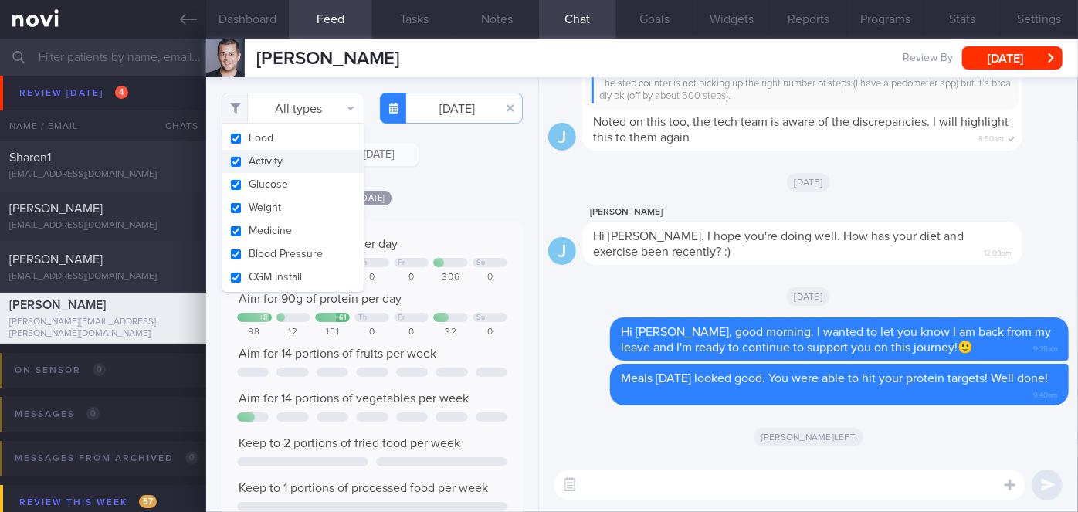
click at [301, 164] on button "Activity" at bounding box center [292, 161] width 141 height 23
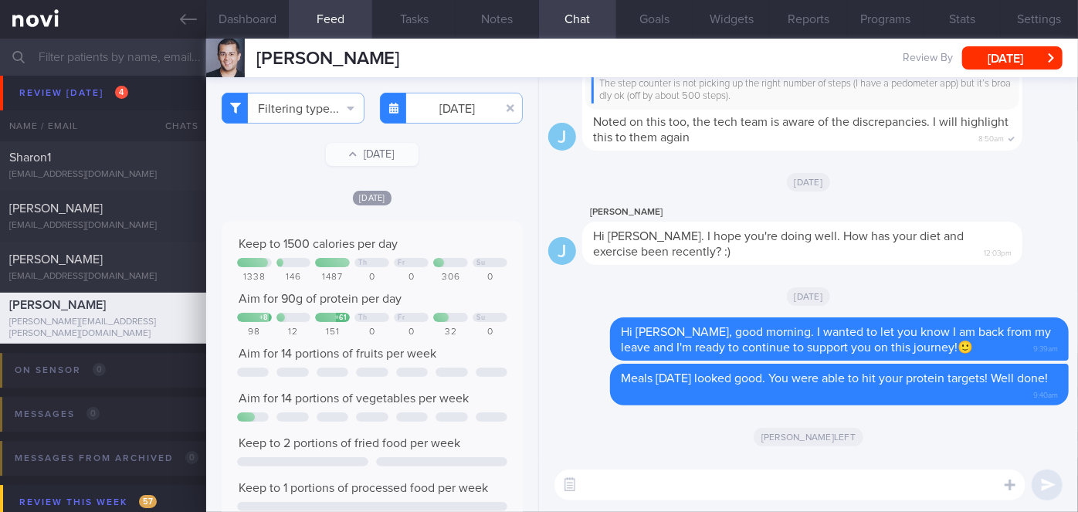
checkbox input "false"
click at [436, 203] on div "[DATE]" at bounding box center [372, 197] width 301 height 16
click at [455, 117] on input "[DATE]" at bounding box center [451, 108] width 143 height 31
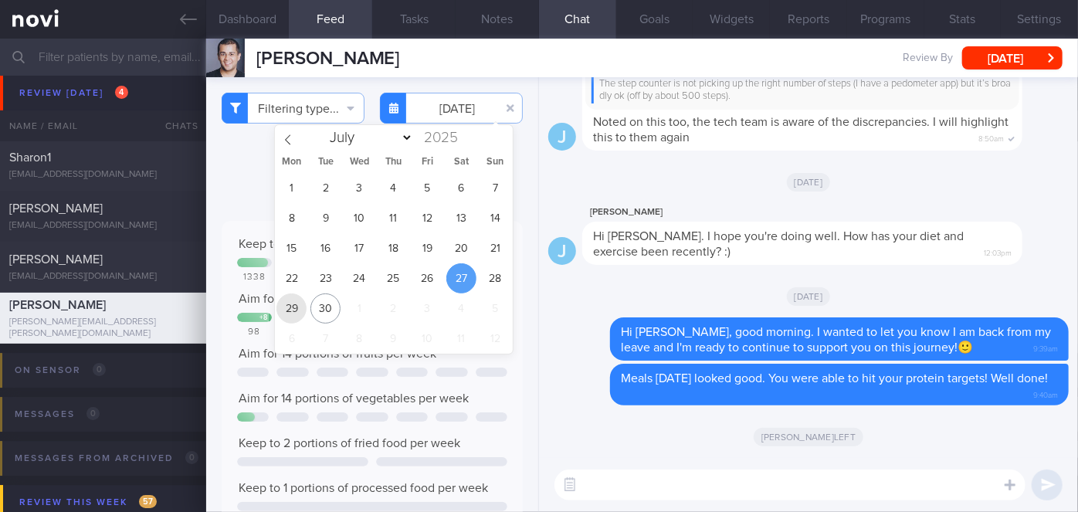
click at [290, 309] on span "29" at bounding box center [292, 309] width 30 height 30
type input "[DATE]"
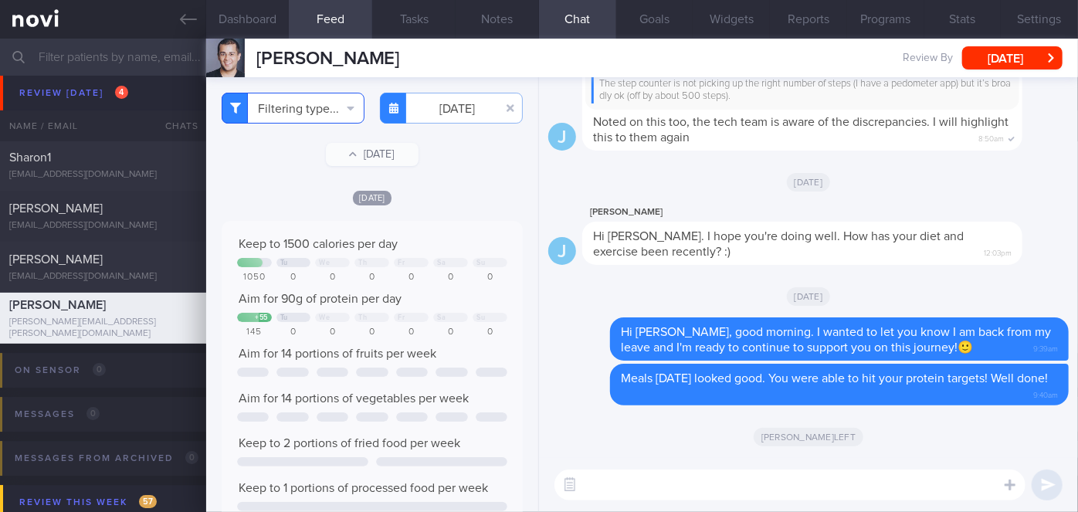
click at [304, 108] on button "Filtering type..." at bounding box center [293, 108] width 143 height 31
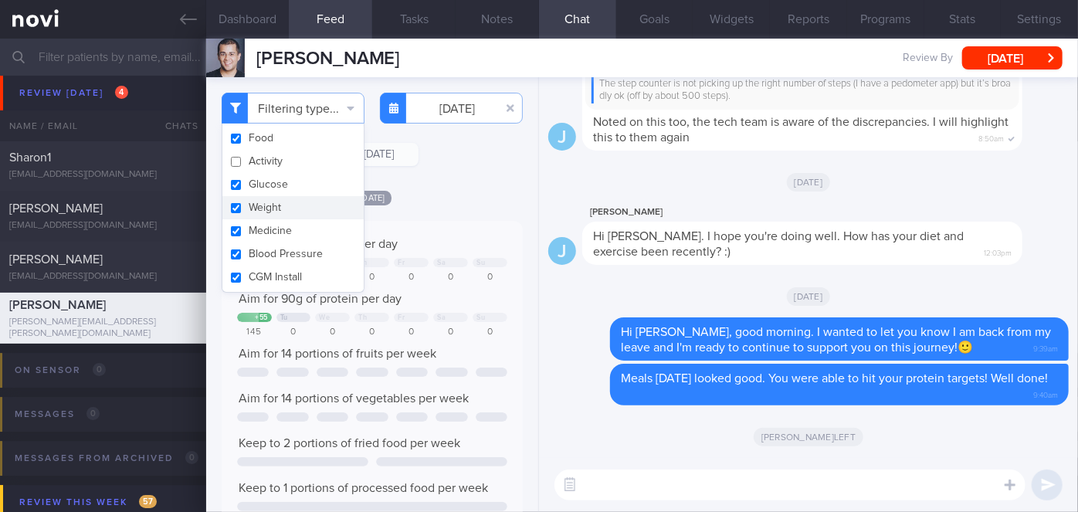
click at [282, 214] on button "Weight" at bounding box center [292, 207] width 141 height 23
checkbox input "false"
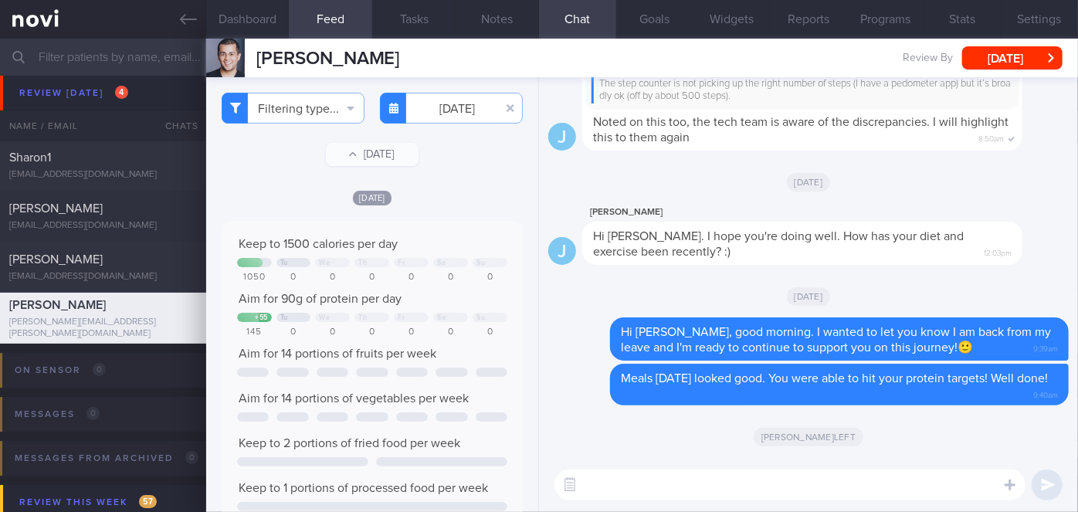
click at [450, 191] on div "[DATE]" at bounding box center [372, 197] width 301 height 16
click at [616, 486] on textarea at bounding box center [790, 485] width 471 height 31
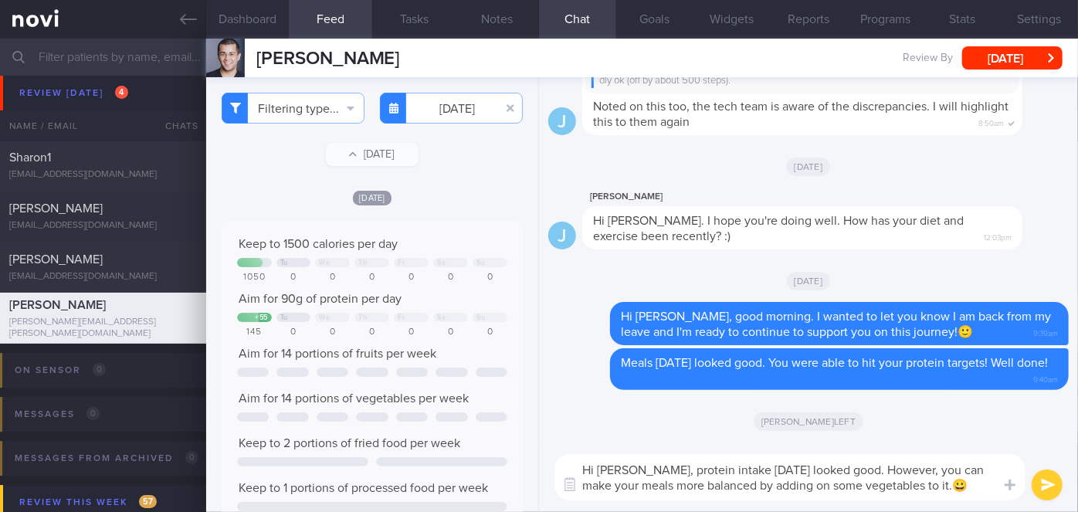
type textarea "Hi [PERSON_NAME], protein intake [DATE] looked good. However, you can make your…"
click at [1056, 489] on button "submit" at bounding box center [1047, 485] width 31 height 31
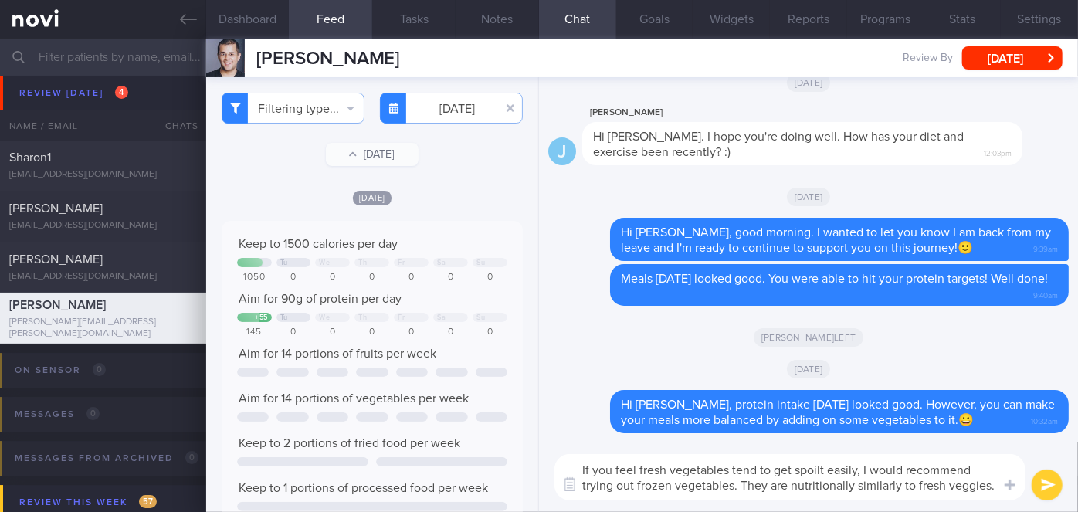
type textarea "If you feel fresh vegetables tend to get spoilt easily, I would recommend tryin…"
click at [1055, 484] on button "submit" at bounding box center [1047, 485] width 31 height 31
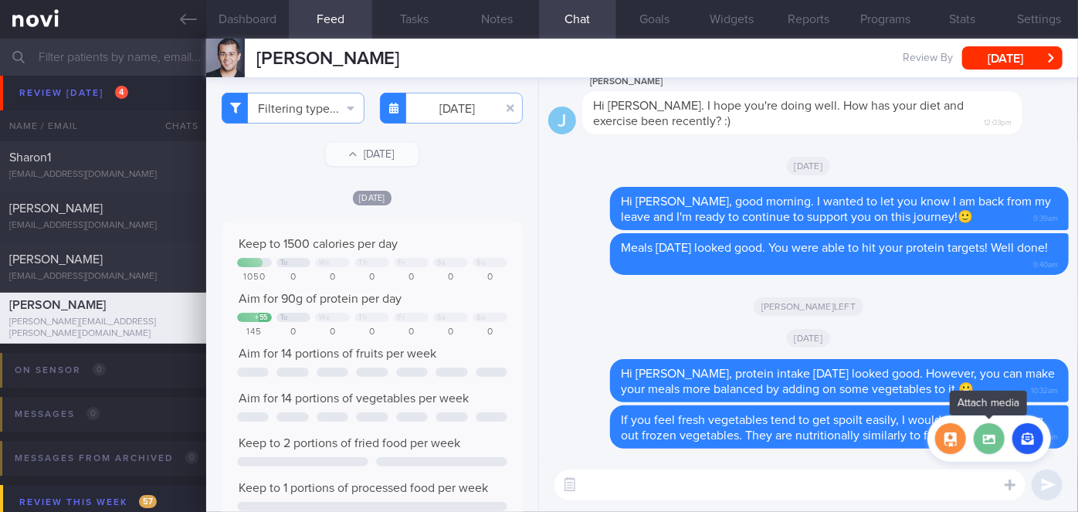
click at [992, 443] on label at bounding box center [989, 438] width 31 height 31
click at [0, 0] on input "file" at bounding box center [0, 0] width 0 height 0
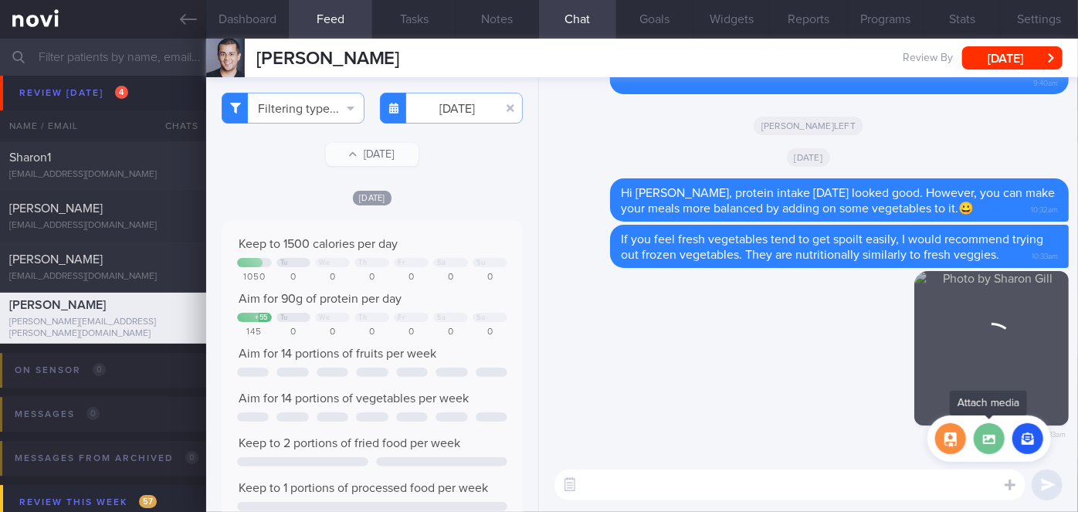
click at [989, 442] on label at bounding box center [989, 438] width 31 height 31
click at [0, 0] on input "file" at bounding box center [0, 0] width 0 height 0
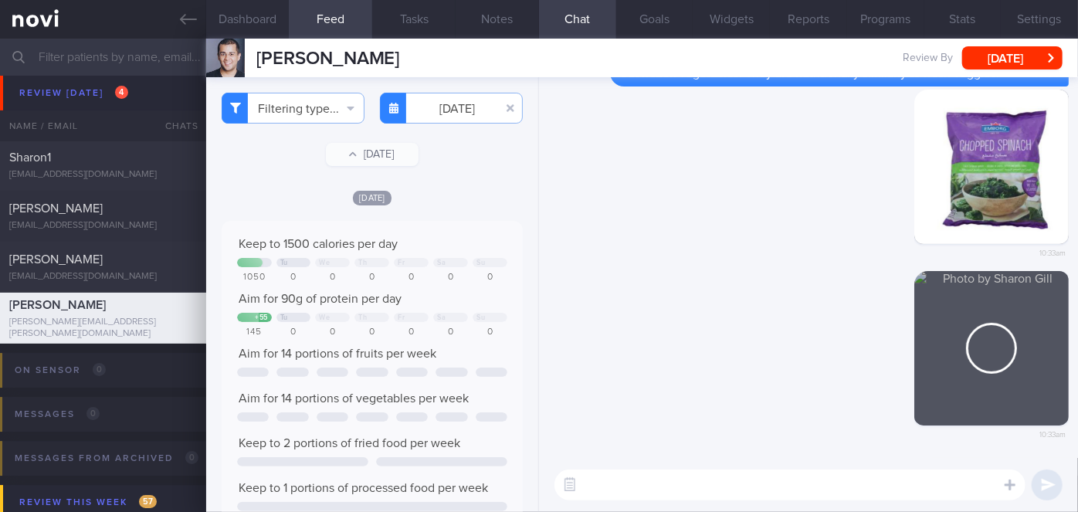
click at [734, 476] on textarea at bounding box center [790, 485] width 471 height 31
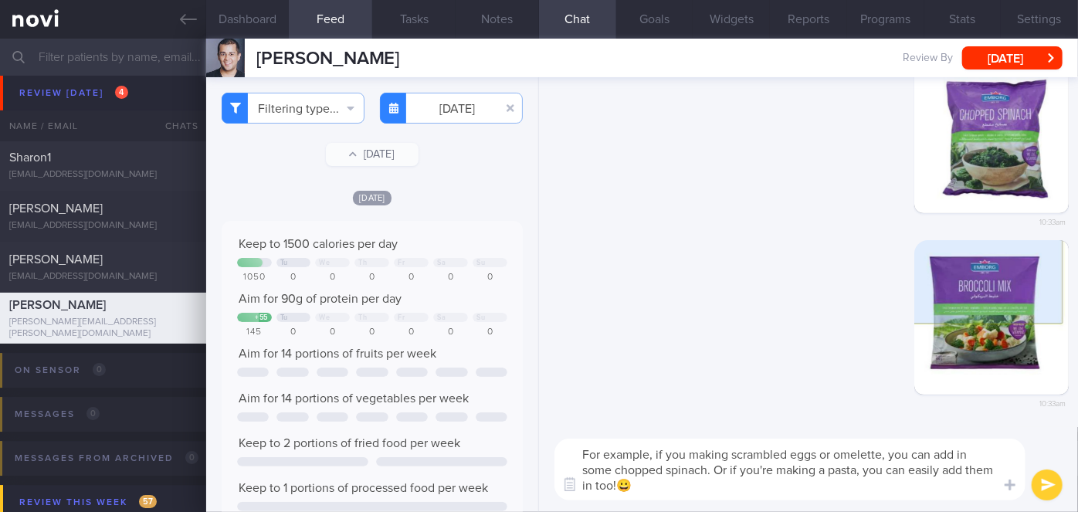
click at [837, 451] on textarea "For example, if you making scrambled eggs or omelette, you can add in some chop…" at bounding box center [790, 470] width 471 height 62
type textarea "For example, if you making scrambled eggs or an omelette, you can add in some c…"
click at [1043, 484] on button "submit" at bounding box center [1047, 485] width 31 height 31
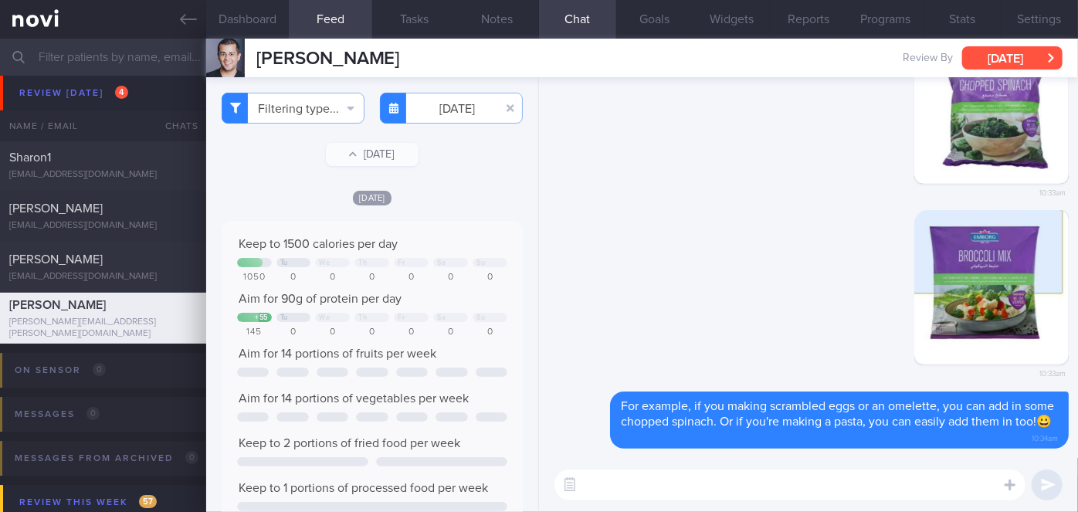
click at [1016, 53] on button "[DATE]" at bounding box center [1012, 57] width 100 height 23
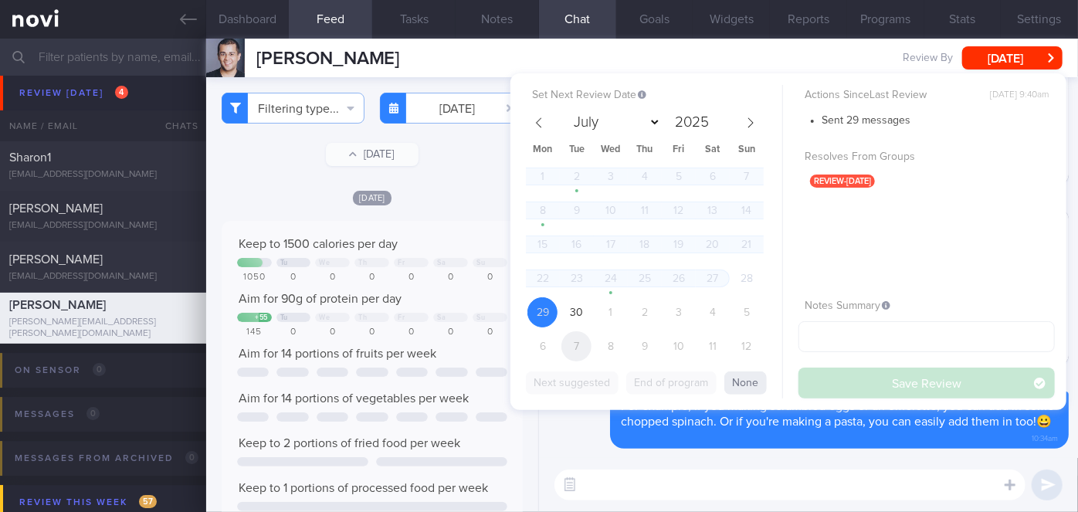
click at [577, 349] on span "7" at bounding box center [577, 346] width 30 height 30
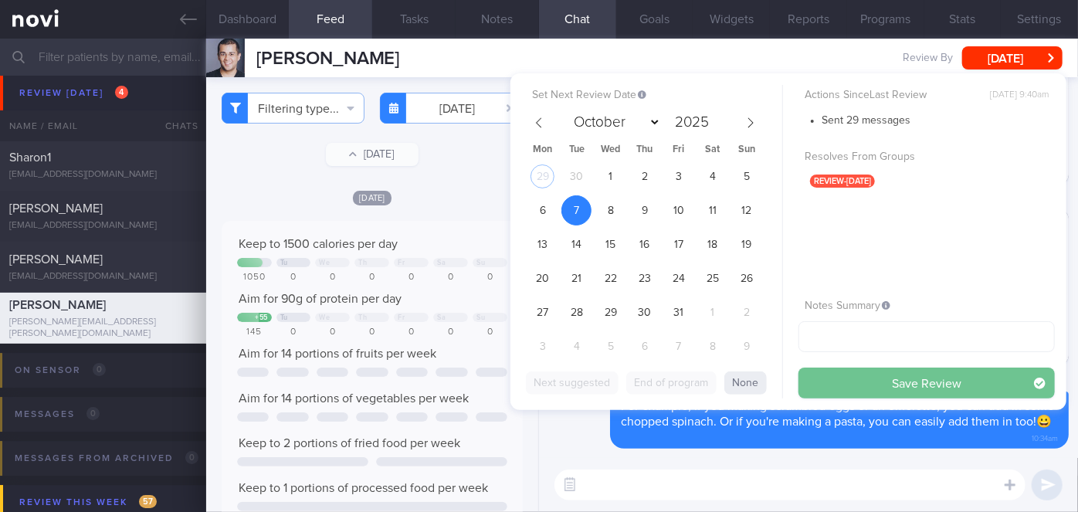
click at [906, 381] on button "Save Review" at bounding box center [927, 383] width 256 height 31
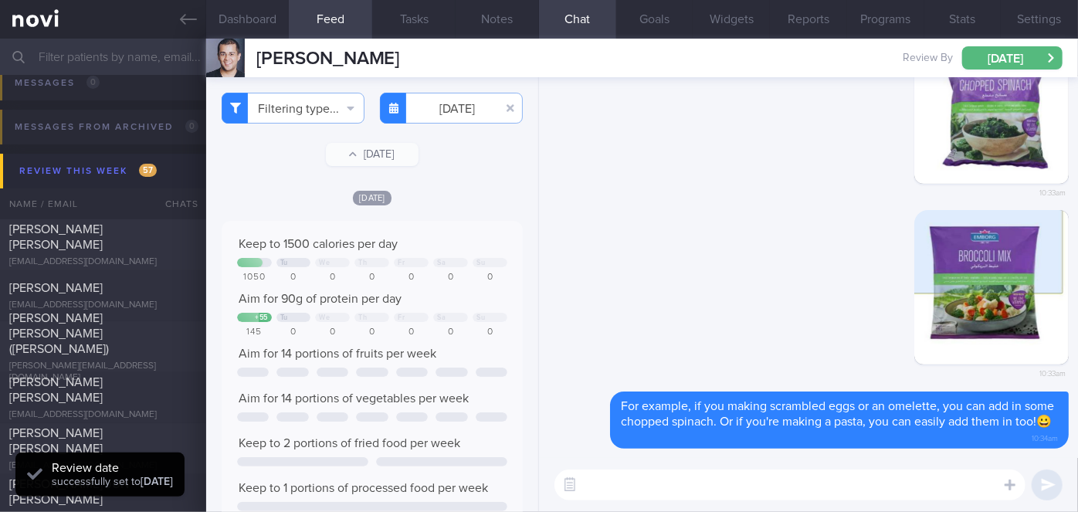
scroll to position [5337, 0]
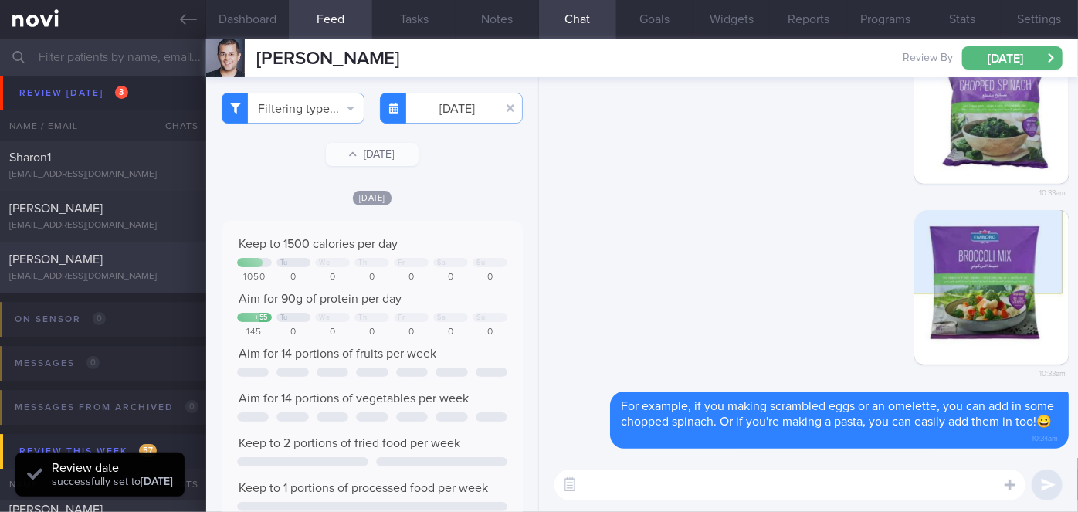
click at [124, 261] on div "[PERSON_NAME]" at bounding box center [101, 259] width 184 height 15
select select "8"
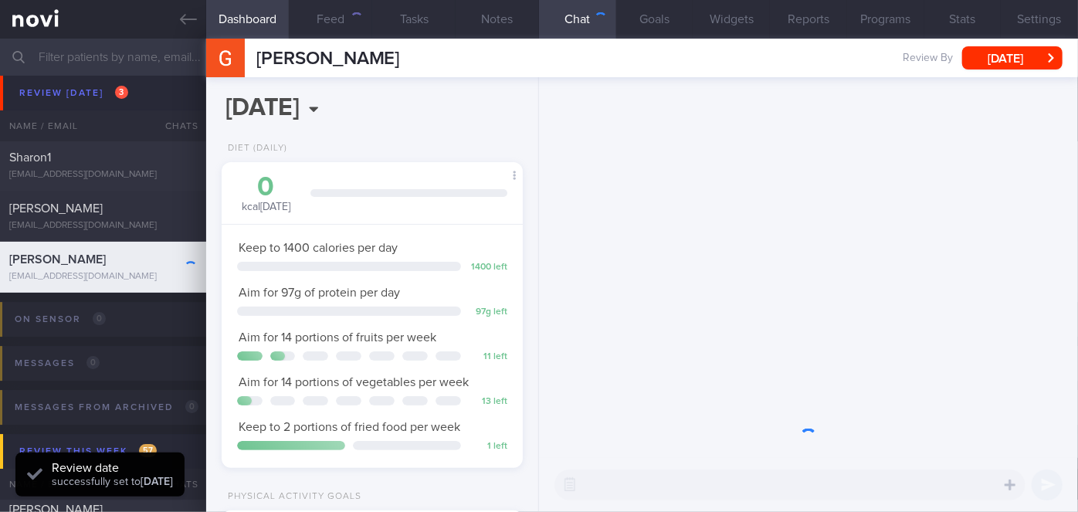
scroll to position [153, 263]
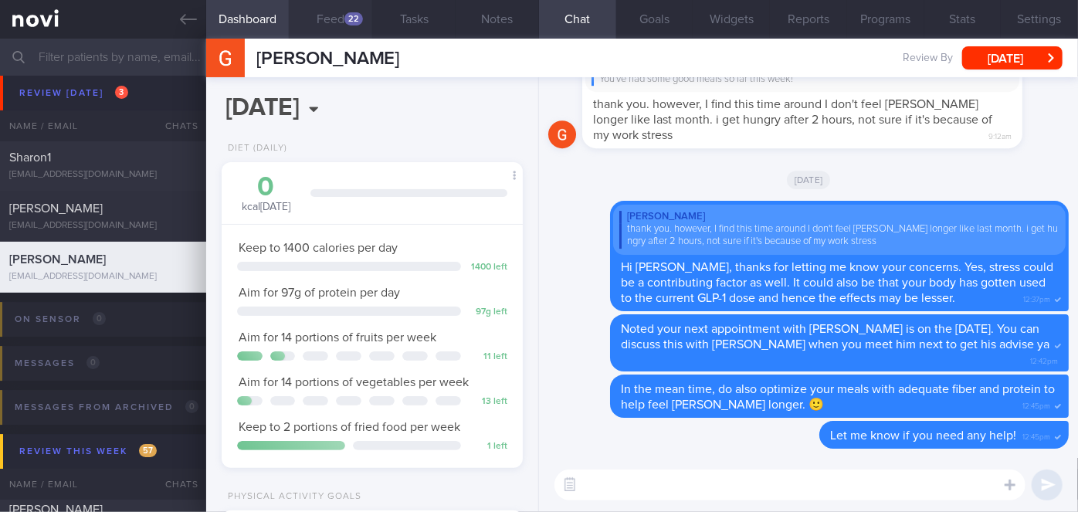
click at [332, 21] on button "Feed 22" at bounding box center [330, 19] width 83 height 39
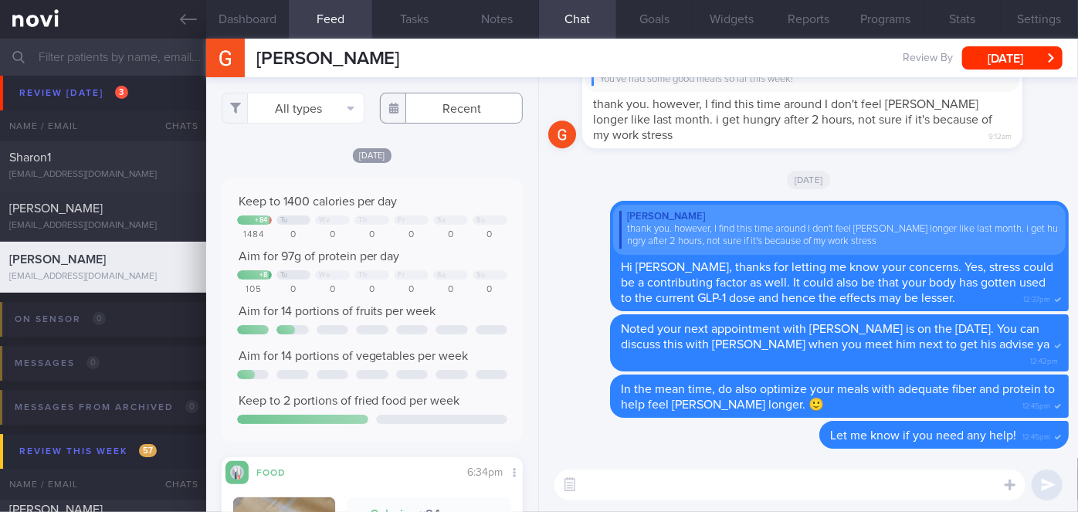
click at [461, 114] on input "text" at bounding box center [451, 108] width 143 height 31
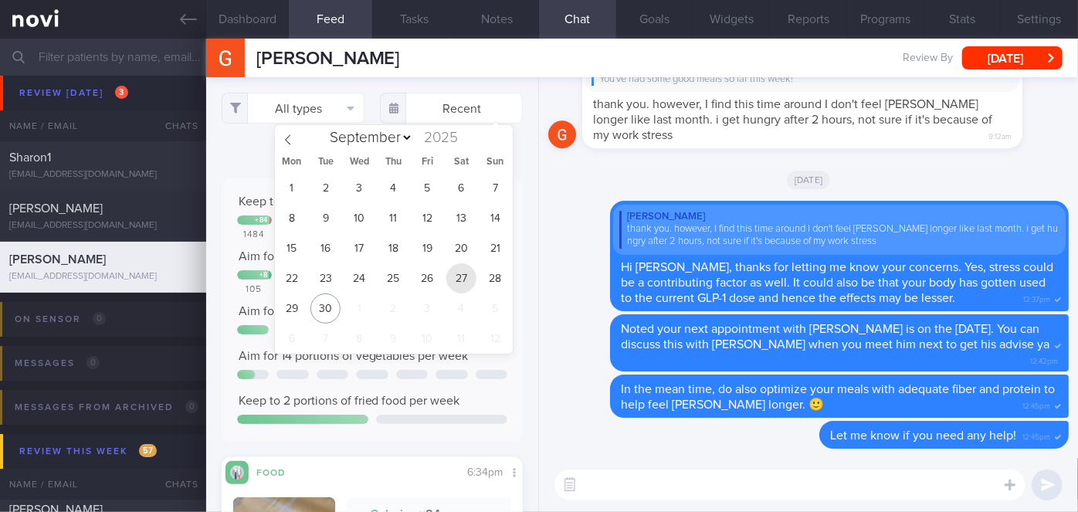
click at [458, 274] on span "27" at bounding box center [461, 278] width 30 height 30
type input "[DATE]"
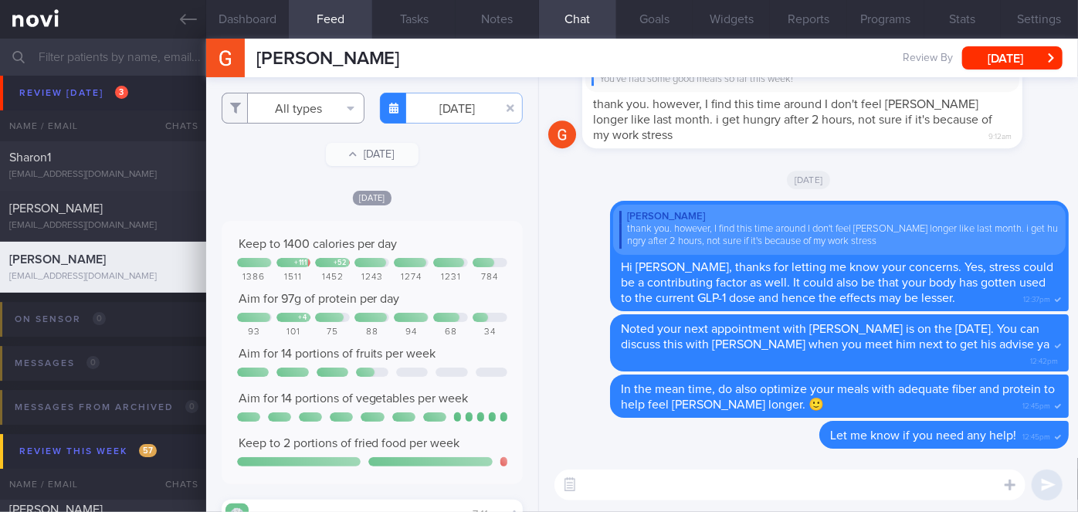
click at [309, 114] on button "All types" at bounding box center [293, 108] width 143 height 31
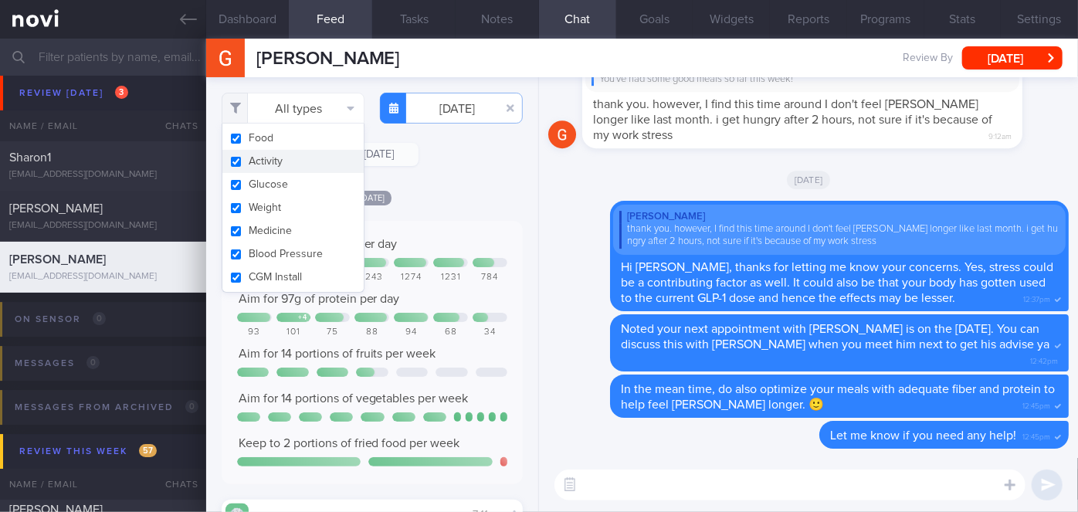
click at [304, 156] on button "Activity" at bounding box center [292, 161] width 141 height 23
checkbox input "false"
click at [422, 191] on div "[DATE]" at bounding box center [372, 197] width 301 height 16
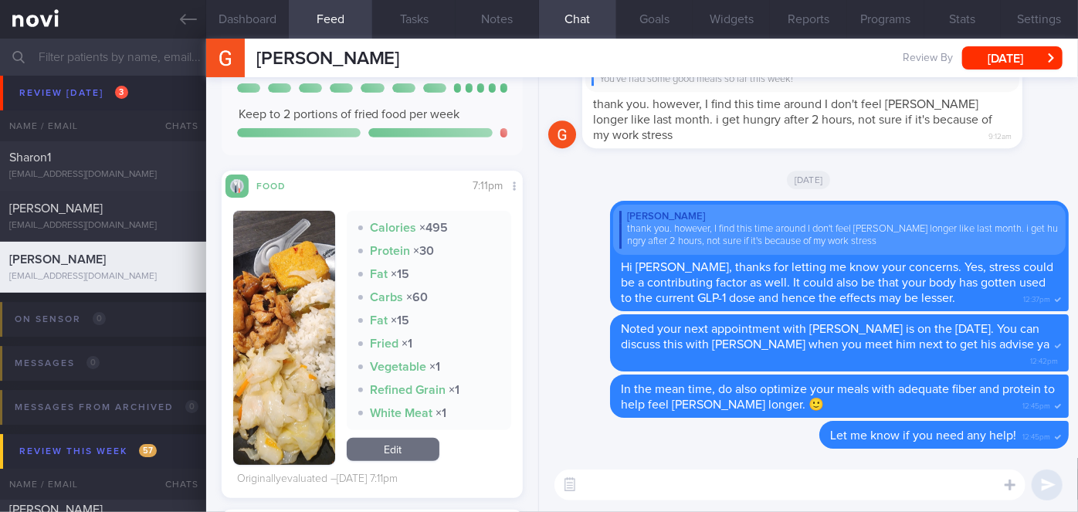
scroll to position [421, 0]
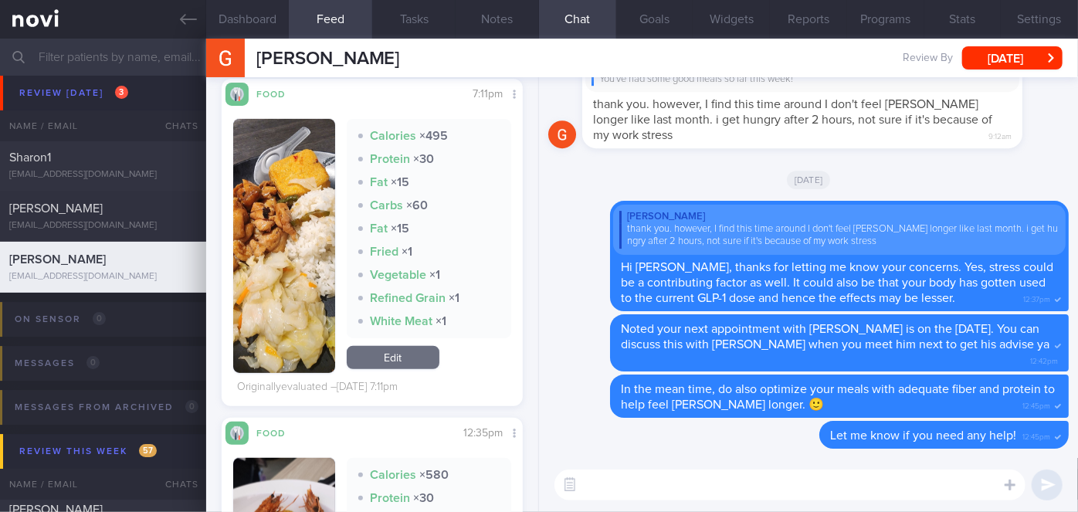
click at [307, 229] on button "button" at bounding box center [284, 246] width 102 height 254
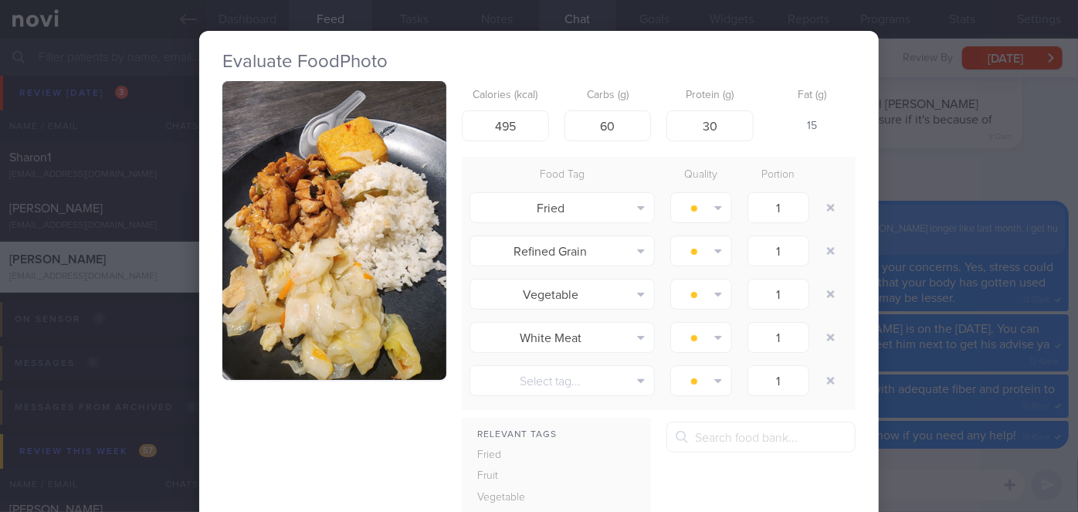
click at [915, 230] on div "Evaluate Food Photo Calories (kcal) 495 Carbs (g) 60 Protein (g) 30 Fat (g) 15 …" at bounding box center [539, 256] width 1078 height 512
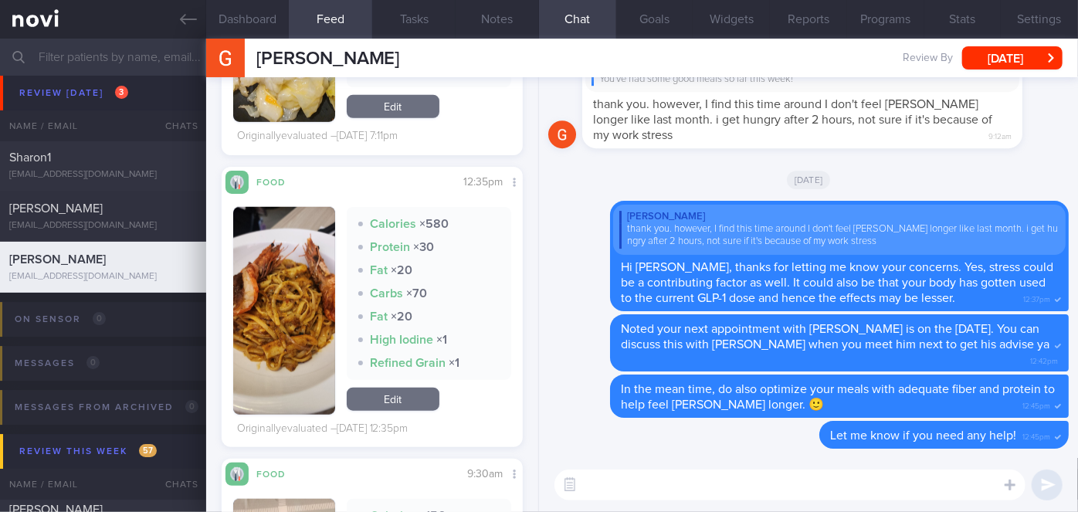
scroll to position [772, 0]
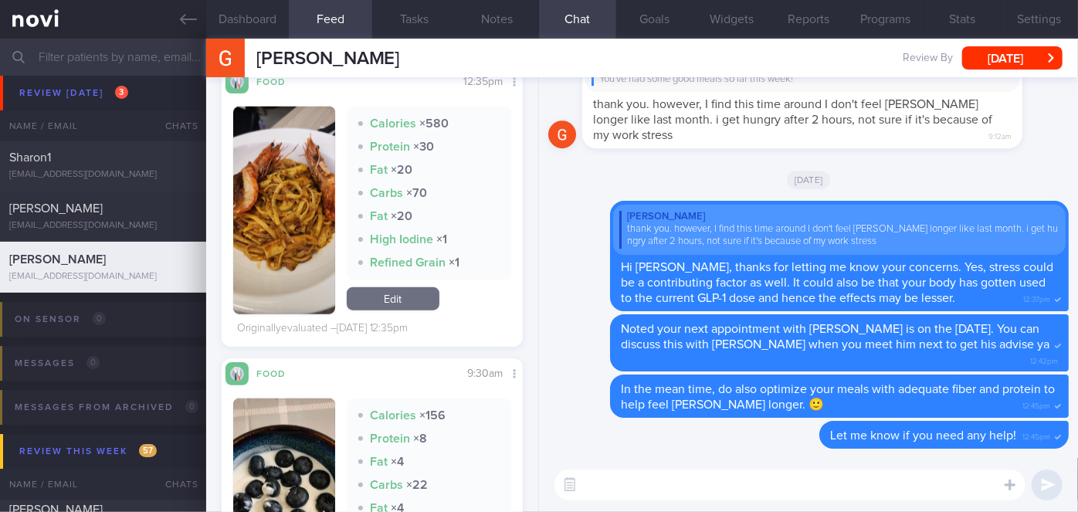
click at [277, 287] on img "button" at bounding box center [284, 211] width 102 height 208
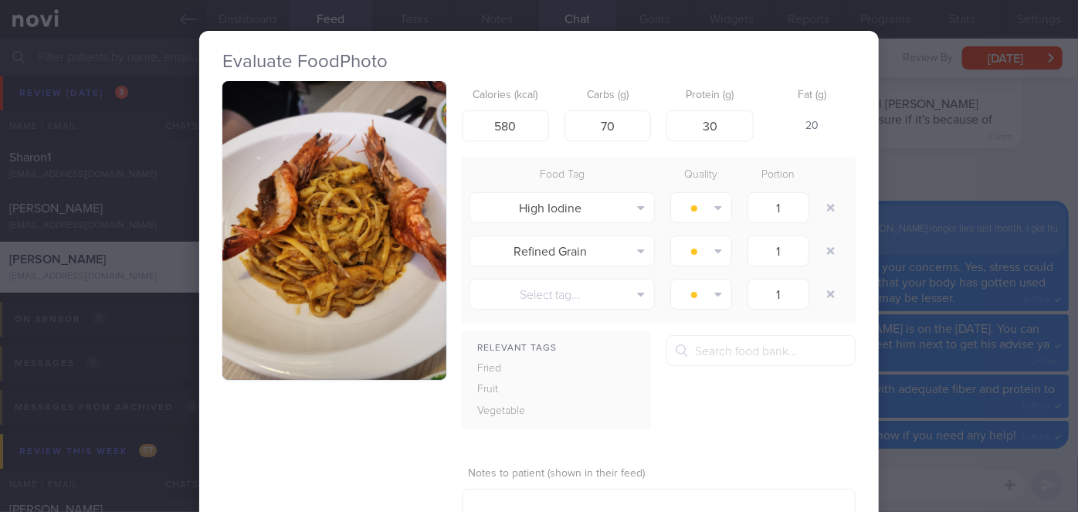
click at [904, 192] on div "Evaluate Food Photo Calories (kcal) 580 Carbs (g) 70 Protein (g) 30 Fat (g) 20 …" at bounding box center [539, 256] width 1078 height 512
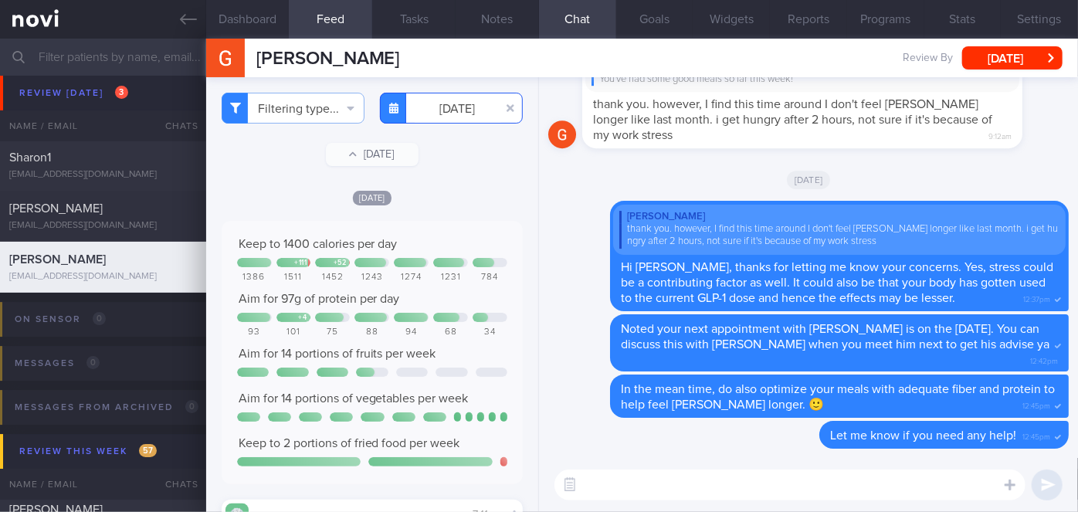
drag, startPoint x: 457, startPoint y: 115, endPoint x: 458, endPoint y: 124, distance: 8.5
click at [457, 114] on input "[DATE]" at bounding box center [451, 108] width 143 height 31
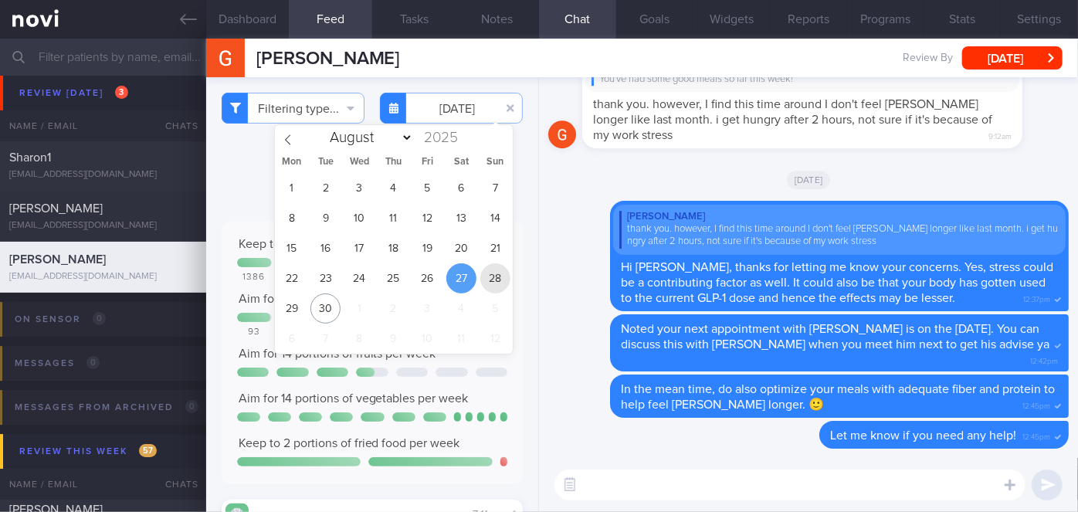
click at [497, 278] on span "28" at bounding box center [495, 278] width 30 height 30
type input "[DATE]"
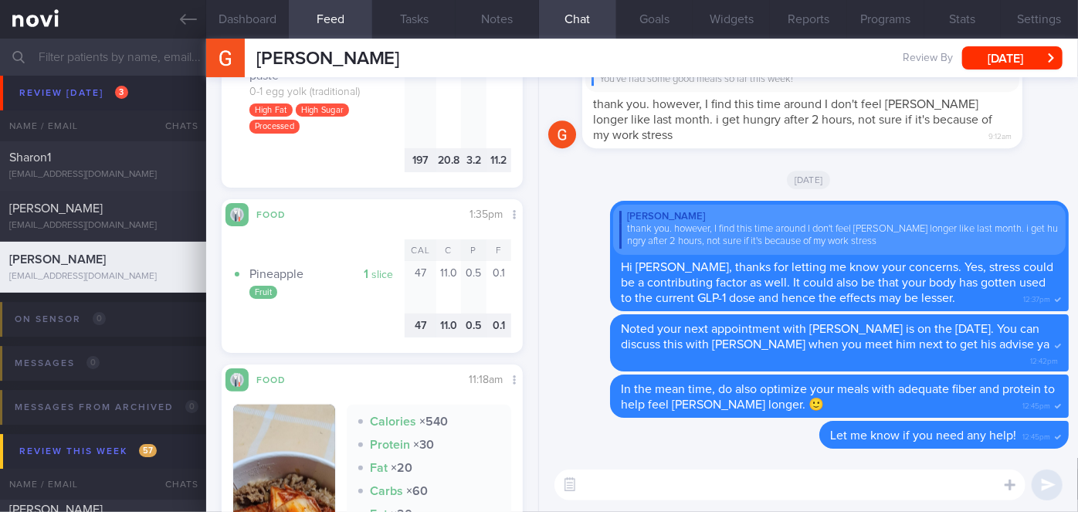
scroll to position [1123, 0]
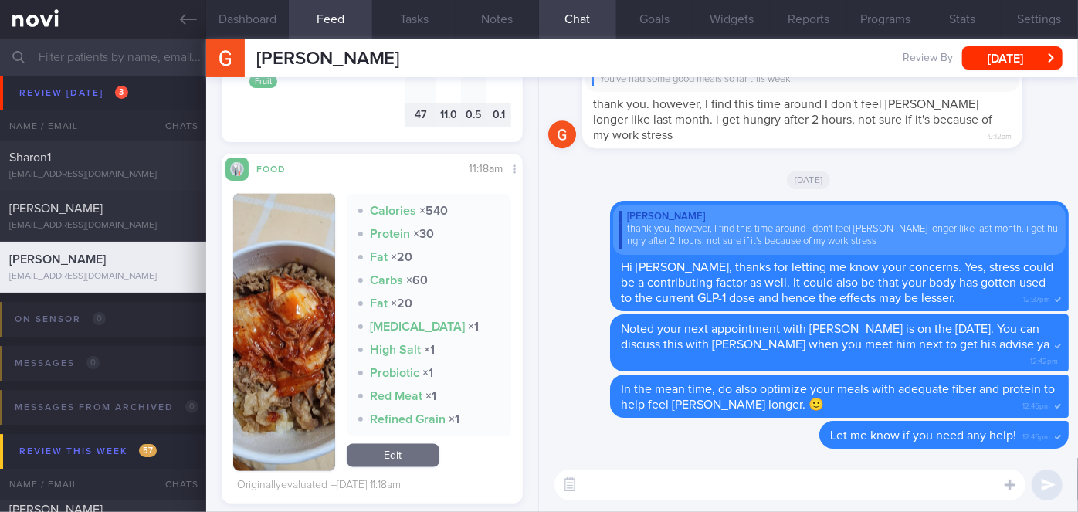
click at [297, 269] on button "button" at bounding box center [284, 332] width 102 height 277
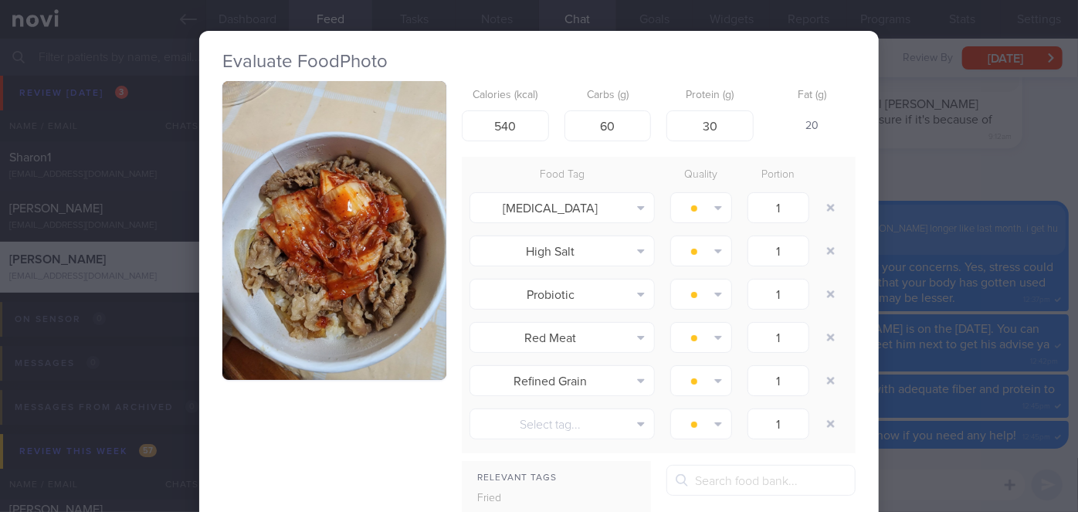
click at [299, 270] on button "button" at bounding box center [334, 230] width 224 height 299
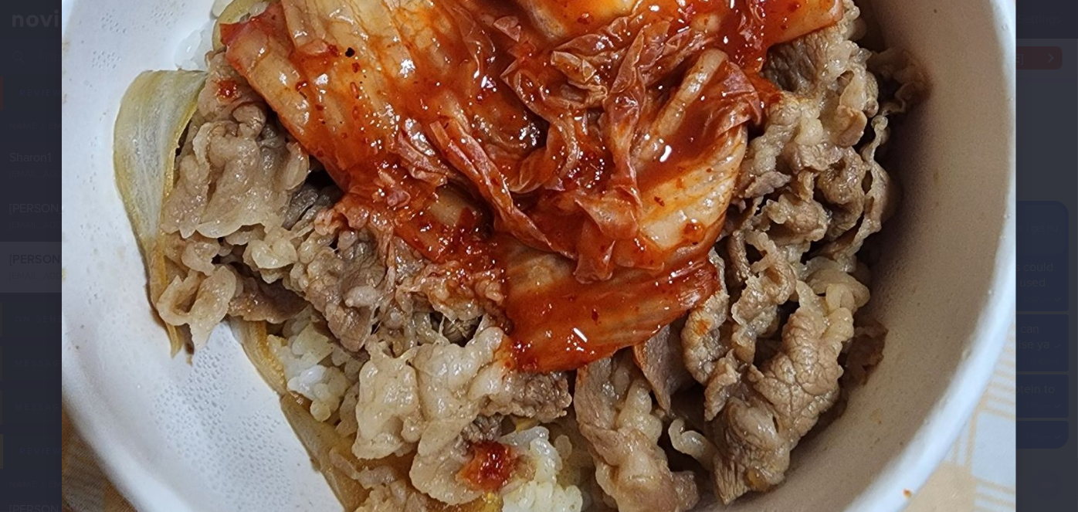
scroll to position [632, 0]
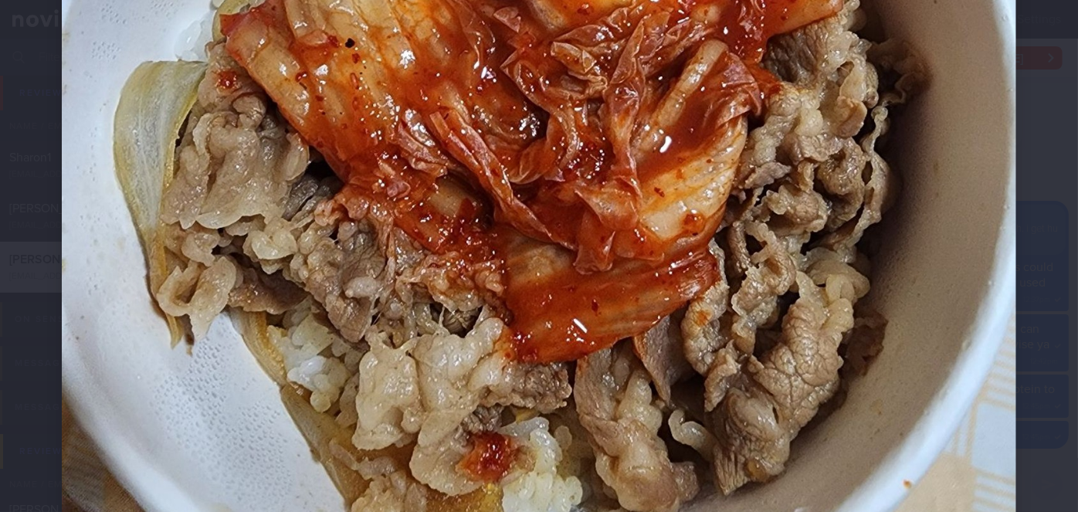
click at [1010, 230] on div at bounding box center [539, 66] width 1078 height 1397
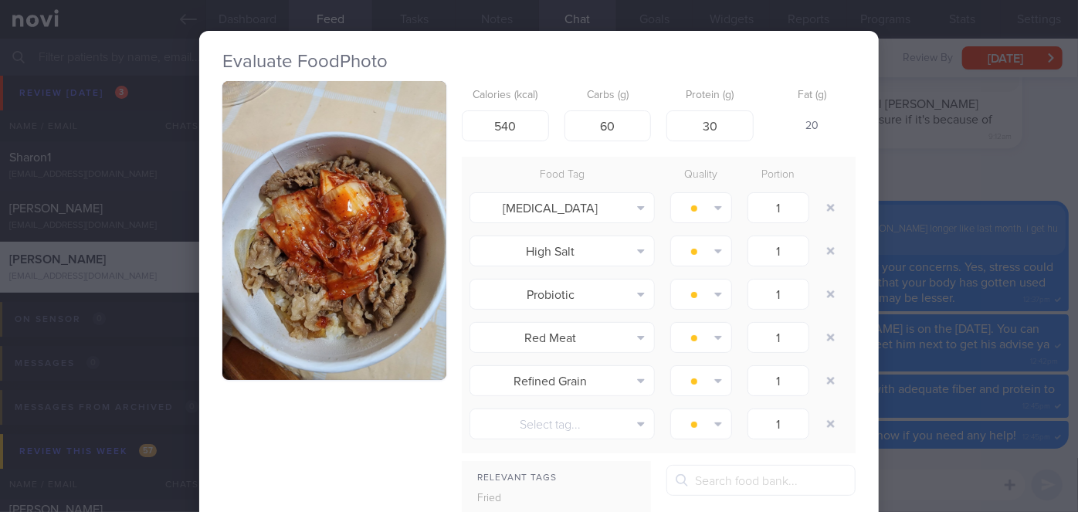
click at [962, 238] on div "Evaluate Food Photo Calories (kcal) 540 Carbs (g) 60 Protein (g) 30 Fat (g) 20 …" at bounding box center [539, 256] width 1078 height 512
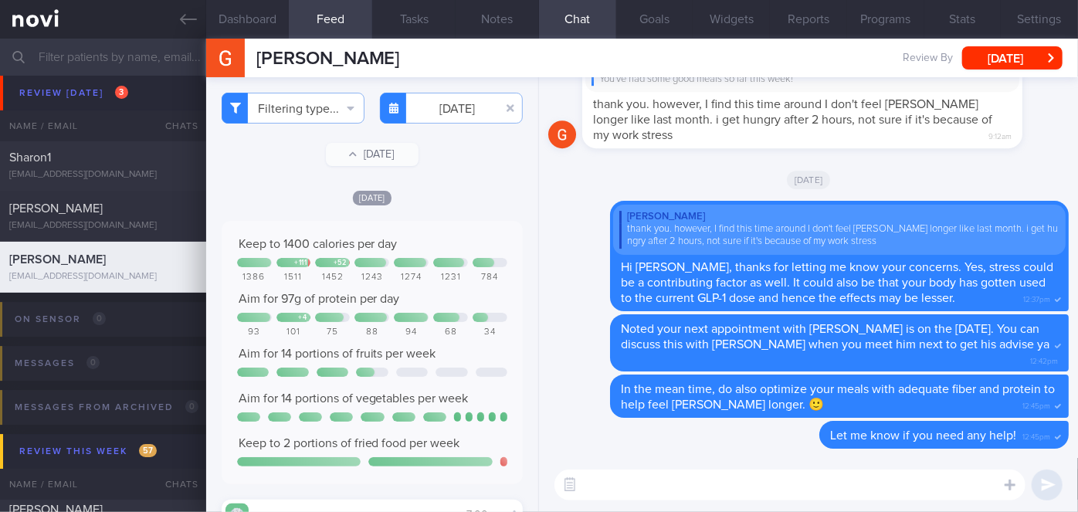
click at [638, 472] on textarea at bounding box center [790, 485] width 471 height 31
type textarea "Hi [PERSON_NAME], you had some good meals over the weekend"
click at [1047, 486] on button "submit" at bounding box center [1047, 485] width 31 height 31
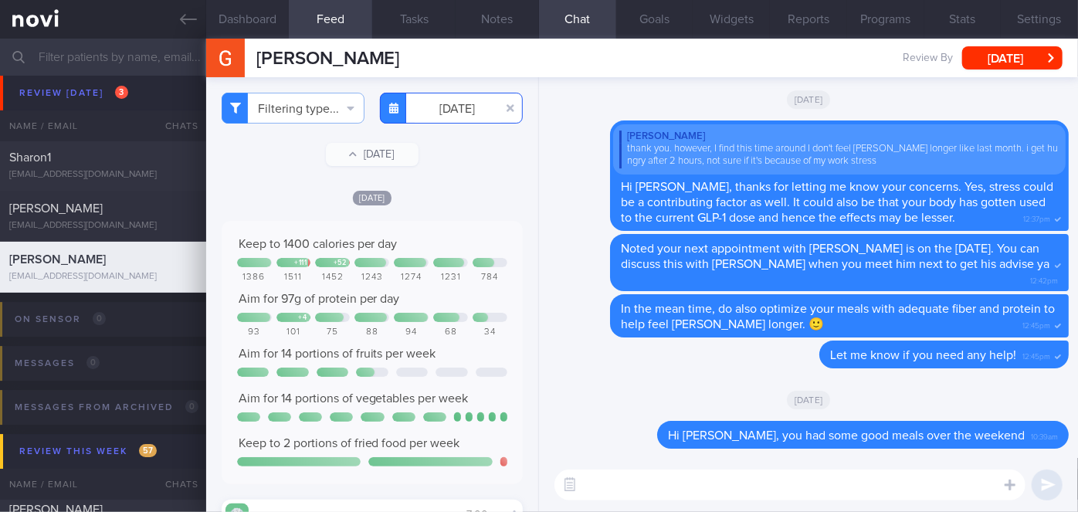
click at [436, 117] on input "[DATE]" at bounding box center [451, 108] width 143 height 31
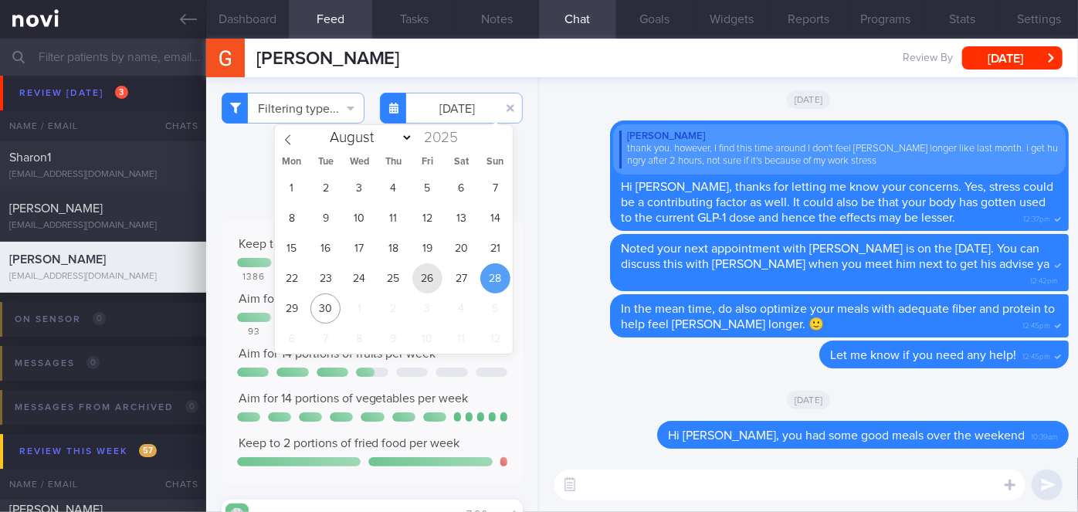
click at [426, 275] on span "26" at bounding box center [427, 278] width 30 height 30
type input "[DATE]"
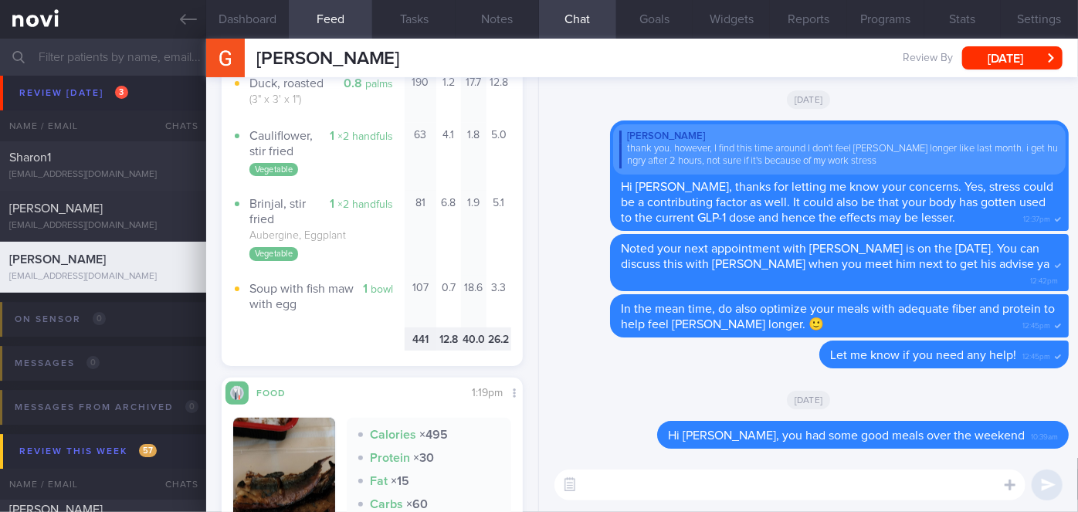
scroll to position [842, 0]
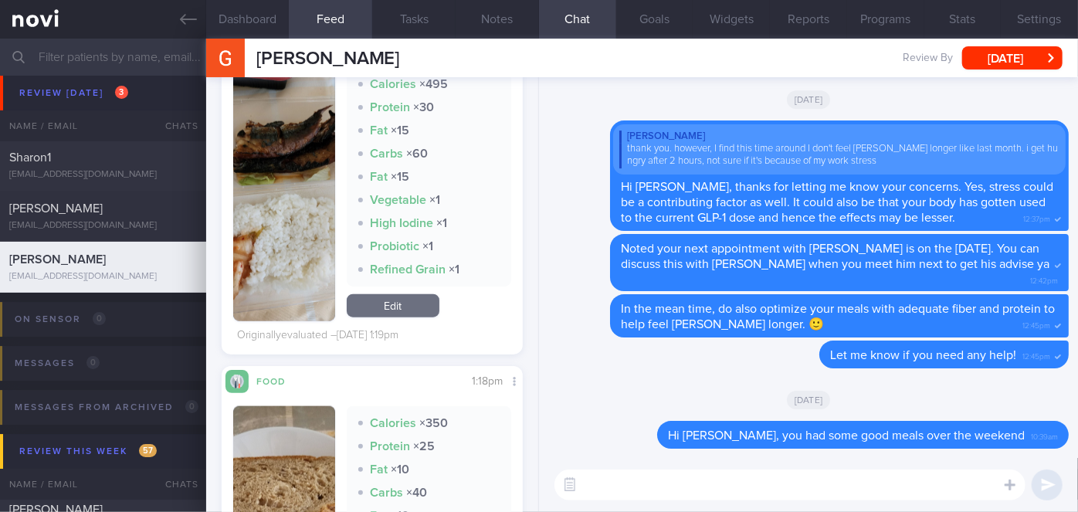
click at [334, 211] on div "Calories × 495 Protein × 30 Fat × 15 Carbs × 60 Fat × 15 Vegetable × 1 High Iod…" at bounding box center [372, 194] width 278 height 254
click at [309, 205] on button "button" at bounding box center [284, 194] width 102 height 254
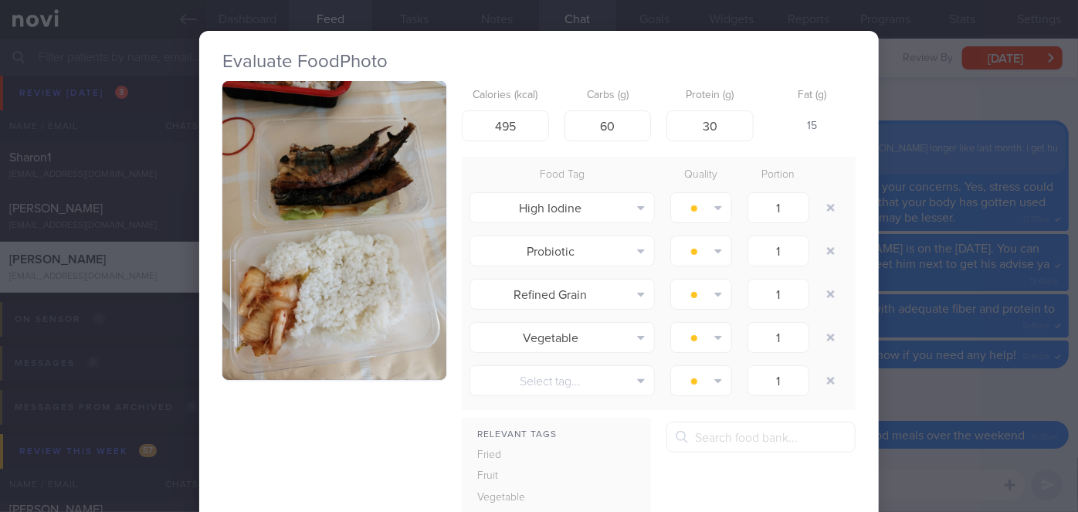
click at [912, 370] on div "Evaluate Food Photo Calories (kcal) 495 Carbs (g) 60 Protein (g) 30 Fat (g) 15 …" at bounding box center [539, 256] width 1078 height 512
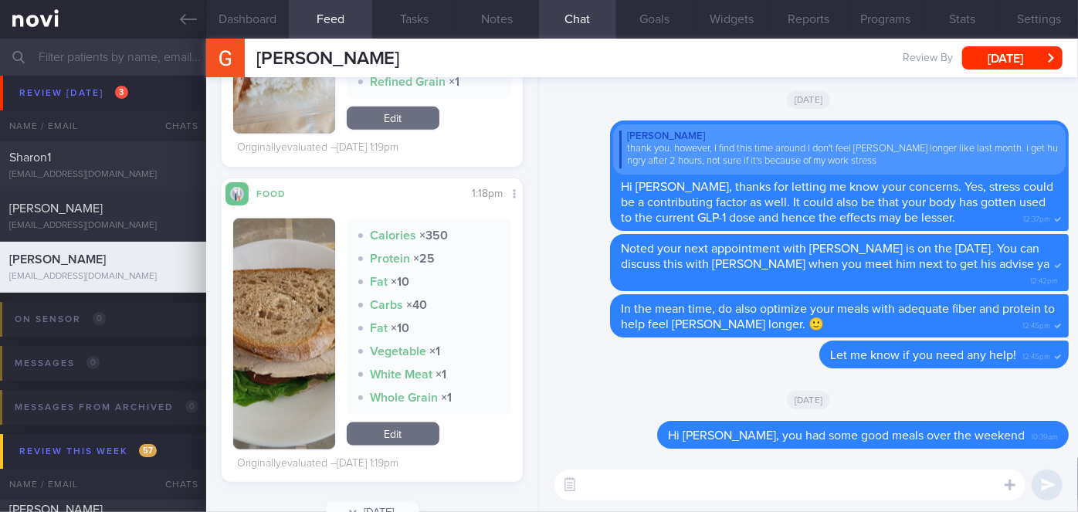
scroll to position [1069, 0]
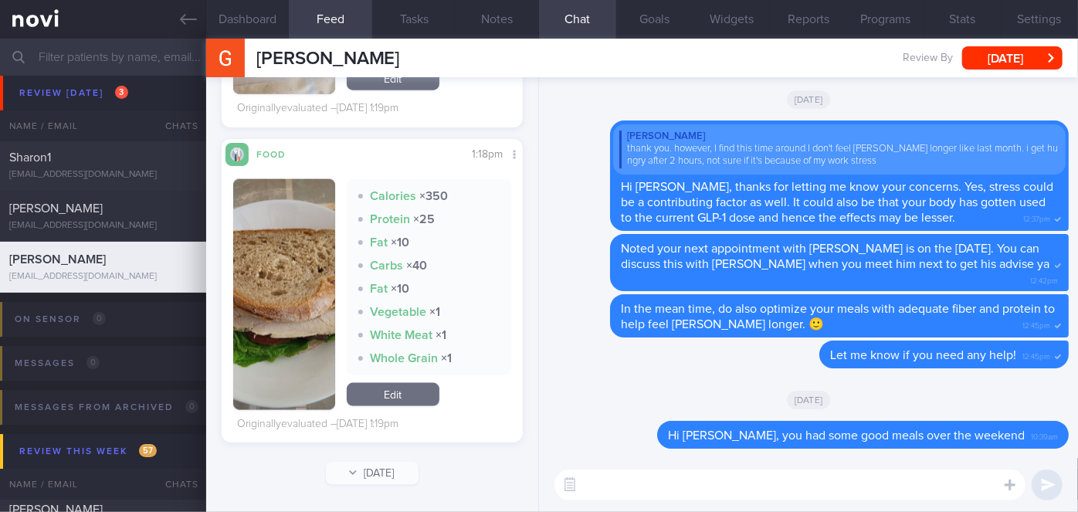
click at [597, 497] on textarea at bounding box center [790, 485] width 471 height 31
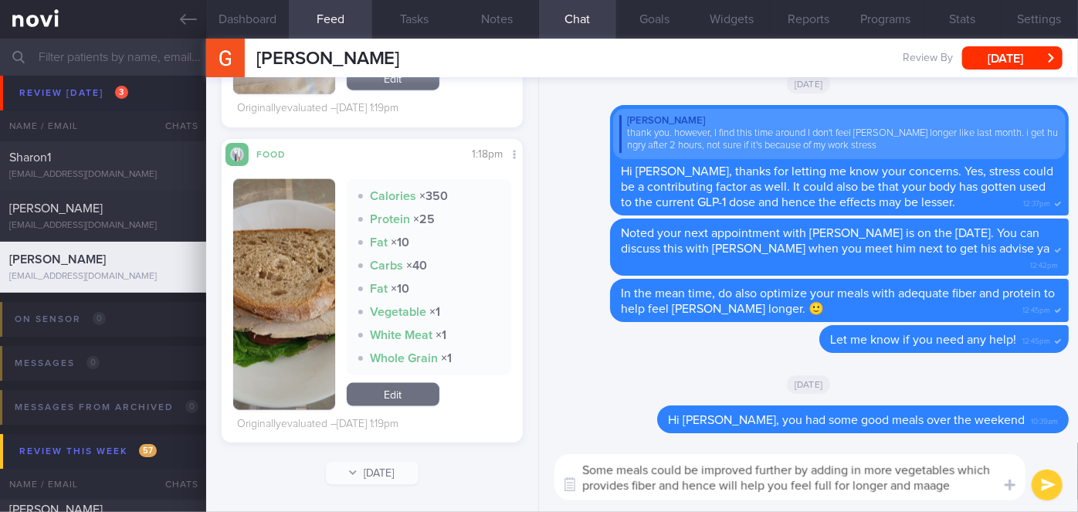
scroll to position [0, 0]
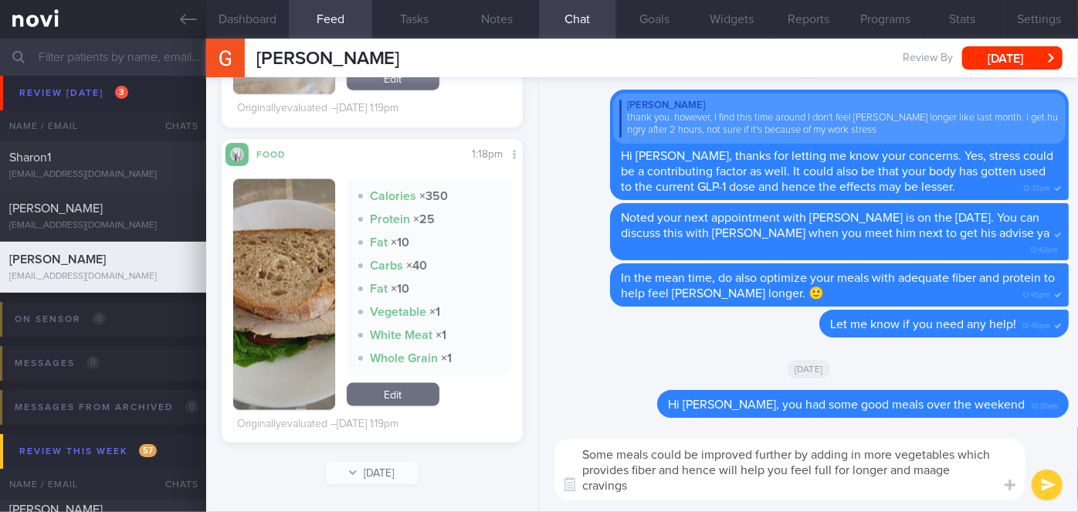
click at [930, 471] on textarea "Some meals could be improved further by adding in more vegetables which provide…" at bounding box center [790, 470] width 471 height 62
type textarea "Some meals could be improved further by adding in more vegetables which provide…"
click at [1048, 482] on button "submit" at bounding box center [1047, 485] width 31 height 31
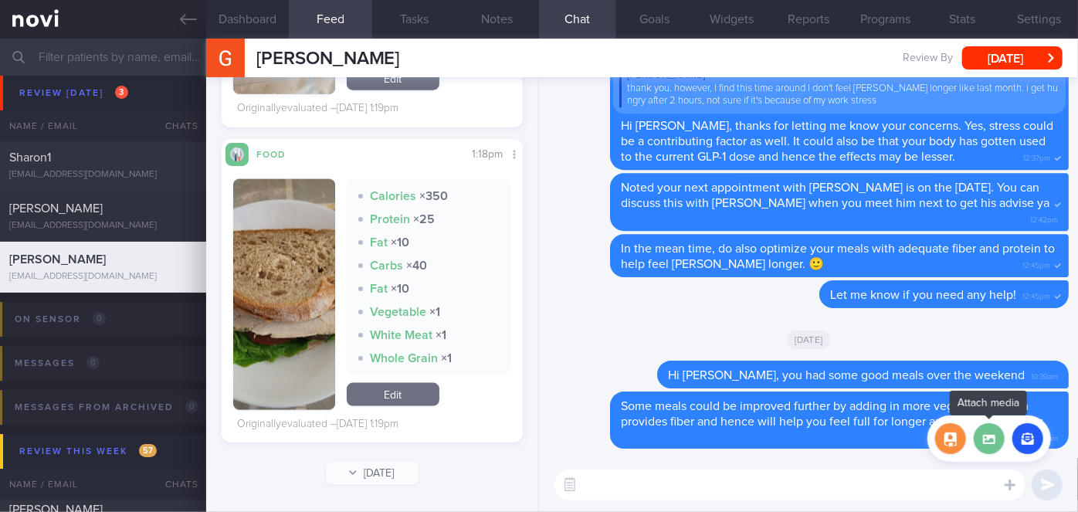
click at [986, 437] on label at bounding box center [989, 438] width 31 height 31
click at [0, 0] on input "file" at bounding box center [0, 0] width 0 height 0
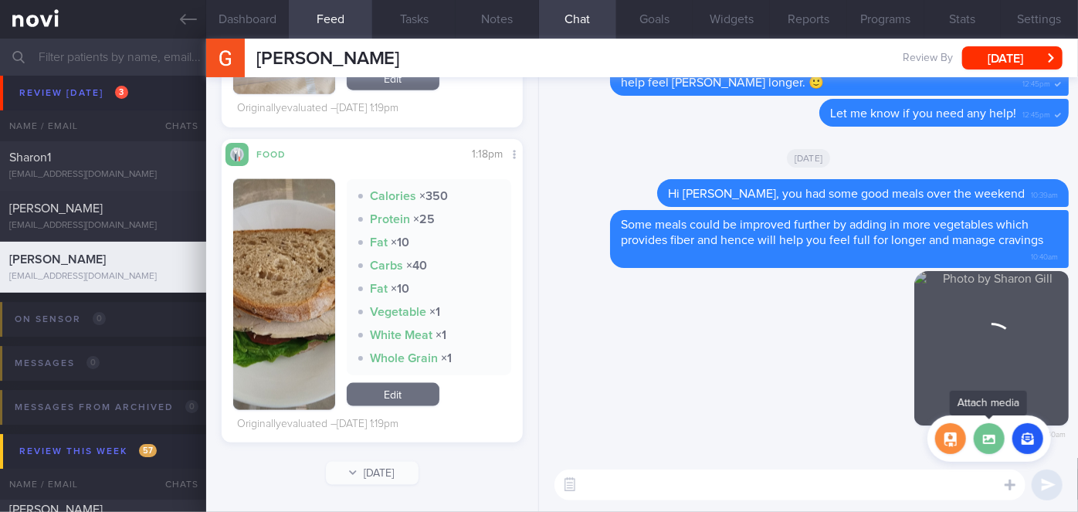
click at [997, 443] on label at bounding box center [989, 438] width 31 height 31
click at [0, 0] on input "file" at bounding box center [0, 0] width 0 height 0
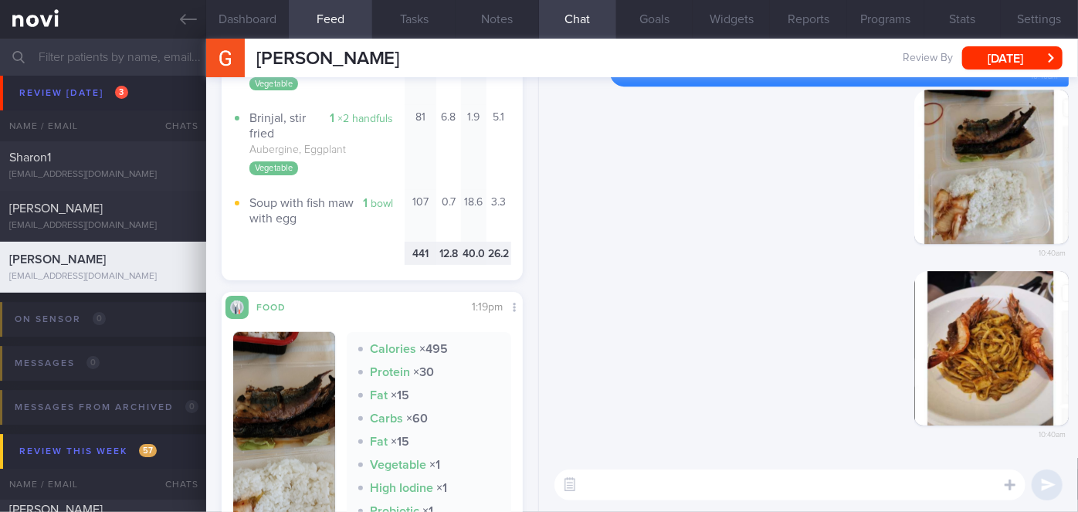
scroll to position [227, 0]
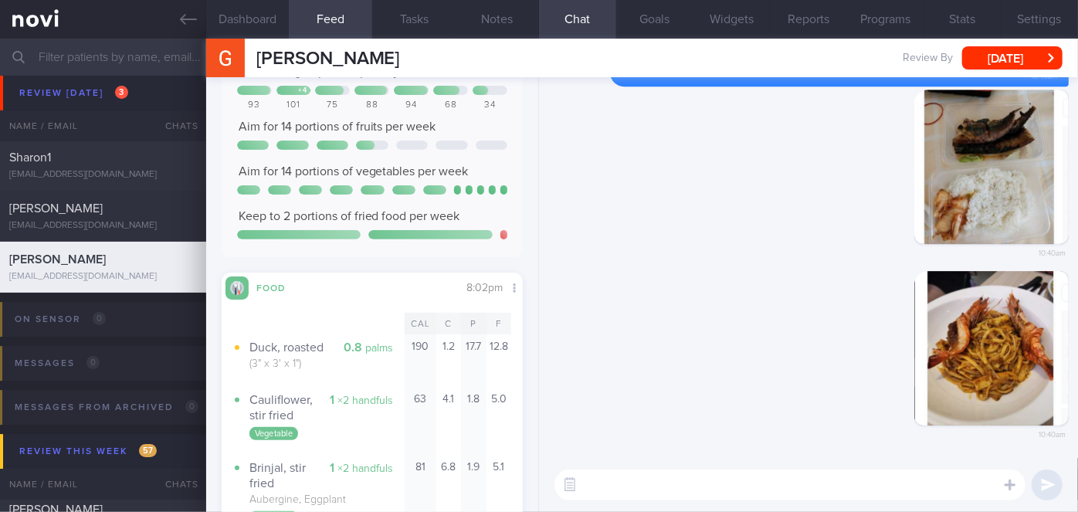
click at [732, 499] on textarea at bounding box center [790, 485] width 471 height 31
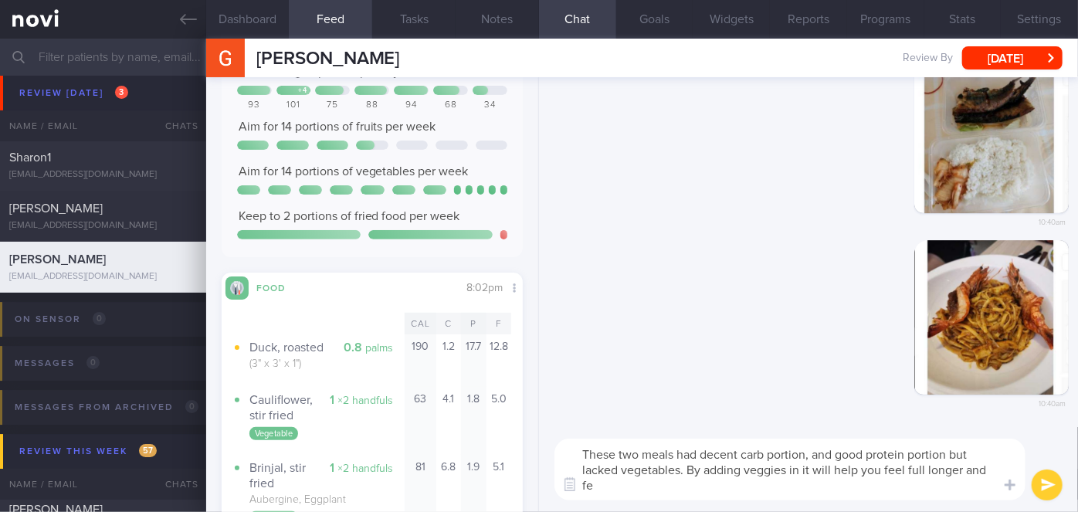
scroll to position [0, 0]
type textarea "These two meals had decent carb portion, and good protein portion but lacked ve…"
click at [1050, 481] on button "submit" at bounding box center [1047, 485] width 31 height 31
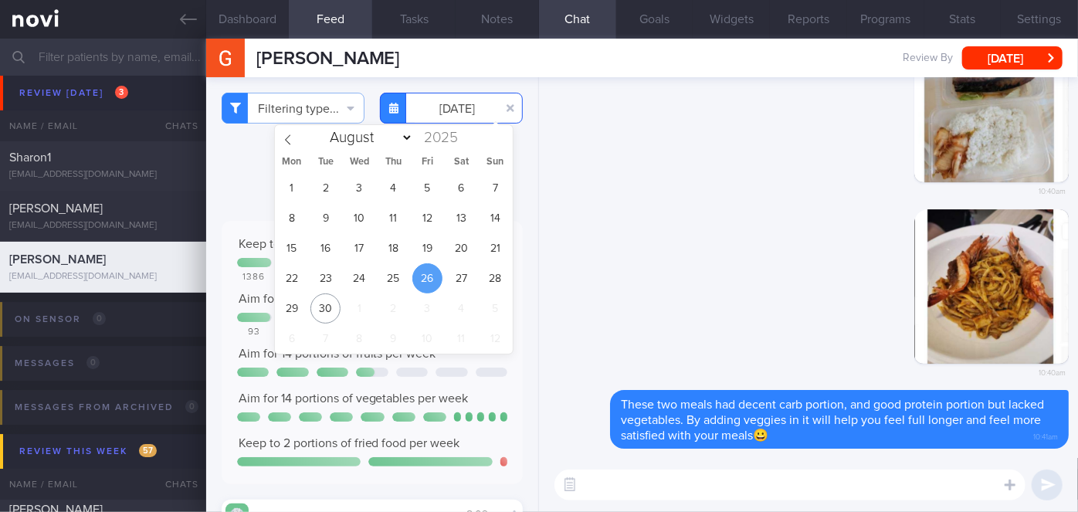
click at [453, 111] on input "[DATE]" at bounding box center [451, 108] width 143 height 31
click at [460, 287] on span "27" at bounding box center [461, 278] width 30 height 30
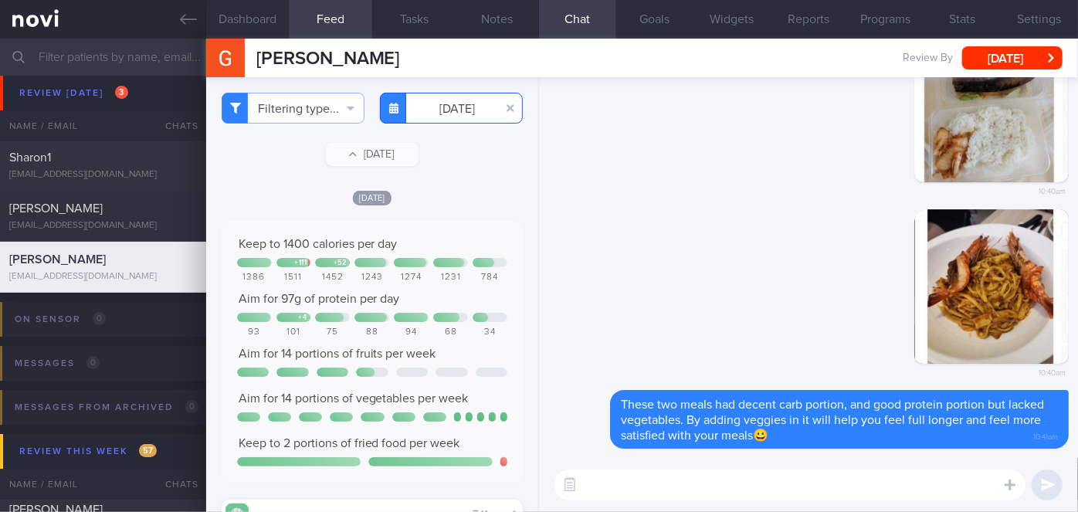
click at [460, 113] on input "[DATE]" at bounding box center [451, 108] width 143 height 31
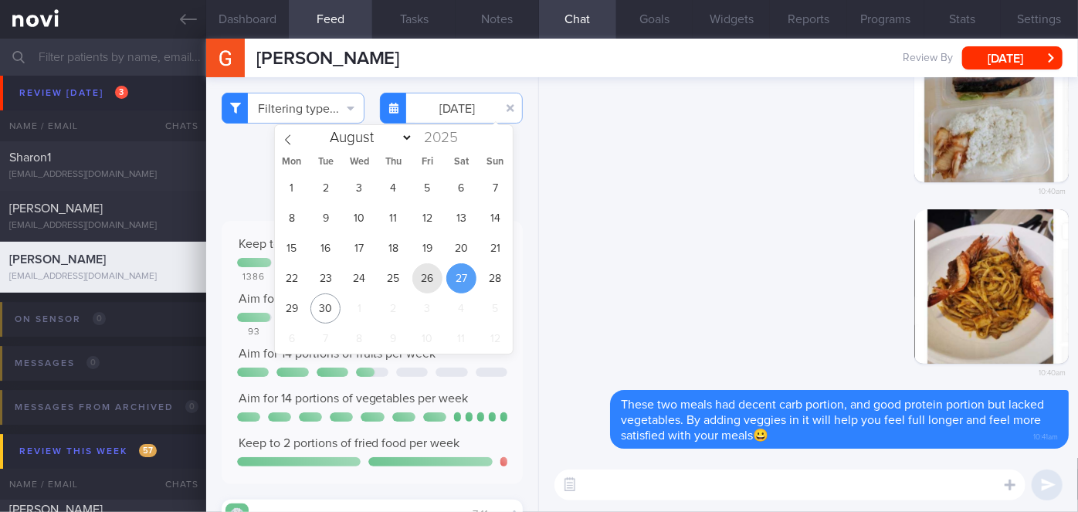
drag, startPoint x: 428, startPoint y: 278, endPoint x: 422, endPoint y: 290, distance: 13.1
click at [428, 277] on span "26" at bounding box center [427, 278] width 30 height 30
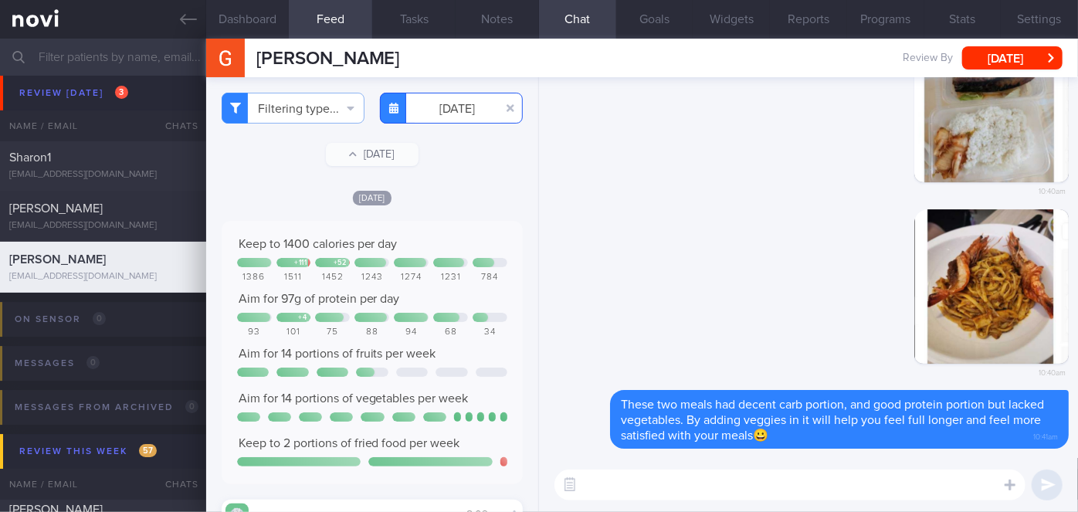
scroll to position [1069, 0]
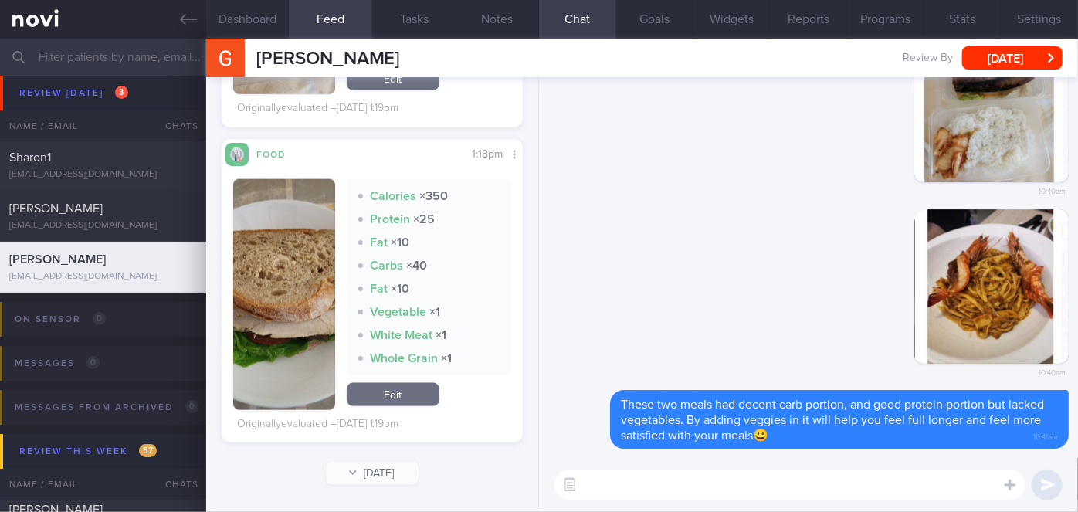
click at [289, 318] on button "button" at bounding box center [284, 294] width 102 height 231
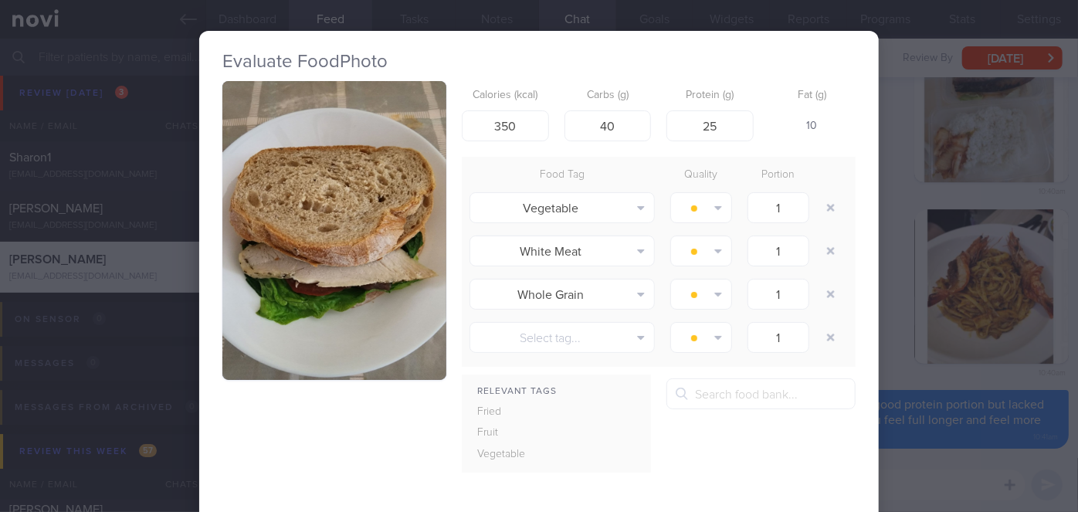
click at [290, 318] on button "button" at bounding box center [334, 230] width 224 height 299
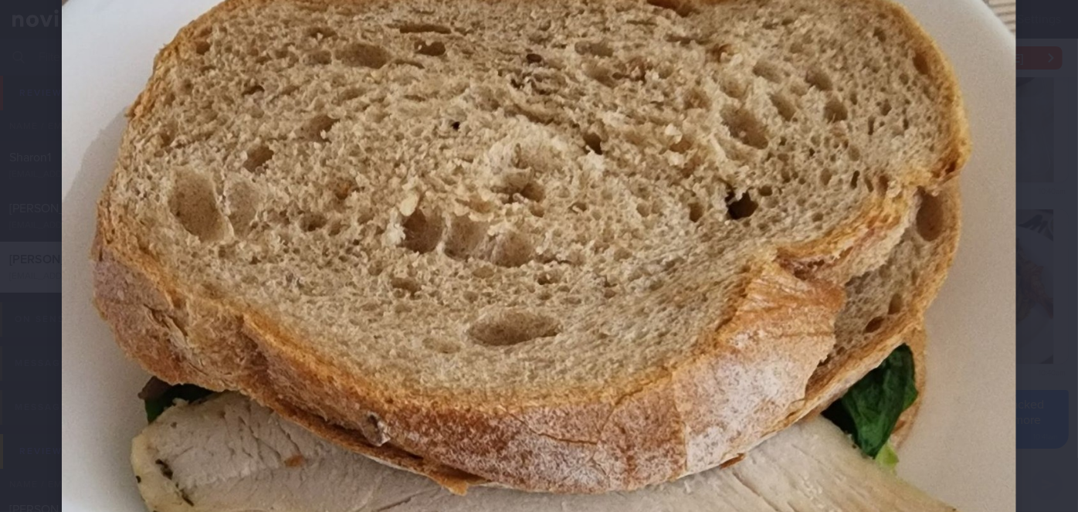
scroll to position [491, 0]
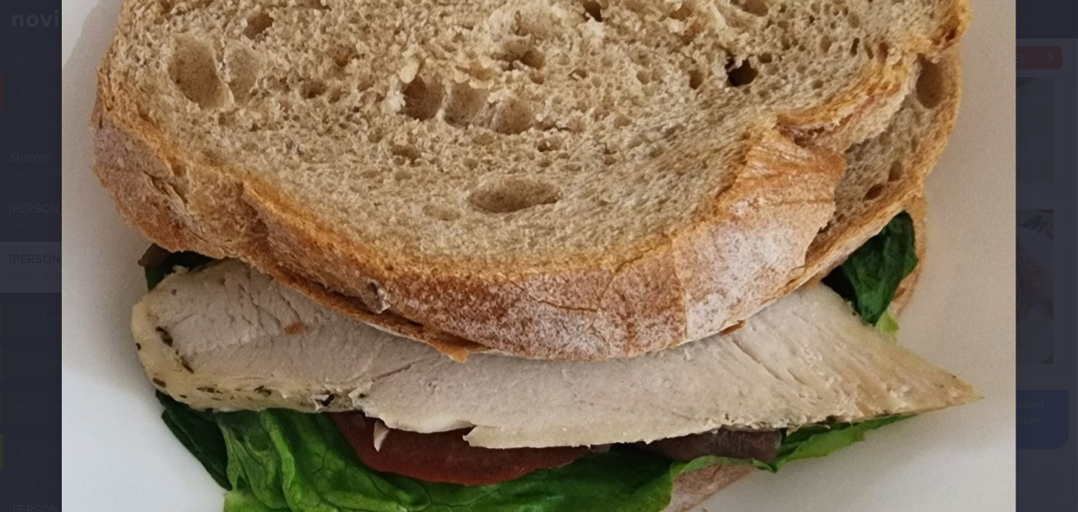
click at [1050, 346] on div at bounding box center [539, 207] width 1078 height 1397
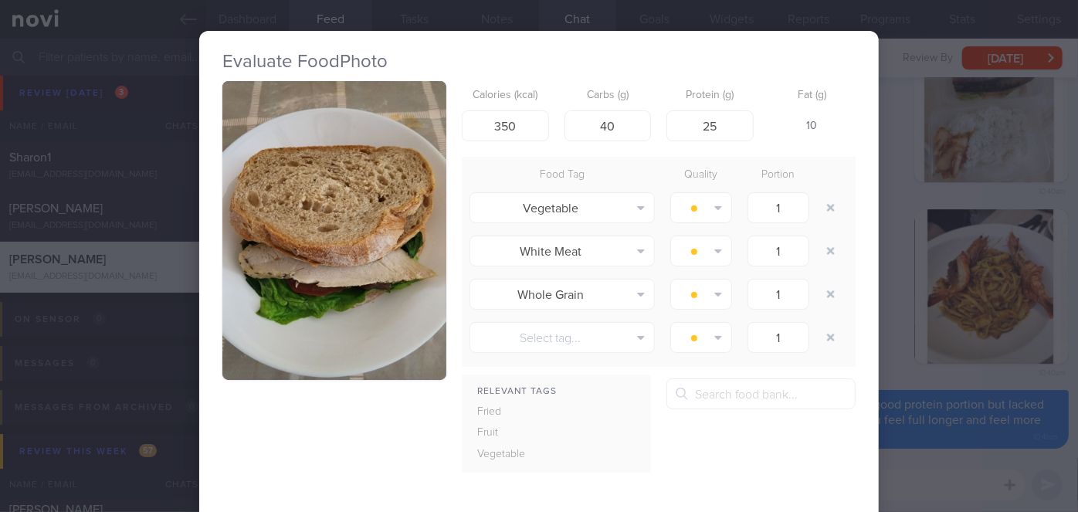
click at [890, 348] on div "Evaluate Food Photo Calories (kcal) 350 Carbs (g) 40 Protein (g) 25 Fat (g) 10 …" at bounding box center [539, 256] width 1078 height 512
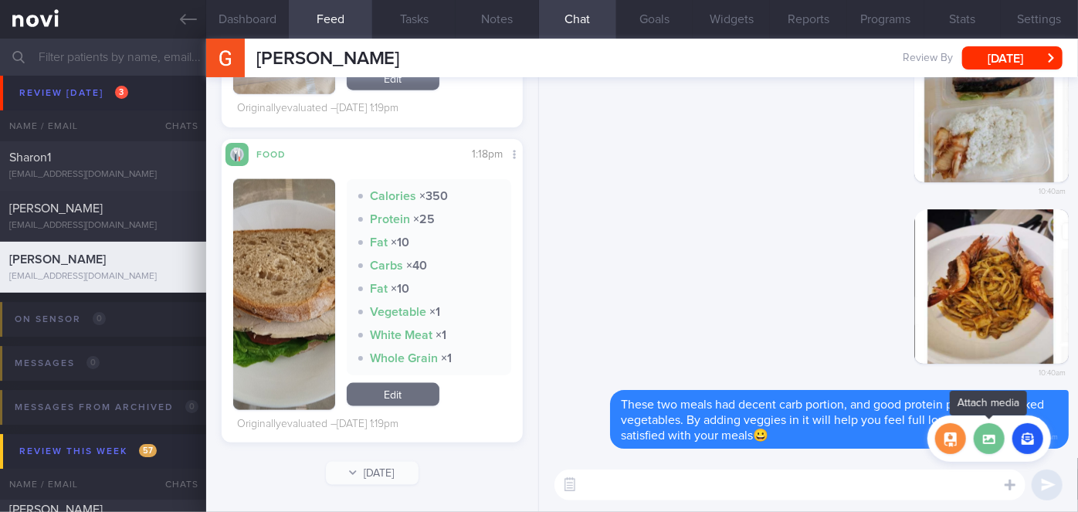
click at [993, 446] on label at bounding box center [989, 438] width 31 height 31
click at [0, 0] on input "file" at bounding box center [0, 0] width 0 height 0
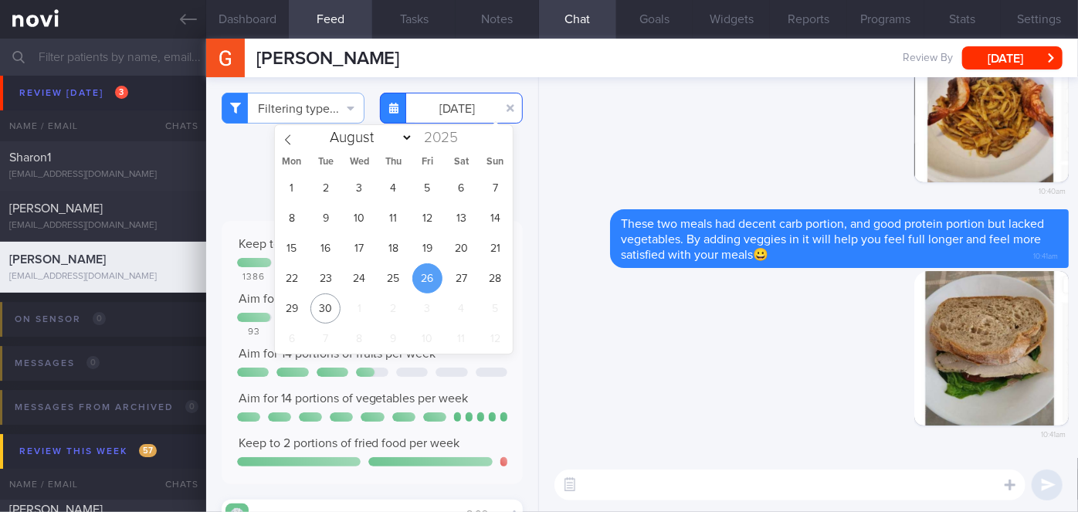
click at [434, 114] on input "[DATE]" at bounding box center [451, 108] width 143 height 31
click at [461, 283] on span "27" at bounding box center [461, 278] width 30 height 30
type input "[DATE]"
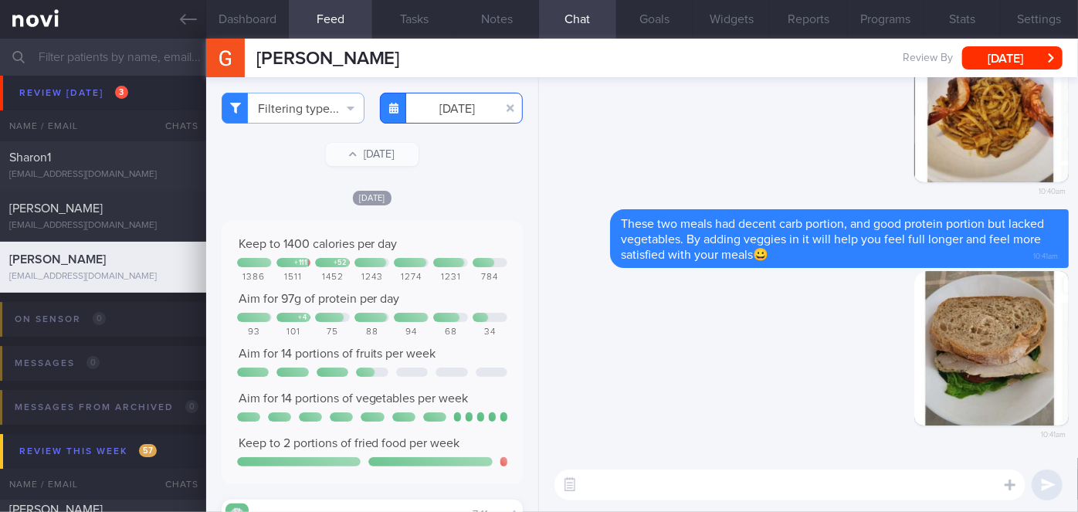
scroll to position [491, 0]
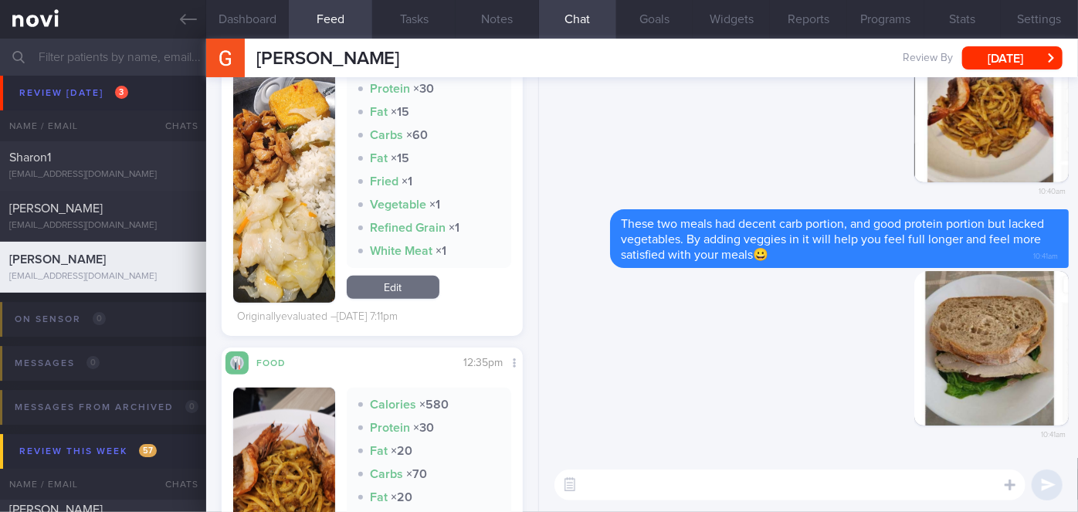
click at [308, 150] on button "button" at bounding box center [284, 176] width 102 height 254
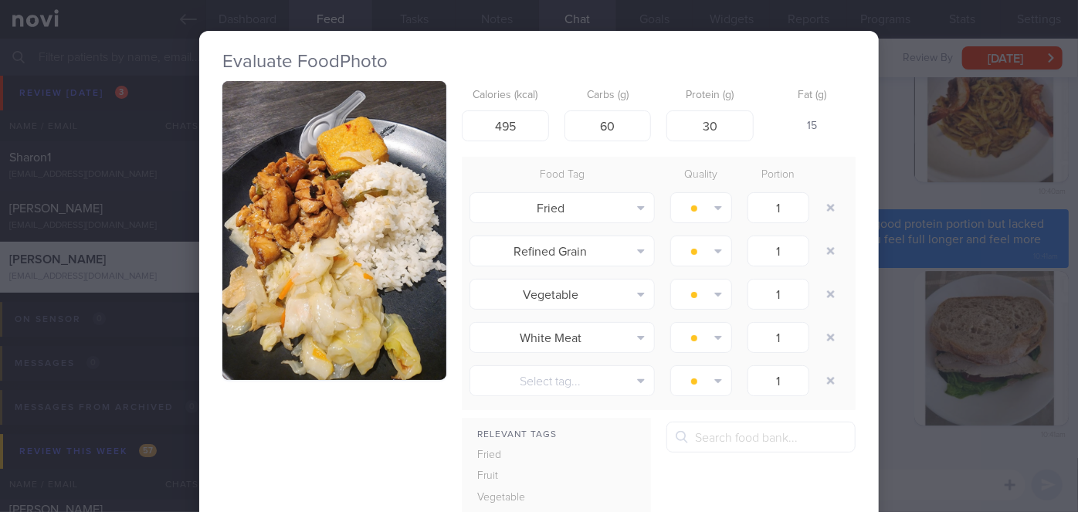
click at [891, 324] on div "Evaluate Food Photo Calories (kcal) 495 Carbs (g) 60 Protein (g) 30 Fat (g) 15 …" at bounding box center [539, 256] width 1078 height 512
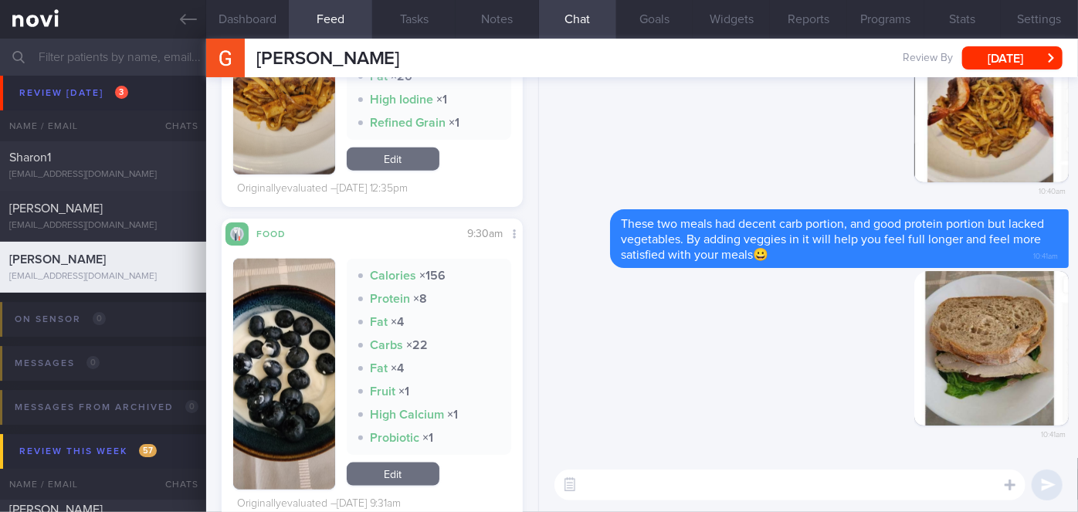
scroll to position [1036, 0]
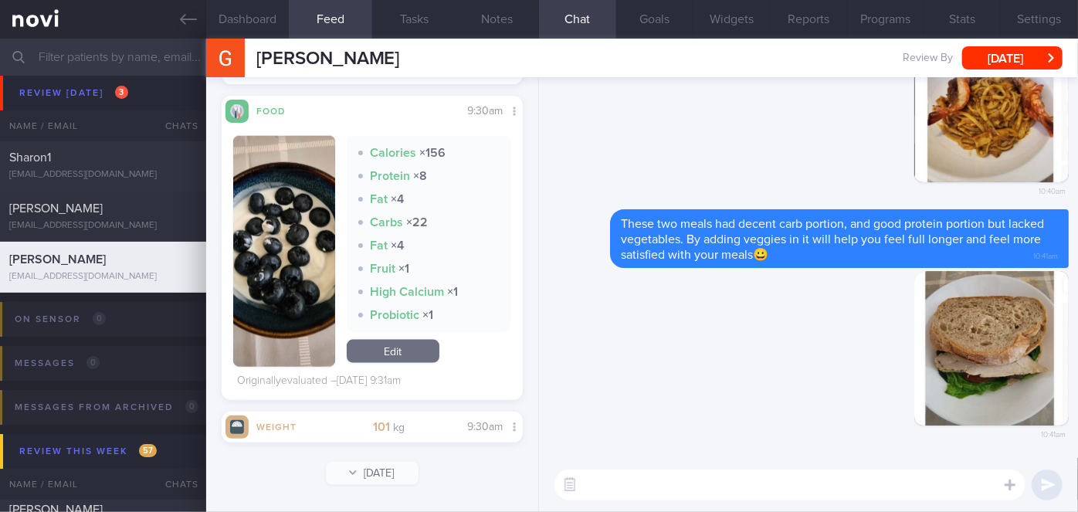
click at [285, 286] on button "button" at bounding box center [284, 251] width 102 height 231
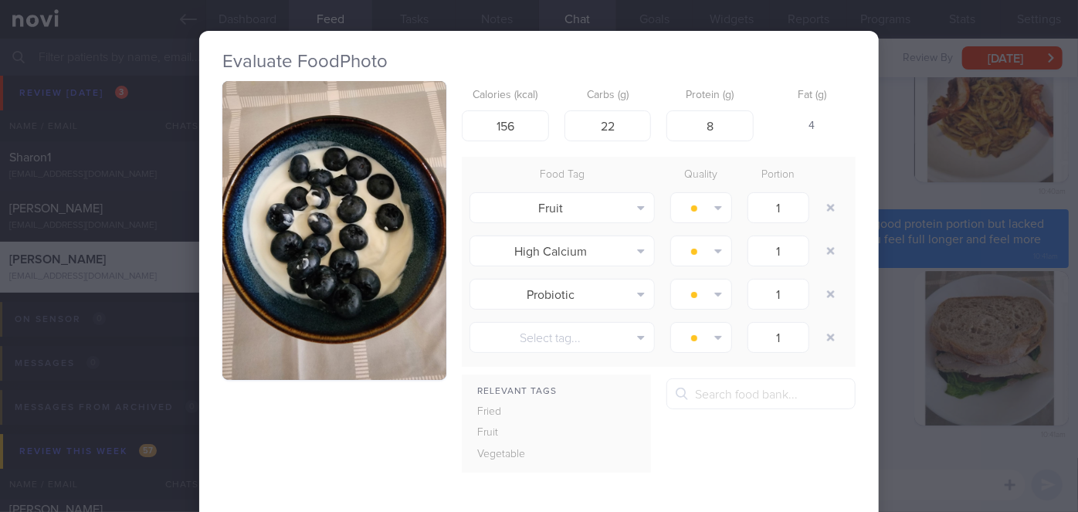
click at [904, 321] on div "Evaluate Food Photo Calories (kcal) 156 Carbs (g) 22 Protein (g) 8 Fat (g) 4 Fo…" at bounding box center [539, 256] width 1078 height 512
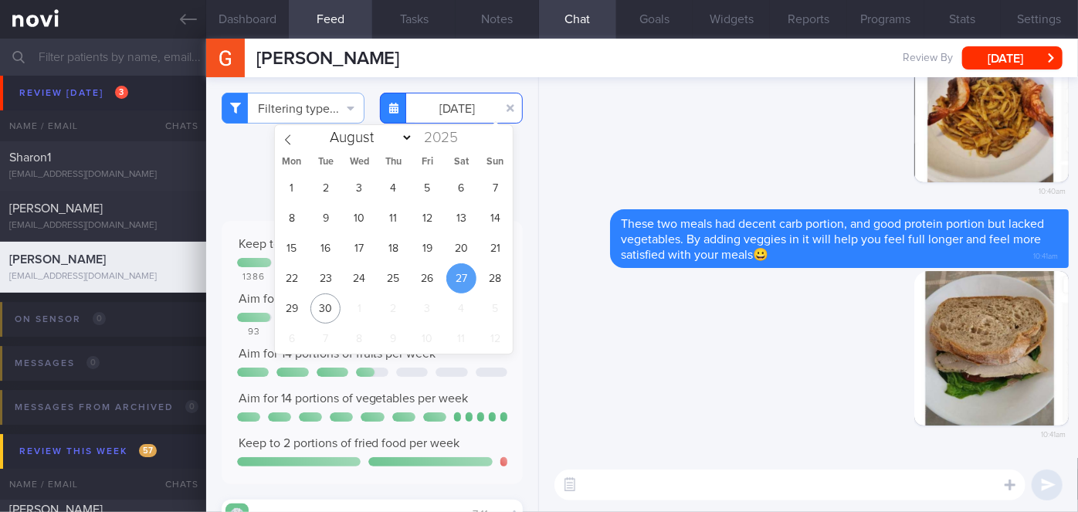
click at [470, 106] on input "[DATE]" at bounding box center [451, 108] width 143 height 31
click at [490, 275] on span "28" at bounding box center [495, 278] width 30 height 30
type input "[DATE]"
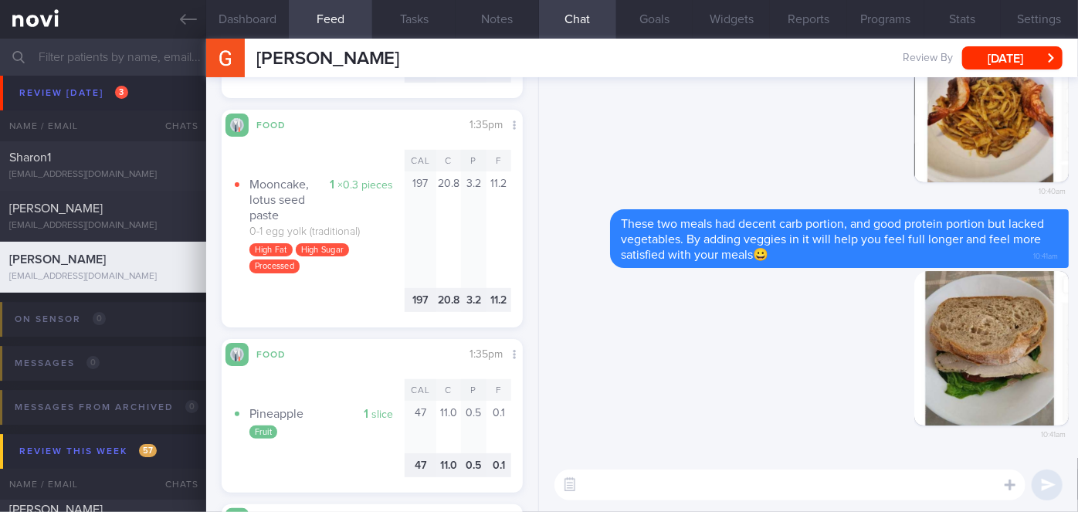
scroll to position [1124, 0]
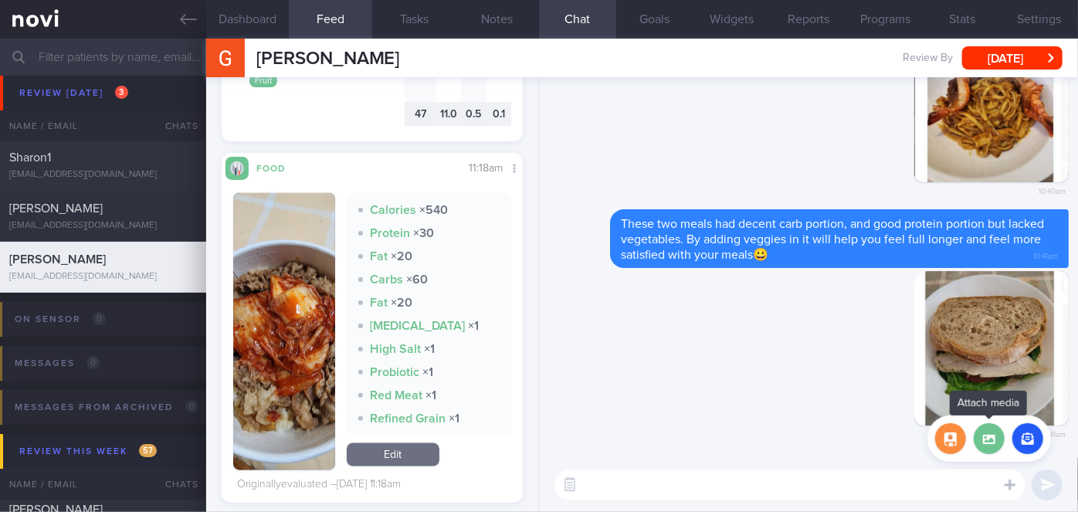
click at [993, 449] on label at bounding box center [989, 438] width 31 height 31
click at [0, 0] on input "file" at bounding box center [0, 0] width 0 height 0
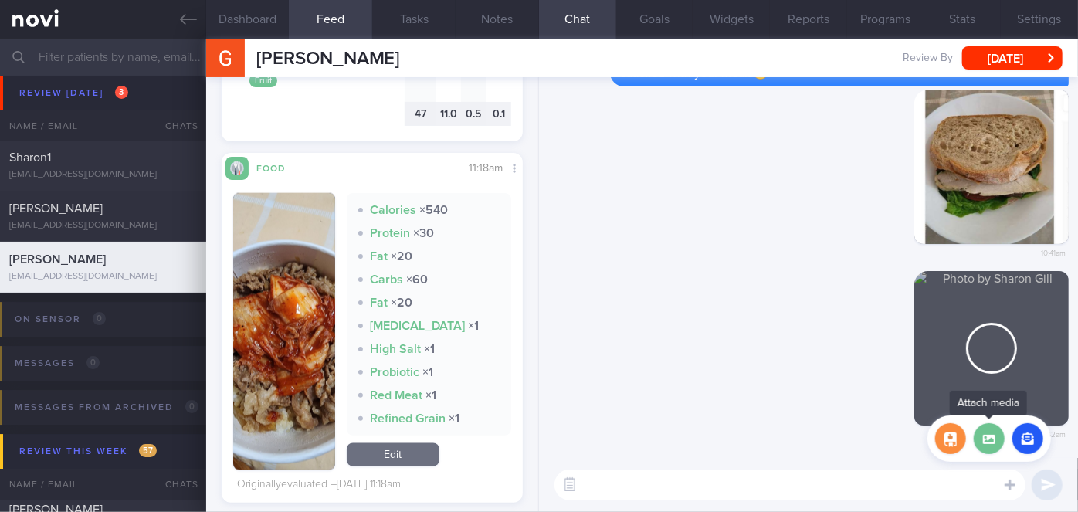
click at [987, 441] on label at bounding box center [989, 438] width 31 height 31
click at [0, 0] on input "file" at bounding box center [0, 0] width 0 height 0
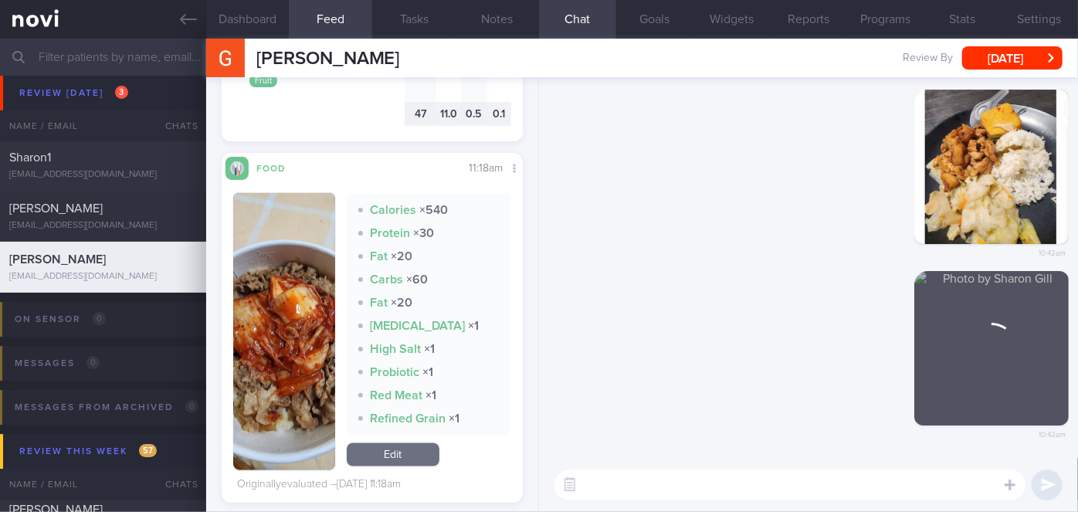
click at [763, 487] on textarea at bounding box center [790, 485] width 471 height 31
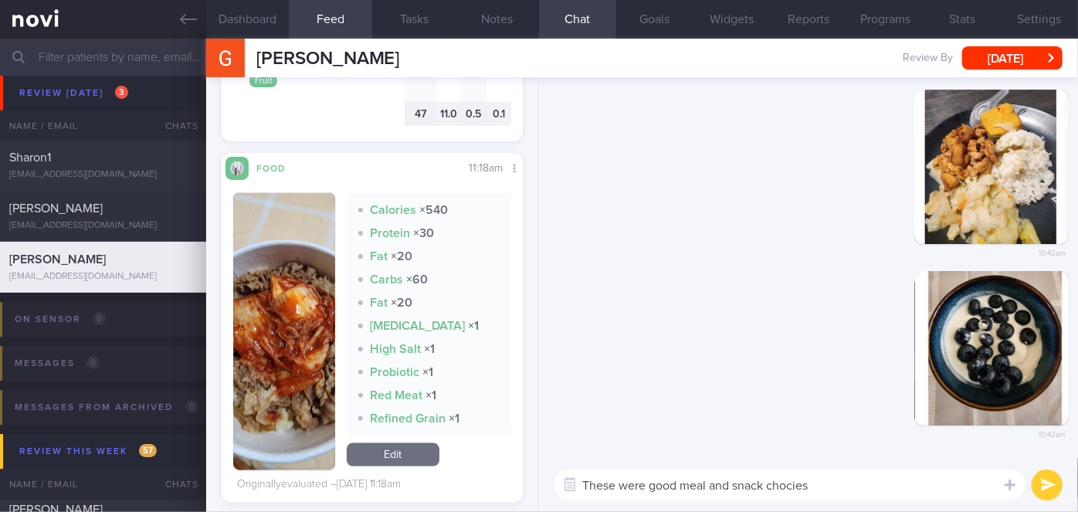
type textarea "These were good meal and snack chocies!"
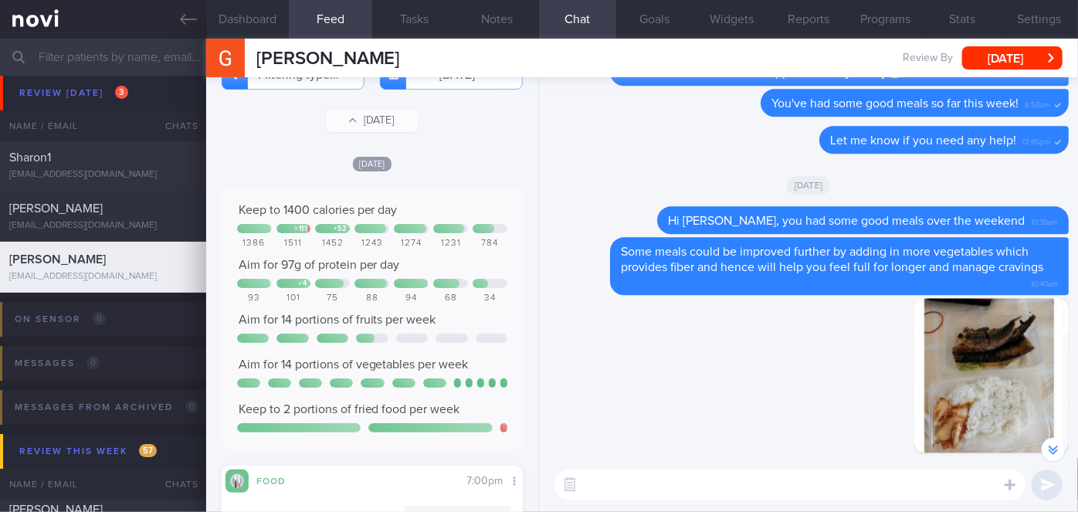
scroll to position [0, 0]
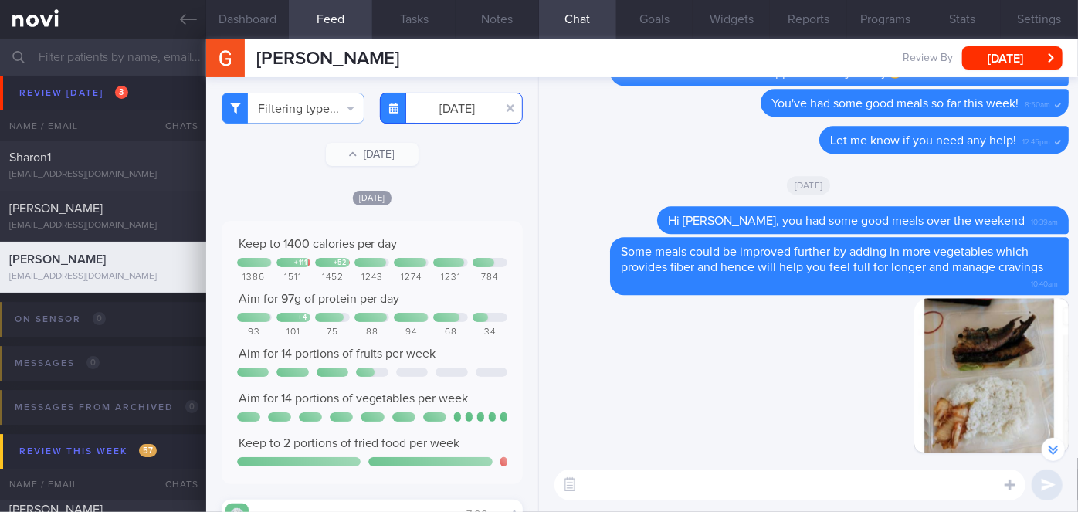
click at [451, 116] on input "[DATE]" at bounding box center [451, 108] width 143 height 31
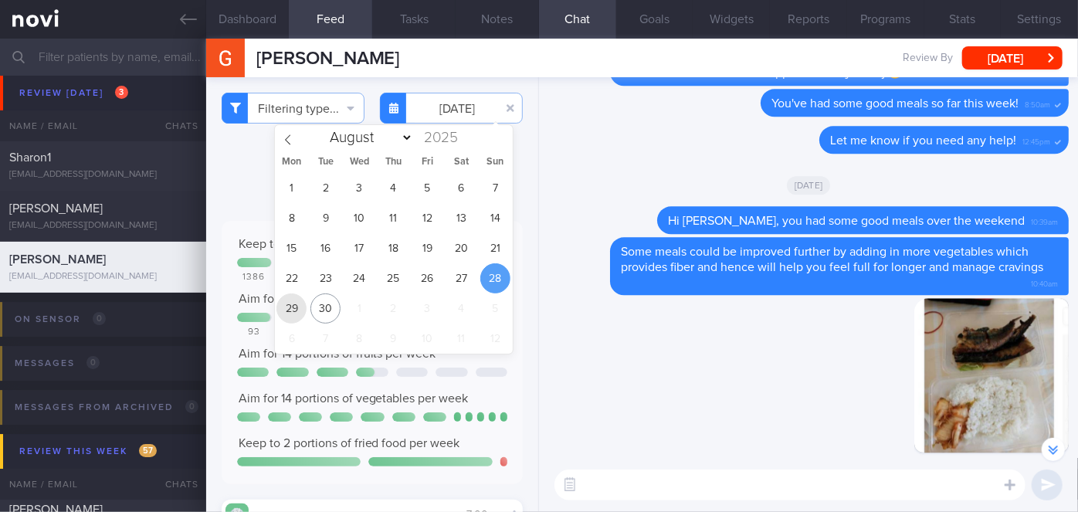
click at [298, 311] on span "29" at bounding box center [292, 309] width 30 height 30
type input "[DATE]"
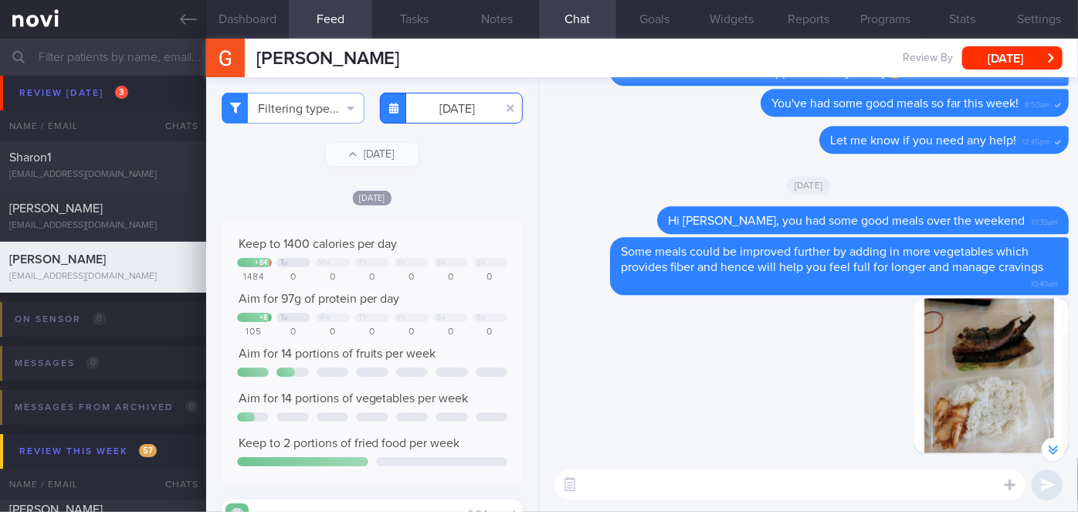
scroll to position [421, 0]
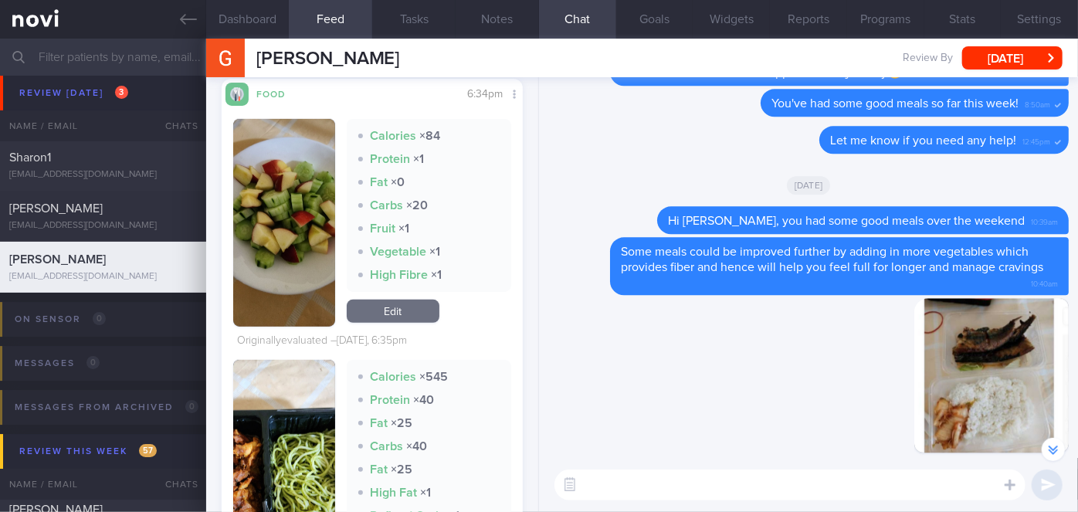
click at [298, 255] on button "button" at bounding box center [284, 223] width 102 height 208
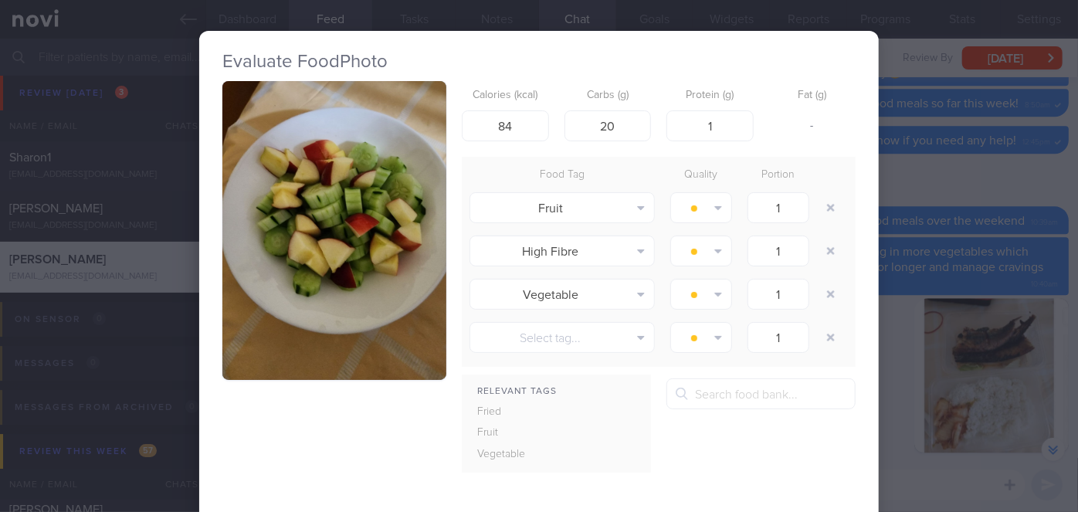
click at [893, 368] on div "Evaluate Food Photo Calories (kcal) 84 Carbs (g) 20 Protein (g) 1 Fat (g) - Foo…" at bounding box center [539, 256] width 1078 height 512
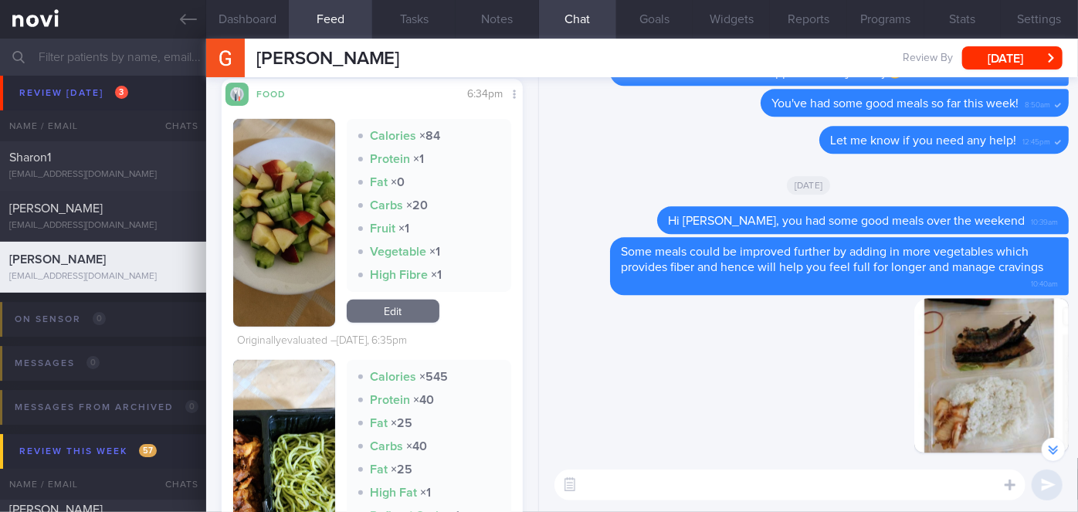
scroll to position [702, 0]
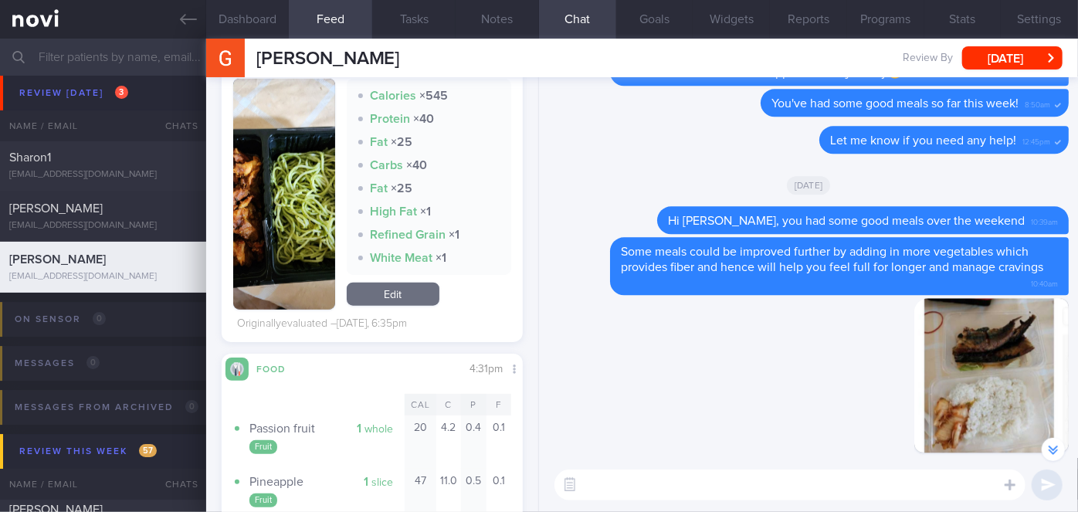
click at [306, 285] on img "button" at bounding box center [284, 194] width 102 height 231
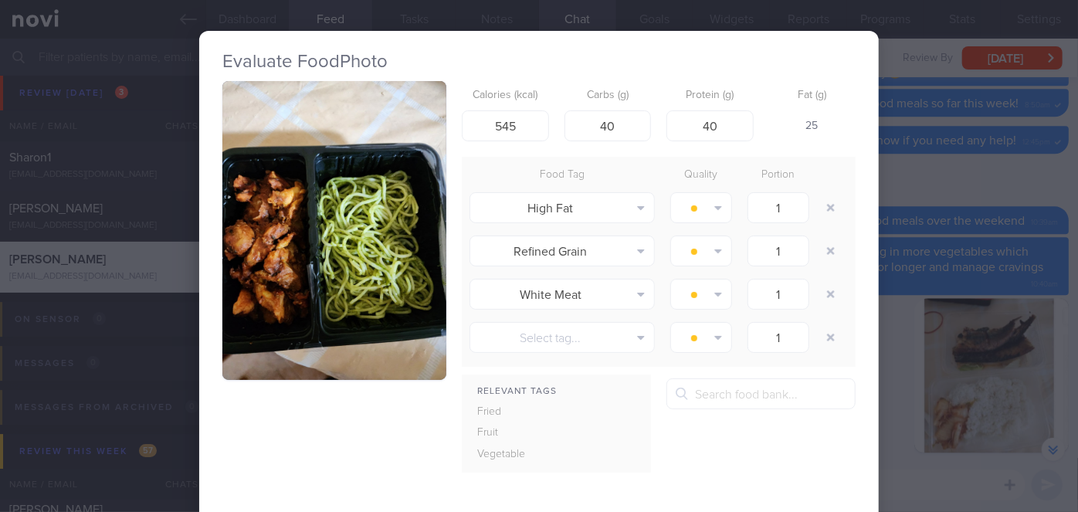
click at [898, 327] on div "Evaluate Food Photo Calories (kcal) 545 Carbs (g) 40 Protein (g) 40 Fat (g) 25 …" at bounding box center [539, 256] width 1078 height 512
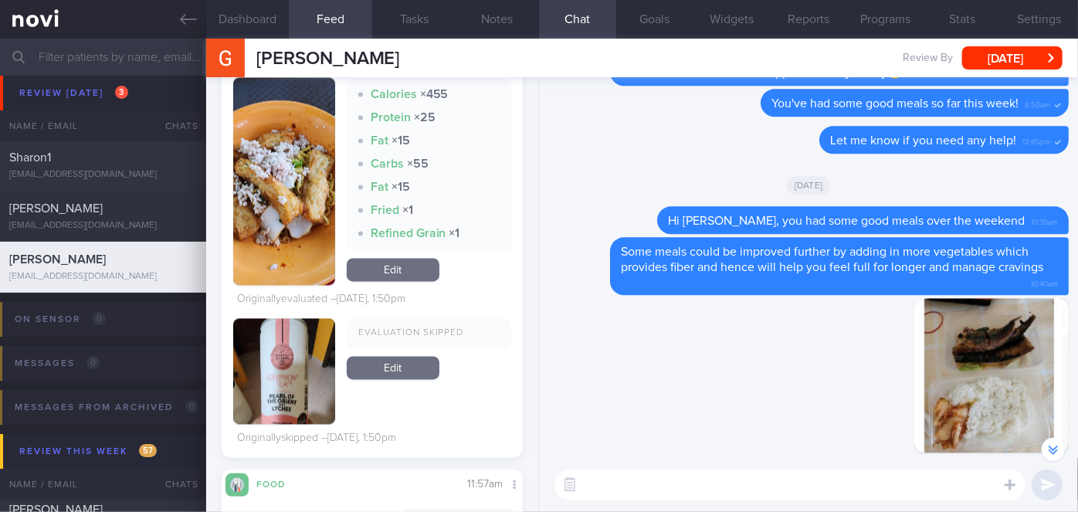
scroll to position [1705, 0]
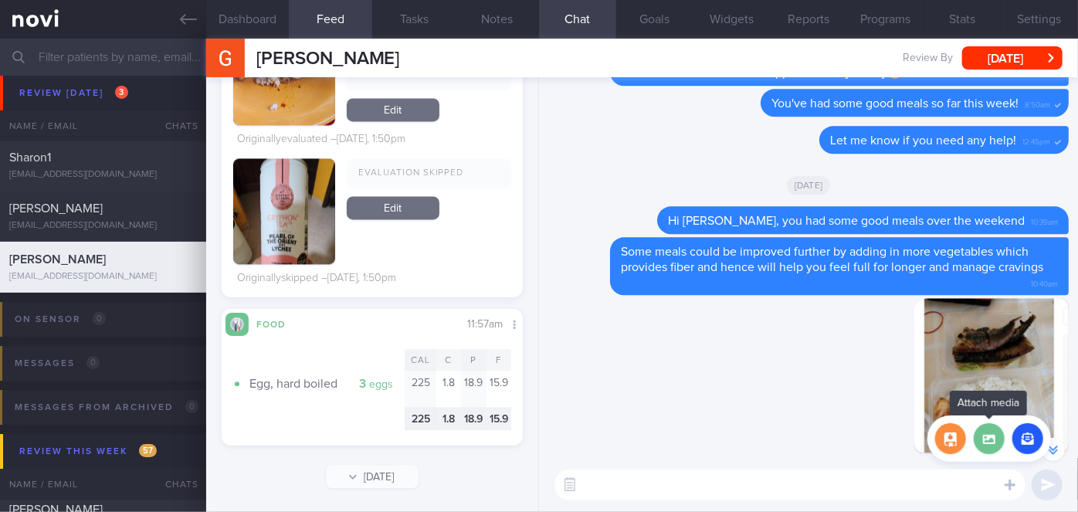
click at [990, 441] on label at bounding box center [989, 438] width 31 height 31
click at [0, 0] on input "file" at bounding box center [0, 0] width 0 height 0
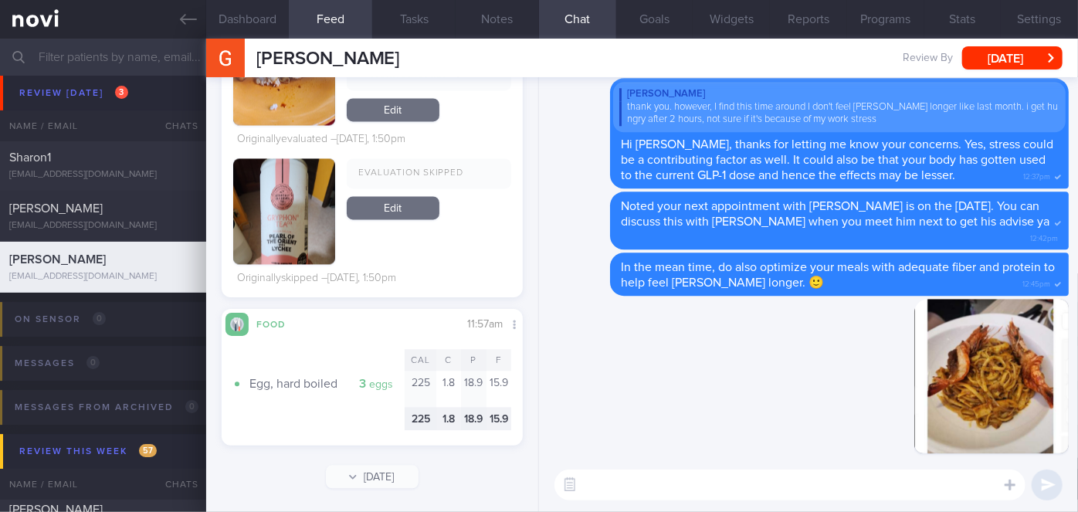
scroll to position [0, 0]
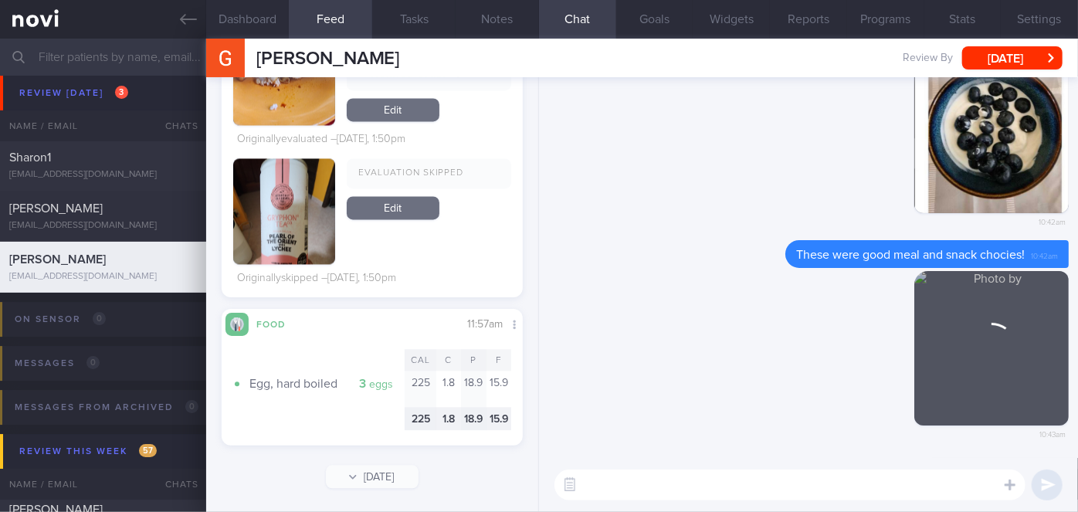
click at [624, 477] on textarea at bounding box center [790, 485] width 471 height 31
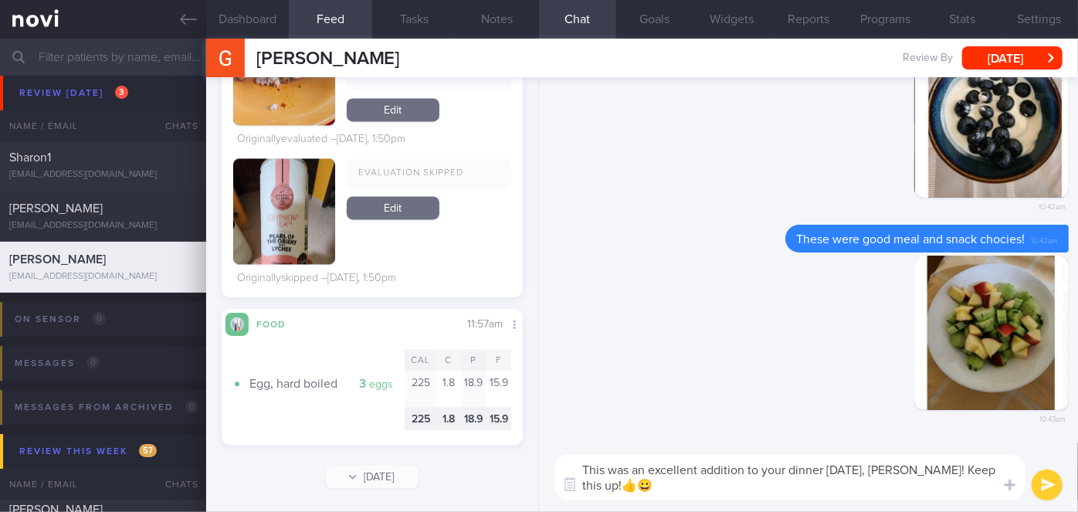
type textarea "This was an excellent addition to your dinner [DATE], [PERSON_NAME]! Keep this …"
click at [1040, 481] on button "submit" at bounding box center [1047, 485] width 31 height 31
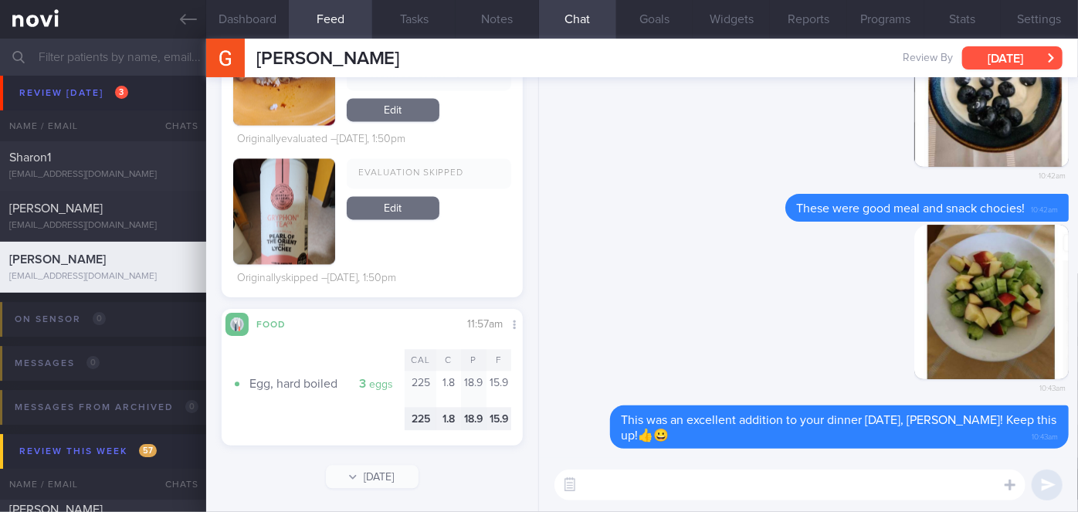
click at [1032, 60] on button "[DATE]" at bounding box center [1012, 57] width 100 height 23
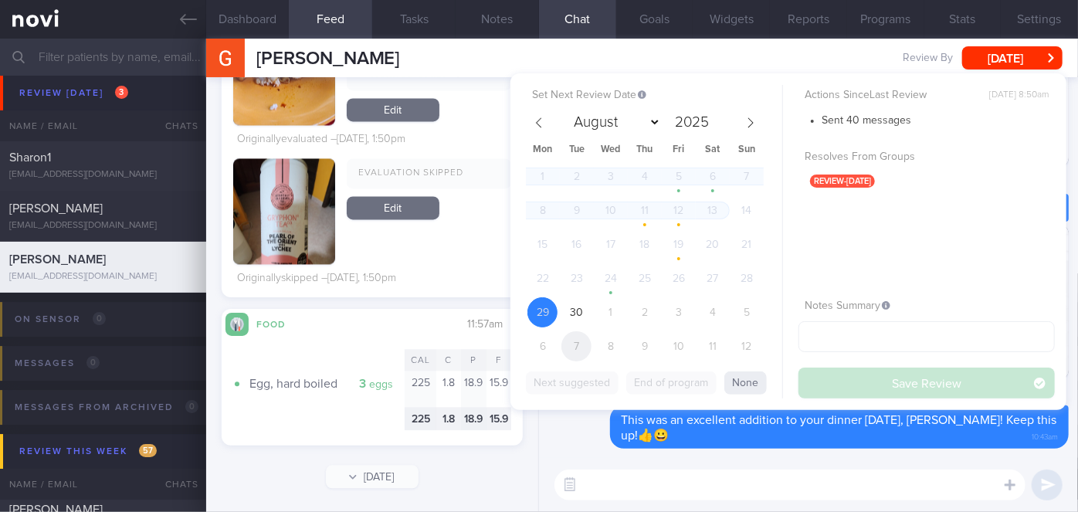
click at [564, 355] on div "1 2 3 4 5 6 7 8 9 10 11 12 13 14 15 16 17 18 19 20 21 22 23 24 25 26 27 28 29 3…" at bounding box center [645, 263] width 238 height 204
click at [572, 350] on span "7" at bounding box center [577, 346] width 30 height 30
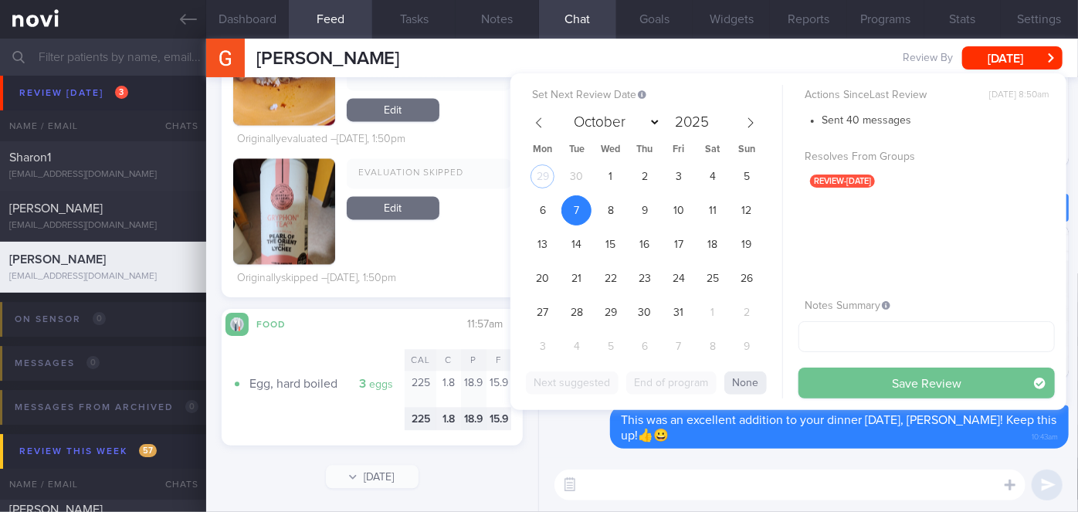
click at [869, 373] on button "Save Review" at bounding box center [927, 383] width 256 height 31
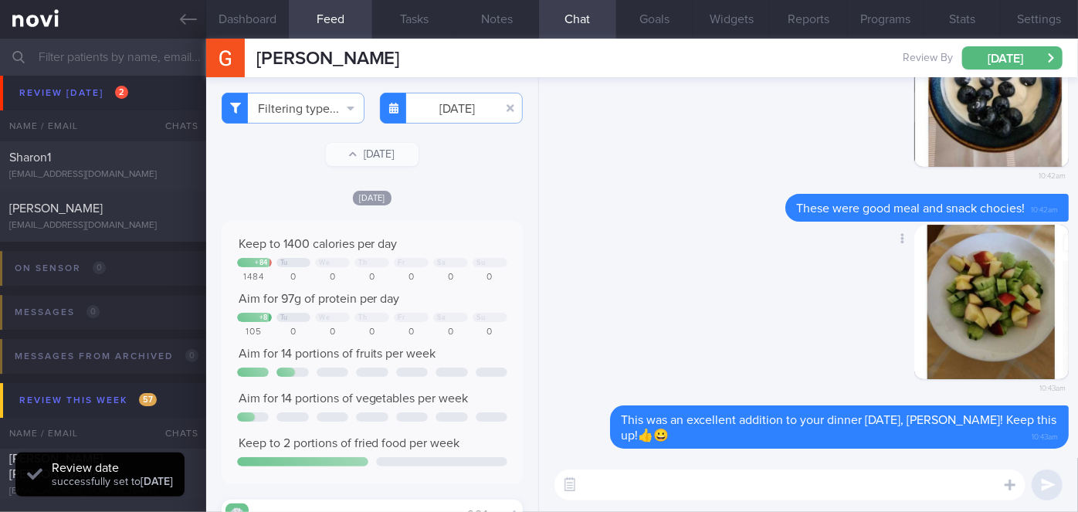
click at [655, 328] on div "Delete 10:43am" at bounding box center [808, 316] width 521 height 182
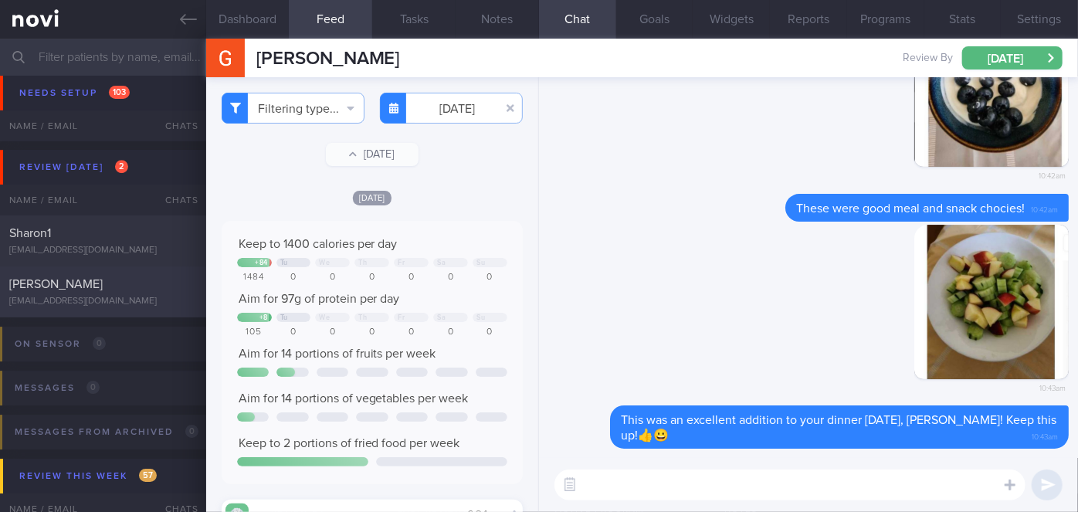
scroll to position [5266, 0]
click at [168, 284] on div "[PERSON_NAME]" at bounding box center [101, 278] width 184 height 15
select select "8"
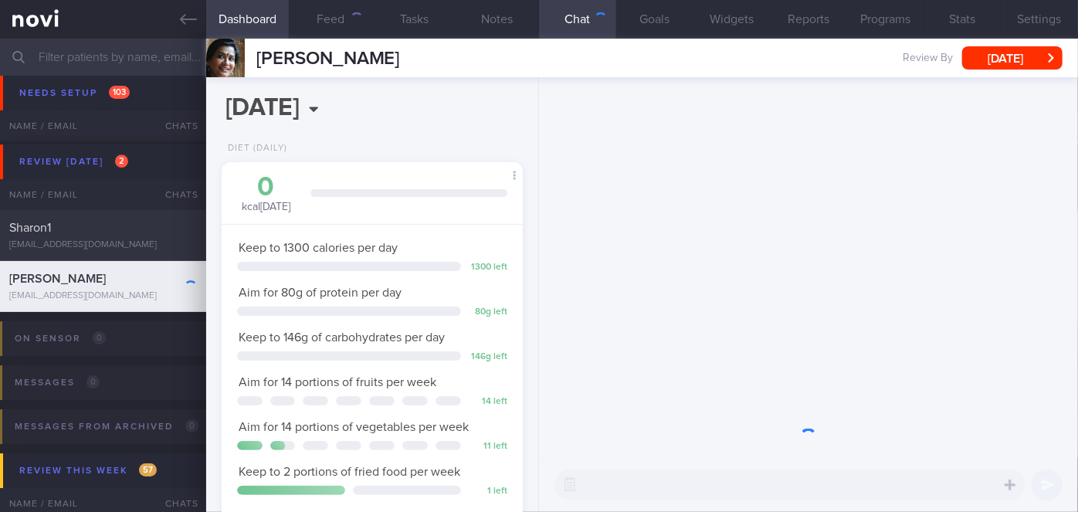
scroll to position [153, 263]
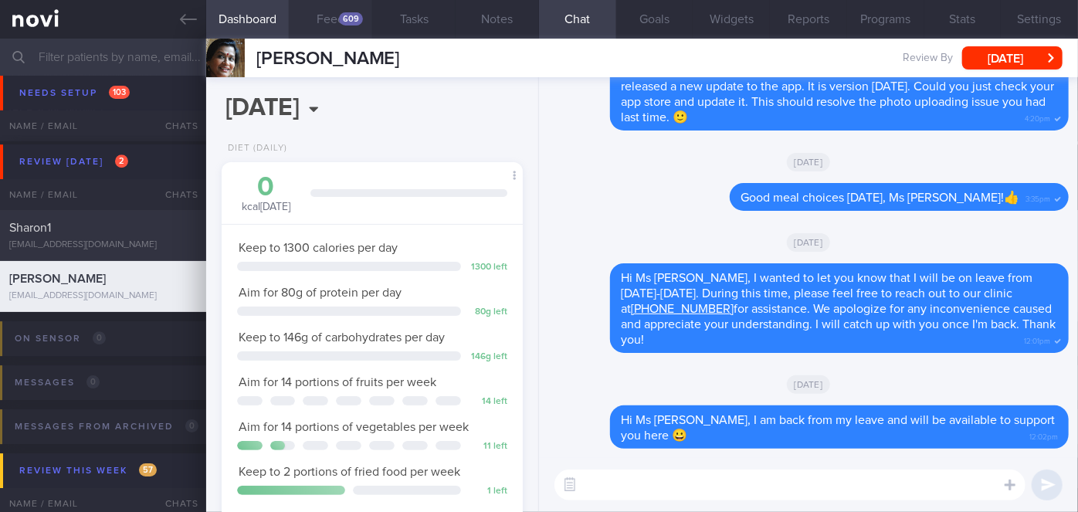
click at [360, 18] on div "609" at bounding box center [351, 18] width 24 height 13
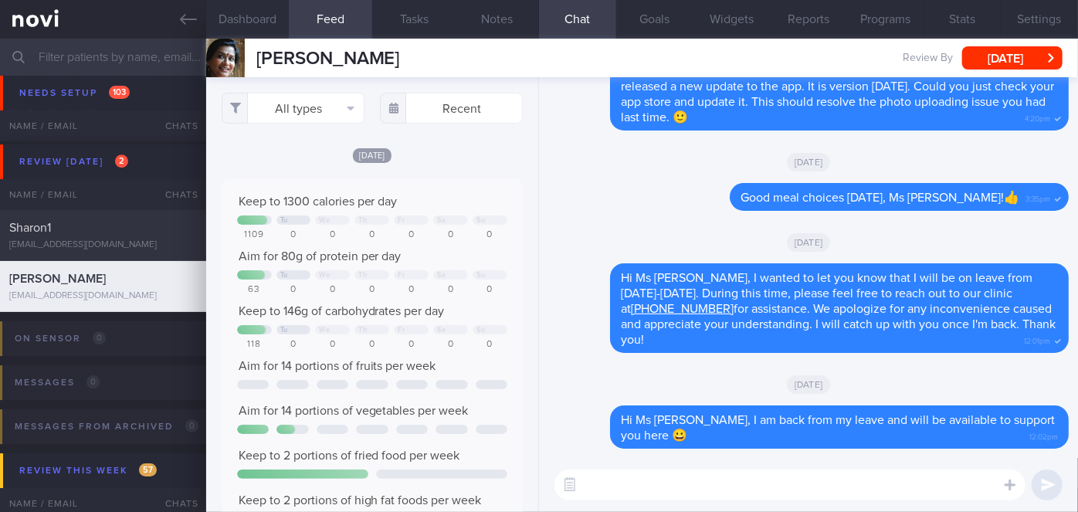
scroll to position [66, 270]
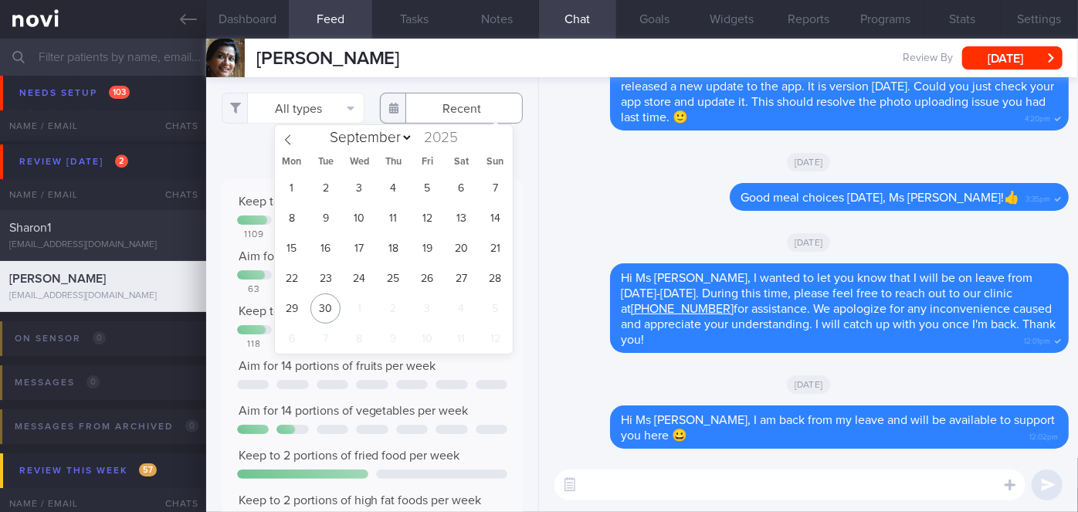
click at [455, 122] on input "text" at bounding box center [451, 108] width 143 height 31
click at [433, 273] on span "26" at bounding box center [427, 278] width 30 height 30
type input "[DATE]"
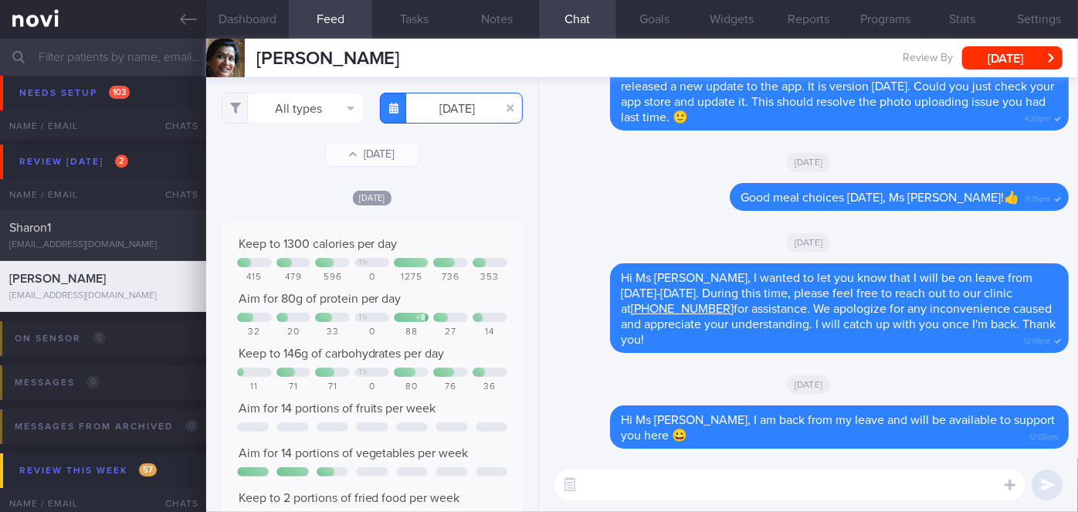
scroll to position [66, 270]
click at [280, 107] on button "All types" at bounding box center [293, 108] width 143 height 31
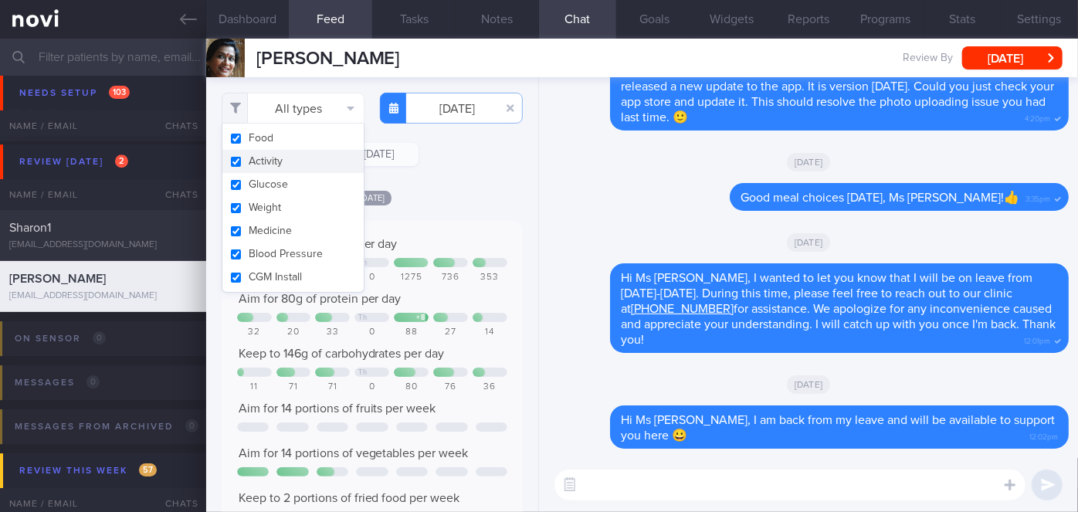
click at [283, 164] on button "Activity" at bounding box center [292, 161] width 141 height 23
checkbox input "false"
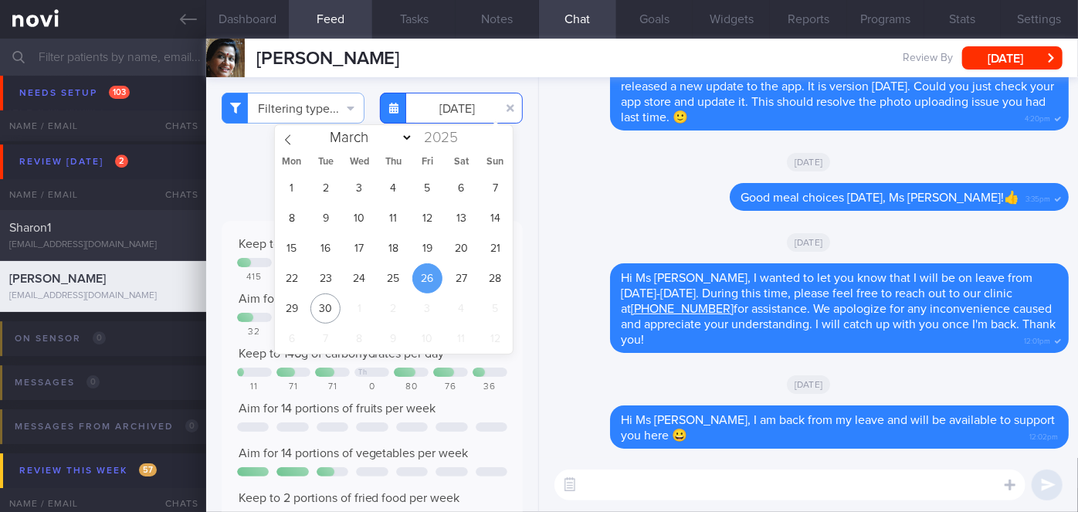
click at [439, 114] on input "[DATE]" at bounding box center [451, 108] width 143 height 31
click at [297, 277] on span "22" at bounding box center [292, 278] width 30 height 30
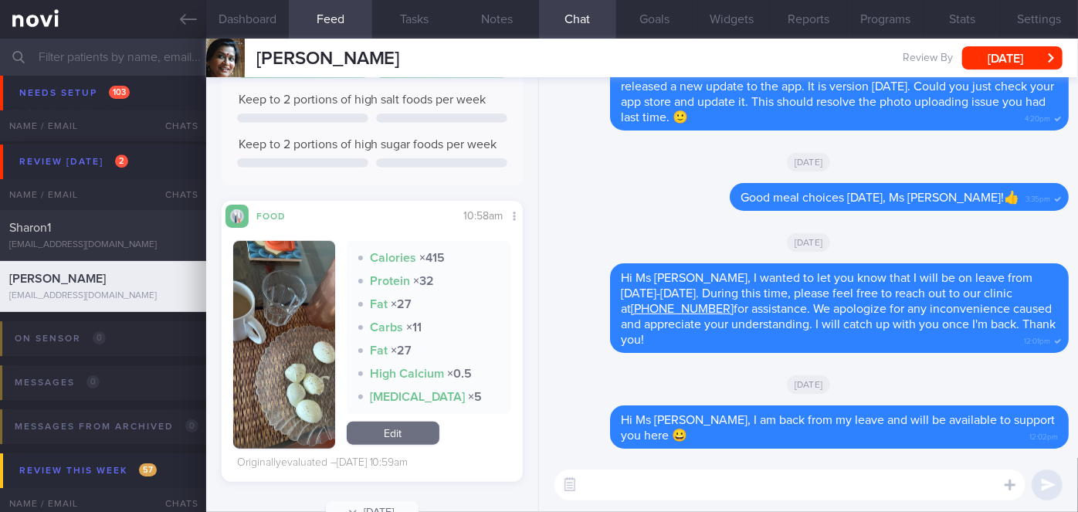
click at [280, 339] on button "button" at bounding box center [284, 345] width 102 height 208
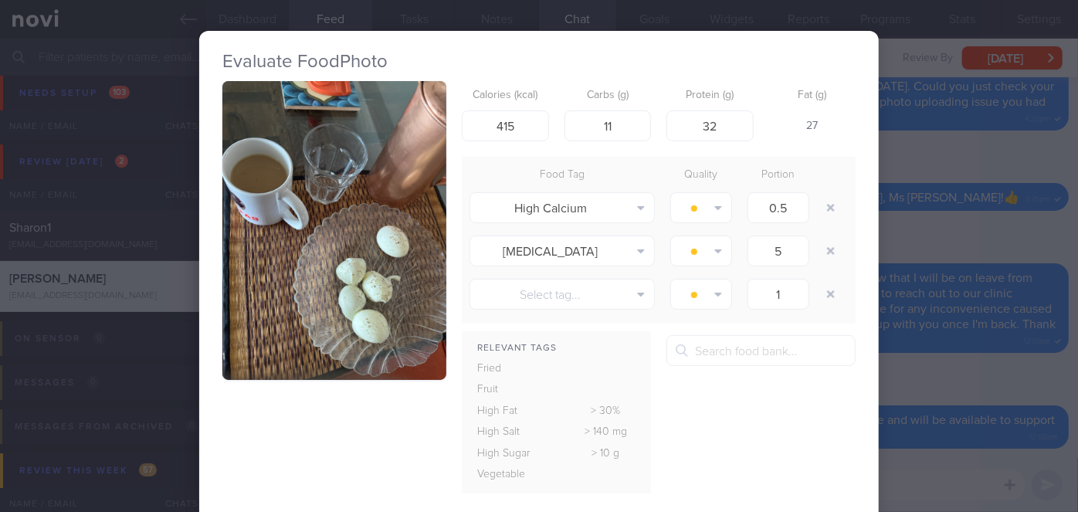
click at [889, 221] on div "Evaluate Food Photo Calories (kcal) 415 Carbs (g) 11 Protein (g) 32 Fat (g) 27 …" at bounding box center [539, 256] width 1078 height 512
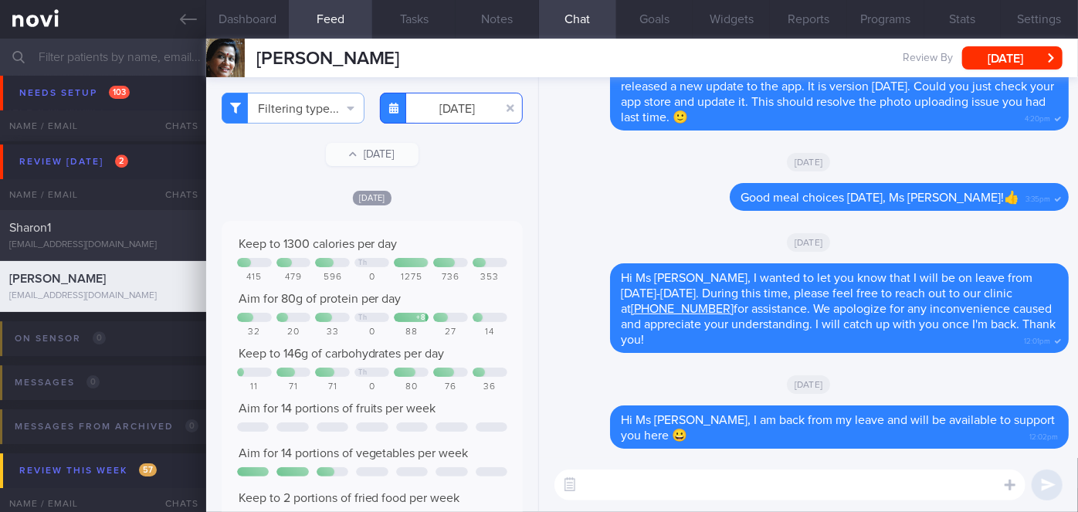
click at [448, 110] on input "[DATE]" at bounding box center [451, 108] width 143 height 31
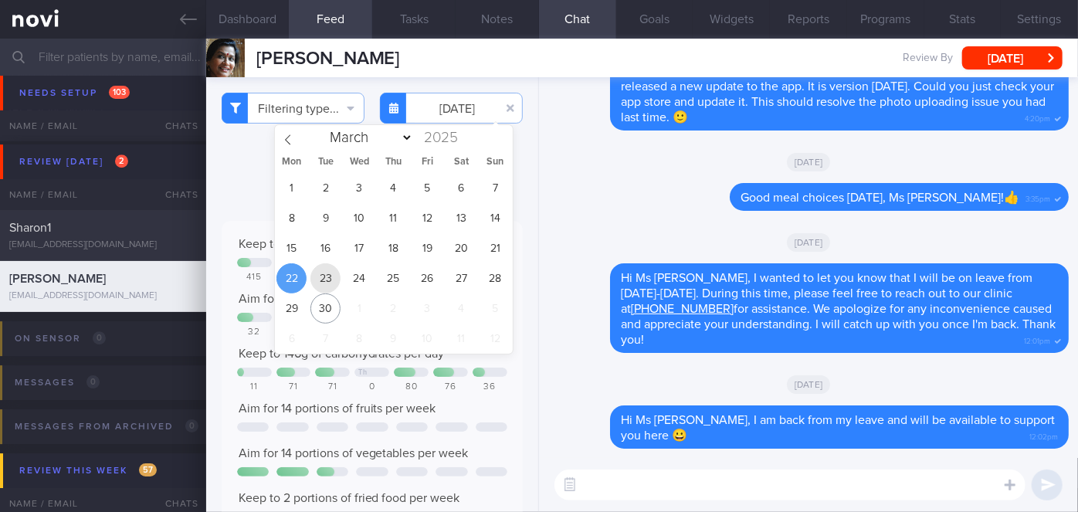
click at [324, 277] on span "23" at bounding box center [326, 278] width 30 height 30
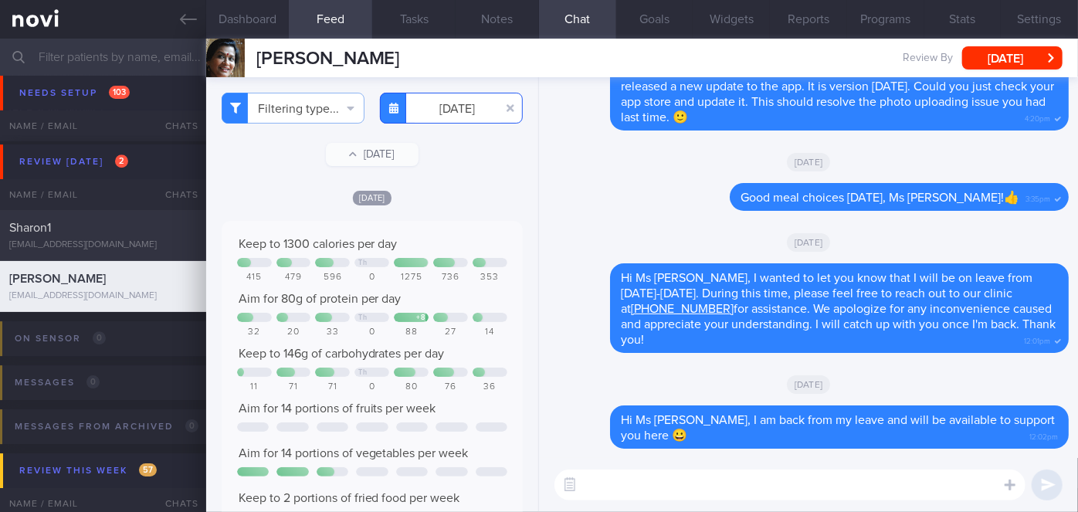
click at [461, 117] on input "[DATE]" at bounding box center [451, 108] width 143 height 31
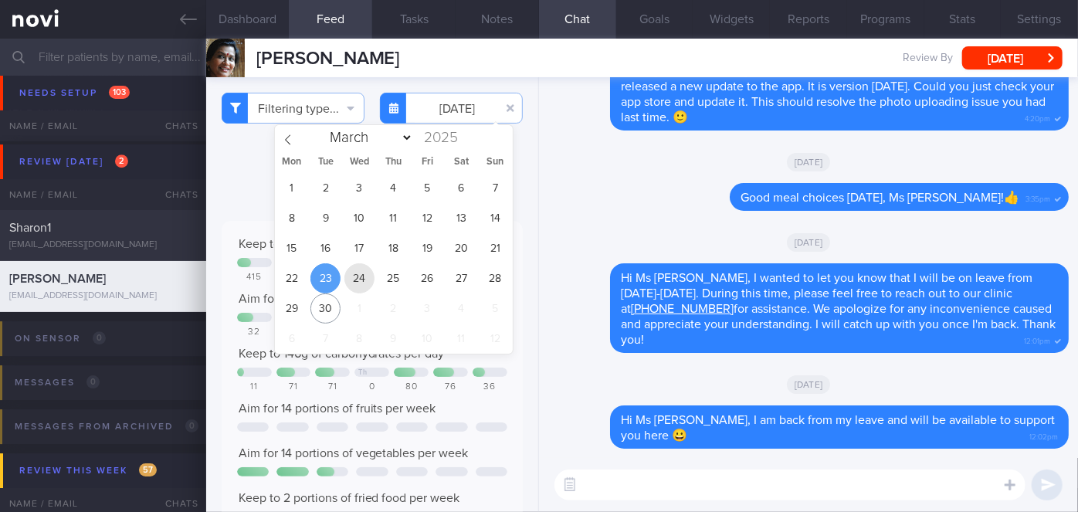
drag, startPoint x: 357, startPoint y: 295, endPoint x: 367, endPoint y: 272, distance: 25.3
click at [367, 272] on div "1 2 3 4 5 6 7 8 9 10 11 12 13 14 15 16 17 18 19 20 21 22 23 24 25 26 27 28 29 3…" at bounding box center [394, 263] width 238 height 181
click at [367, 272] on span "24" at bounding box center [359, 278] width 30 height 30
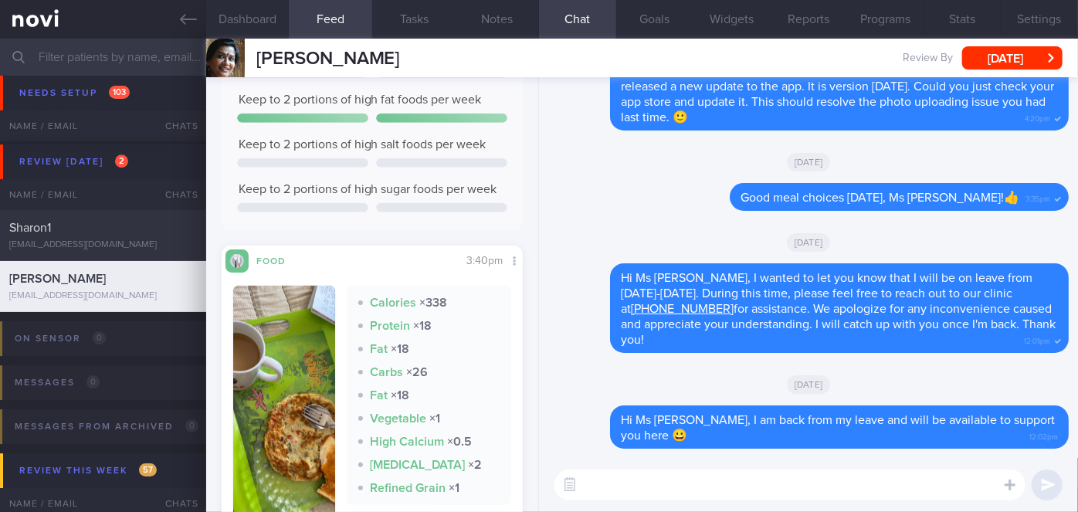
click at [293, 441] on button "button" at bounding box center [284, 413] width 102 height 254
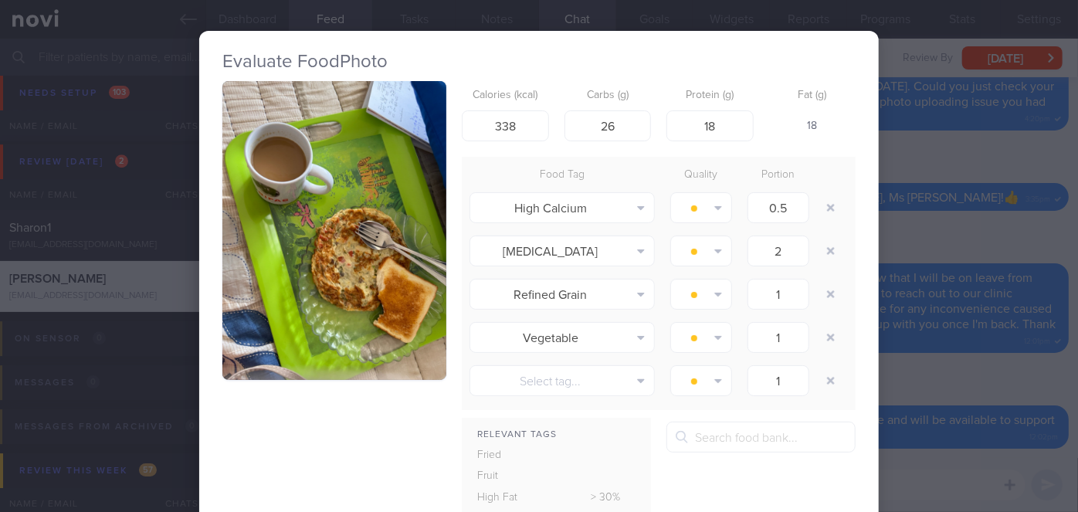
click at [331, 330] on button "button" at bounding box center [334, 230] width 224 height 299
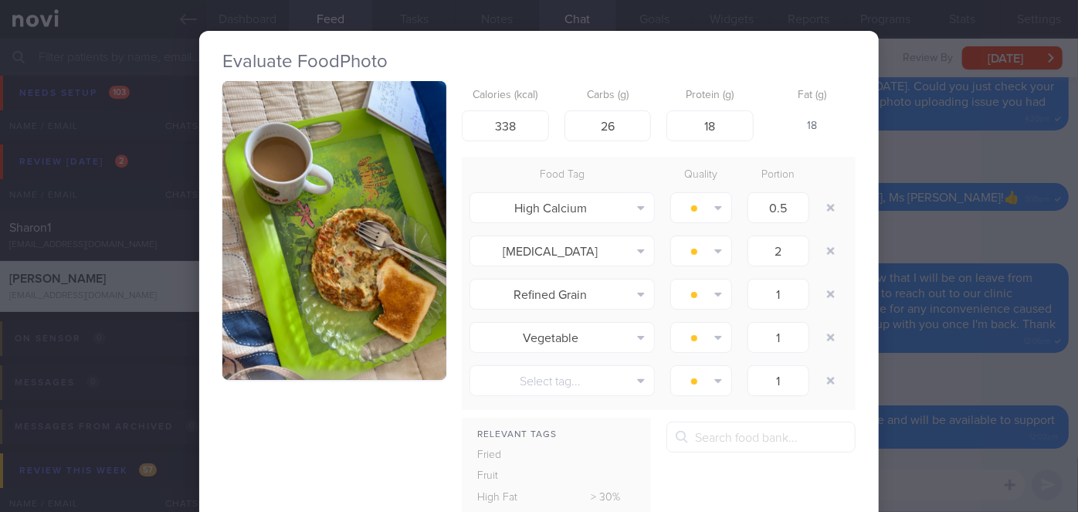
click at [924, 242] on div "Evaluate Food Photo Calories (kcal) 338 Carbs (g) 26 Protein (g) 18 Fat (g) 18 …" at bounding box center [539, 256] width 1078 height 512
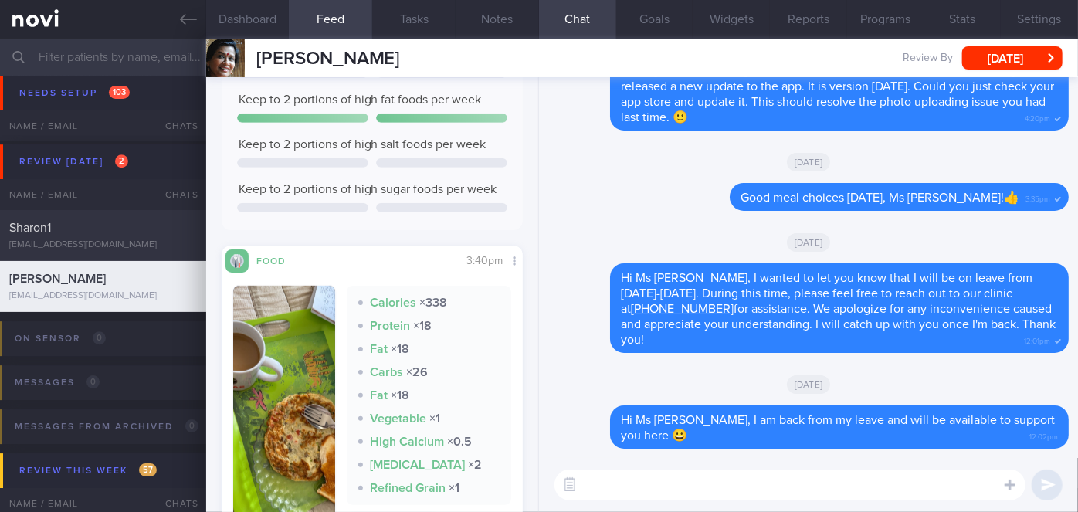
click at [418, 403] on div "Fat × 18" at bounding box center [428, 395] width 141 height 15
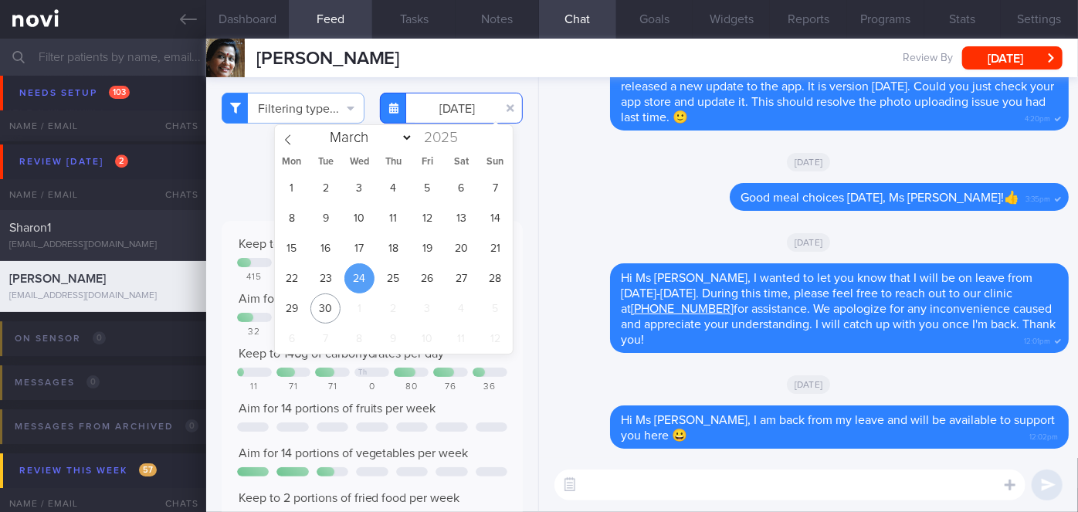
click at [470, 114] on input "[DATE]" at bounding box center [451, 108] width 143 height 31
click at [424, 282] on span "26" at bounding box center [427, 278] width 30 height 30
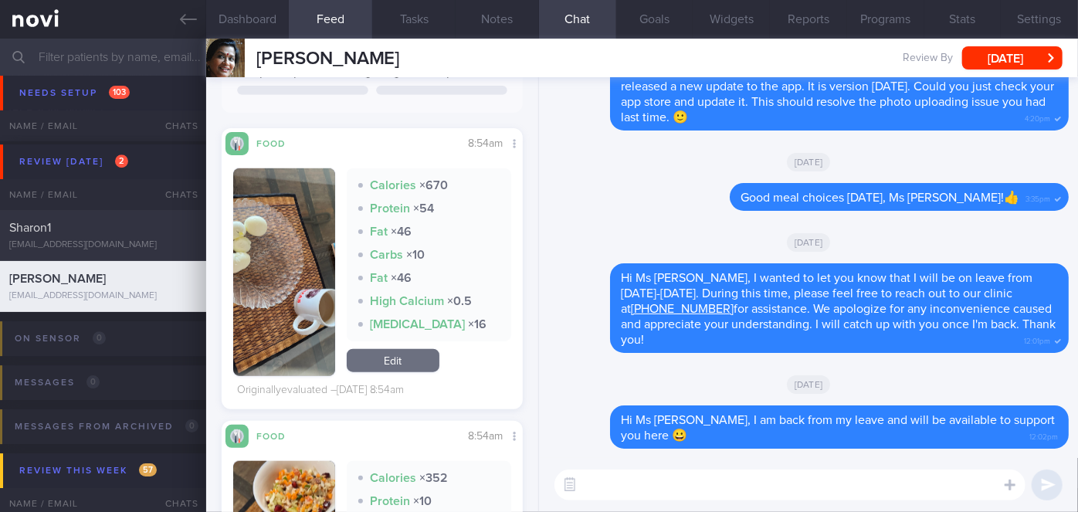
click at [265, 266] on button "button" at bounding box center [284, 272] width 102 height 208
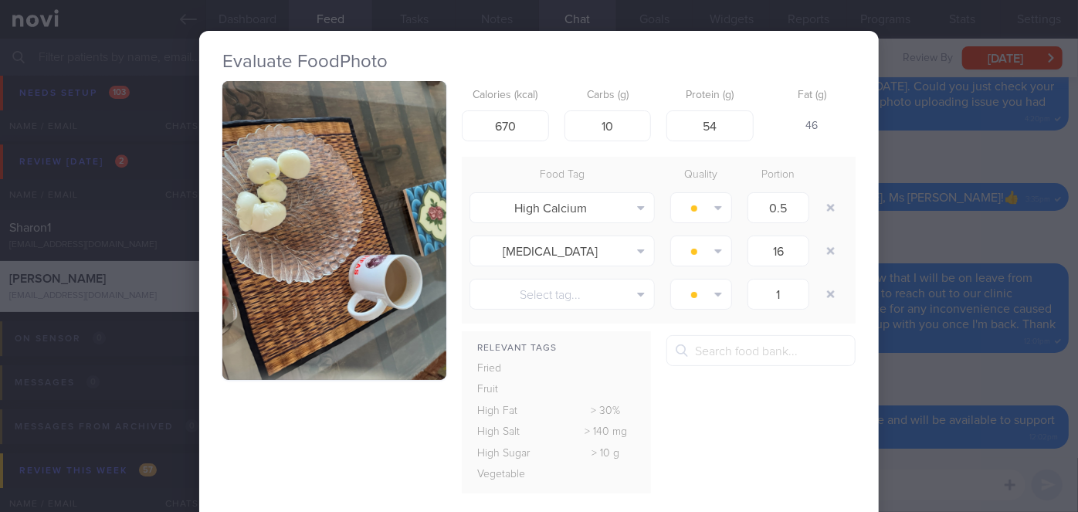
click at [265, 266] on button "button" at bounding box center [334, 230] width 224 height 299
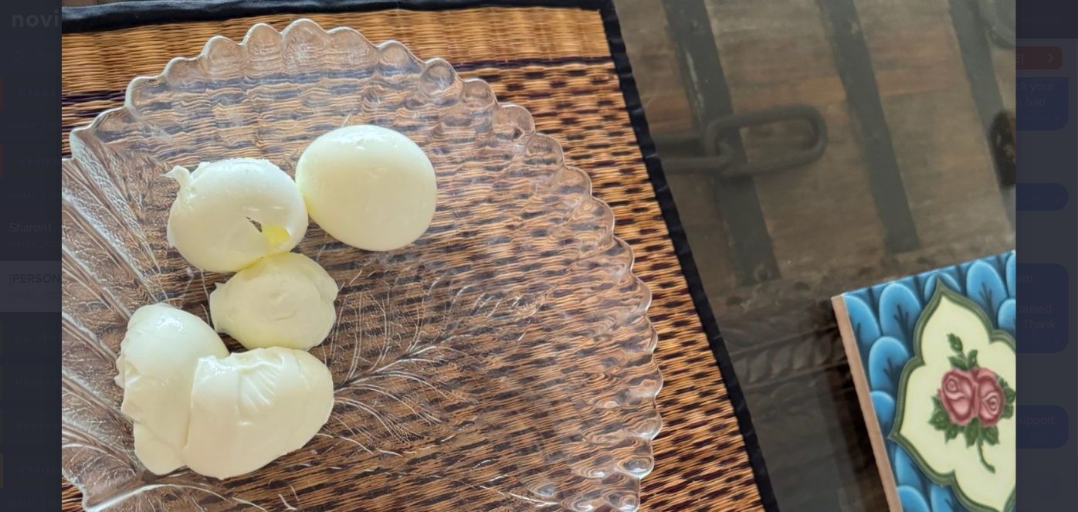
scroll to position [229, 0]
click at [1023, 242] on div at bounding box center [539, 469] width 1078 height 1397
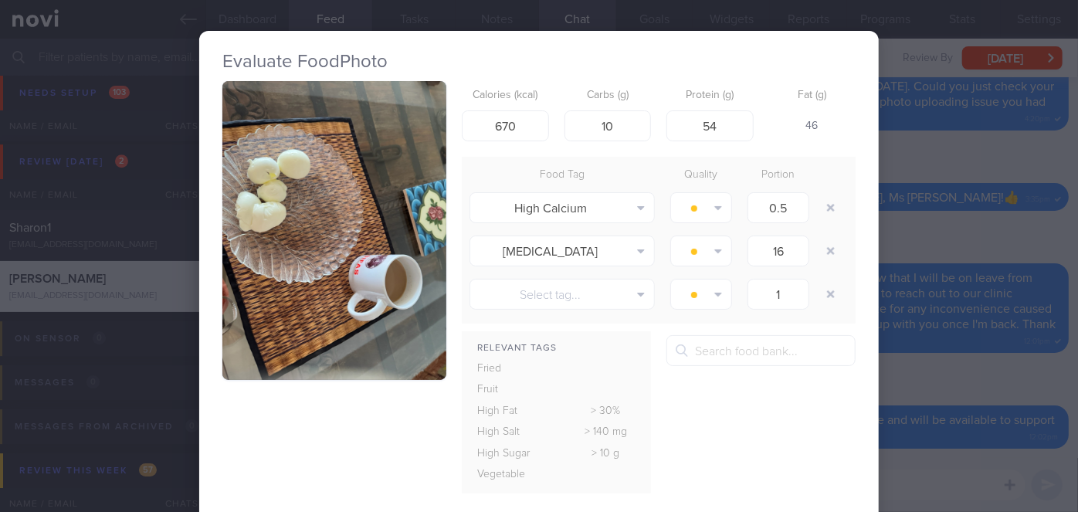
click at [918, 253] on div "Evaluate Food Photo Calories (kcal) 670 Carbs (g) 10 Protein (g) 54 Fat (g) 46 …" at bounding box center [539, 256] width 1078 height 512
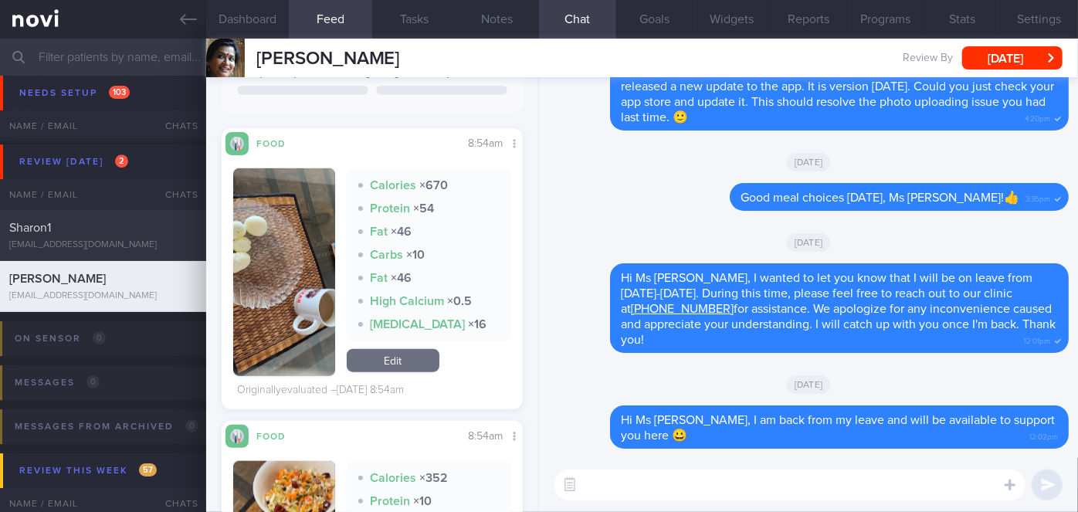
scroll to position [809, 0]
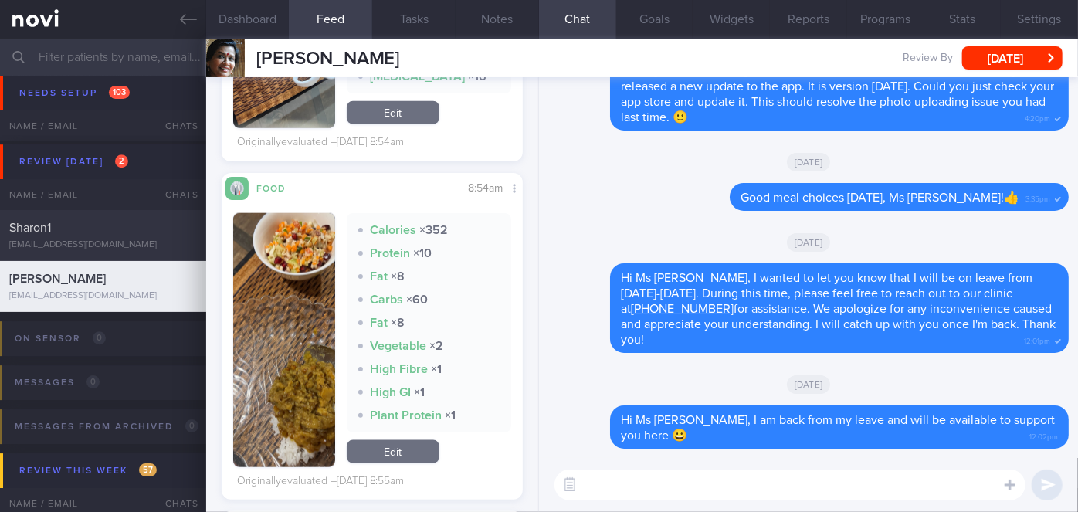
click at [298, 289] on button "button" at bounding box center [284, 340] width 102 height 254
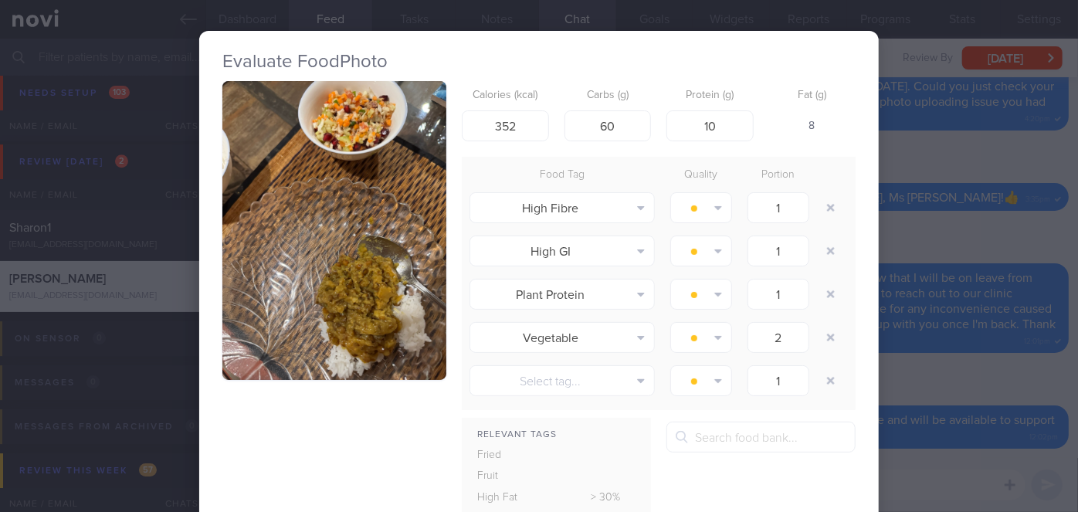
click at [980, 301] on div "Evaluate Food Photo Calories (kcal) 352 Carbs (g) 60 Protein (g) 10 Fat (g) 8 F…" at bounding box center [539, 256] width 1078 height 512
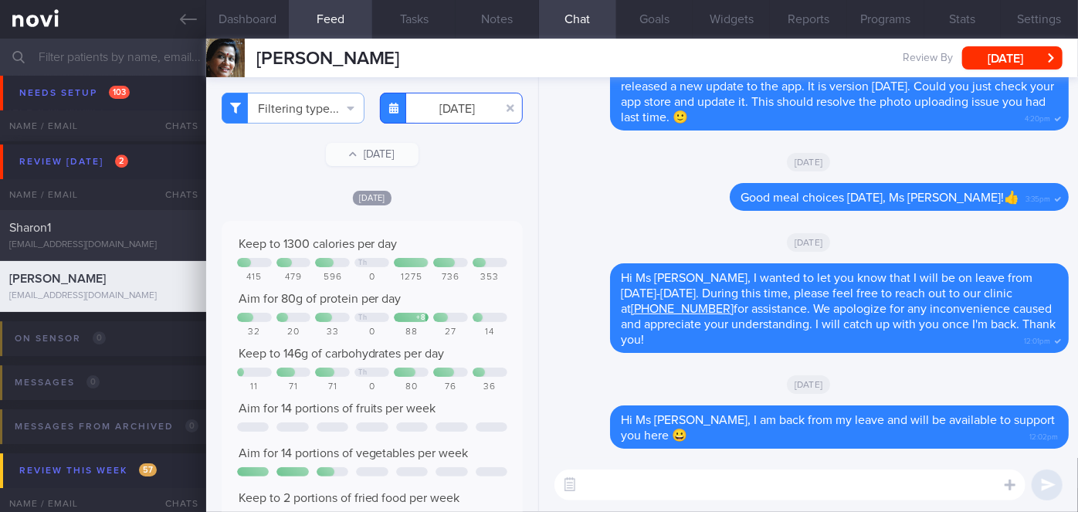
click at [446, 106] on input "[DATE]" at bounding box center [451, 108] width 143 height 31
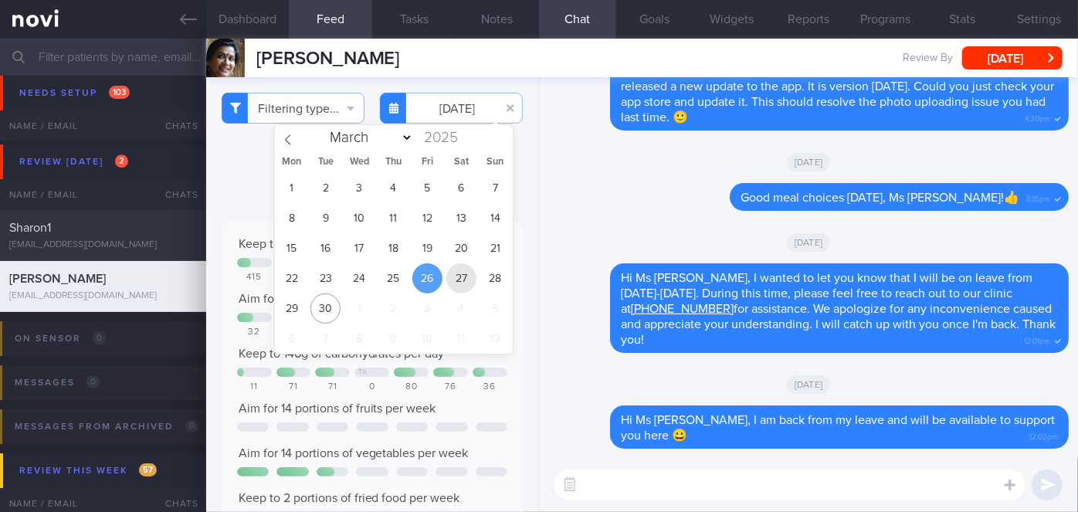
click at [454, 273] on span "27" at bounding box center [461, 278] width 30 height 30
type input "[DATE]"
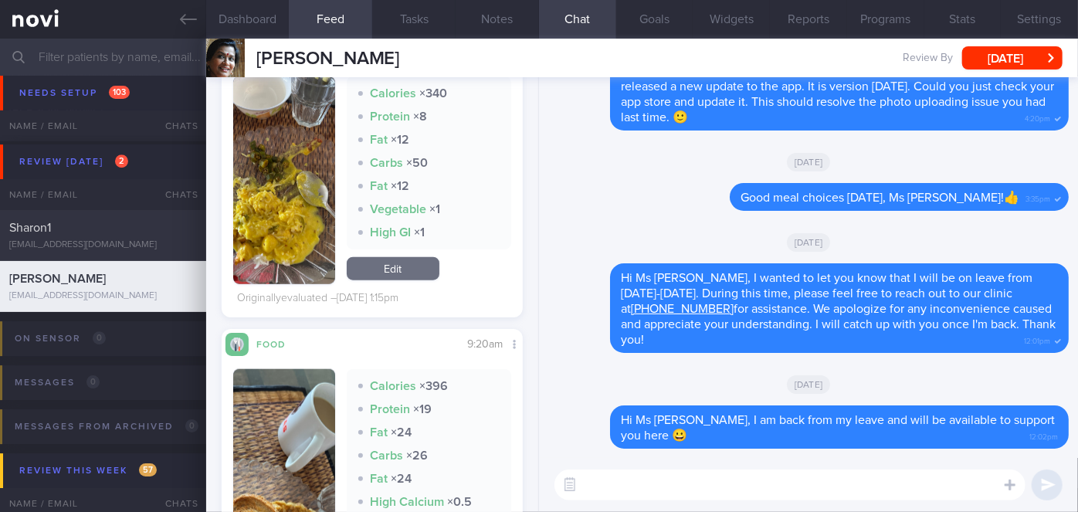
scroll to position [665, 0]
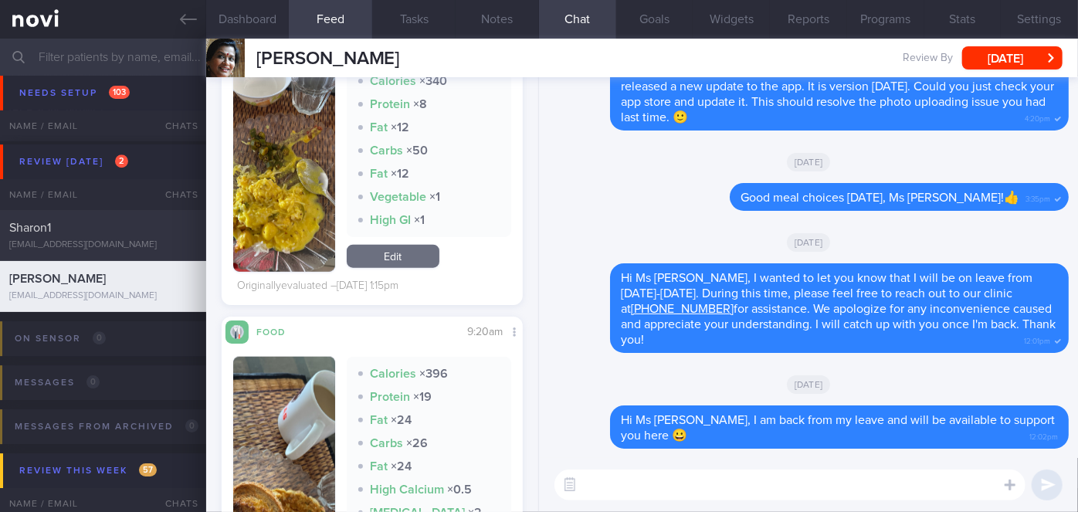
click at [298, 220] on button "button" at bounding box center [284, 168] width 102 height 208
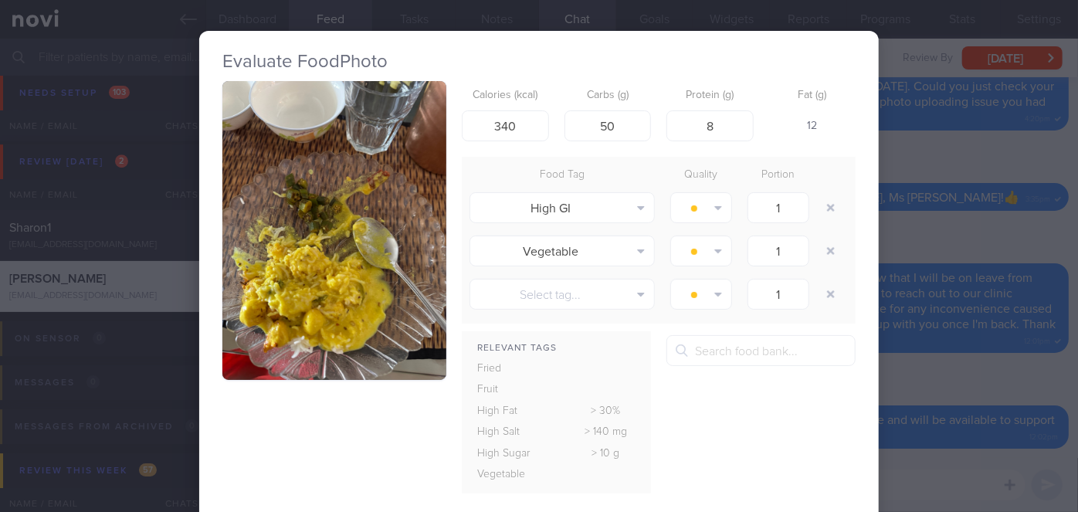
click at [901, 230] on div "Evaluate Food Photo Calories (kcal) 340 Carbs (g) 50 Protein (g) 8 Fat (g) 12 F…" at bounding box center [539, 256] width 1078 height 512
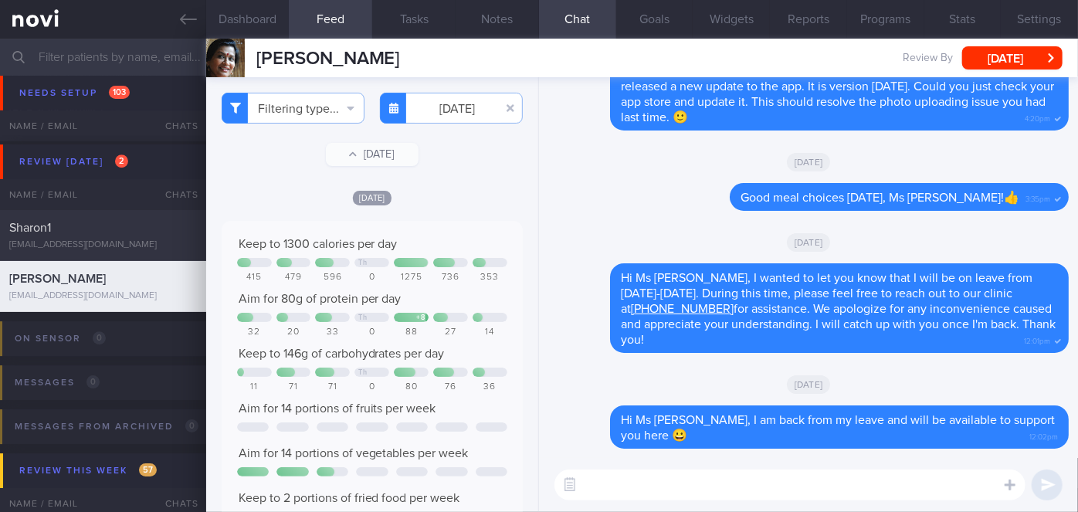
click at [716, 474] on textarea at bounding box center [790, 485] width 471 height 31
type textarea "Hi Ms [PERSON_NAME], how have you been keeping so far?"
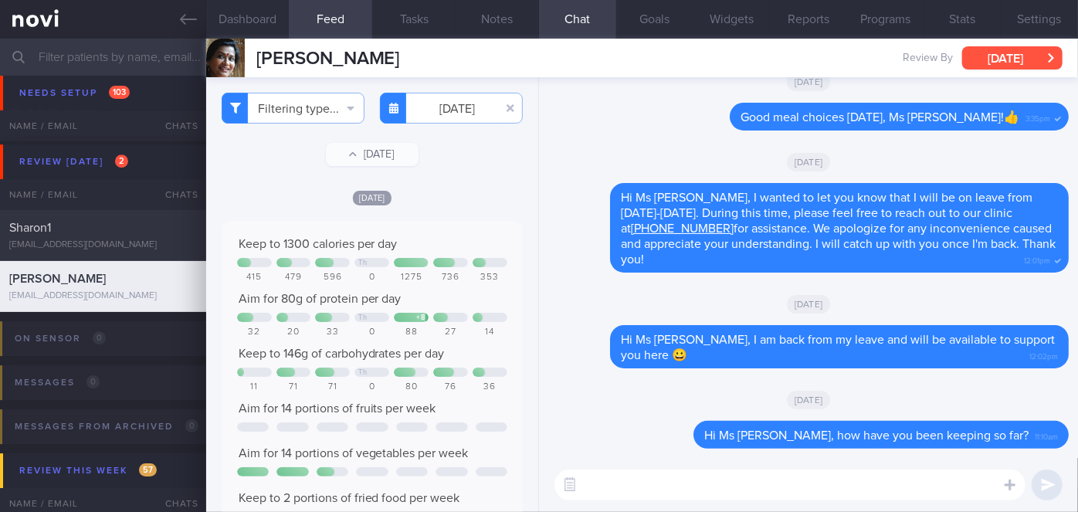
click at [1028, 61] on button "[DATE]" at bounding box center [1012, 57] width 100 height 23
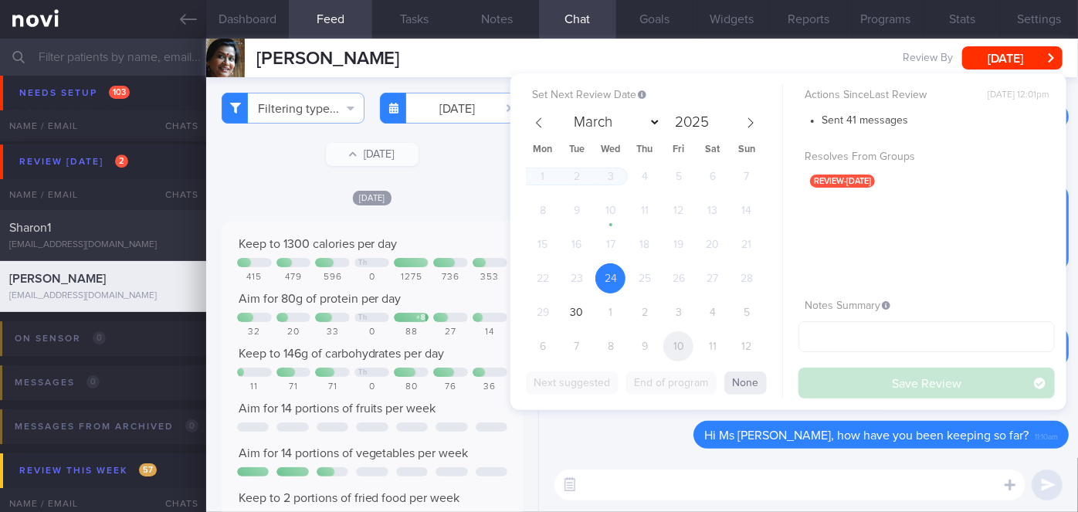
click at [667, 348] on span "10" at bounding box center [679, 346] width 30 height 30
select select "9"
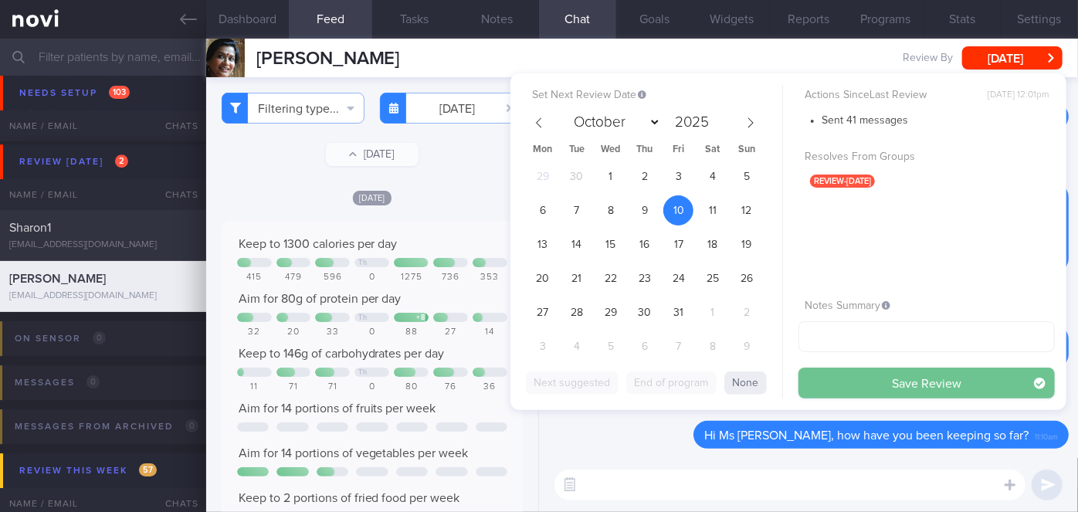
click at [816, 388] on button "Save Review" at bounding box center [927, 383] width 256 height 31
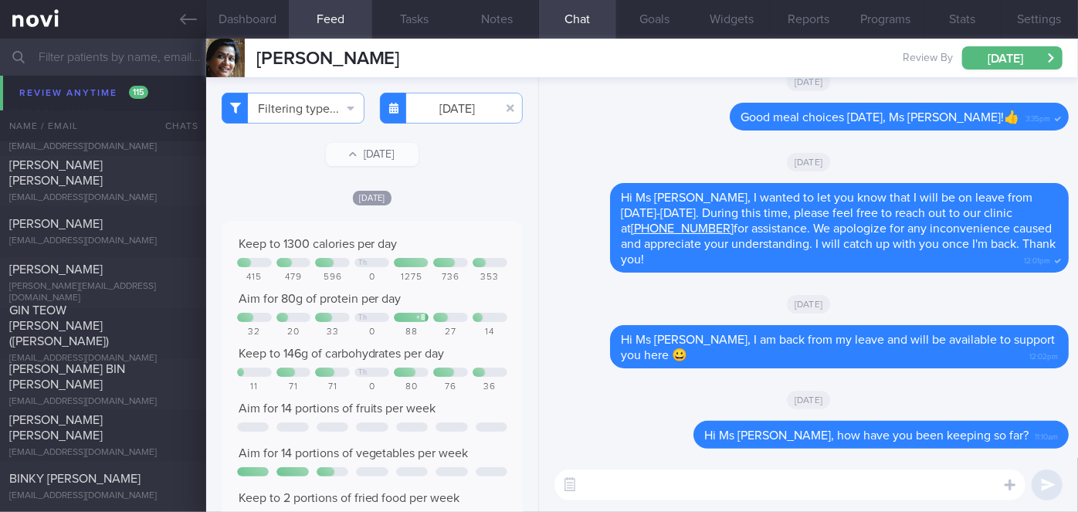
scroll to position [9176, 0]
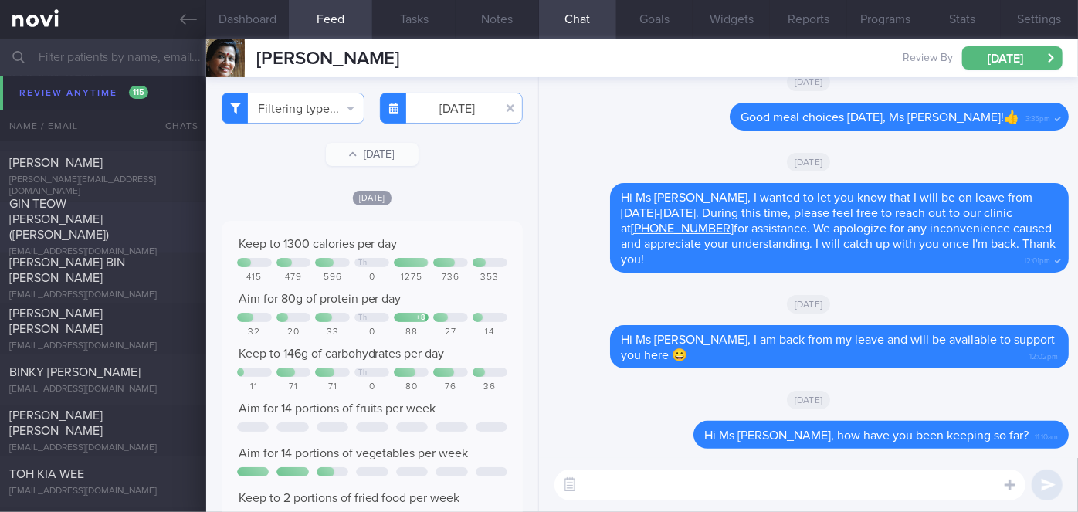
click at [134, 207] on div "GIN TEOW [PERSON_NAME] ([PERSON_NAME])" at bounding box center [101, 219] width 184 height 46
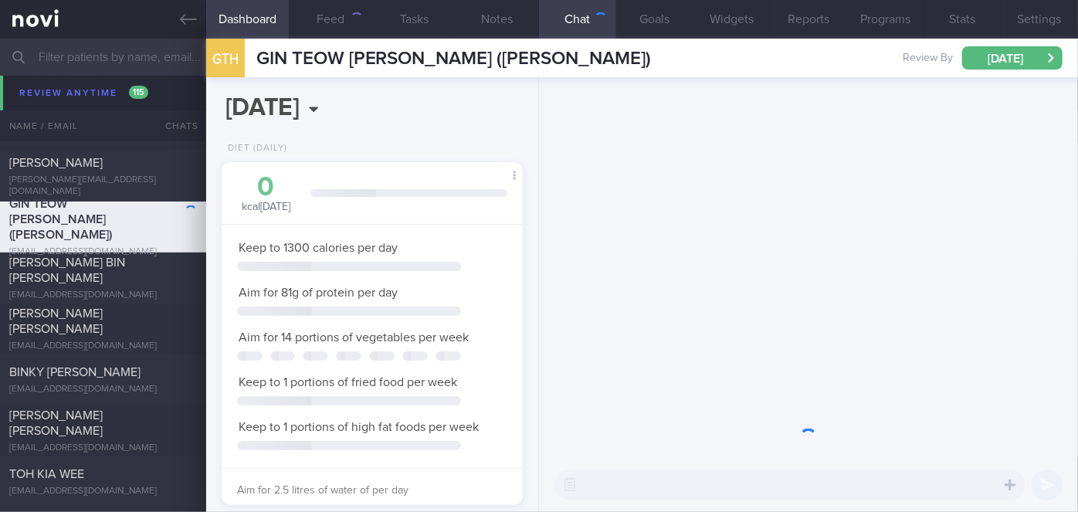
scroll to position [153, 263]
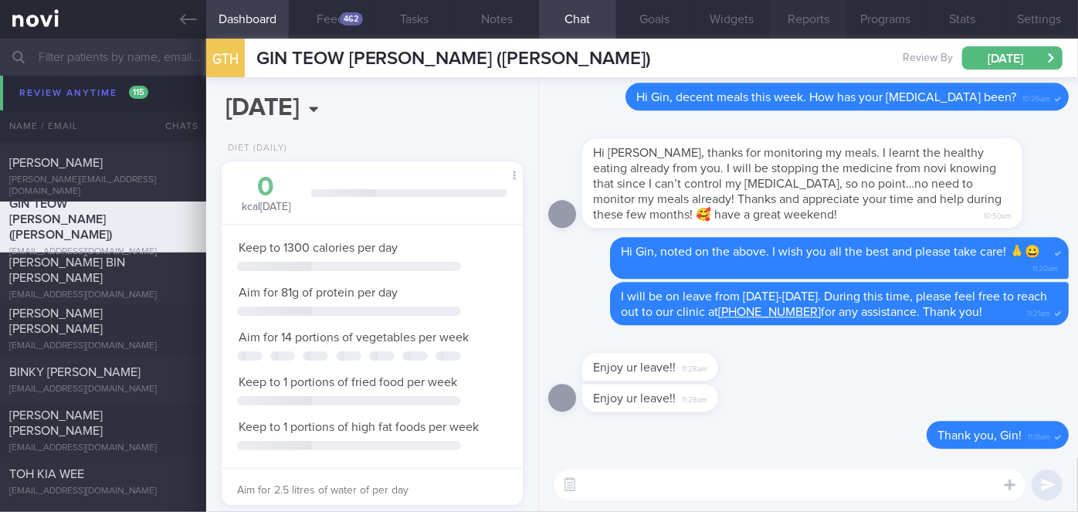
click at [882, 19] on button "Programs" at bounding box center [885, 19] width 77 height 39
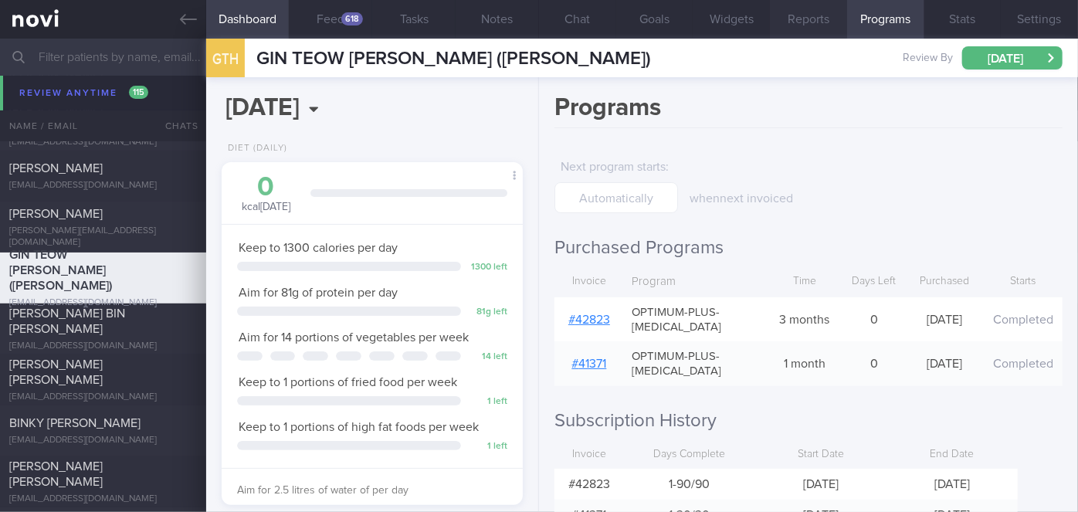
scroll to position [153, 263]
click at [566, 29] on button "Chat" at bounding box center [577, 19] width 77 height 39
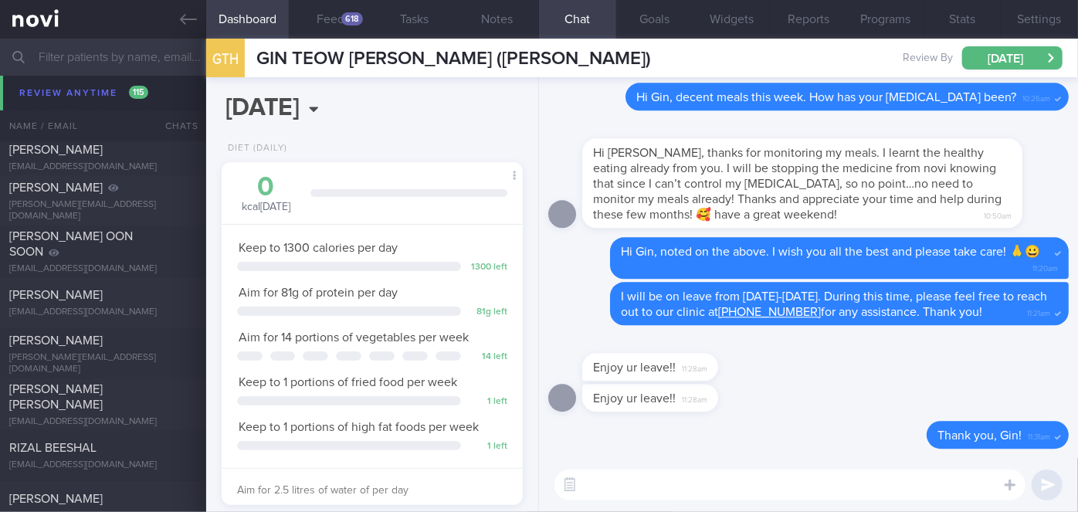
scroll to position [10662, 0]
